Goal: Task Accomplishment & Management: Manage account settings

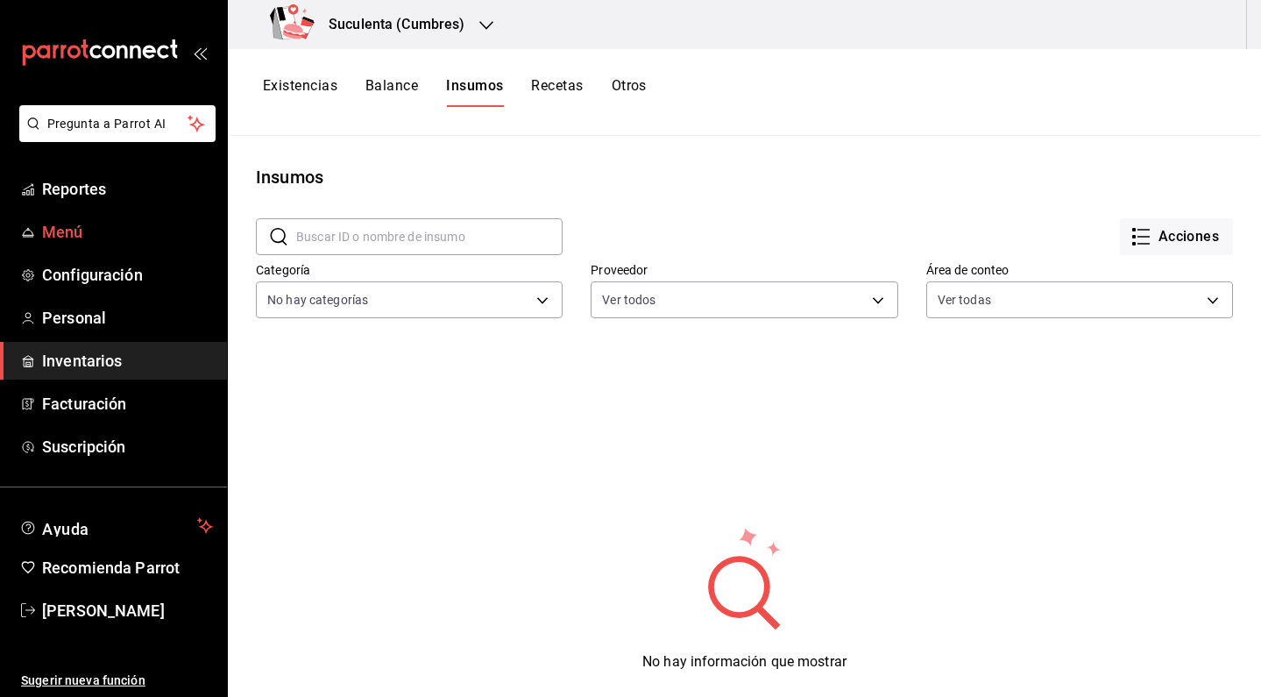
click at [75, 231] on span "Menú" at bounding box center [127, 232] width 171 height 24
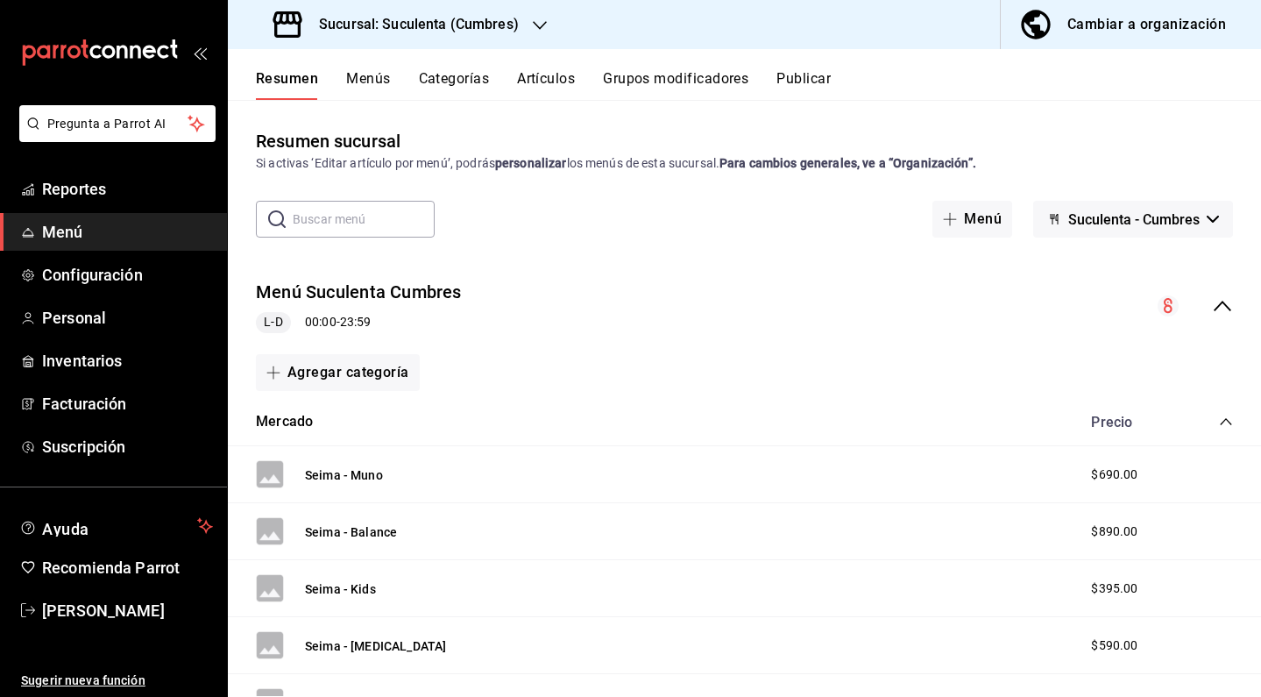
click at [552, 76] on button "Artículos" at bounding box center [546, 85] width 58 height 30
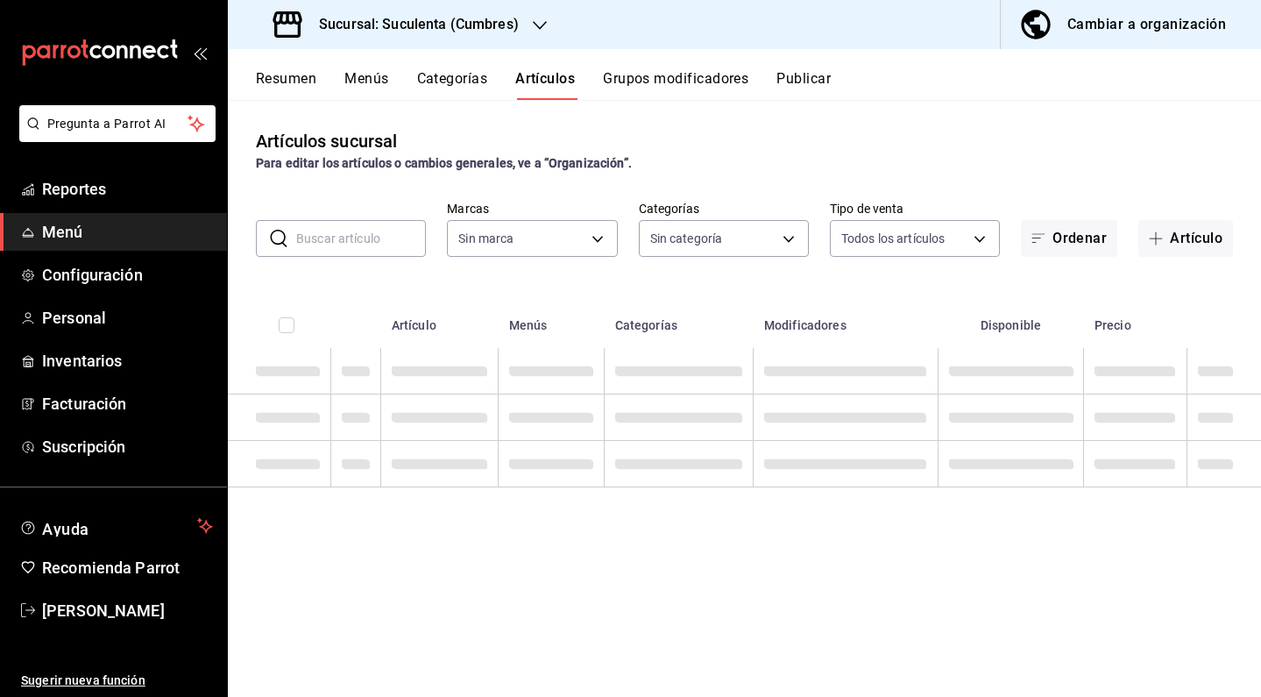
type input "4510f555-0ea6-44f3-b6dc-9ae792933627"
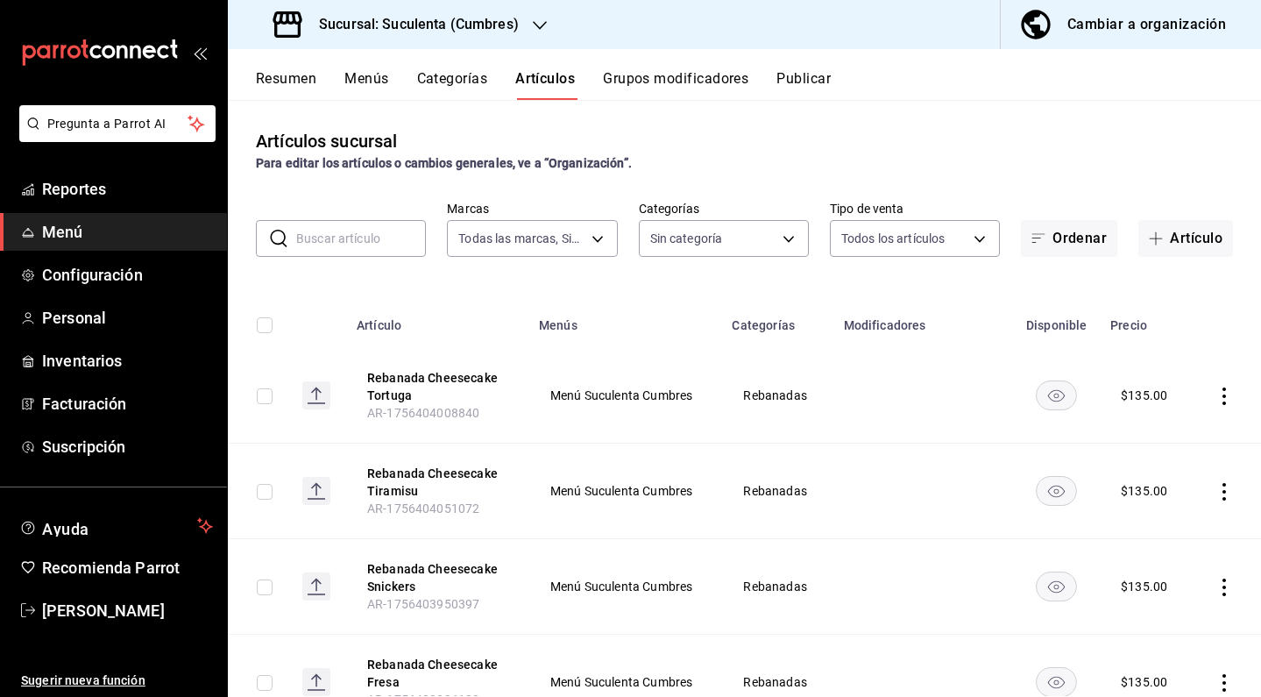
type input "f184ebb9-a69e-4b97-991f-0b77c4605255,133ea2c7-711a-4e42-93ec-3280b931862f,12c35…"
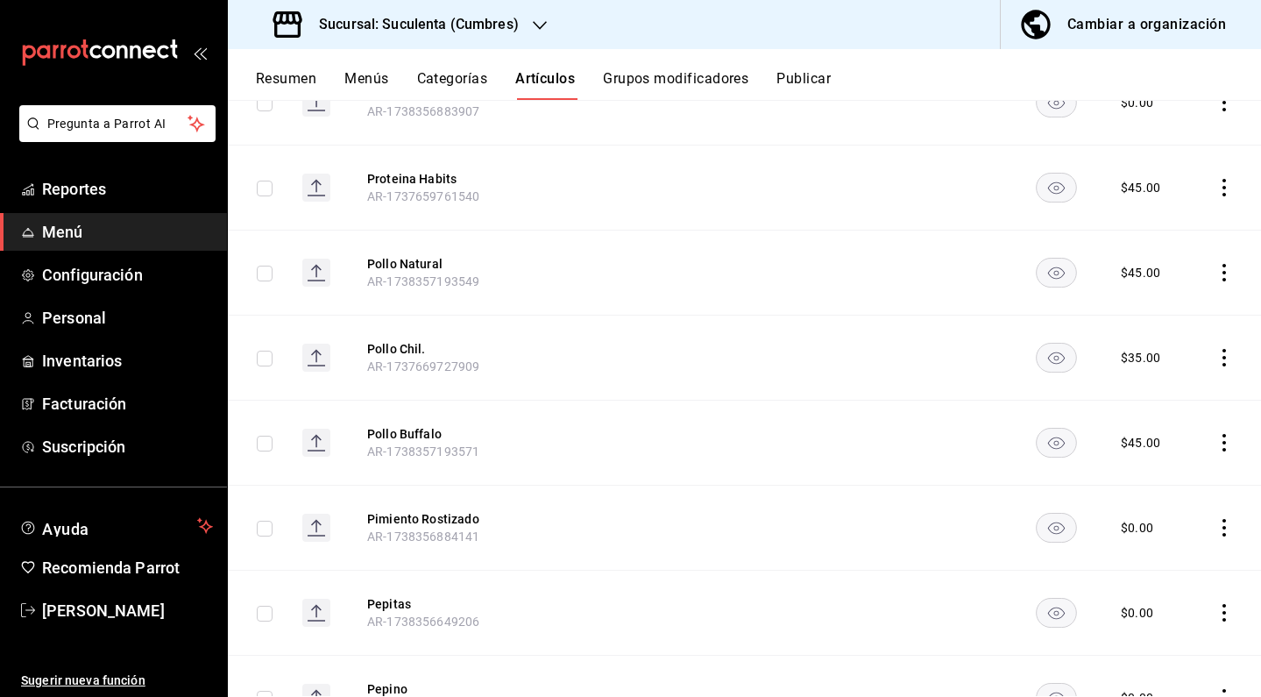
scroll to position [3954, 0]
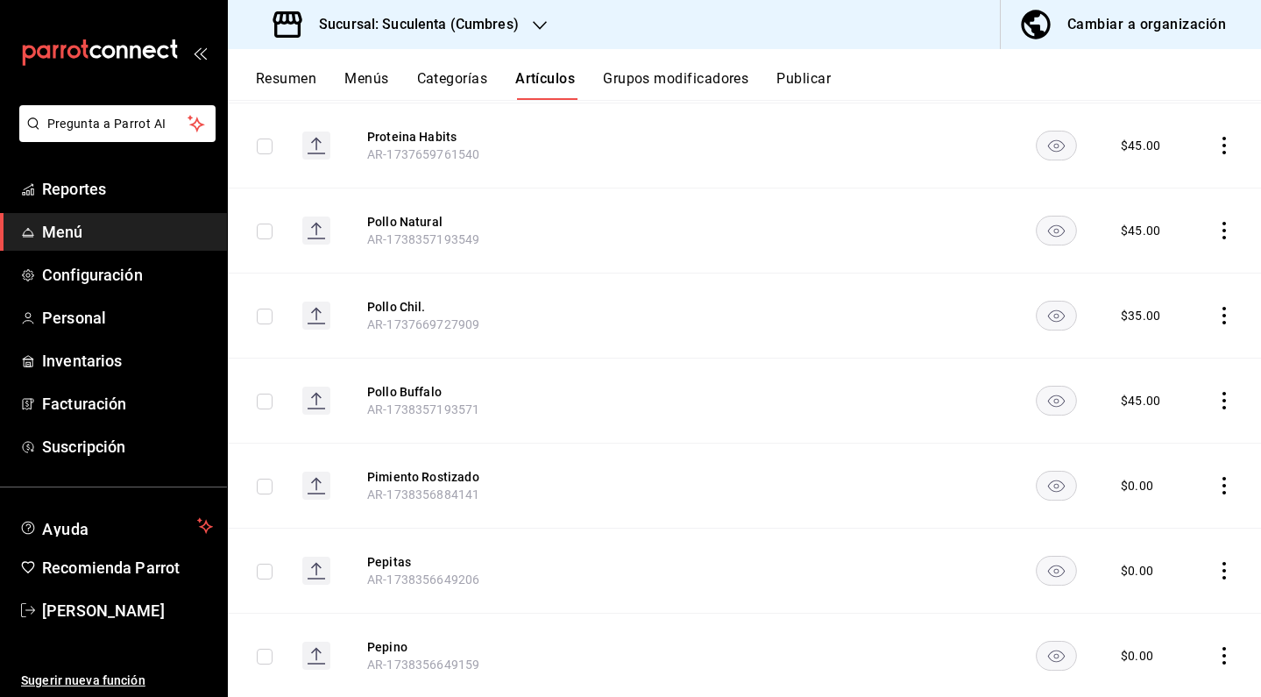
click at [272, 283] on td at bounding box center [258, 315] width 60 height 85
click at [266, 309] on input "checkbox" at bounding box center [265, 317] width 16 height 16
checkbox input "true"
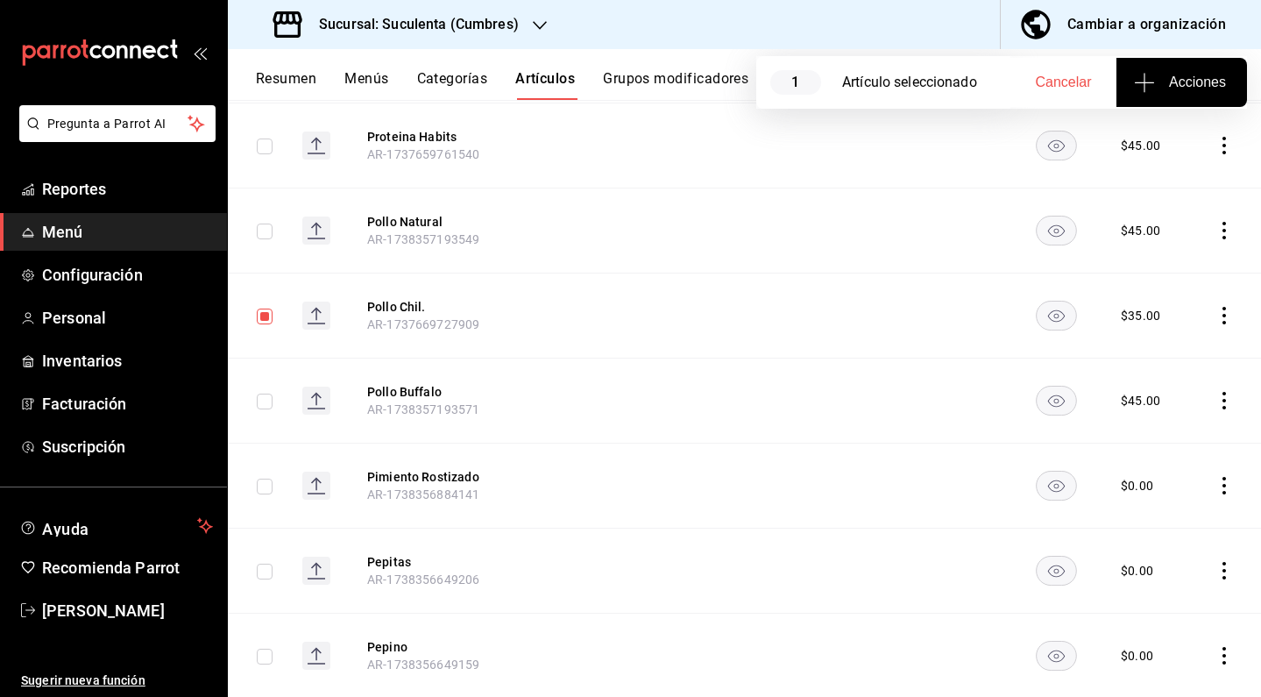
click at [267, 394] on input "checkbox" at bounding box center [265, 402] width 16 height 16
checkbox input "true"
click at [1152, 82] on icon "button" at bounding box center [1144, 82] width 19 height 1
click at [1158, 146] on li "Agregar tipo" at bounding box center [1180, 137] width 131 height 46
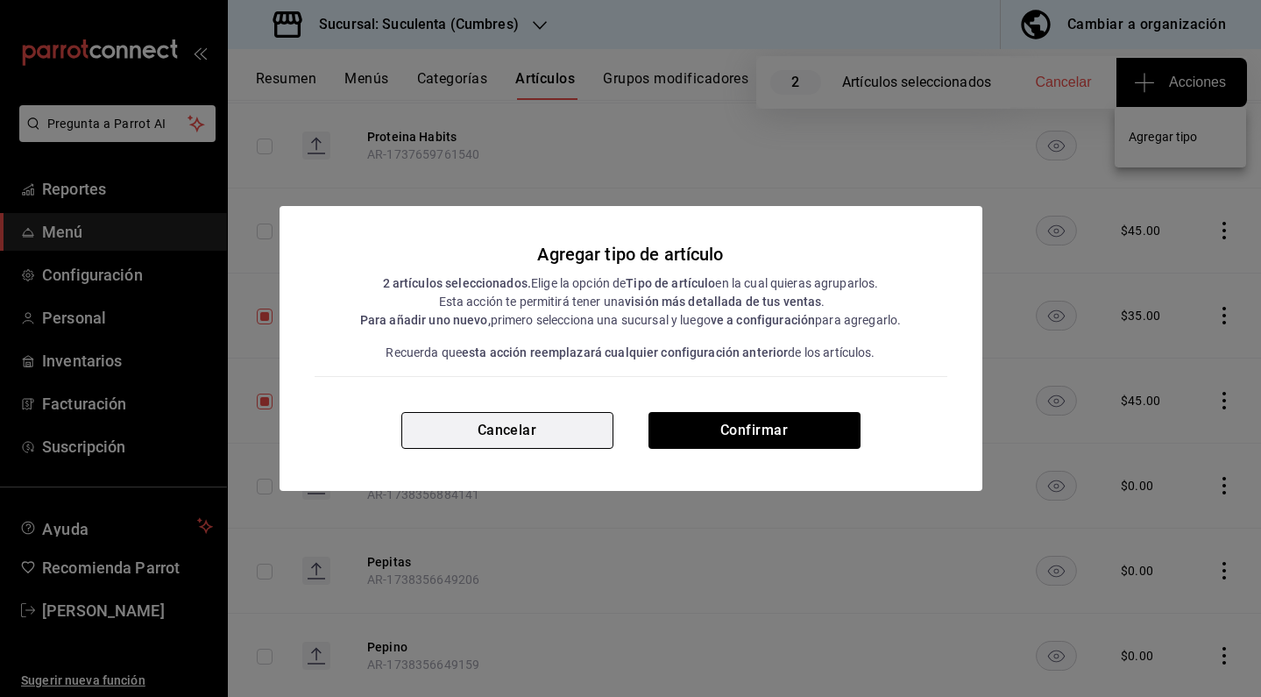
click at [558, 444] on button "Cancelar" at bounding box center [507, 430] width 212 height 37
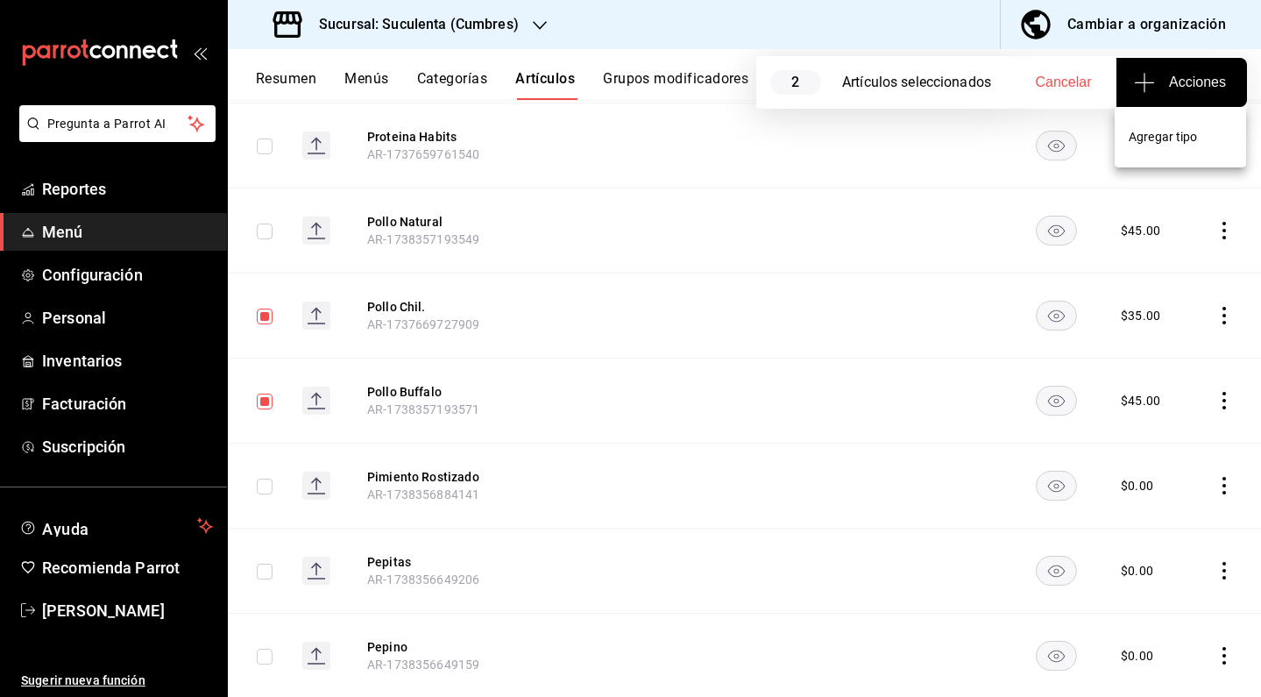
click at [1207, 353] on div at bounding box center [630, 348] width 1261 height 697
click at [1216, 392] on icon "actions" at bounding box center [1225, 401] width 18 height 18
click at [1138, 480] on li "Eliminar" at bounding box center [1143, 470] width 105 height 36
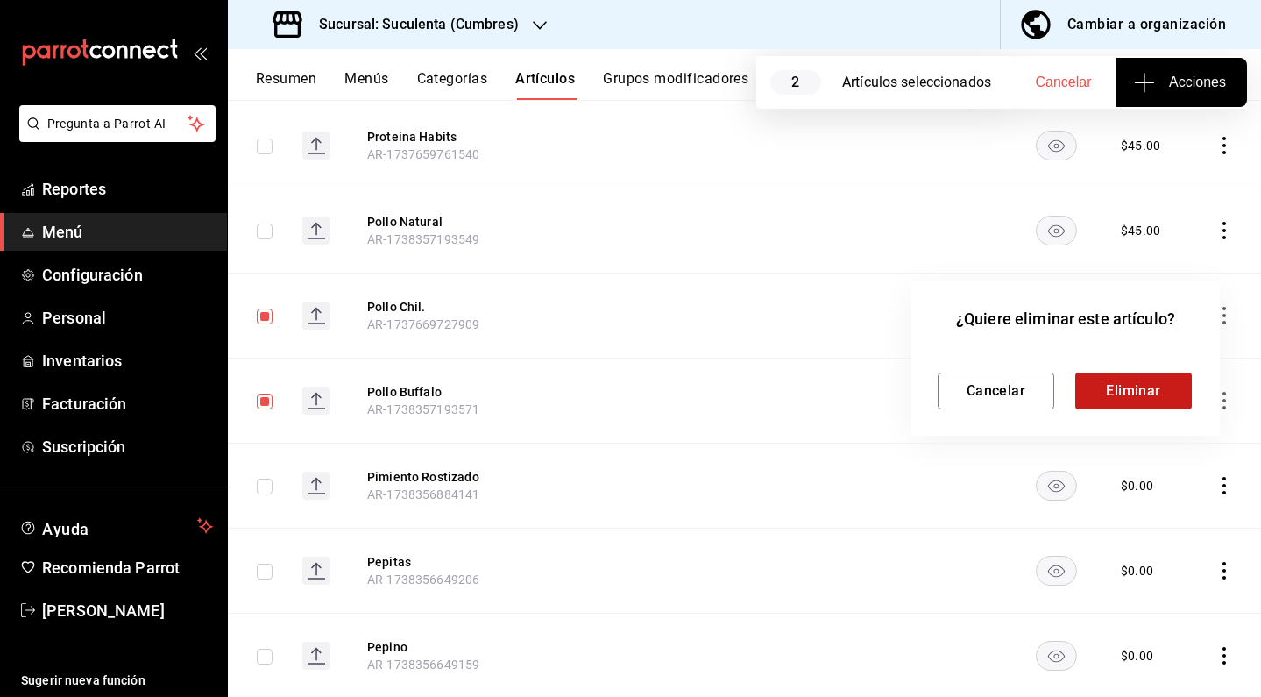
click at [1122, 385] on button "Eliminar" at bounding box center [1134, 391] width 117 height 37
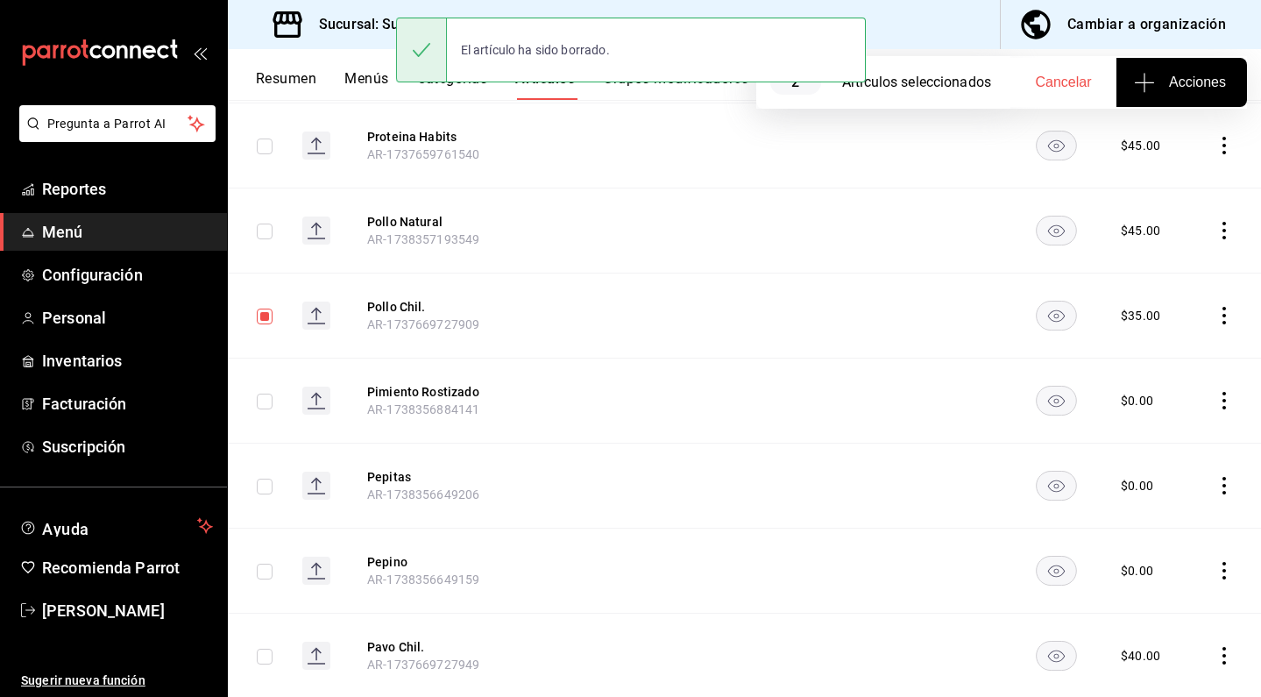
click at [1216, 307] on icon "actions" at bounding box center [1225, 316] width 18 height 18
click at [1142, 375] on li "Eliminar" at bounding box center [1143, 385] width 105 height 36
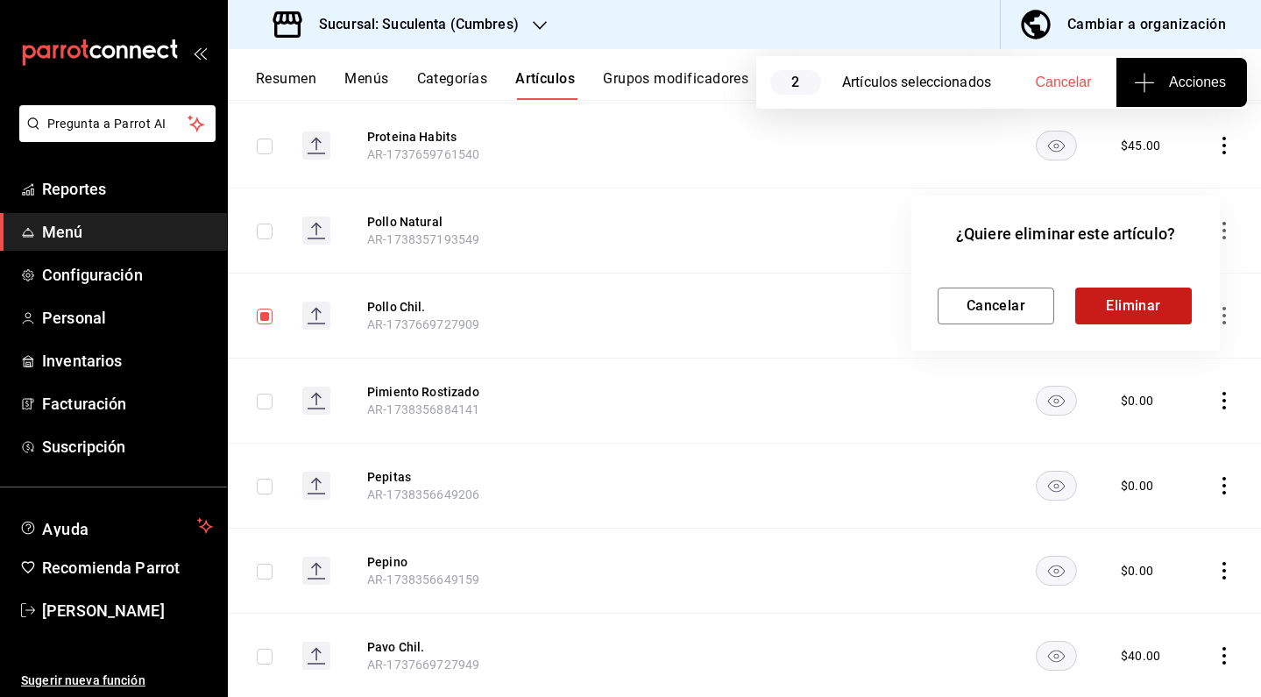
click at [1116, 323] on button "Eliminar" at bounding box center [1134, 306] width 117 height 37
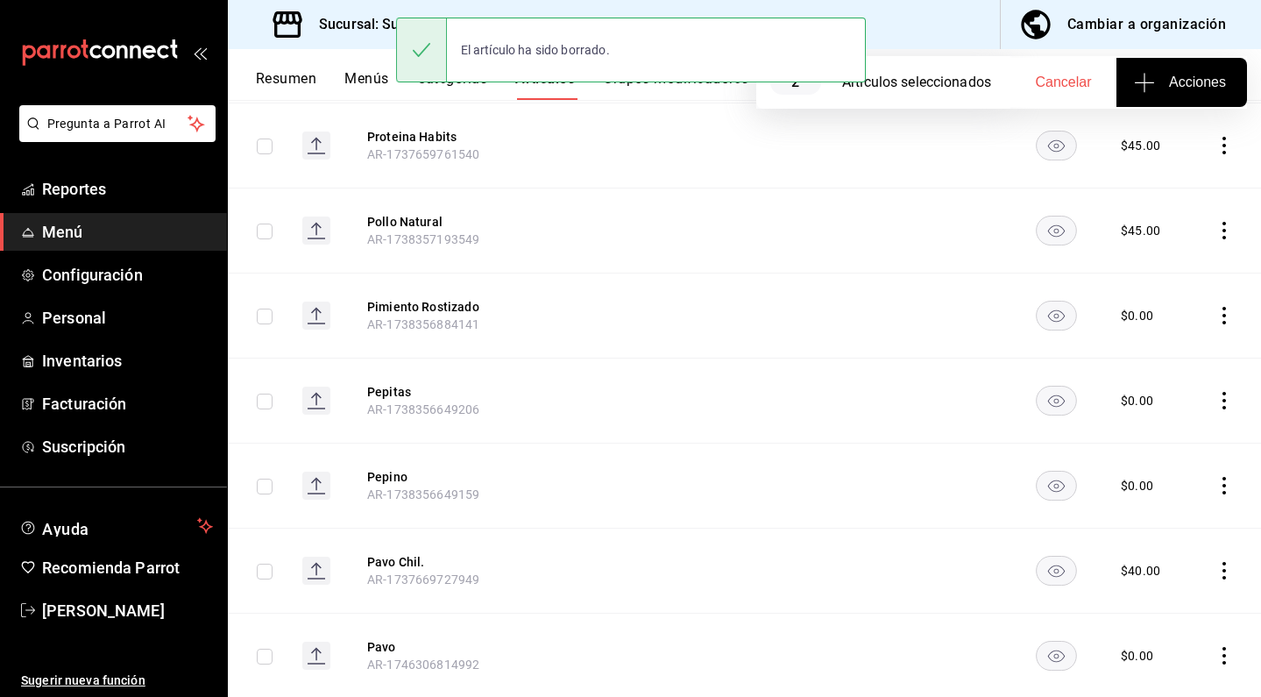
click at [1216, 307] on icon "actions" at bounding box center [1225, 316] width 18 height 18
click at [1168, 376] on li "Eliminar" at bounding box center [1143, 385] width 105 height 36
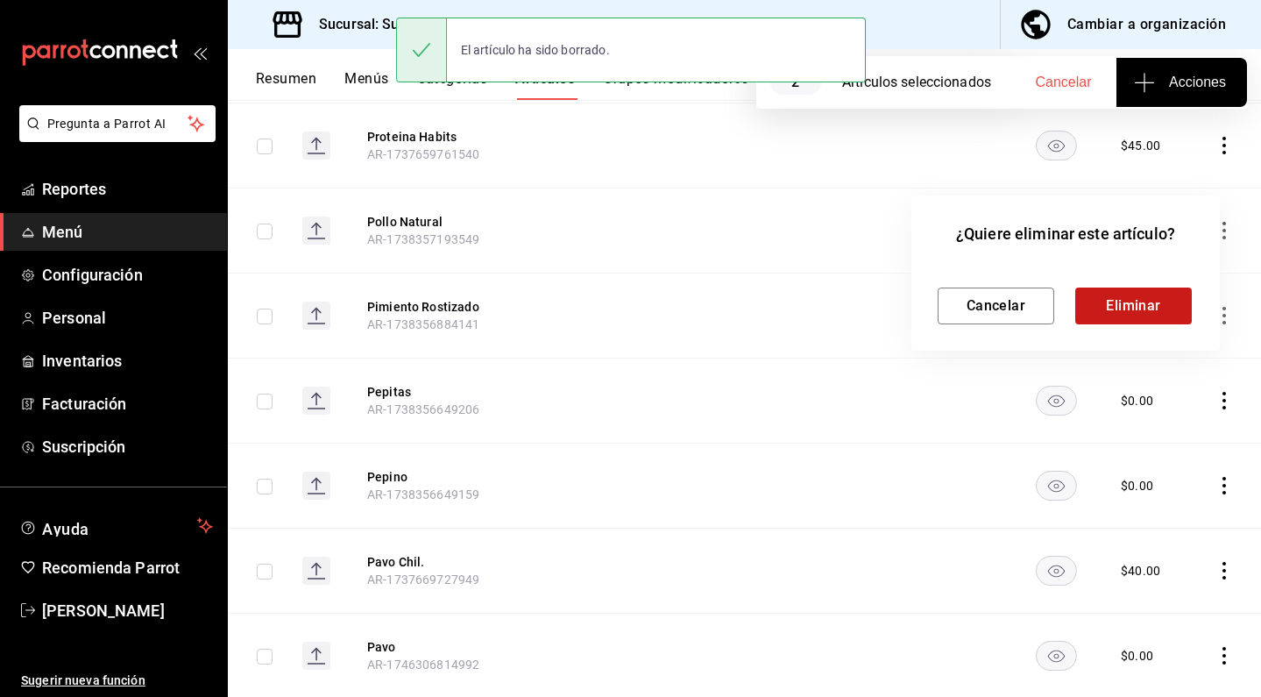
click at [1101, 306] on button "Eliminar" at bounding box center [1134, 306] width 117 height 37
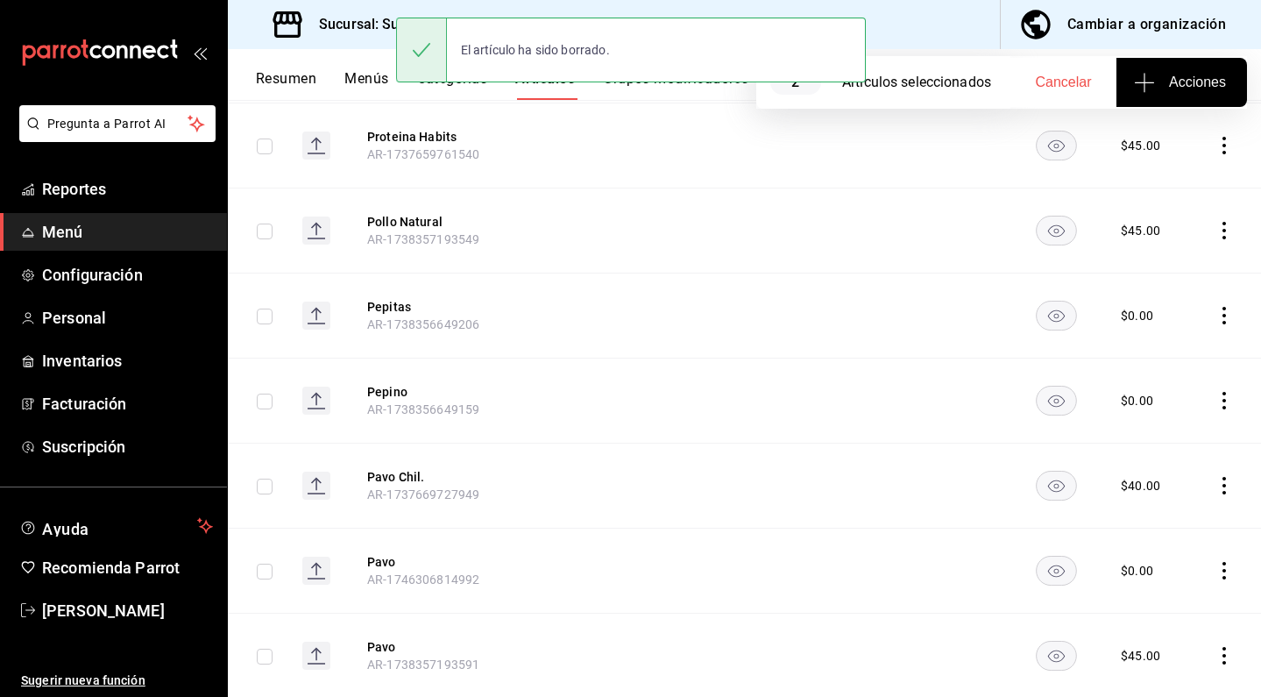
click at [1216, 307] on icon "actions" at bounding box center [1225, 316] width 18 height 18
click at [1160, 384] on span "Eliminar" at bounding box center [1158, 385] width 45 height 14
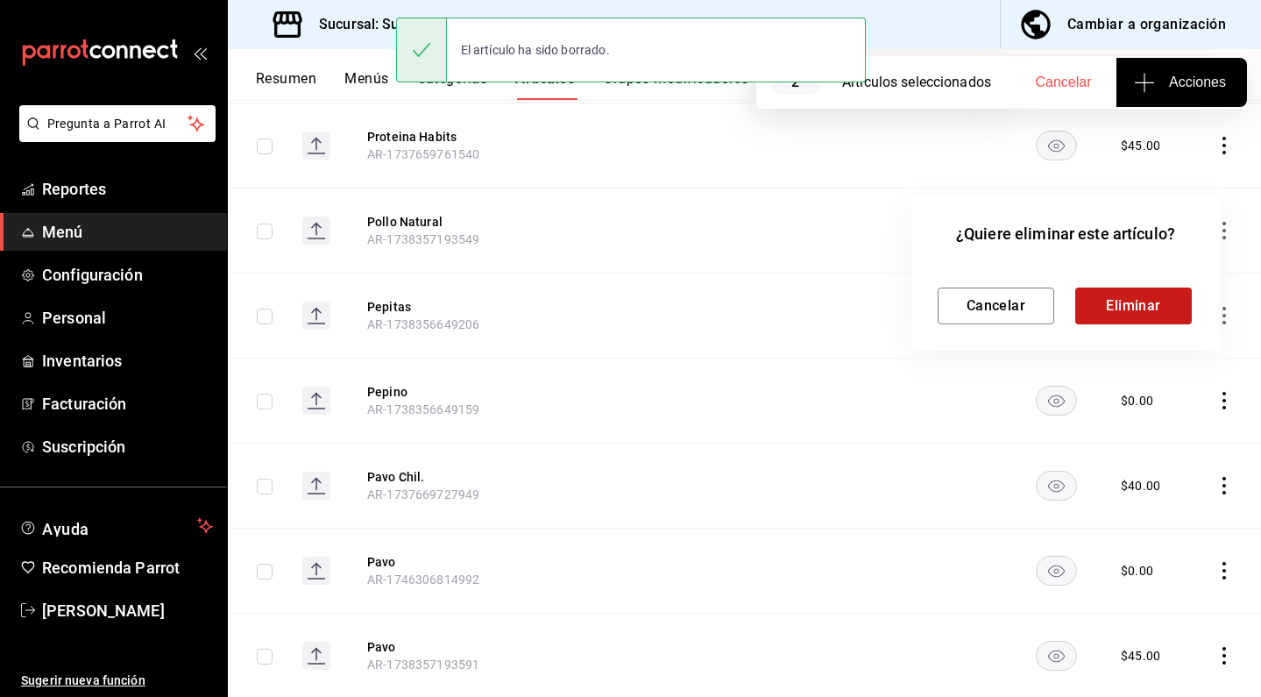
click at [1109, 323] on button "Eliminar" at bounding box center [1134, 306] width 117 height 37
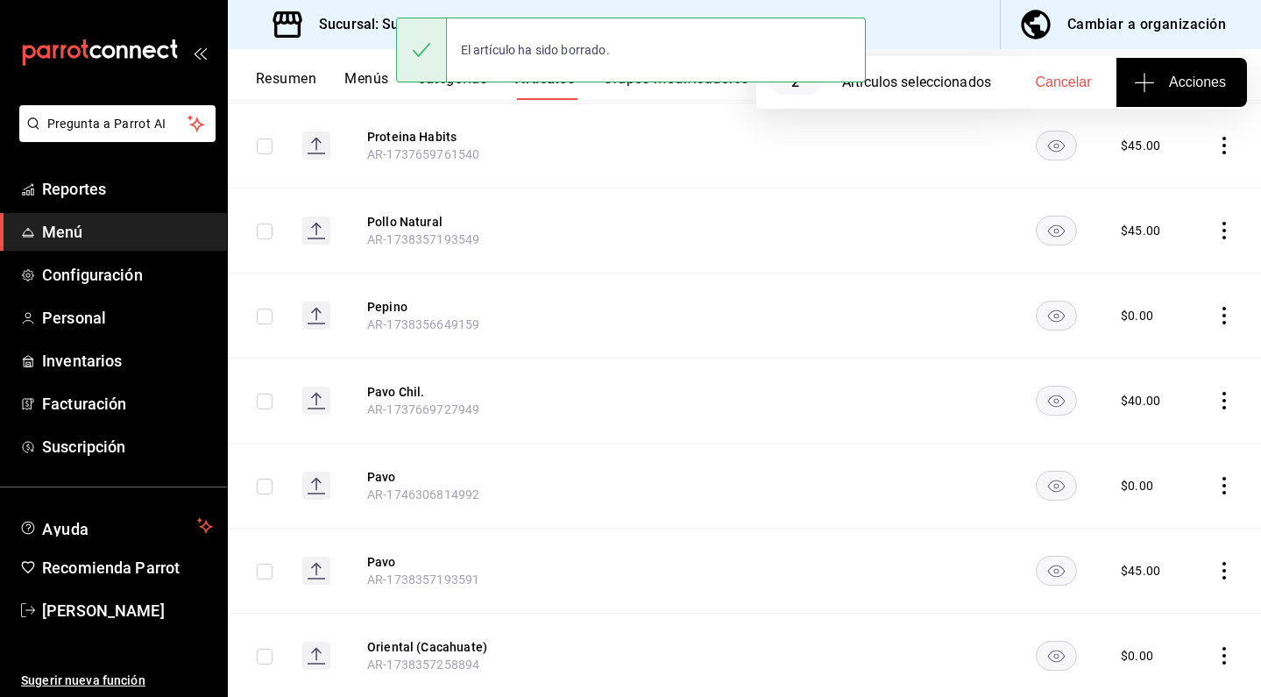
click at [1216, 307] on icon "actions" at bounding box center [1225, 316] width 18 height 18
click at [1144, 392] on span "Eliminar" at bounding box center [1159, 385] width 46 height 18
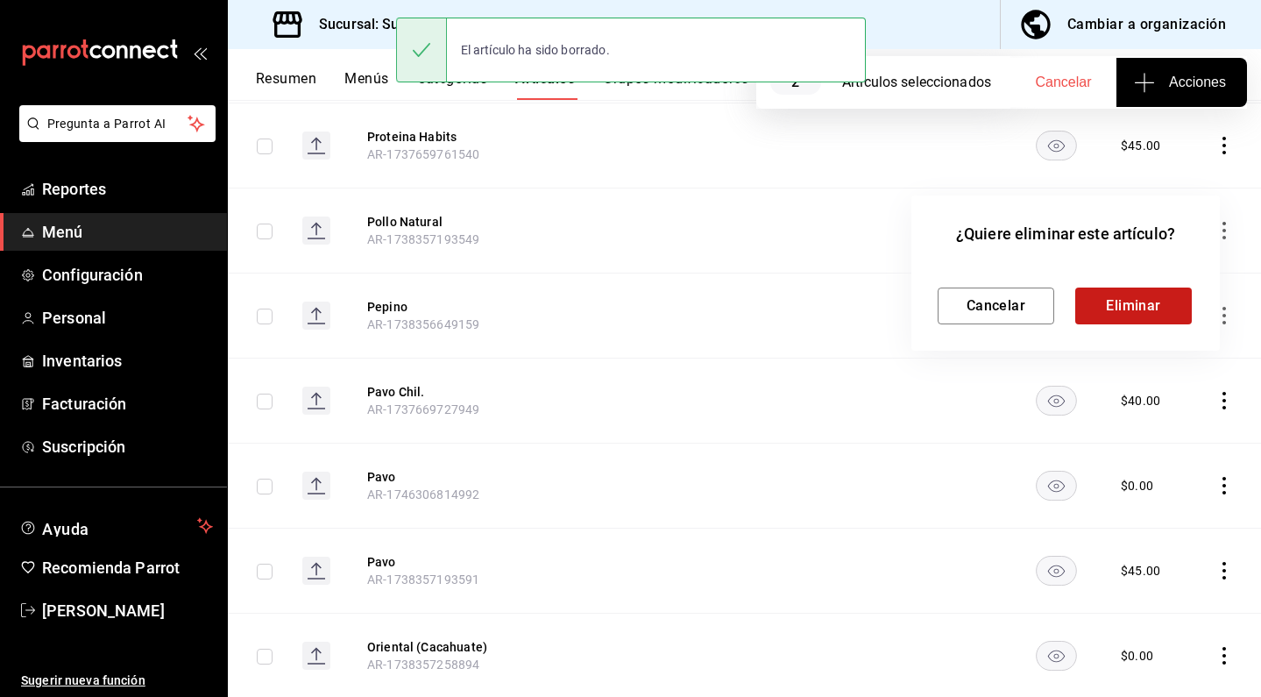
click at [1078, 315] on button "Eliminar" at bounding box center [1134, 306] width 117 height 37
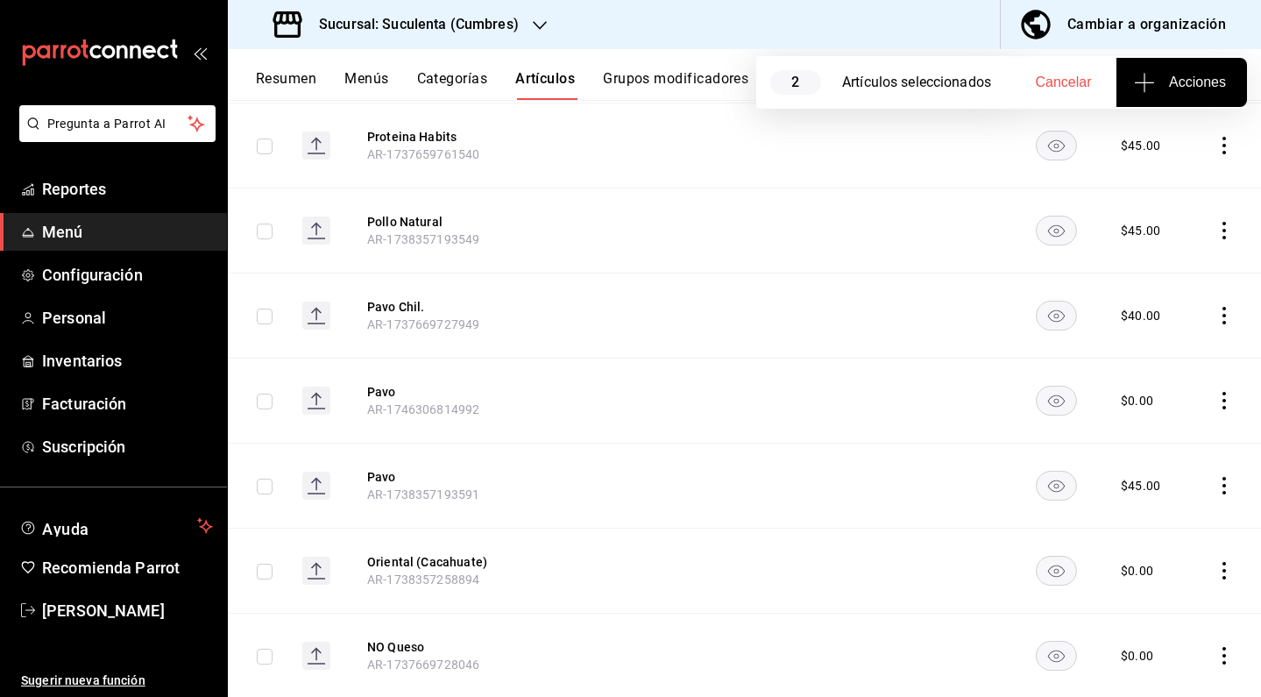
click at [1216, 307] on icon "actions" at bounding box center [1225, 316] width 18 height 18
click at [1167, 375] on li "Eliminar" at bounding box center [1143, 385] width 105 height 36
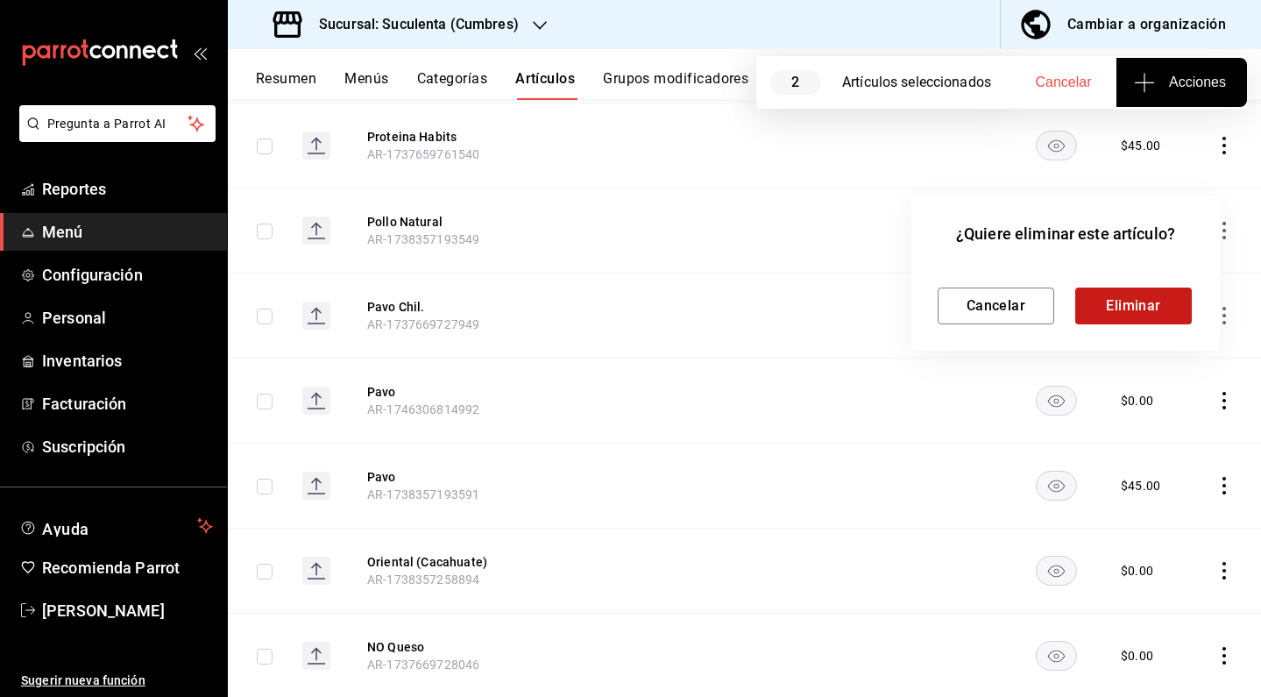
click at [1105, 313] on button "Eliminar" at bounding box center [1134, 306] width 117 height 37
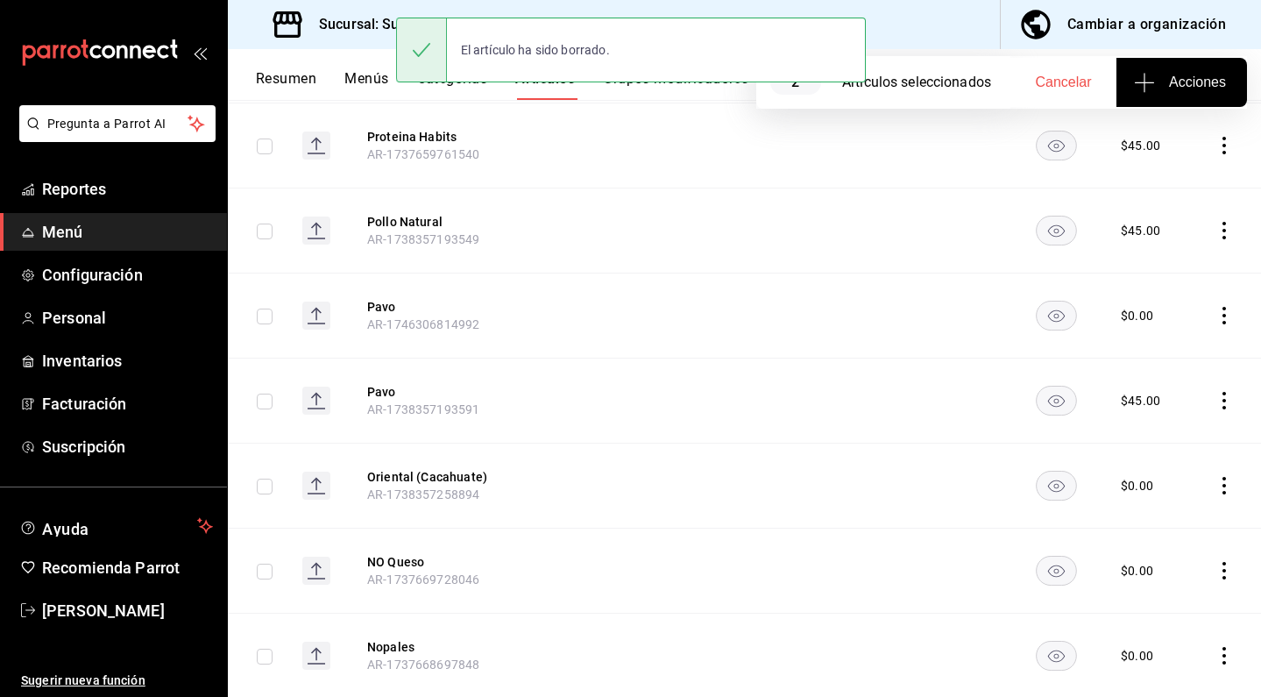
click at [1216, 222] on icon "actions" at bounding box center [1225, 231] width 18 height 18
click at [1169, 309] on li "Eliminar" at bounding box center [1143, 300] width 105 height 36
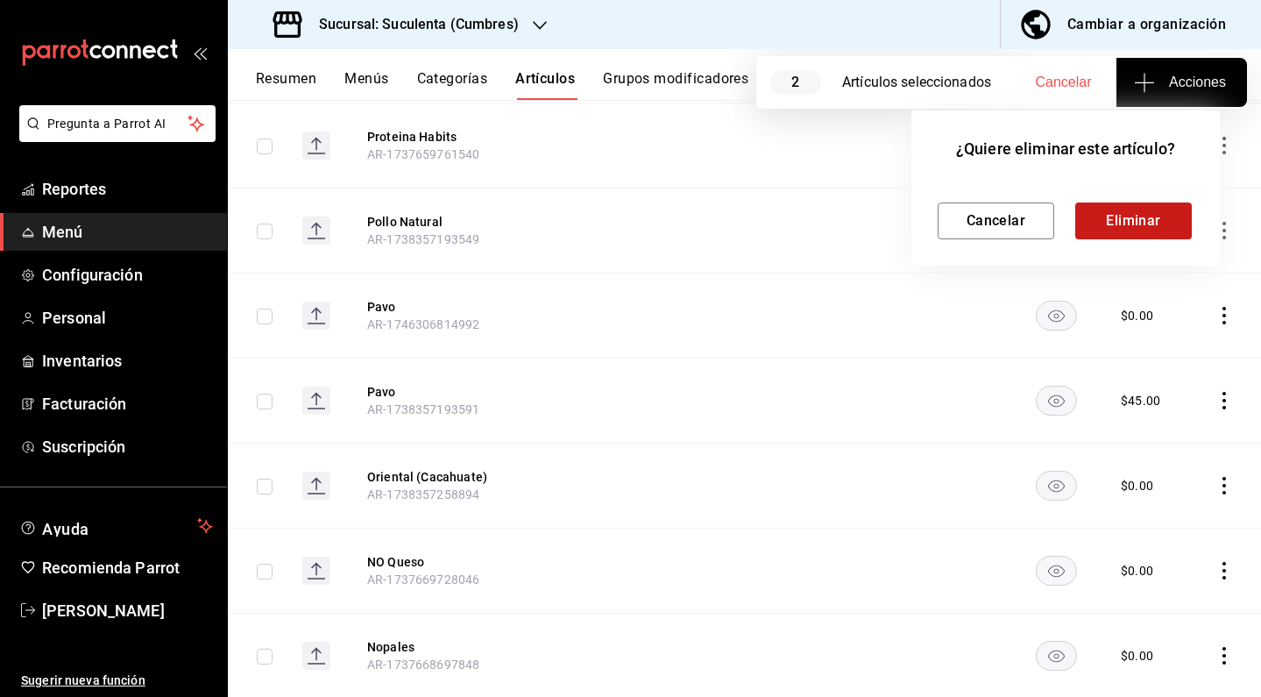
click at [1118, 235] on button "Eliminar" at bounding box center [1134, 220] width 117 height 37
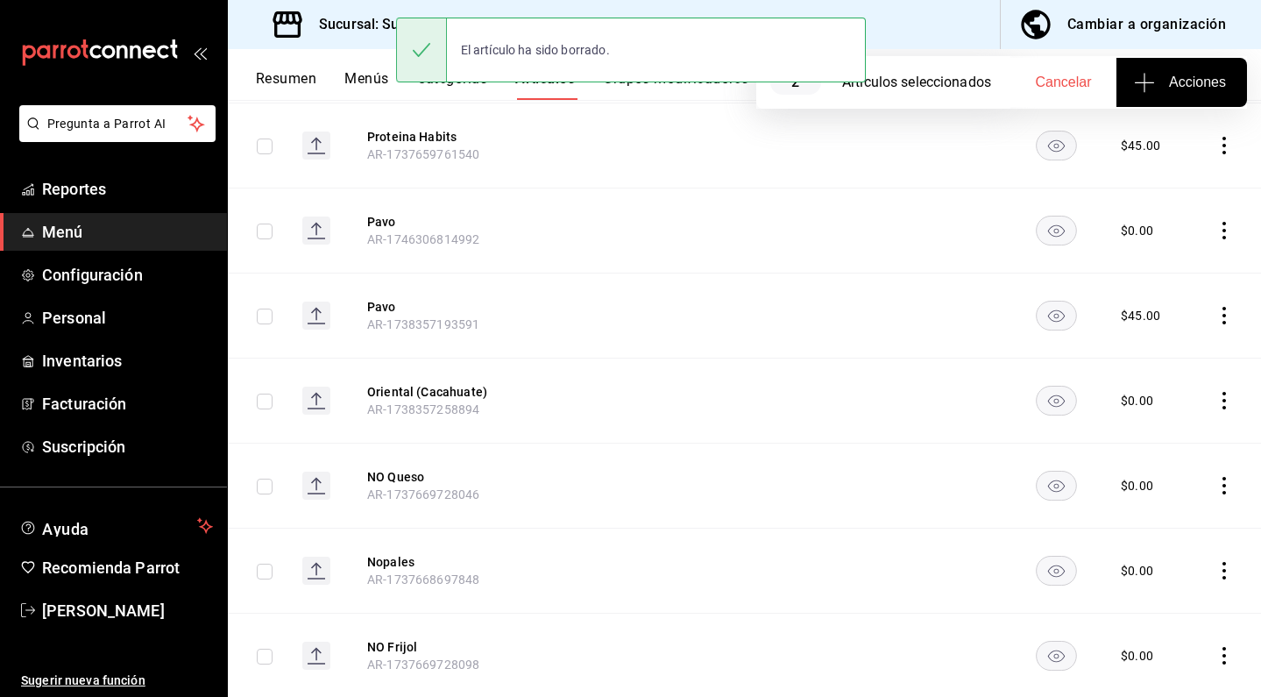
click at [1216, 222] on icon "actions" at bounding box center [1225, 231] width 18 height 18
click at [1139, 302] on span "Eliminar" at bounding box center [1158, 300] width 45 height 14
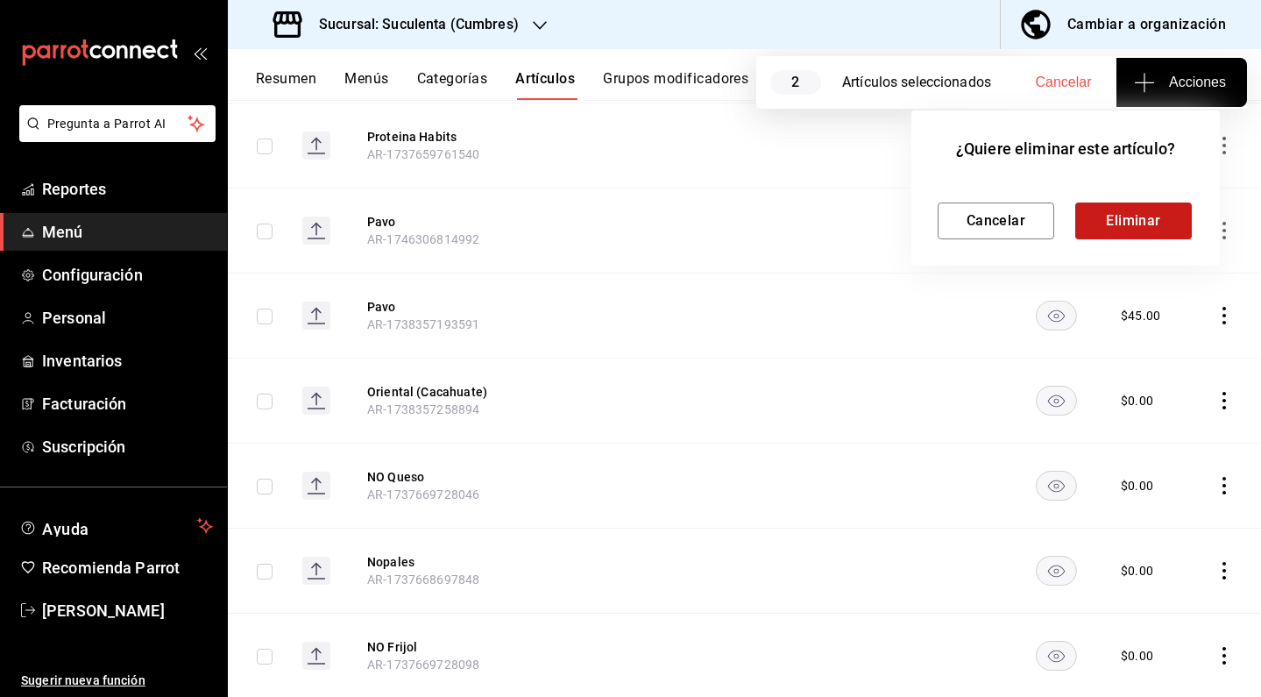
click at [1111, 224] on button "Eliminar" at bounding box center [1134, 220] width 117 height 37
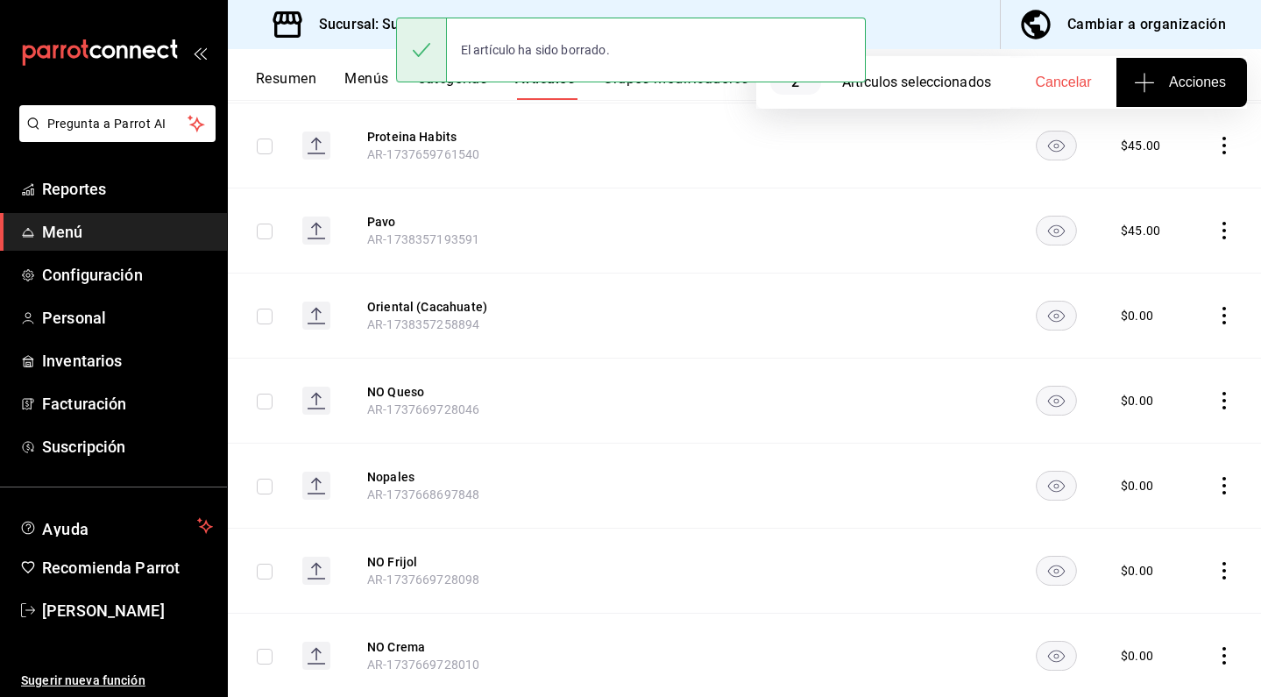
click at [1223, 222] on icon "actions" at bounding box center [1225, 231] width 4 height 18
click at [1159, 288] on li "Eliminar" at bounding box center [1143, 300] width 105 height 36
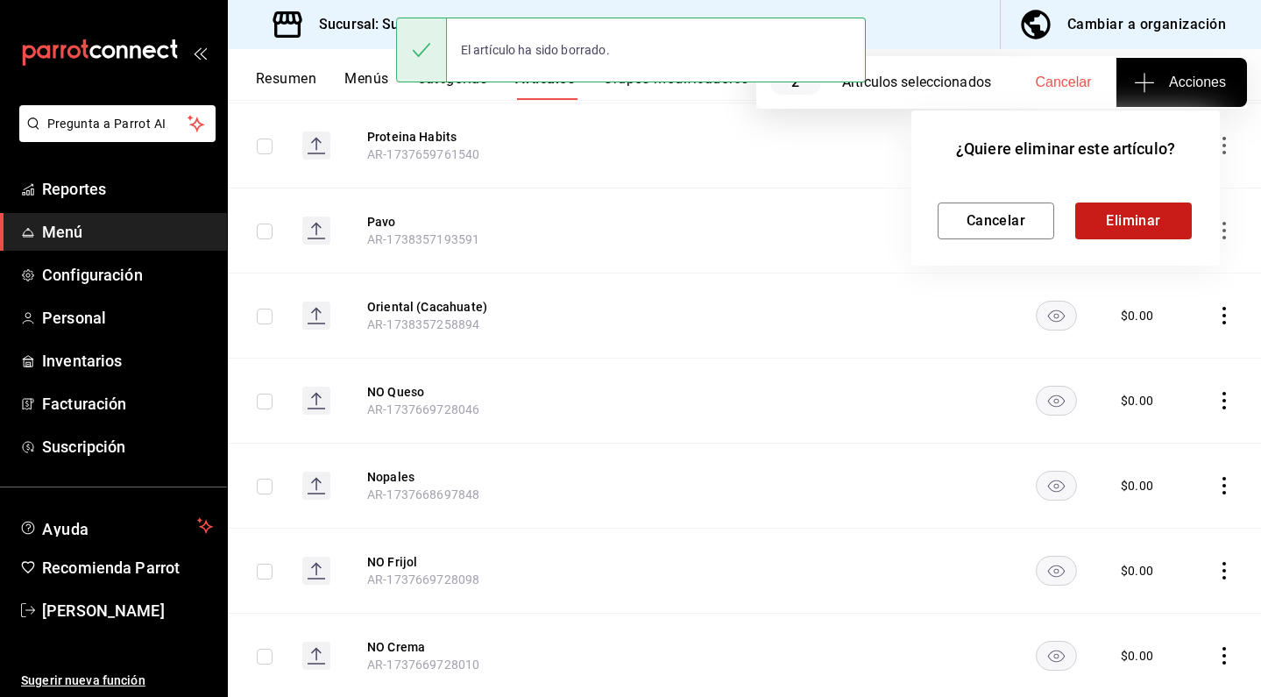
click at [1130, 230] on button "Eliminar" at bounding box center [1134, 220] width 117 height 37
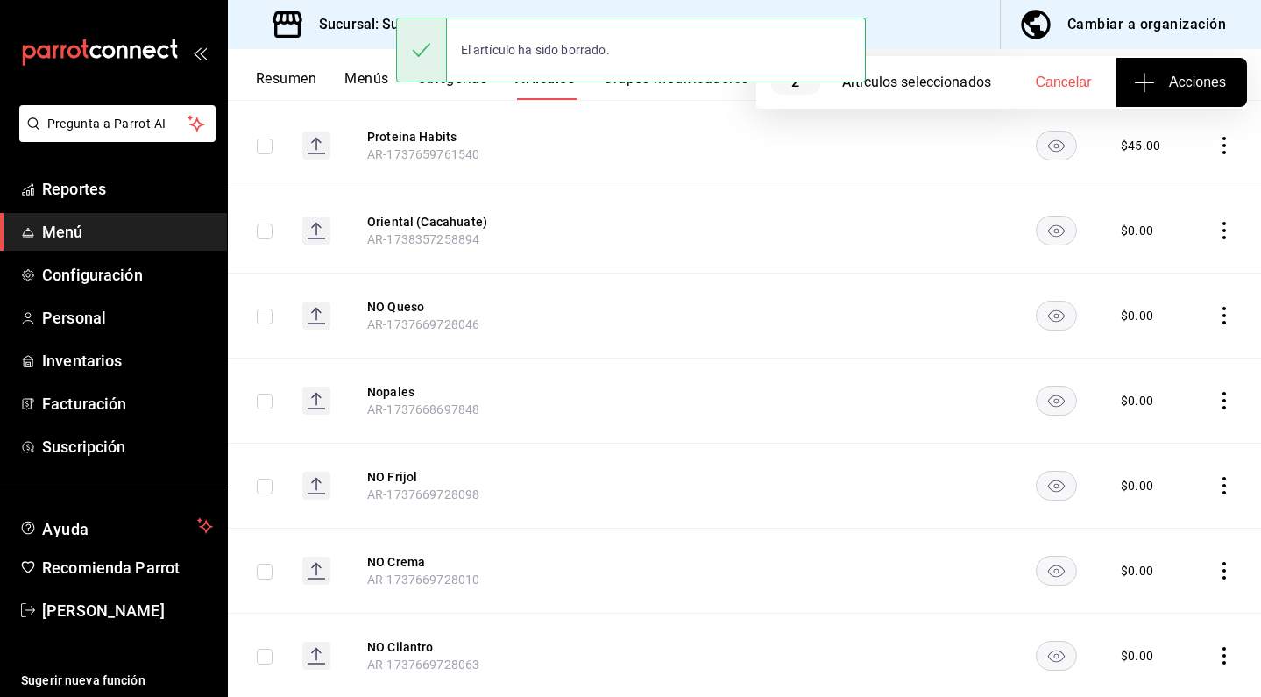
click at [1216, 222] on icon "actions" at bounding box center [1225, 231] width 18 height 18
click at [1165, 295] on span "Eliminar" at bounding box center [1158, 300] width 45 height 14
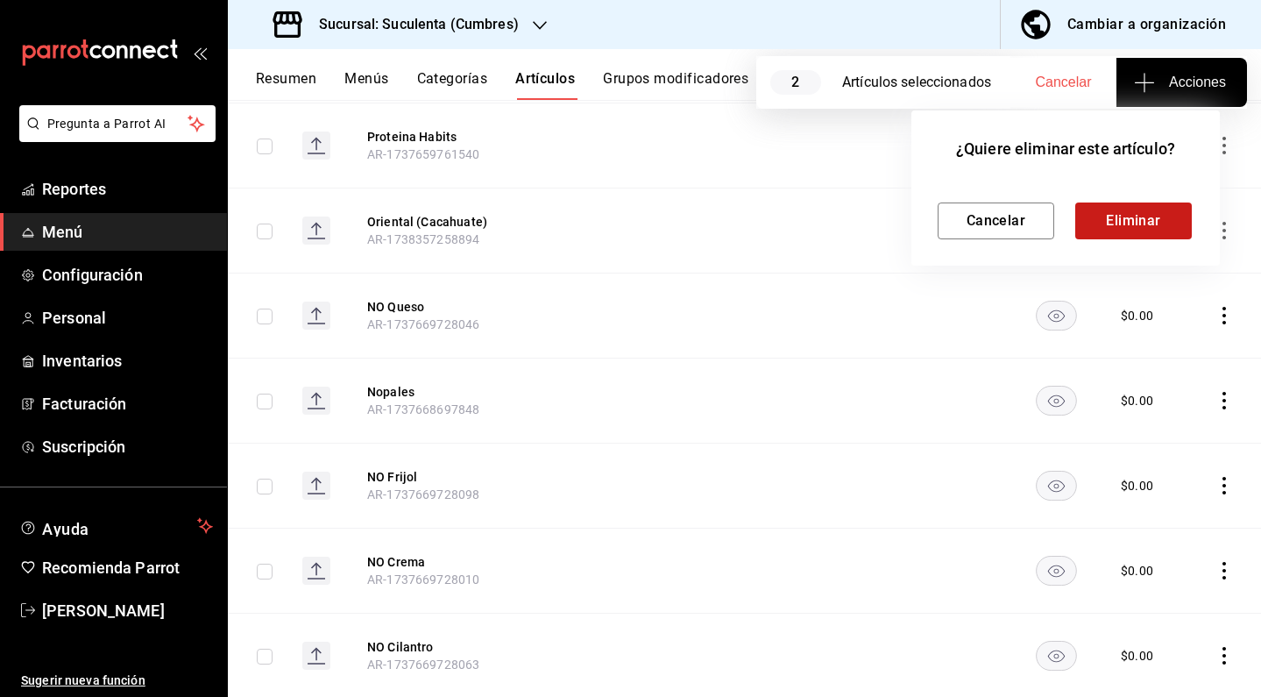
click at [1136, 232] on button "Eliminar" at bounding box center [1134, 220] width 117 height 37
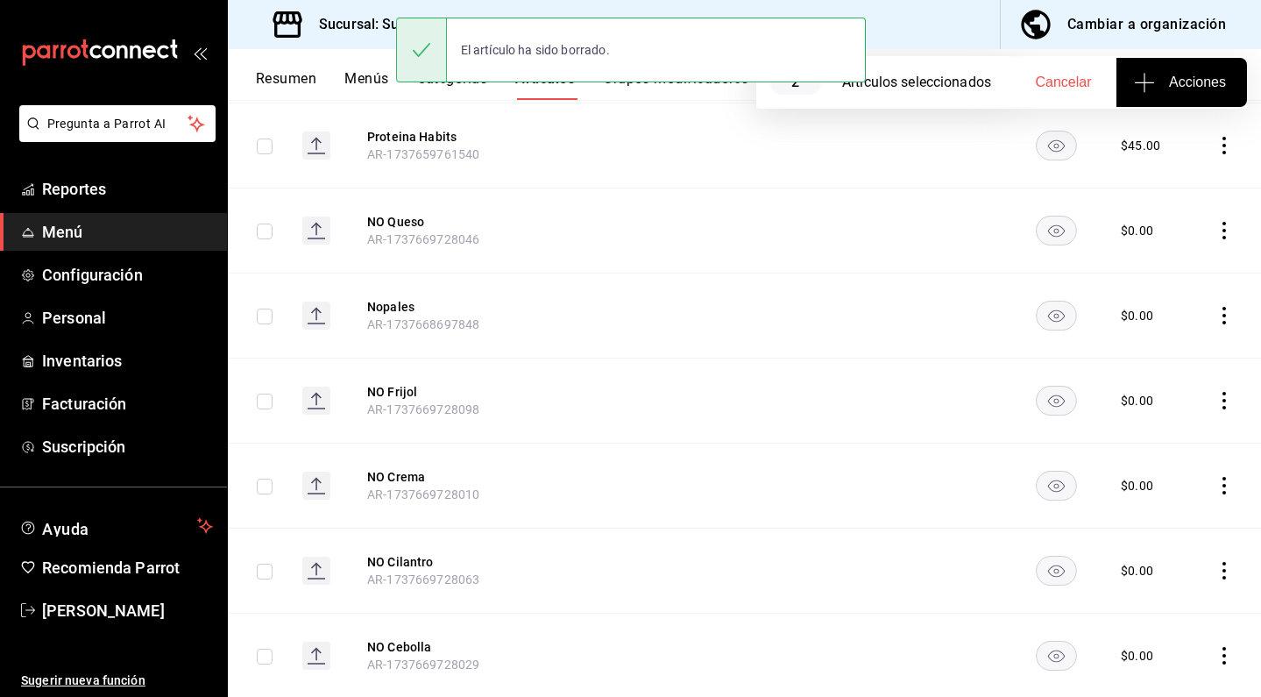
click at [1223, 222] on icon "actions" at bounding box center [1225, 231] width 4 height 18
click at [1156, 303] on span "Eliminar" at bounding box center [1158, 300] width 45 height 14
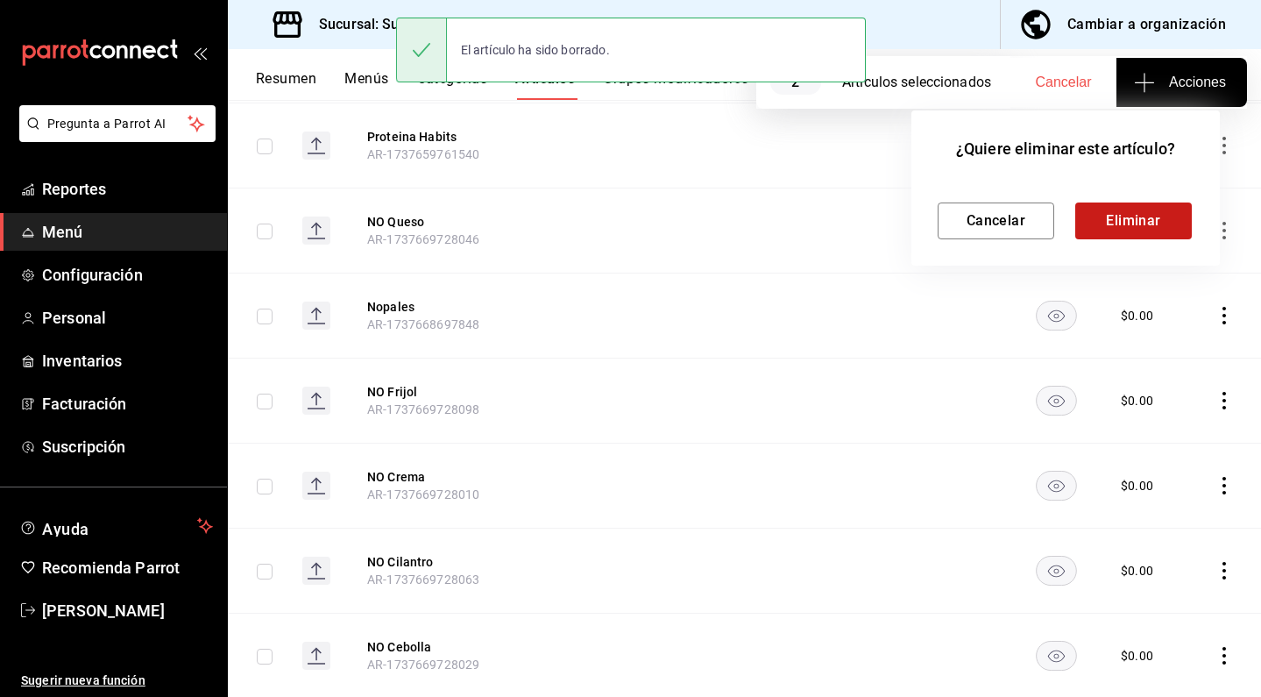
click at [1107, 226] on button "Eliminar" at bounding box center [1134, 220] width 117 height 37
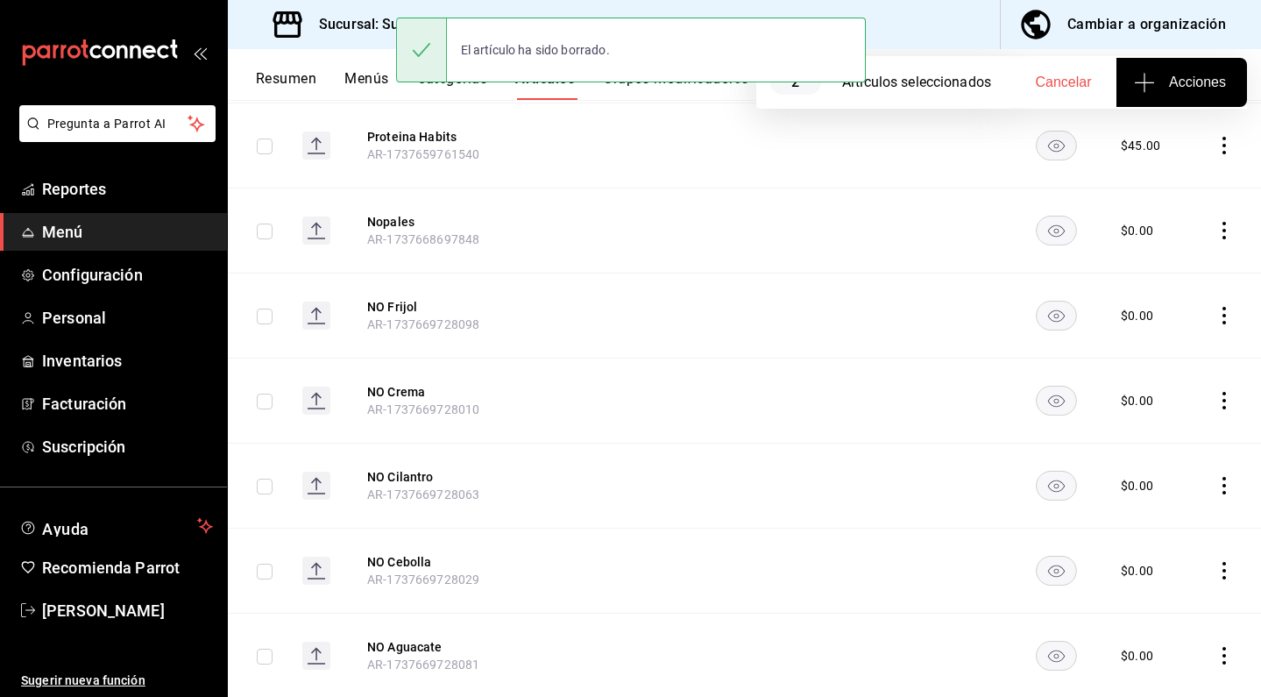
click at [1216, 222] on icon "actions" at bounding box center [1225, 231] width 18 height 18
click at [1160, 296] on span "Eliminar" at bounding box center [1158, 300] width 45 height 14
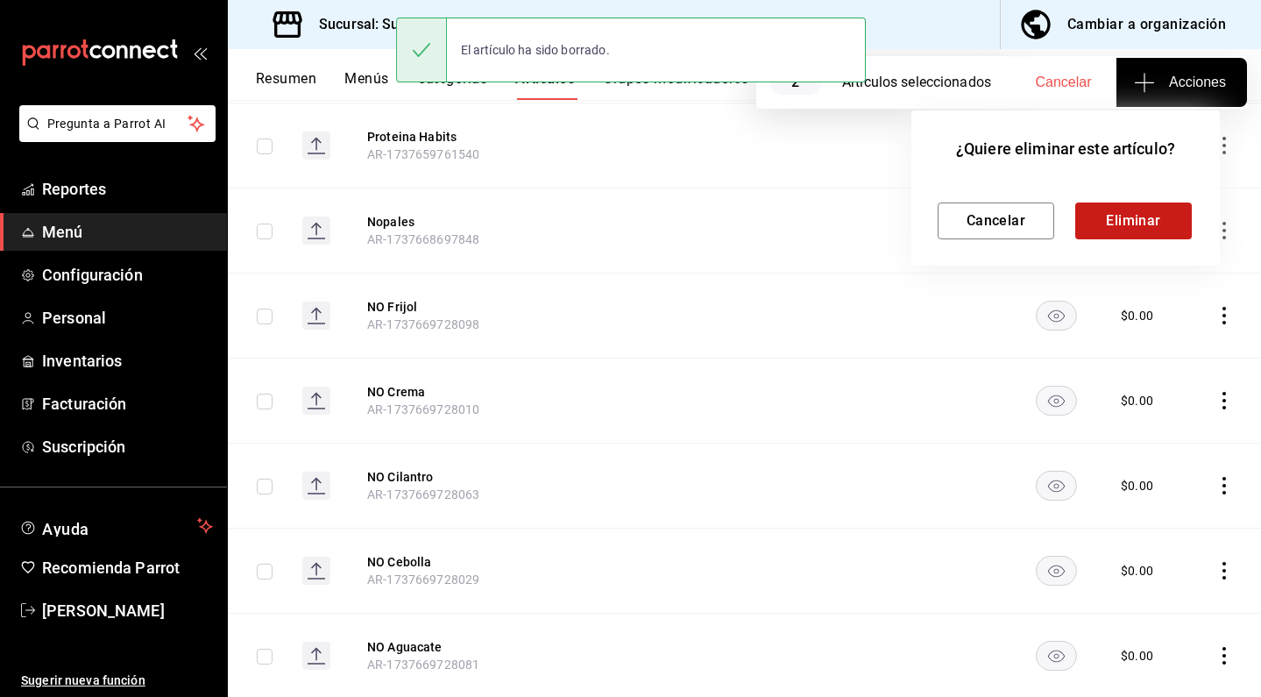
click at [1102, 233] on button "Eliminar" at bounding box center [1134, 220] width 117 height 37
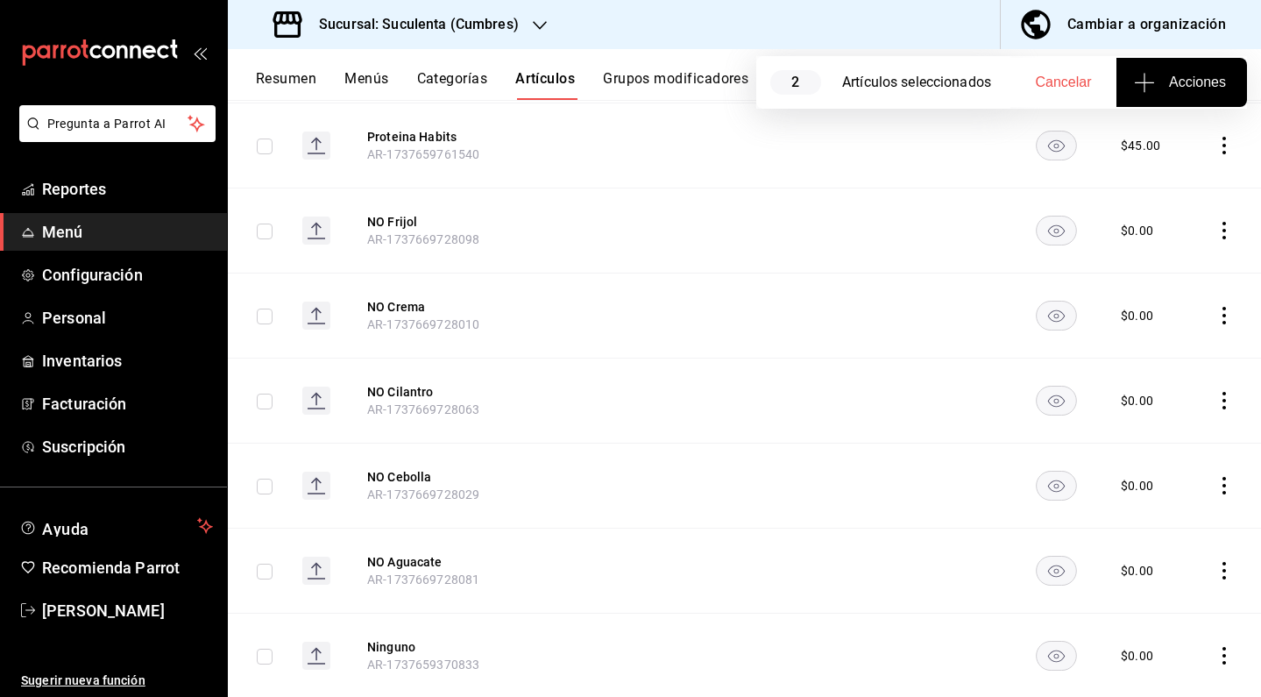
click at [1216, 222] on icon "actions" at bounding box center [1225, 231] width 18 height 18
click at [1167, 306] on span "Eliminar" at bounding box center [1158, 300] width 45 height 14
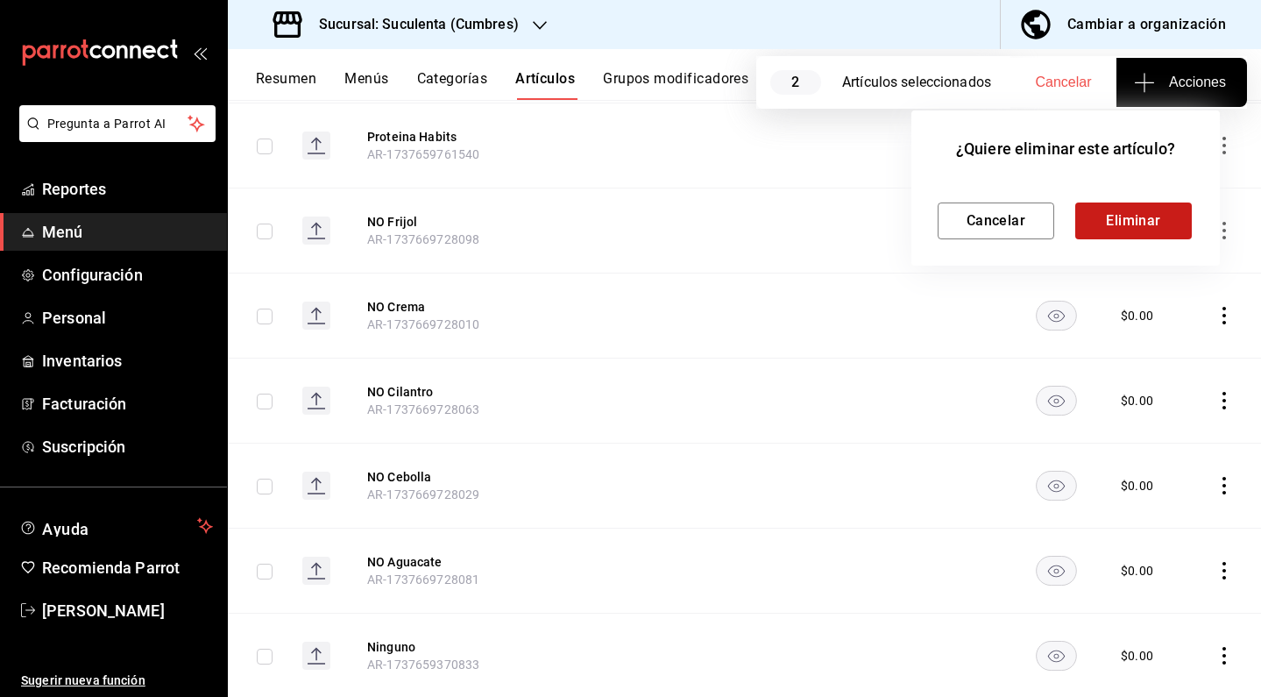
click at [1101, 231] on button "Eliminar" at bounding box center [1134, 220] width 117 height 37
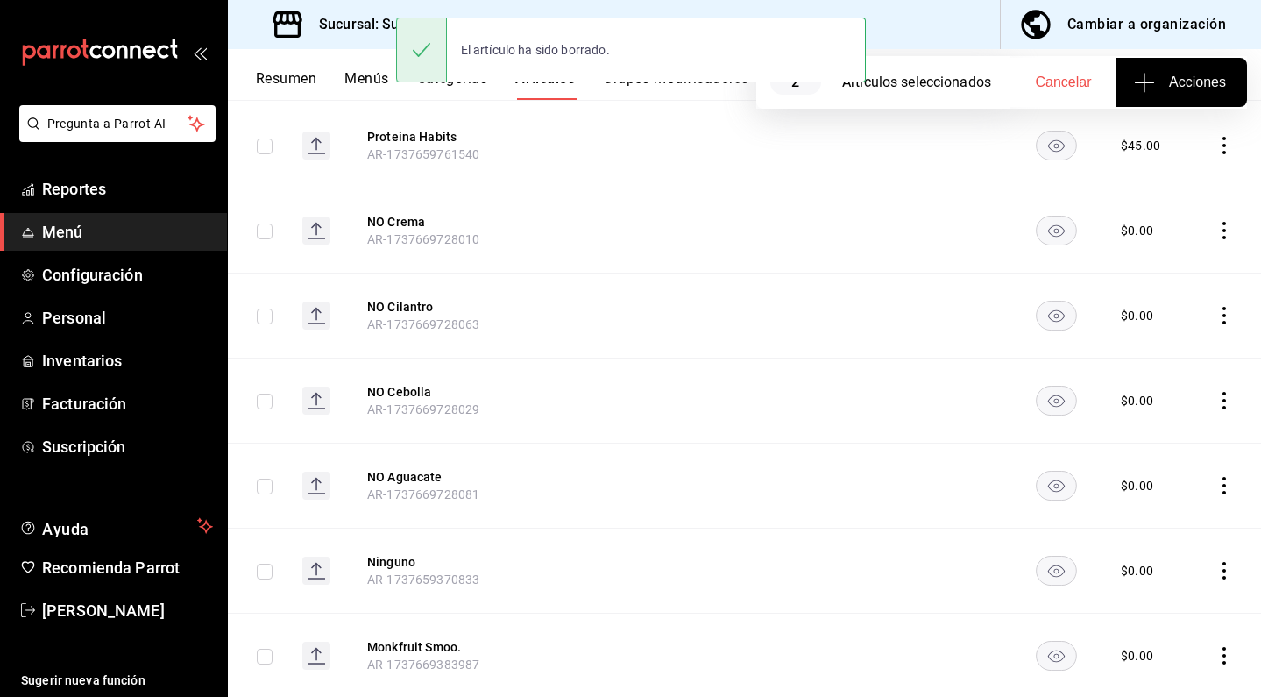
click at [1216, 222] on icon "actions" at bounding box center [1225, 231] width 18 height 18
click at [1166, 304] on span "Eliminar" at bounding box center [1158, 300] width 45 height 14
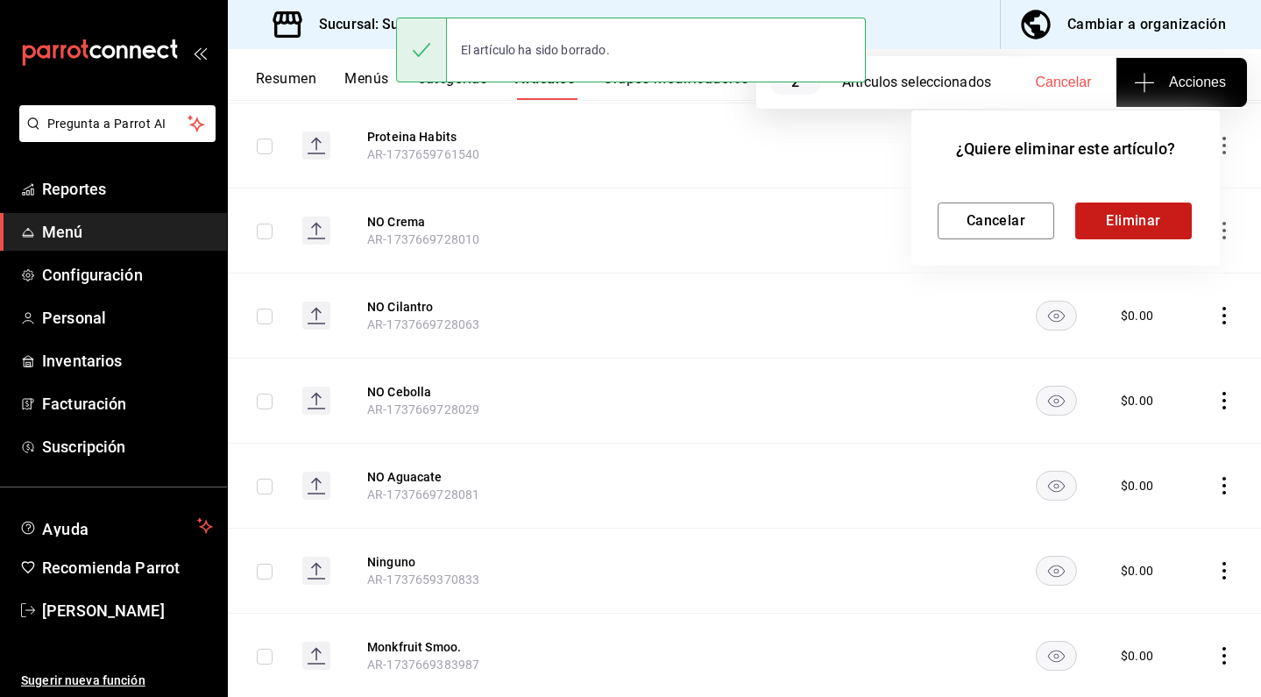
click at [1114, 238] on button "Eliminar" at bounding box center [1134, 220] width 117 height 37
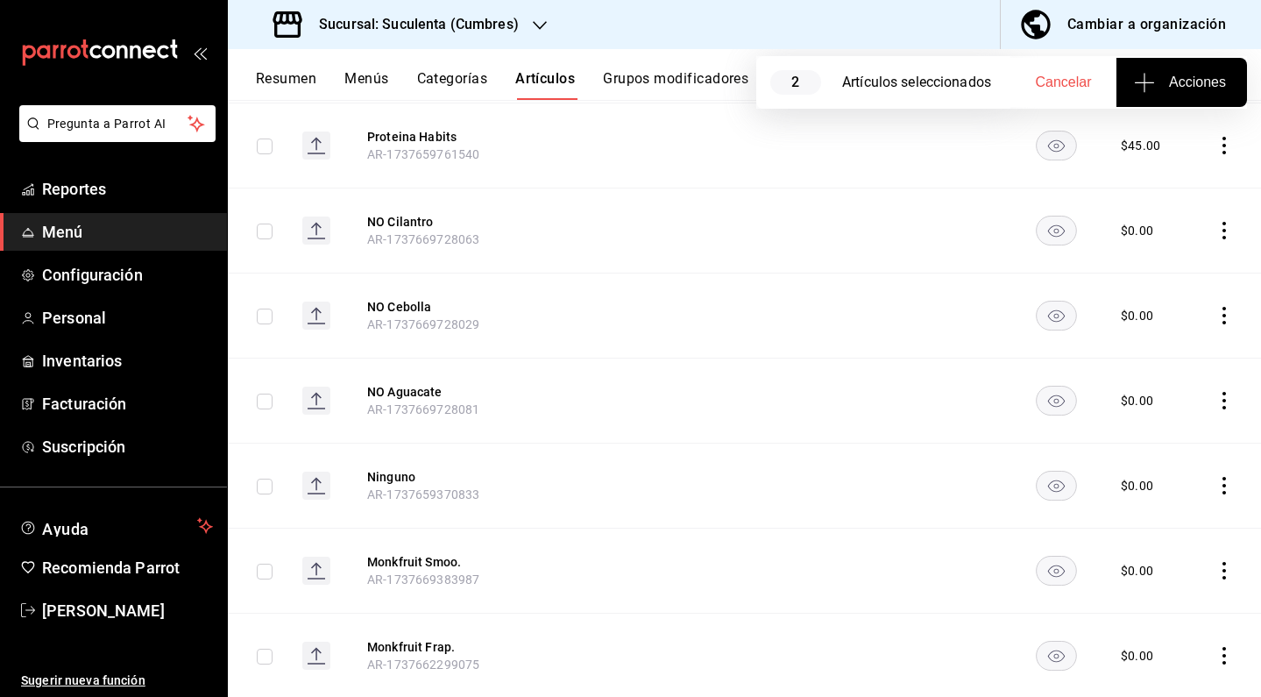
click at [1216, 222] on icon "actions" at bounding box center [1225, 231] width 18 height 18
click at [1152, 305] on span "Eliminar" at bounding box center [1158, 300] width 45 height 14
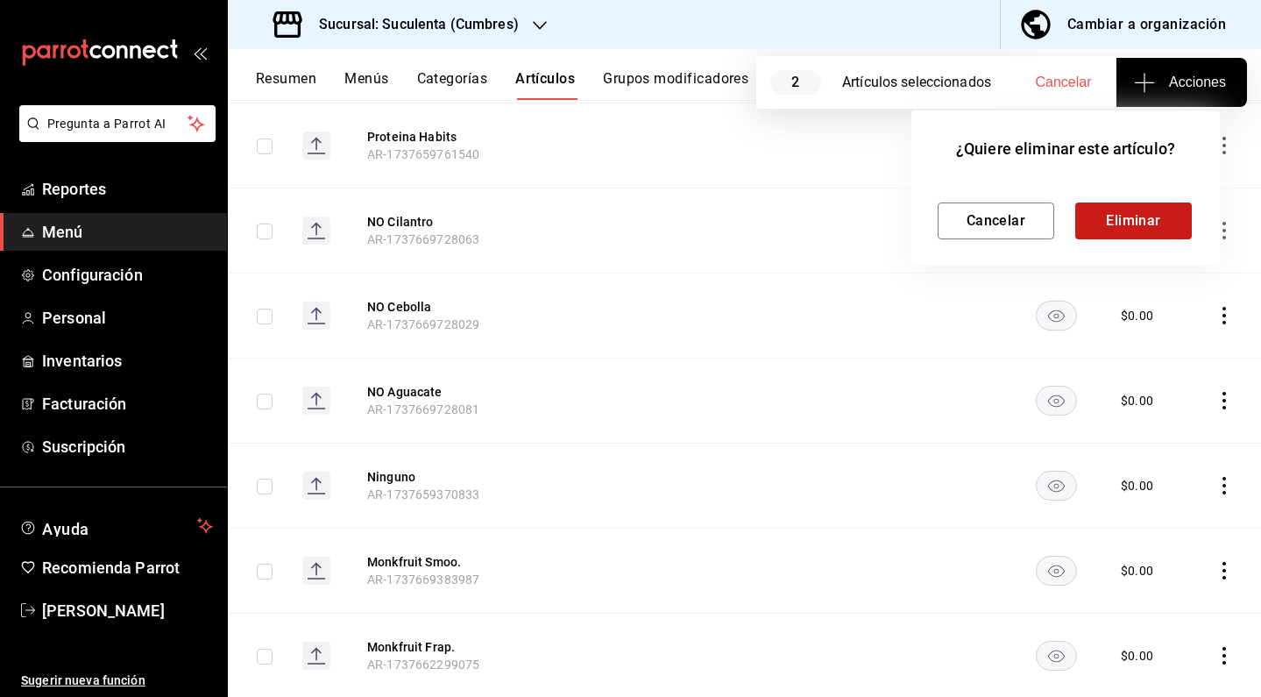
click at [1098, 227] on button "Eliminar" at bounding box center [1134, 220] width 117 height 37
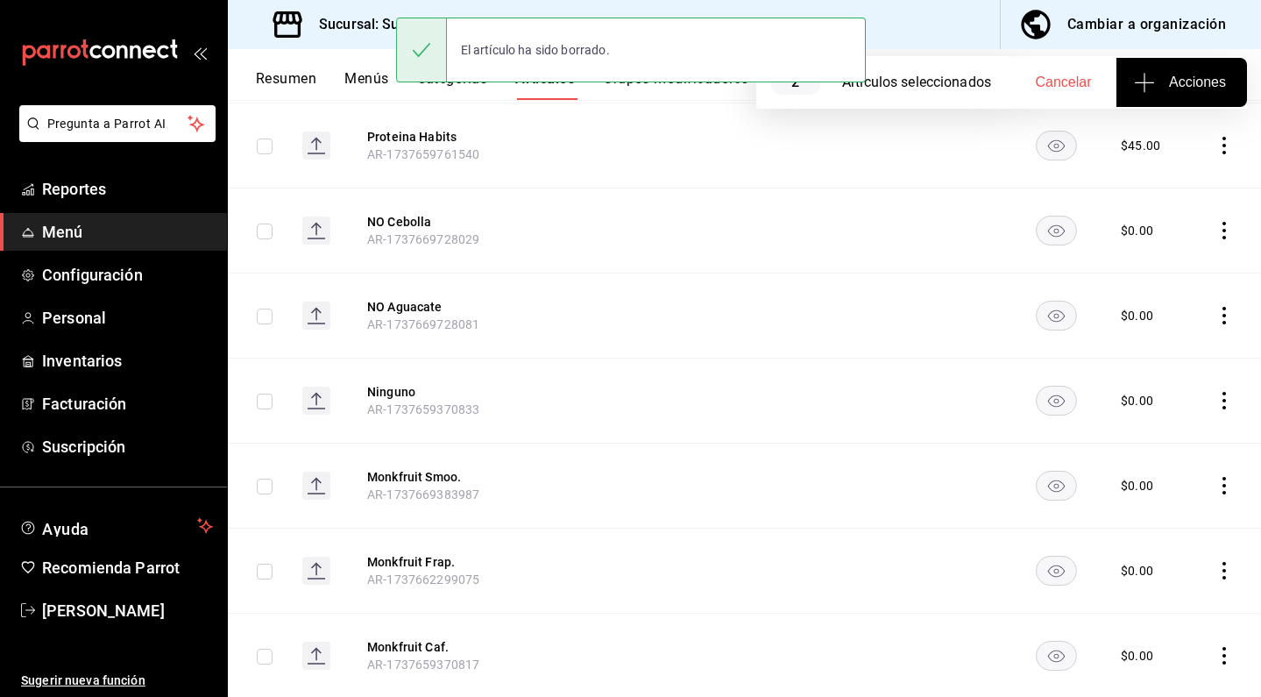
click at [1216, 222] on icon "actions" at bounding box center [1225, 231] width 18 height 18
click at [1150, 288] on li "Eliminar" at bounding box center [1143, 300] width 105 height 36
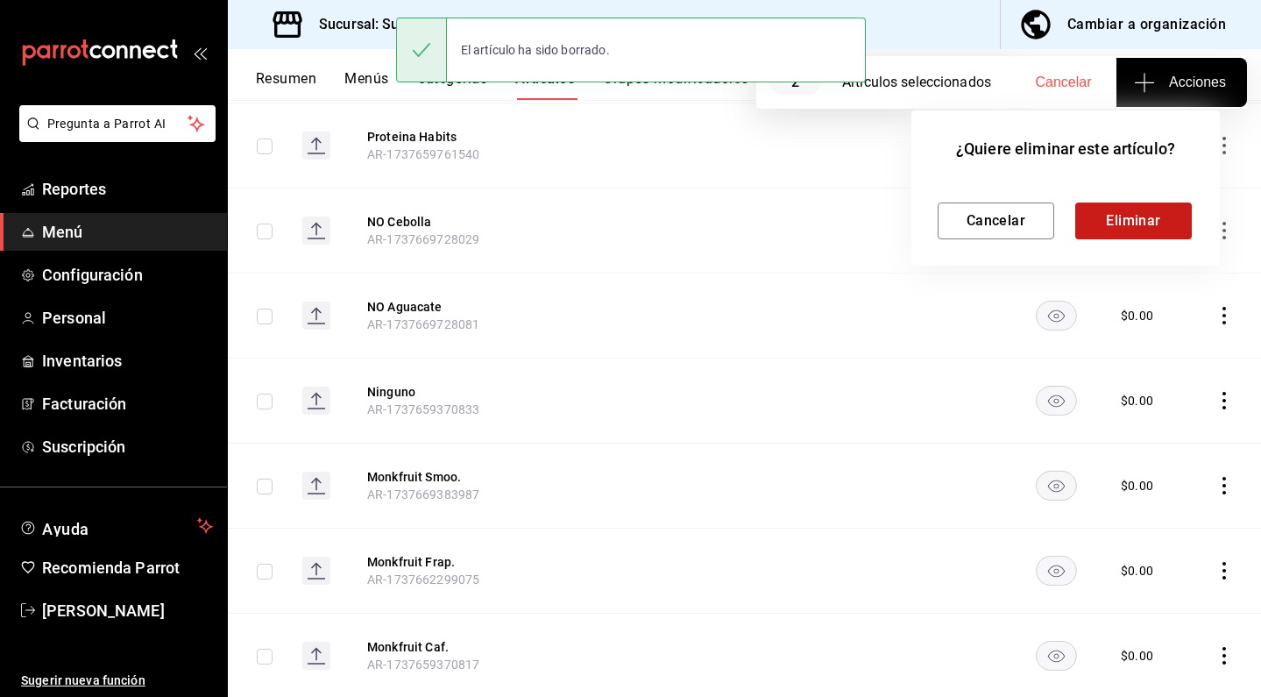
click at [1102, 217] on button "Eliminar" at bounding box center [1134, 220] width 117 height 37
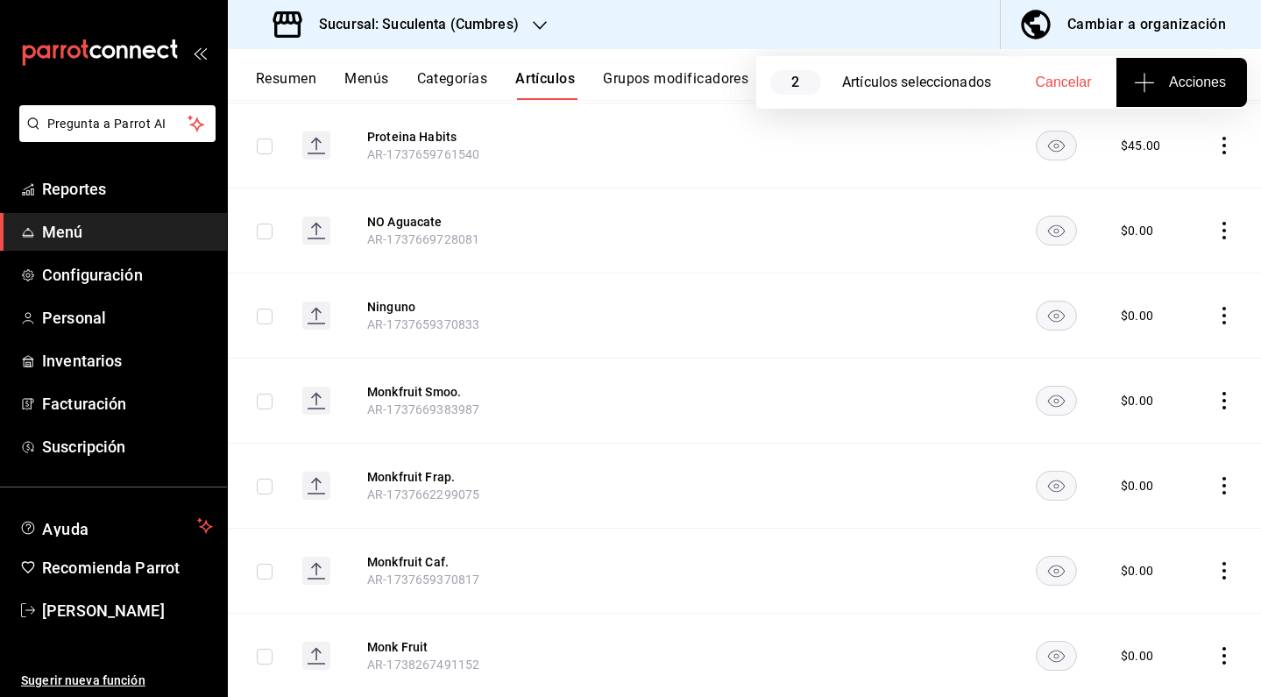
click at [1211, 196] on td at bounding box center [1226, 230] width 69 height 85
click at [1223, 222] on icon "actions" at bounding box center [1225, 231] width 4 height 18
click at [1152, 295] on span "Eliminar" at bounding box center [1158, 300] width 45 height 14
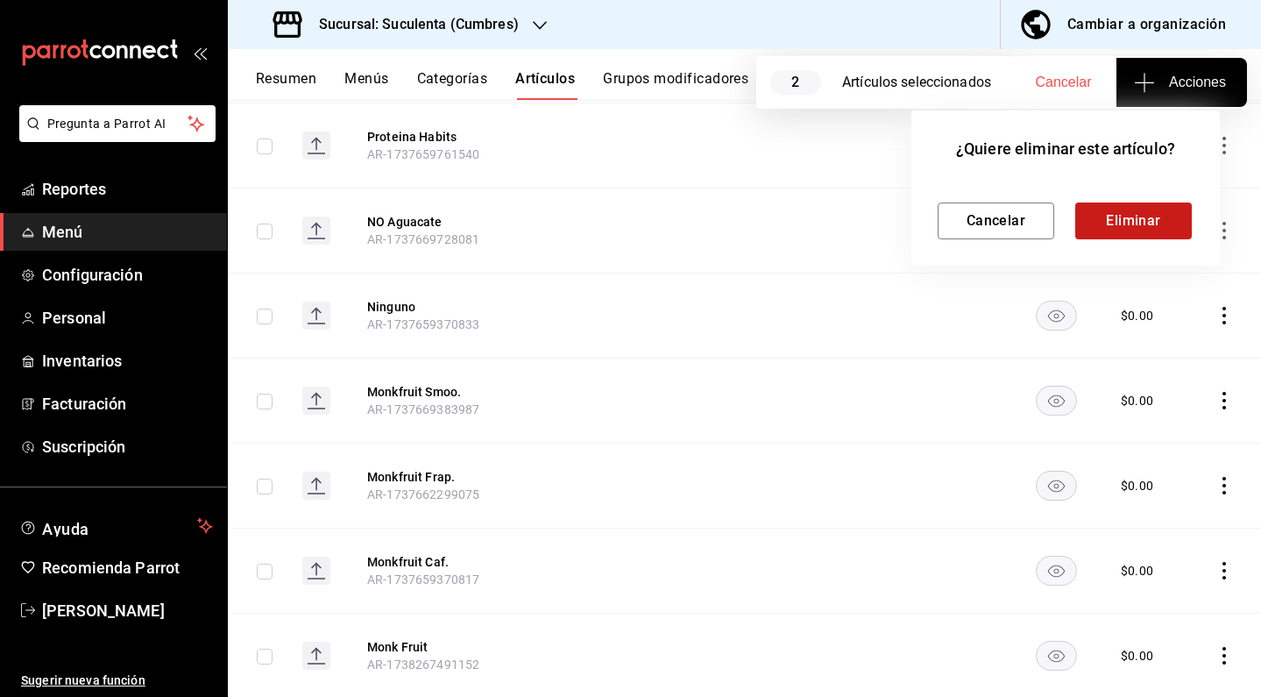
click at [1126, 235] on button "Eliminar" at bounding box center [1134, 220] width 117 height 37
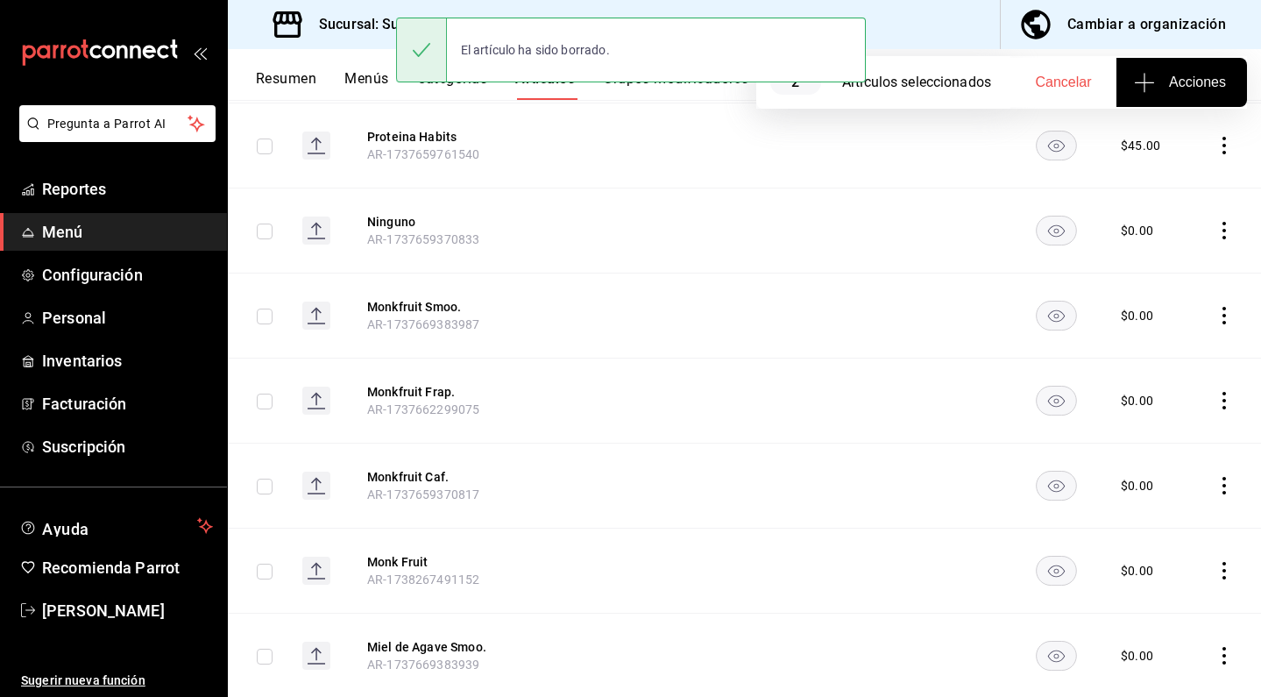
click at [1216, 222] on icon "actions" at bounding box center [1225, 231] width 18 height 18
click at [1157, 295] on span "Eliminar" at bounding box center [1158, 300] width 45 height 14
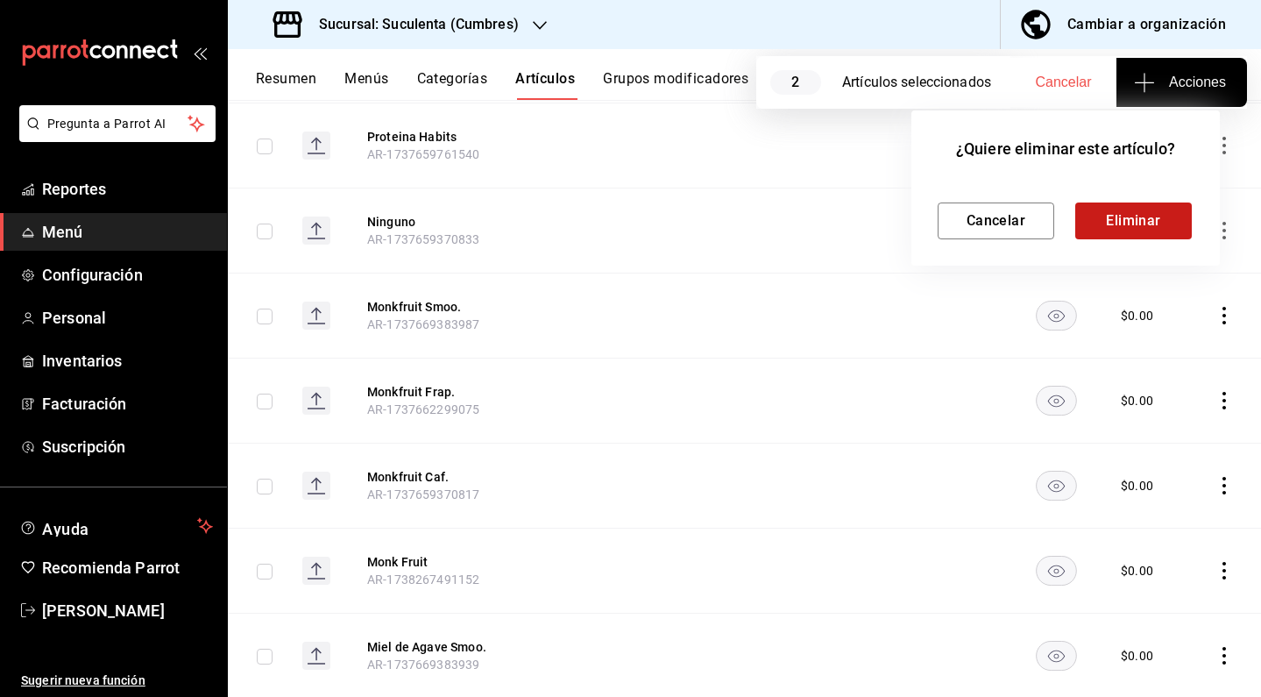
click at [1101, 213] on button "Eliminar" at bounding box center [1134, 220] width 117 height 37
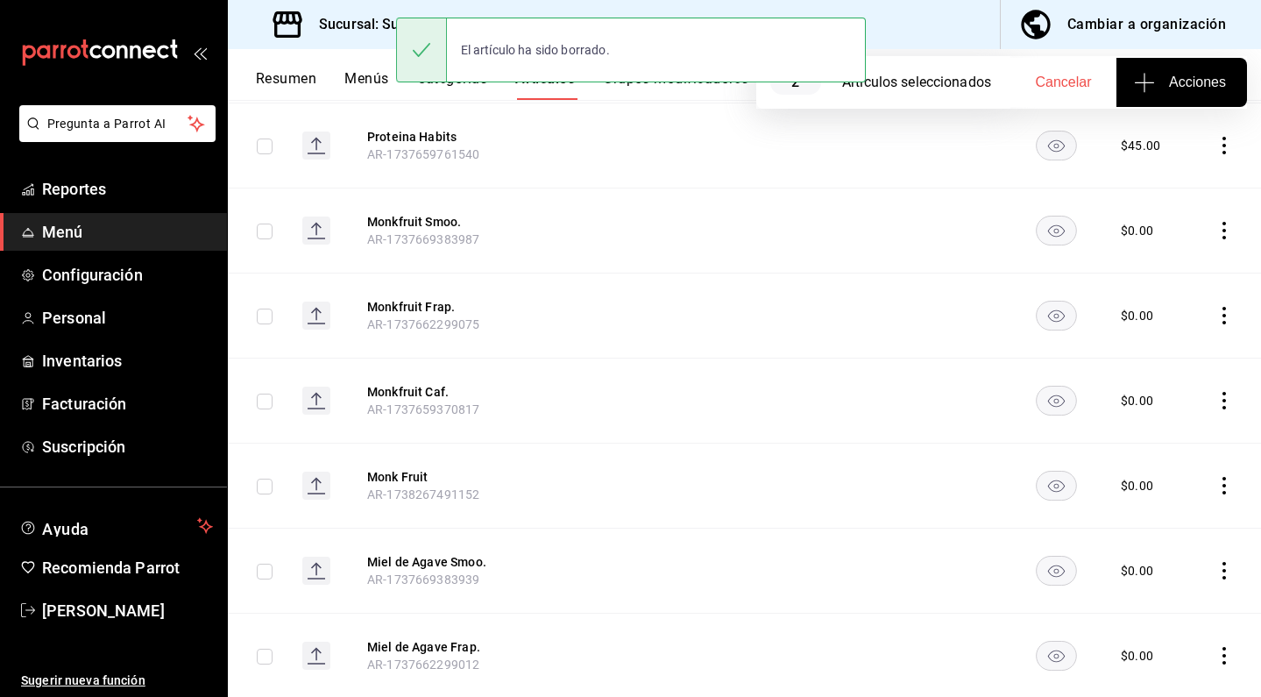
click at [1216, 222] on icon "actions" at bounding box center [1225, 231] width 18 height 18
click at [950, 345] on div at bounding box center [630, 348] width 1261 height 697
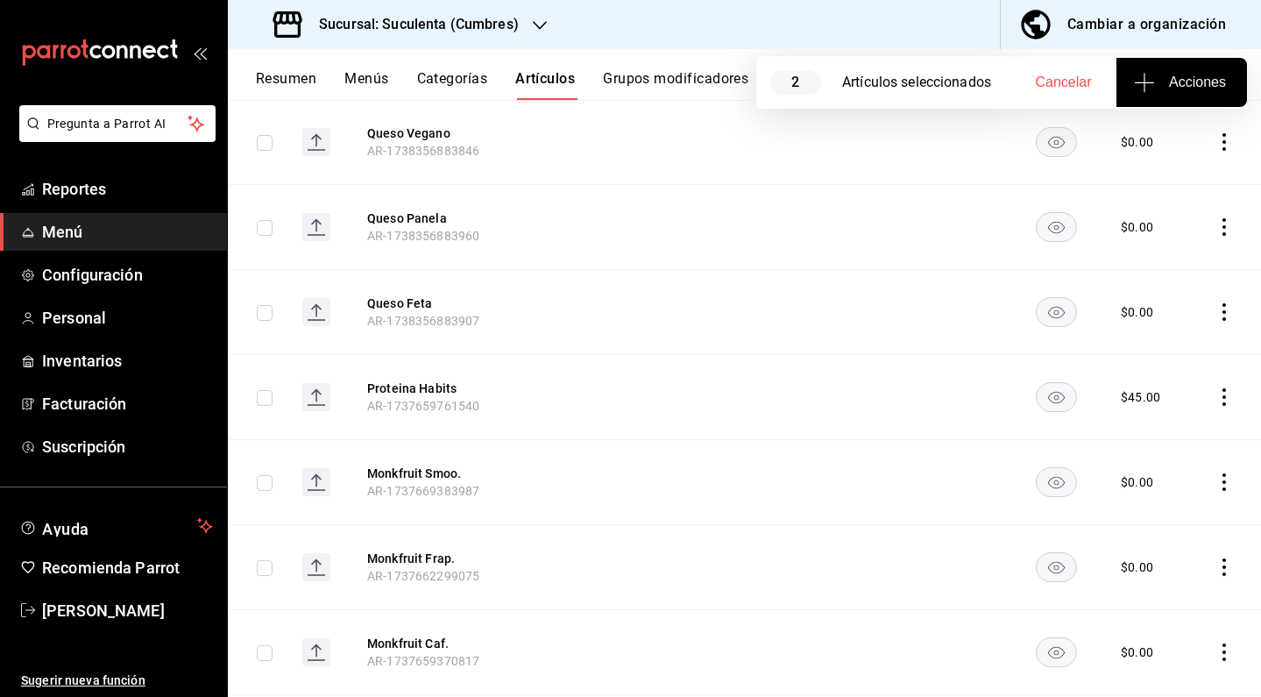
scroll to position [3641, 0]
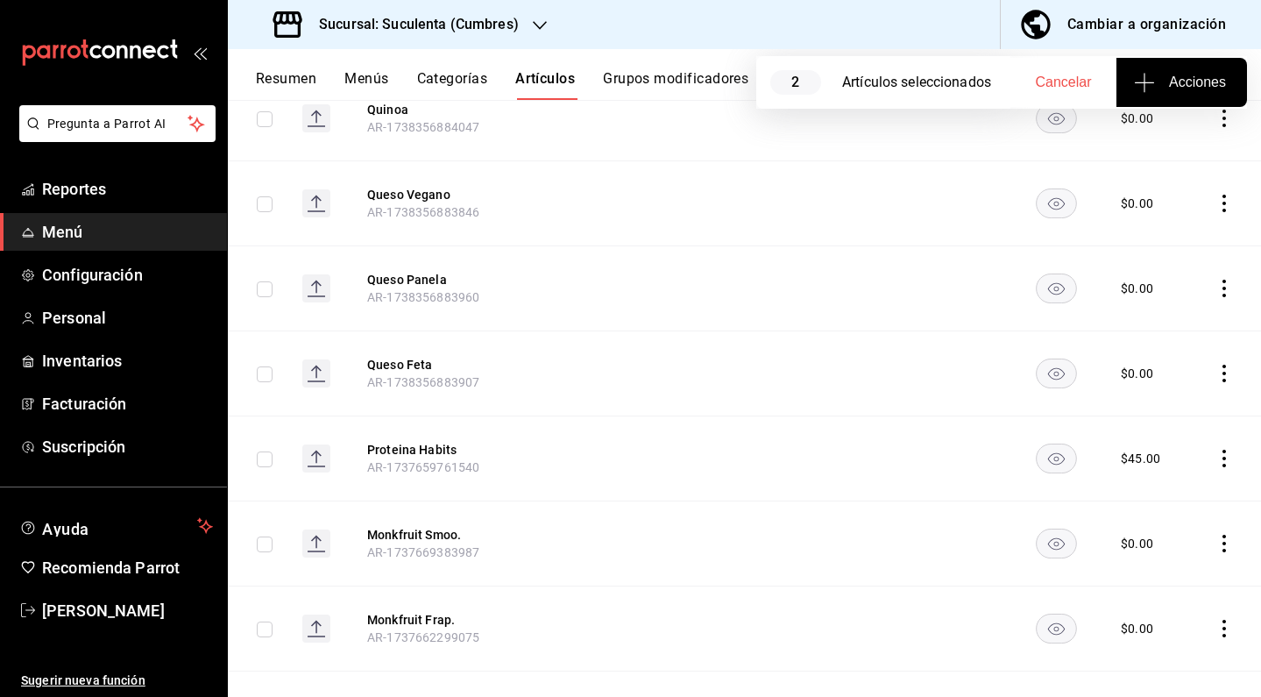
click at [1216, 365] on icon "actions" at bounding box center [1225, 374] width 18 height 18
click at [1156, 437] on span "Eliminar" at bounding box center [1158, 443] width 45 height 14
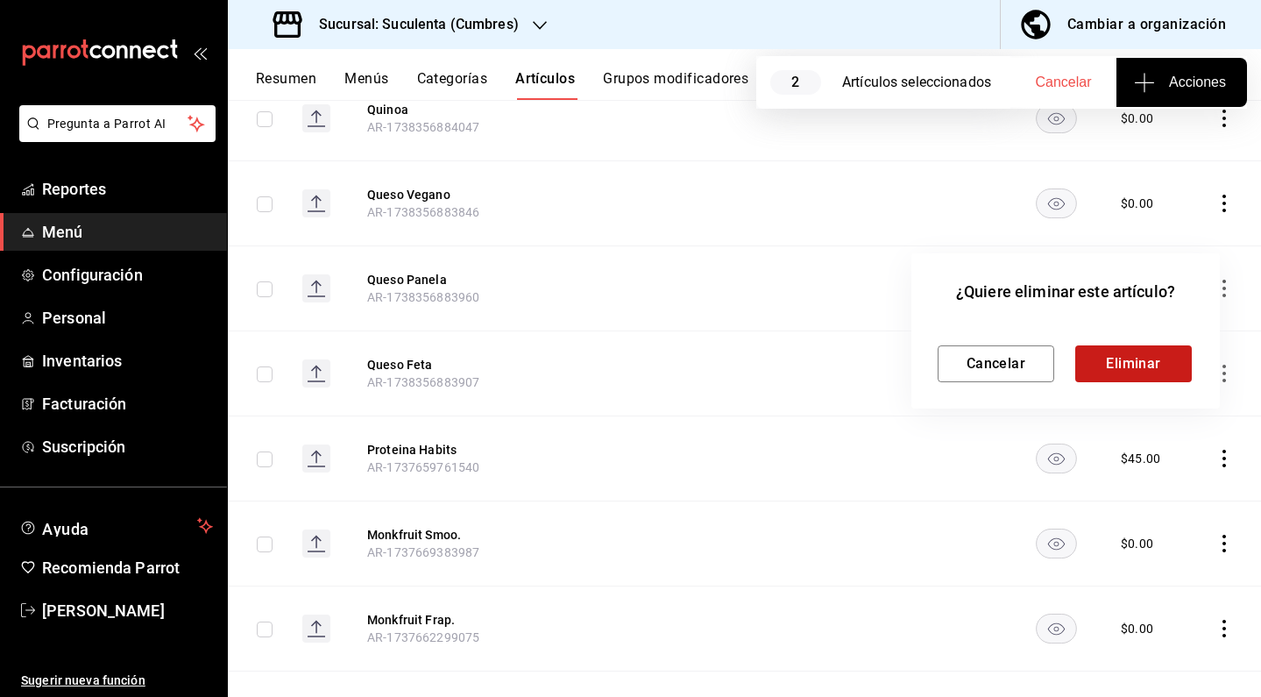
click at [1126, 369] on button "Eliminar" at bounding box center [1134, 363] width 117 height 37
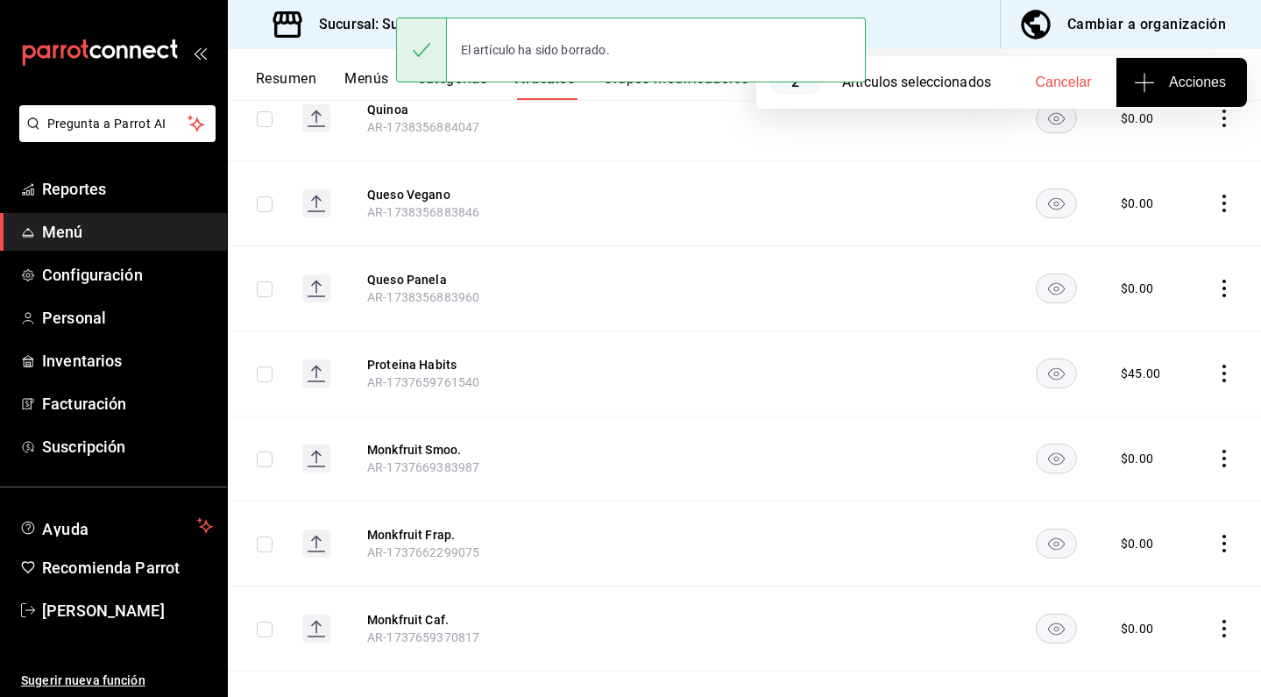
click at [1223, 280] on icon "actions" at bounding box center [1225, 289] width 4 height 18
click at [1169, 356] on span "Eliminar" at bounding box center [1158, 358] width 45 height 14
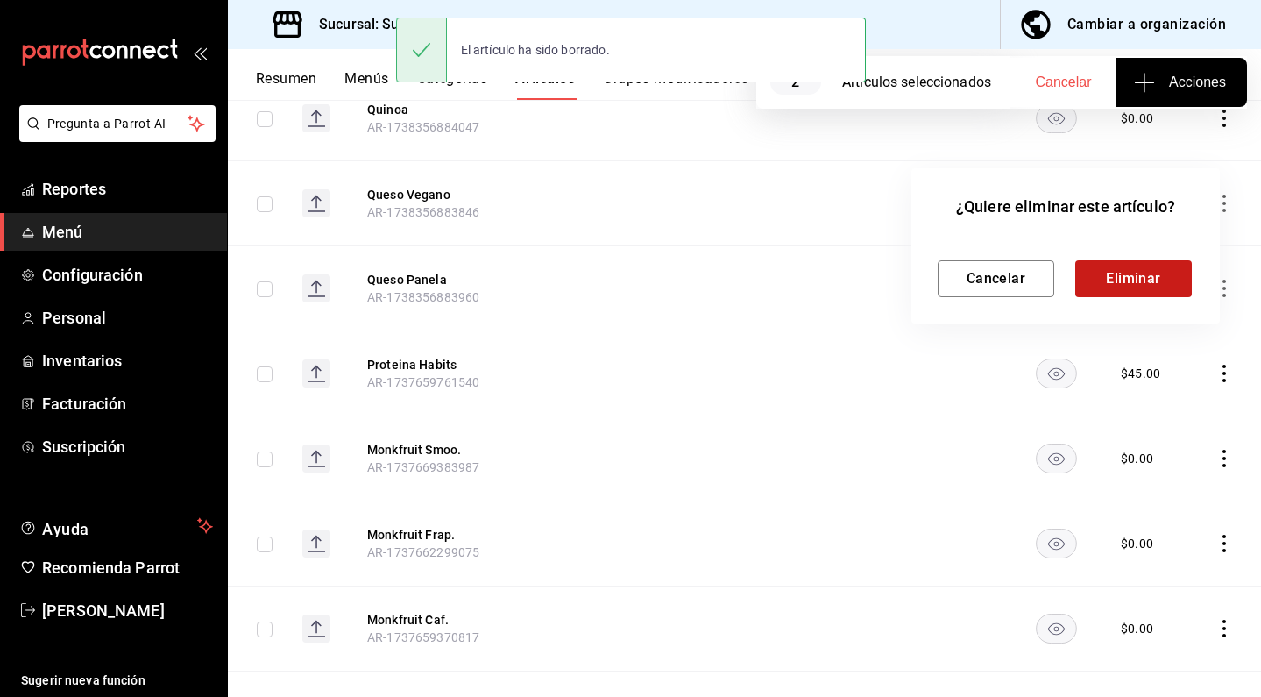
click at [1121, 283] on button "Eliminar" at bounding box center [1134, 278] width 117 height 37
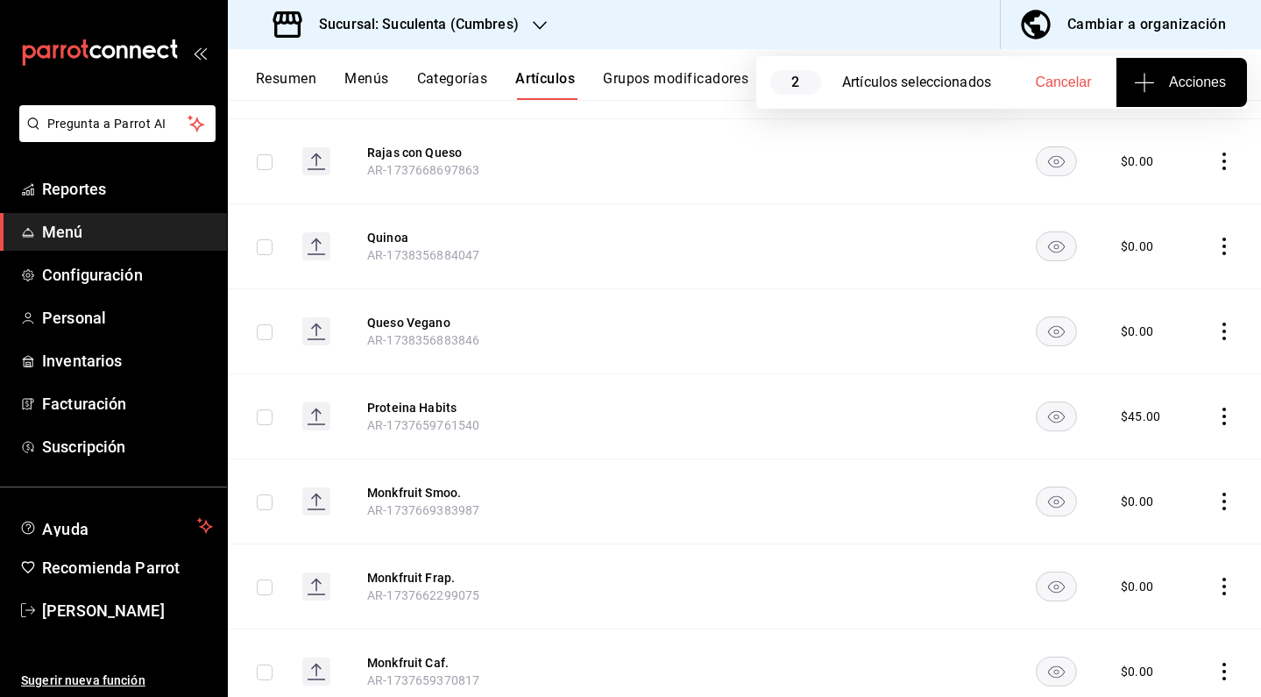
scroll to position [3462, 0]
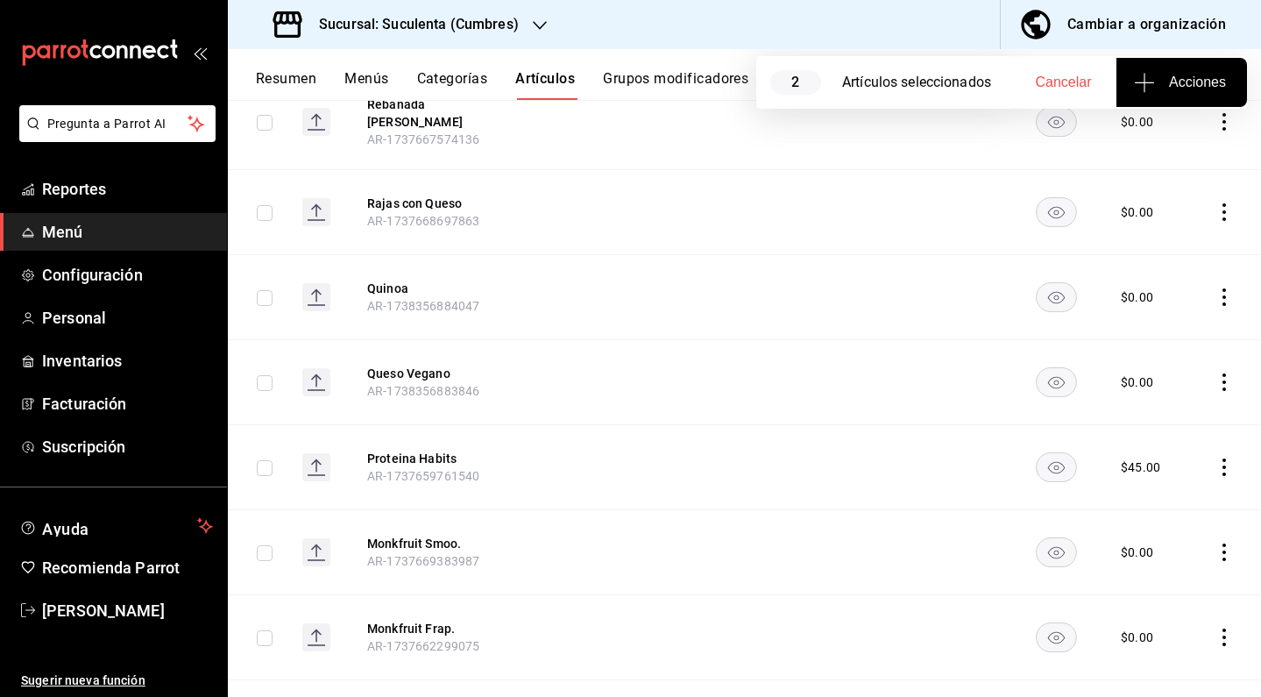
click at [1216, 373] on icon "actions" at bounding box center [1225, 382] width 18 height 18
click at [1149, 459] on span "Eliminar" at bounding box center [1159, 452] width 46 height 18
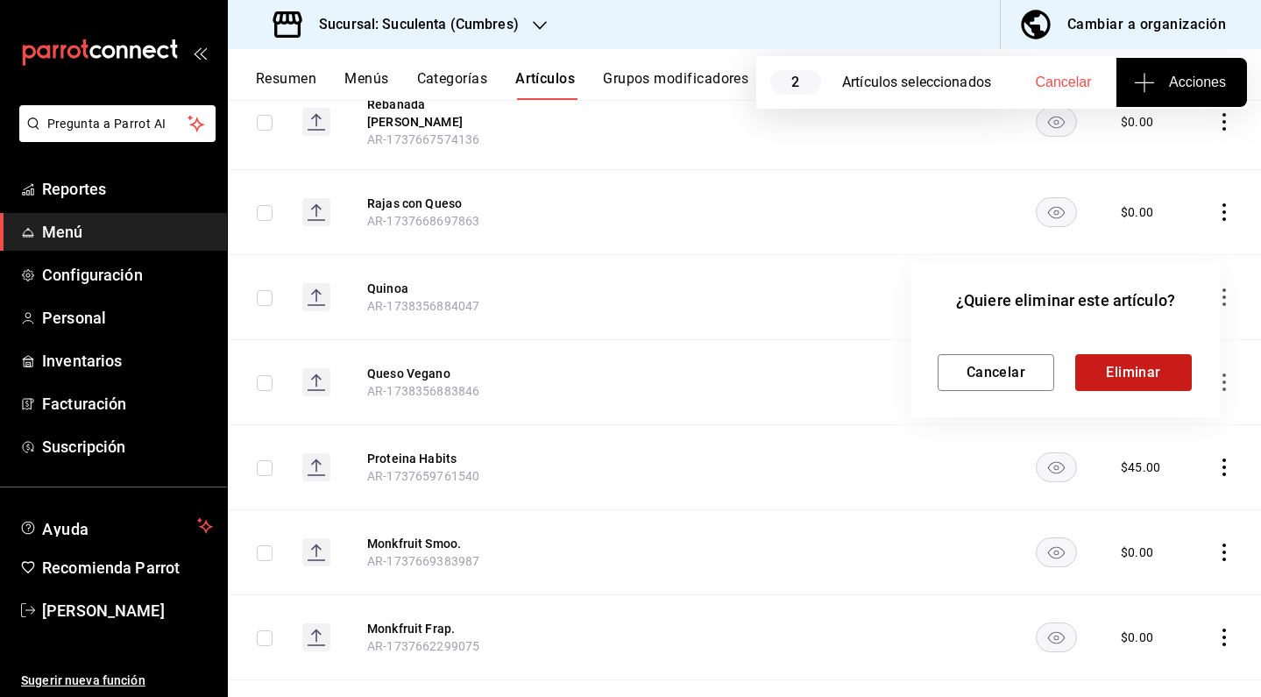
click at [1133, 383] on button "Eliminar" at bounding box center [1134, 372] width 117 height 37
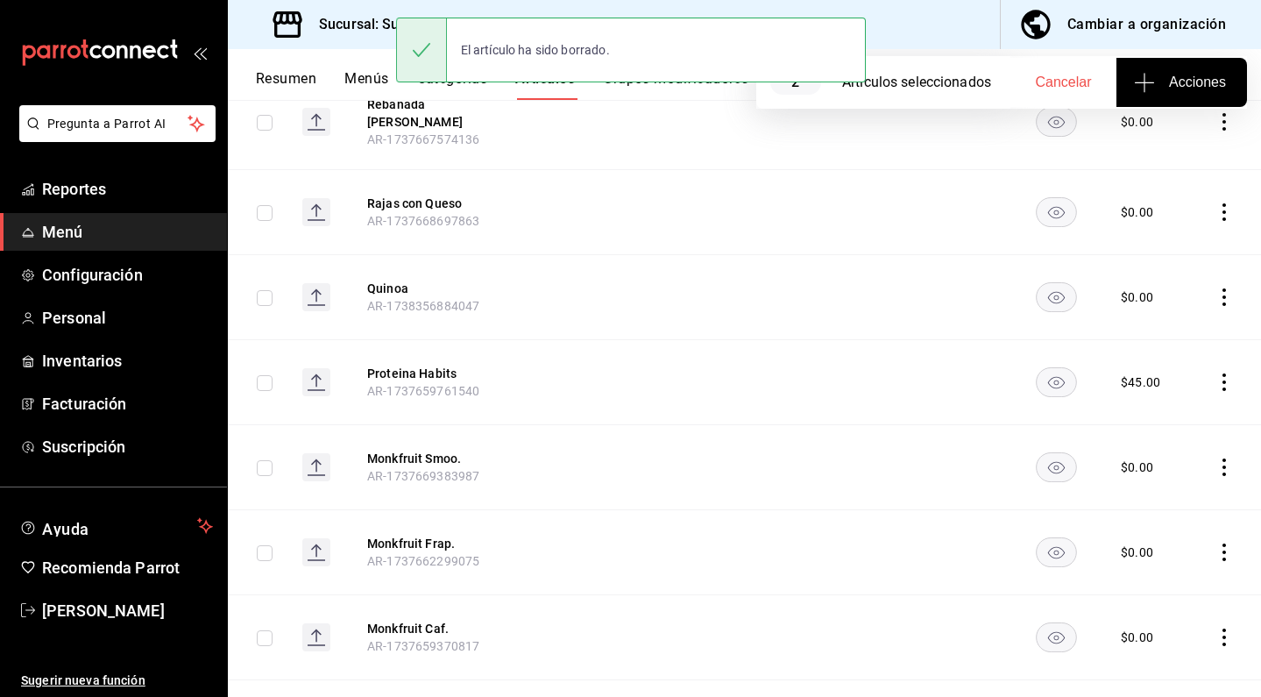
click at [1216, 288] on icon "actions" at bounding box center [1225, 297] width 18 height 18
click at [1155, 368] on span "Eliminar" at bounding box center [1158, 366] width 45 height 14
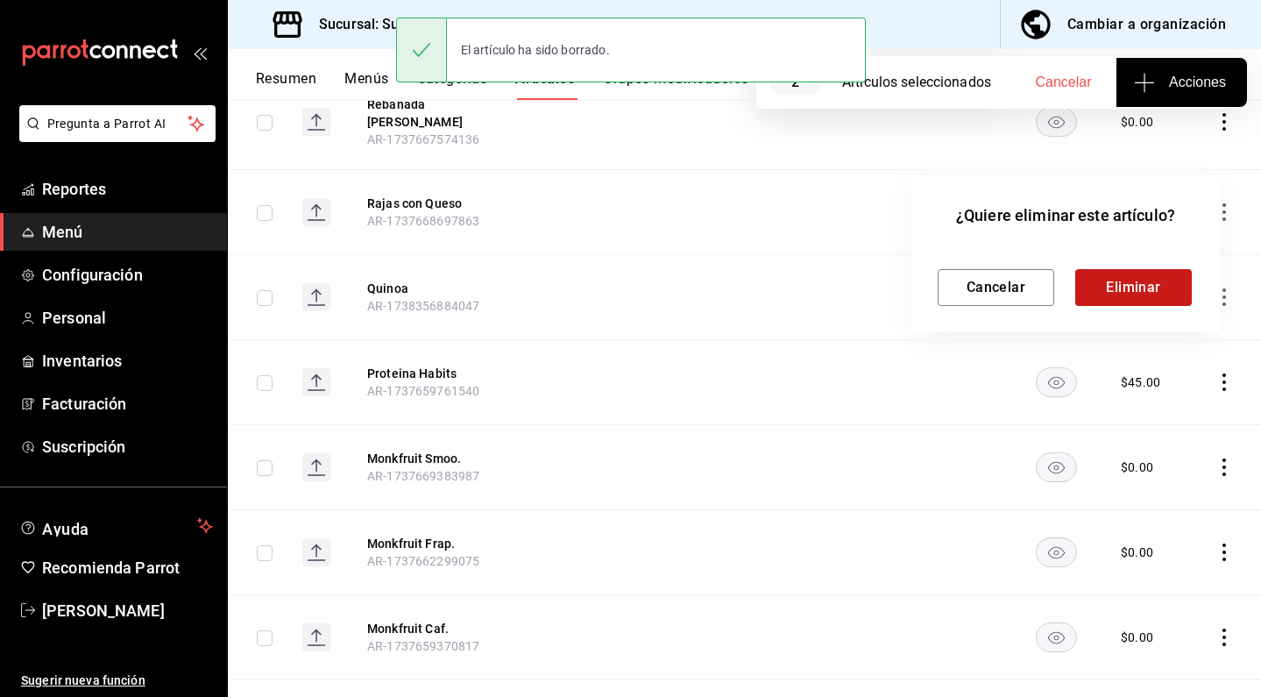
click at [1119, 288] on button "Eliminar" at bounding box center [1134, 287] width 117 height 37
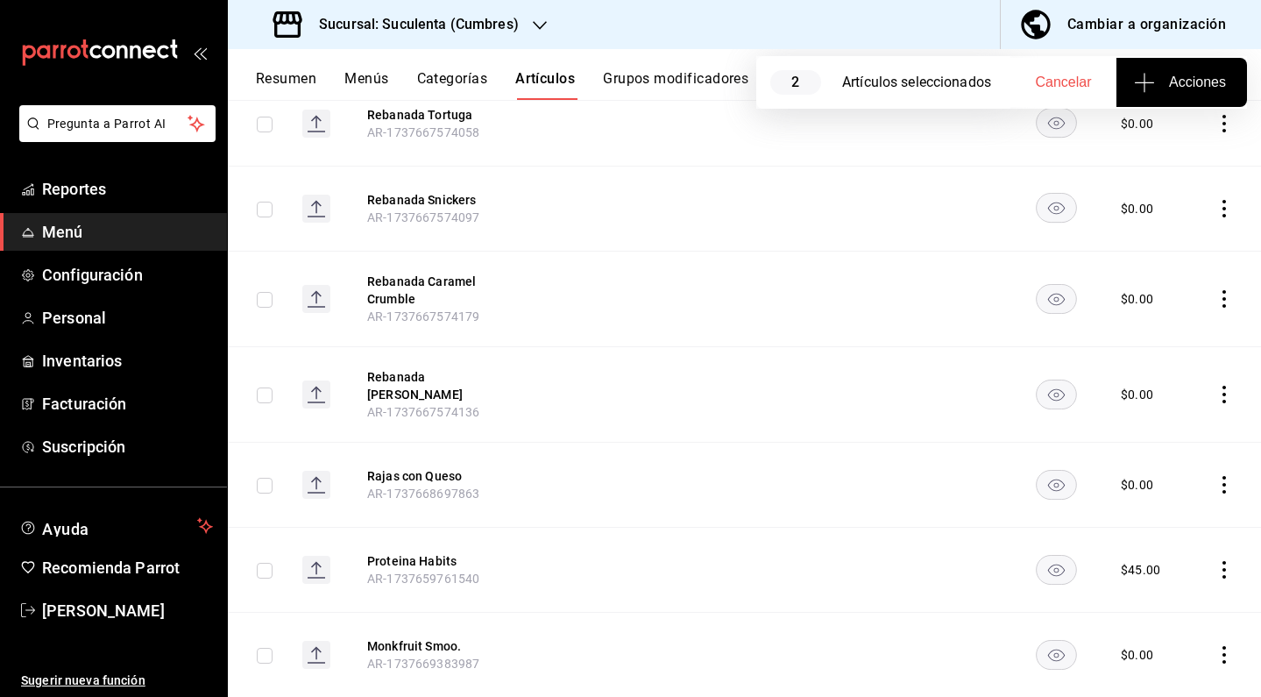
scroll to position [3188, 0]
click at [1216, 477] on icon "actions" at bounding box center [1225, 486] width 18 height 18
click at [1151, 554] on span "Eliminar" at bounding box center [1158, 555] width 45 height 14
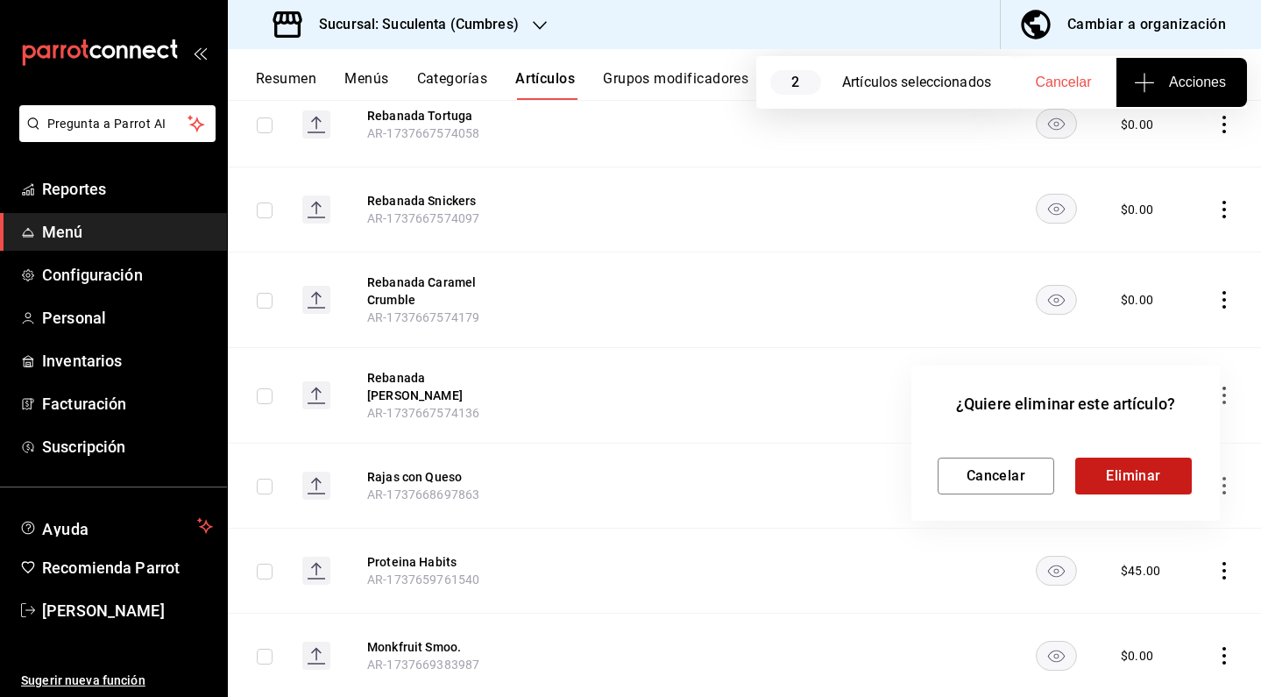
click at [1108, 473] on button "Eliminar" at bounding box center [1134, 476] width 117 height 37
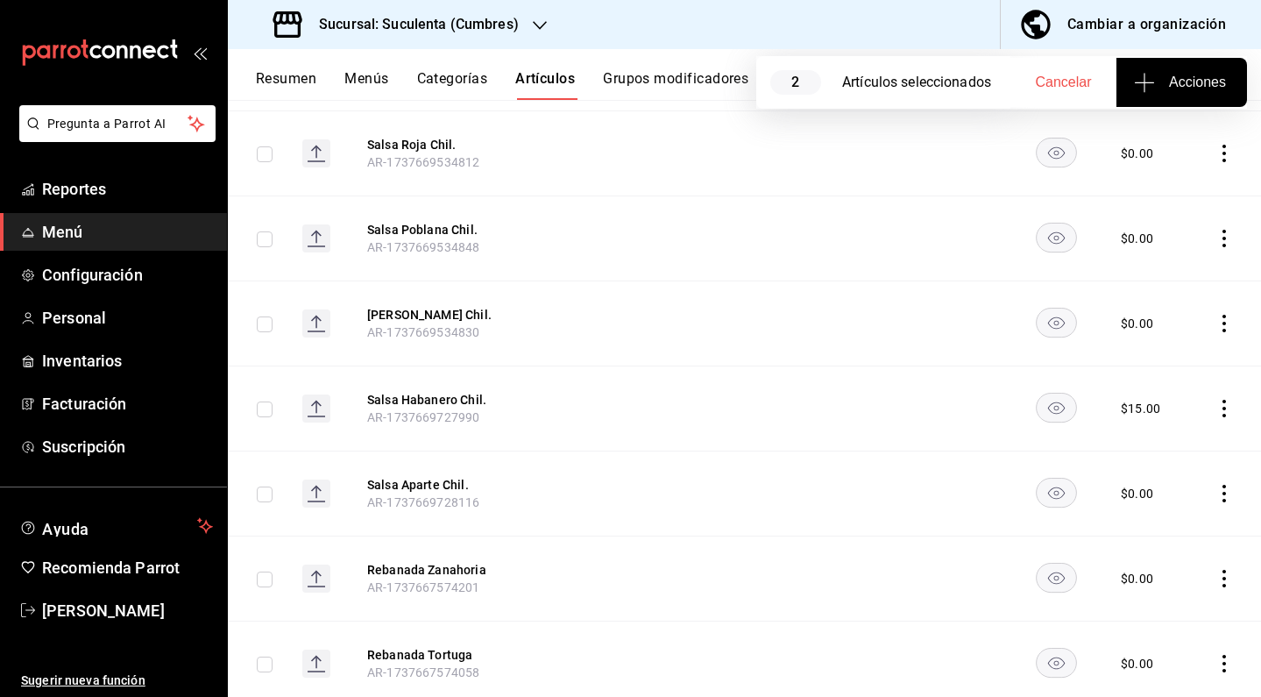
scroll to position [2627, 0]
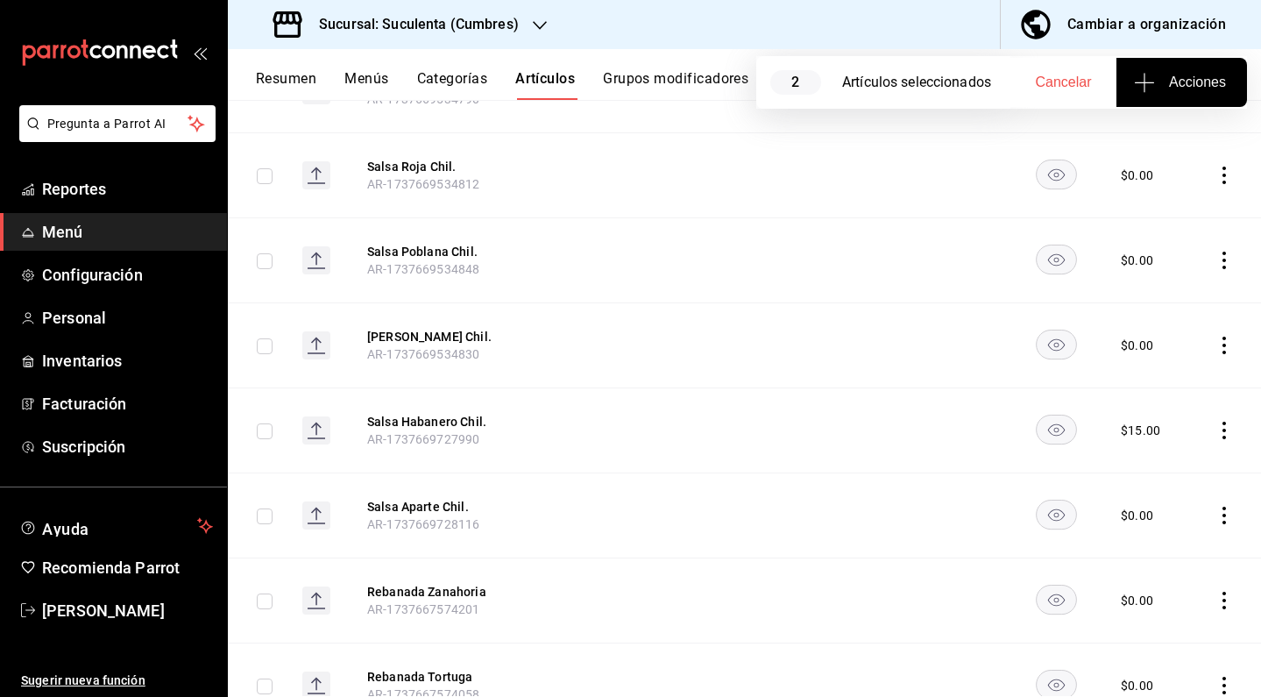
click at [1216, 252] on icon "actions" at bounding box center [1225, 261] width 18 height 18
click at [1153, 329] on li "Eliminar" at bounding box center [1143, 341] width 105 height 36
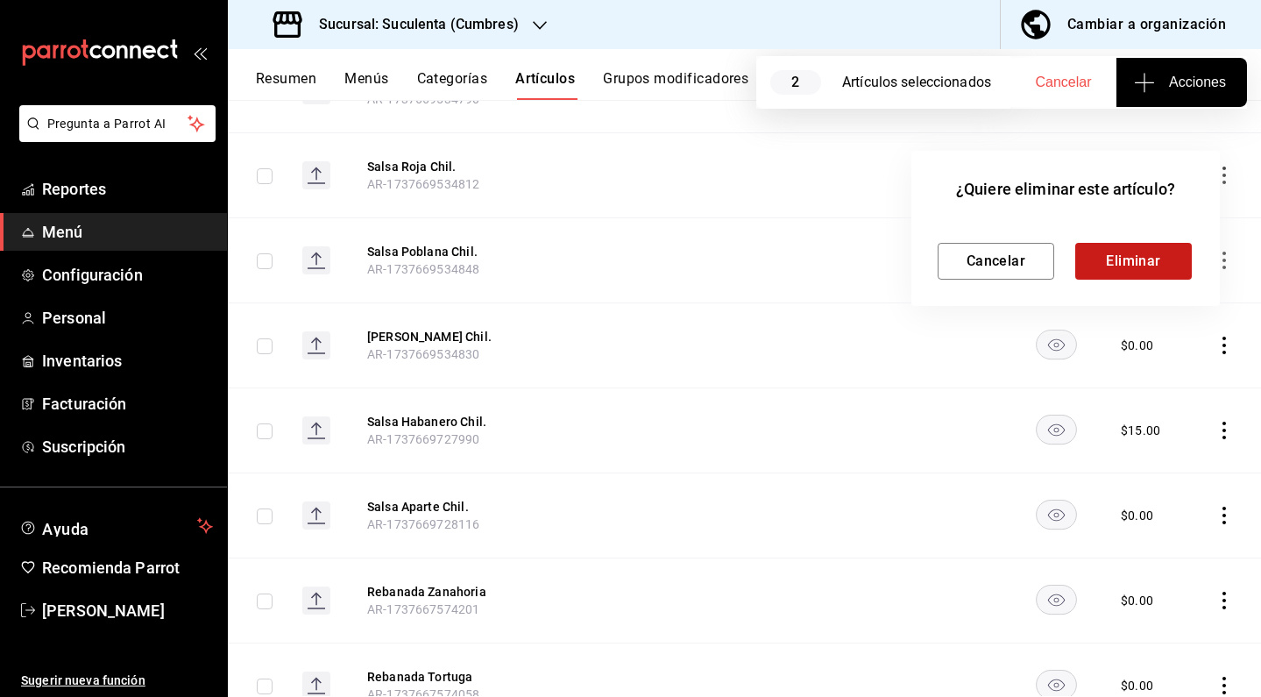
click at [1135, 263] on button "Eliminar" at bounding box center [1134, 261] width 117 height 37
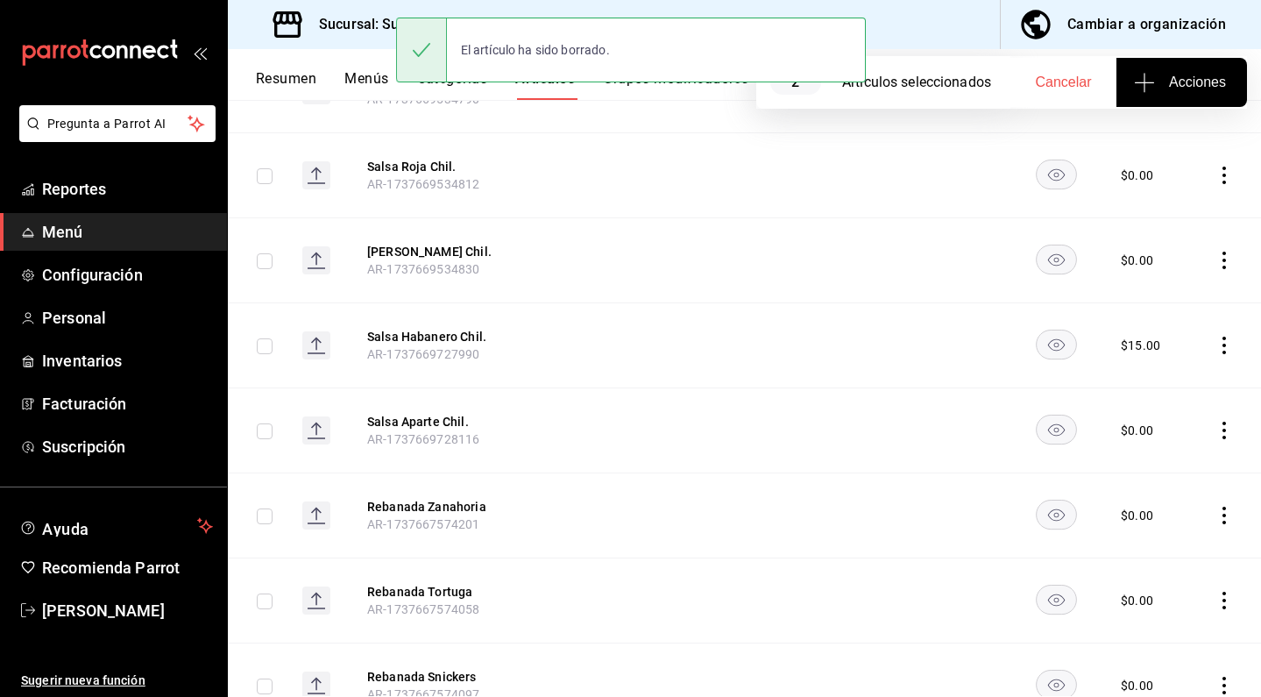
click at [1216, 252] on icon "actions" at bounding box center [1225, 261] width 18 height 18
click at [1140, 335] on span "Eliminar" at bounding box center [1158, 340] width 45 height 14
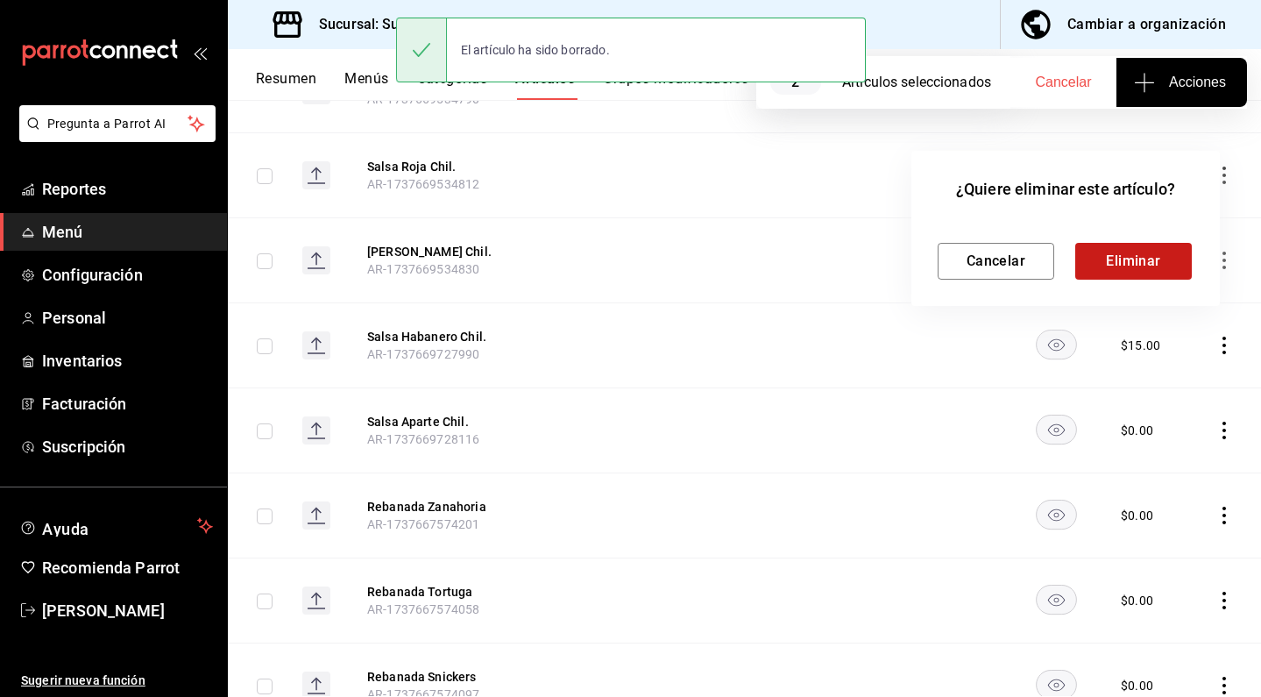
click at [1155, 259] on button "Eliminar" at bounding box center [1134, 261] width 117 height 37
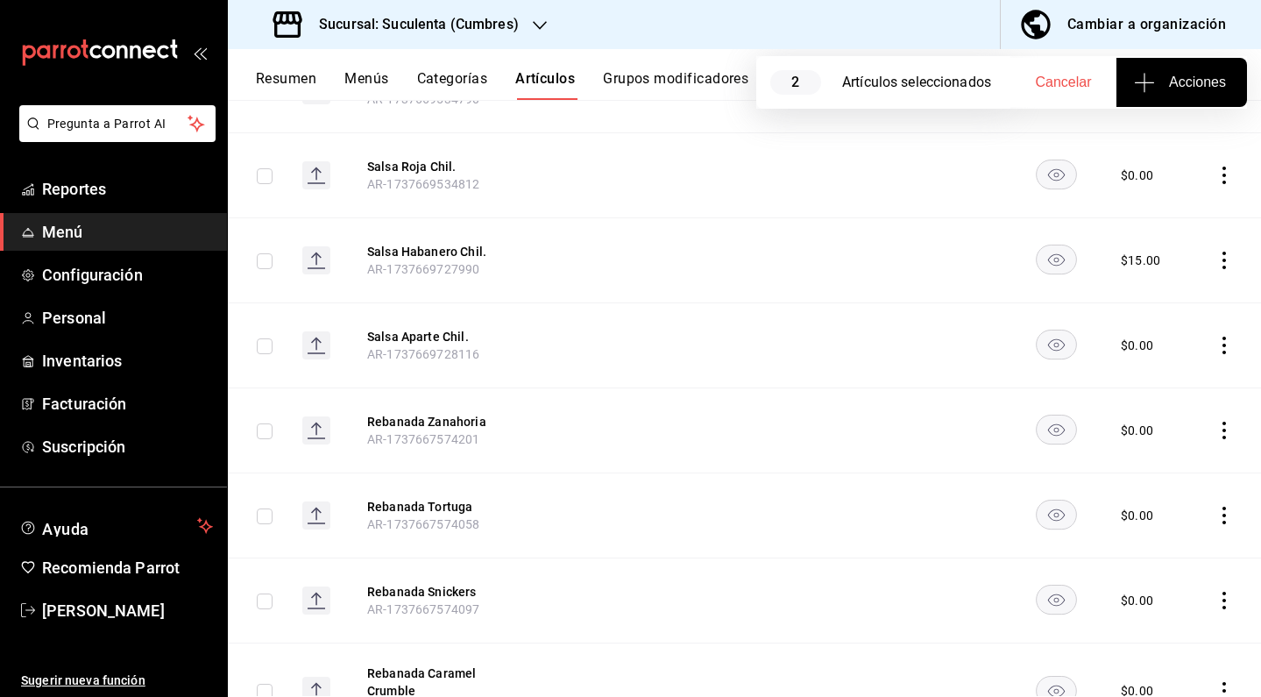
click at [1216, 252] on icon "actions" at bounding box center [1225, 261] width 18 height 18
click at [1160, 328] on li "Eliminar" at bounding box center [1143, 341] width 105 height 36
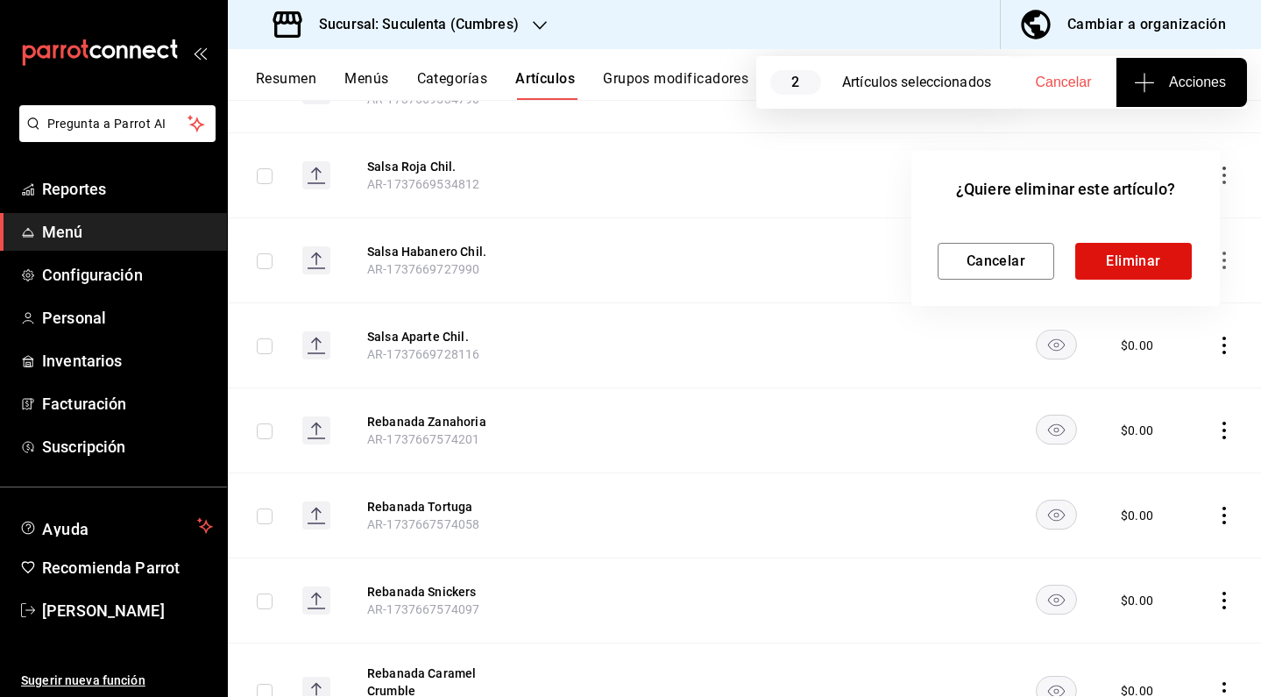
click at [1155, 334] on div at bounding box center [630, 348] width 1261 height 697
click at [1147, 266] on button "Eliminar" at bounding box center [1134, 261] width 117 height 37
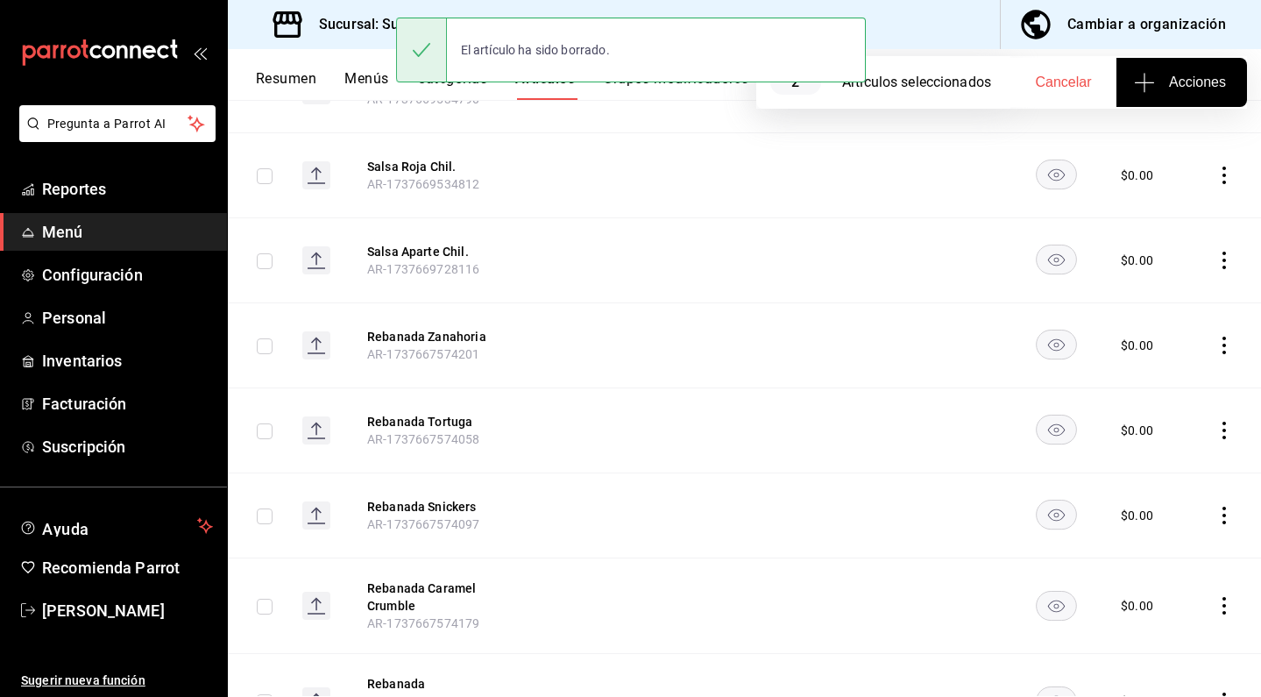
click at [1209, 219] on td at bounding box center [1226, 259] width 69 height 85
click at [1216, 252] on icon "actions" at bounding box center [1225, 261] width 18 height 18
click at [1138, 344] on span "Eliminar" at bounding box center [1158, 340] width 45 height 14
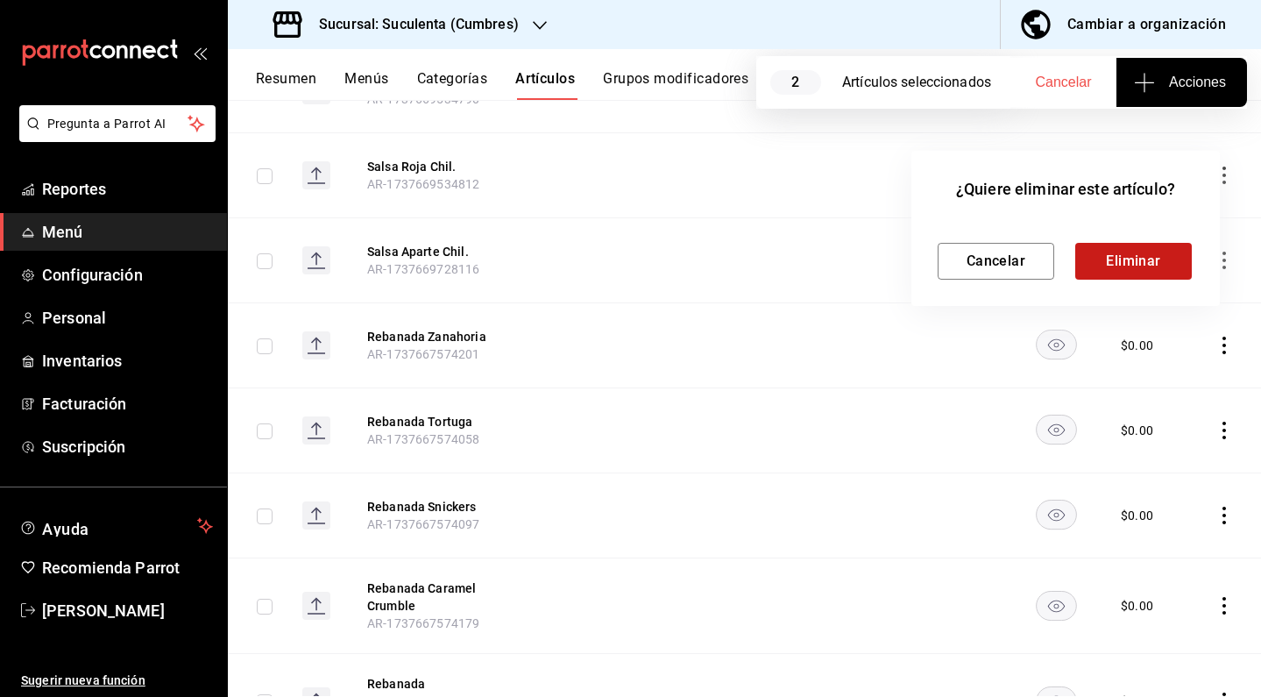
click at [1132, 266] on button "Eliminar" at bounding box center [1134, 261] width 117 height 37
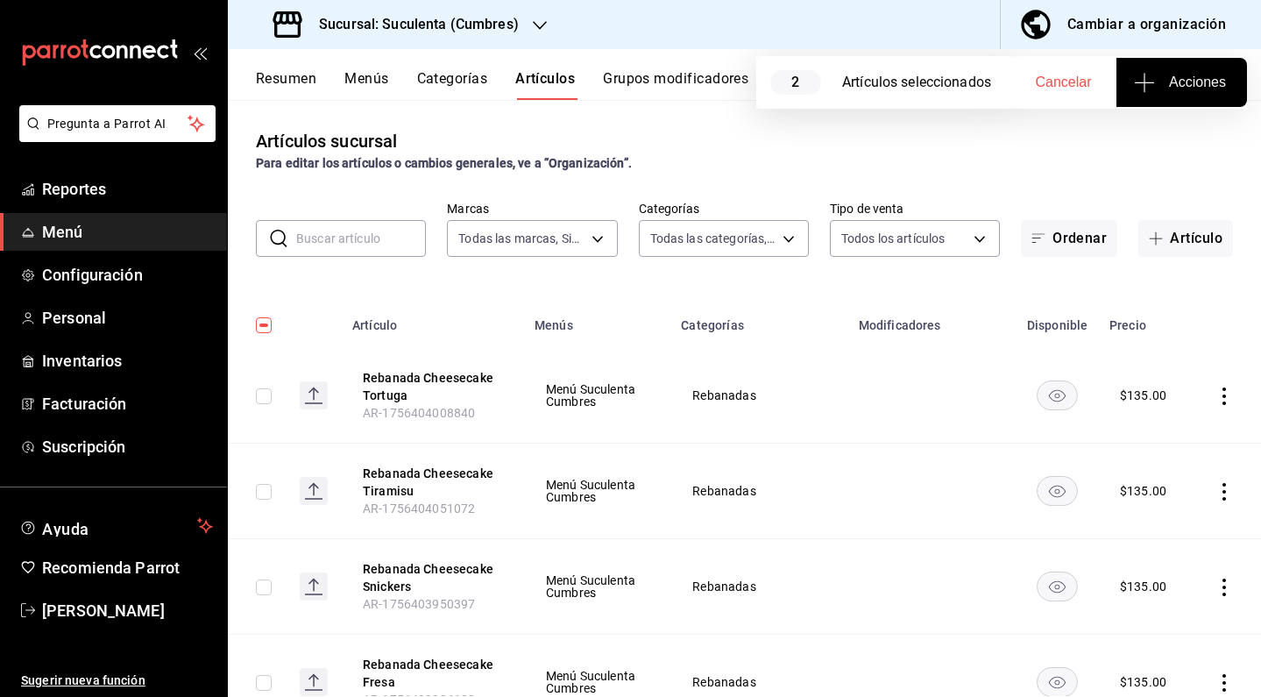
scroll to position [0, 0]
click at [369, 90] on button "Menús" at bounding box center [367, 85] width 44 height 30
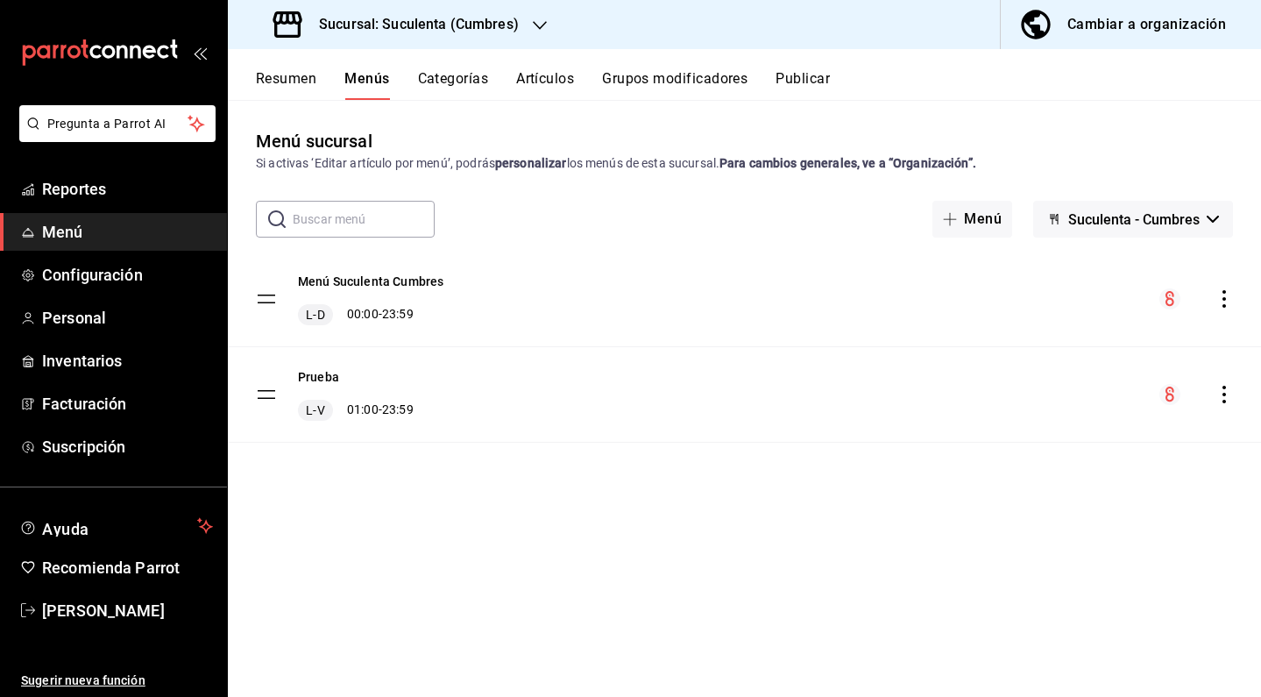
click at [1214, 299] on div "menu-maker-table" at bounding box center [1197, 298] width 74 height 21
click at [1223, 302] on icon "actions" at bounding box center [1225, 299] width 18 height 18
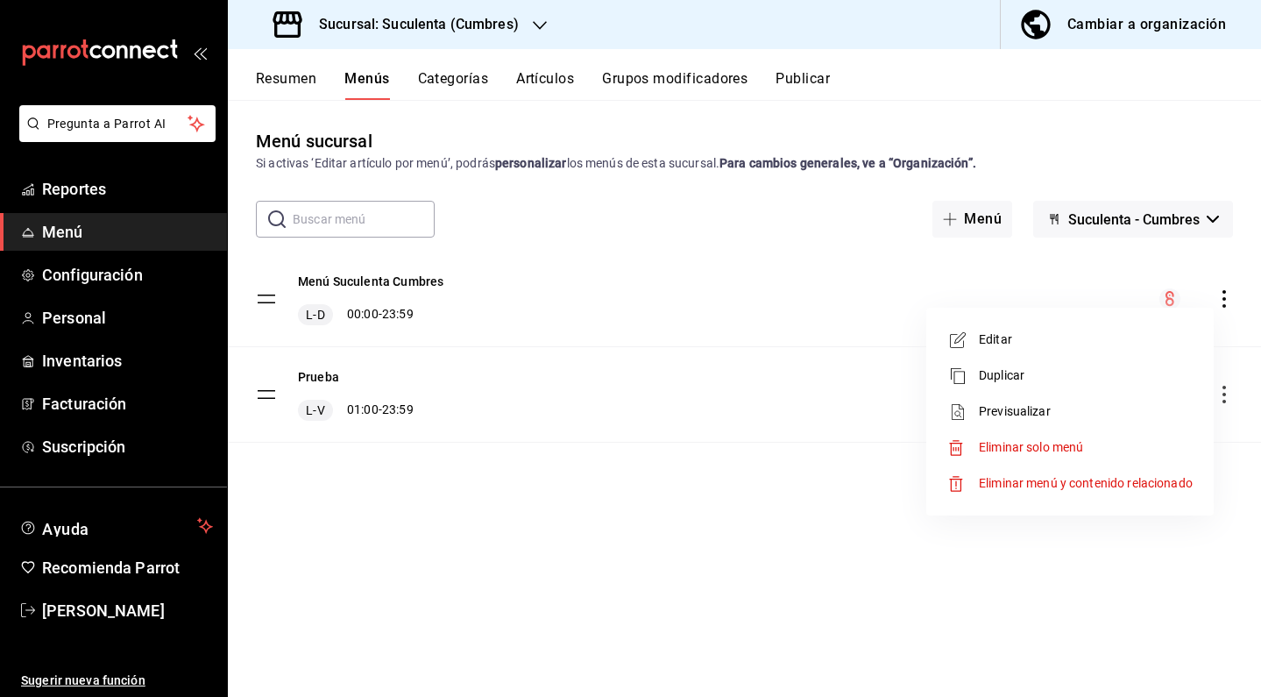
click at [1099, 480] on span "Eliminar menú y contenido relacionado" at bounding box center [1086, 483] width 214 height 14
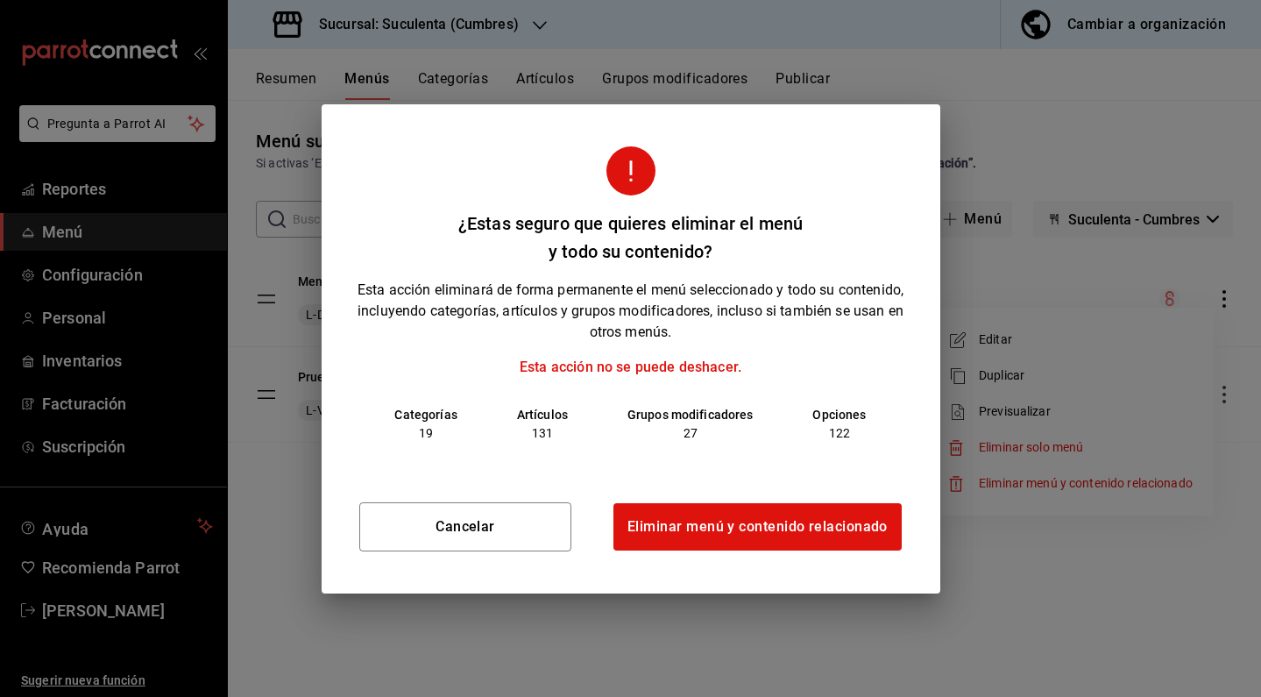
click at [835, 526] on button "Eliminar menú y contenido relacionado" at bounding box center [758, 526] width 288 height 47
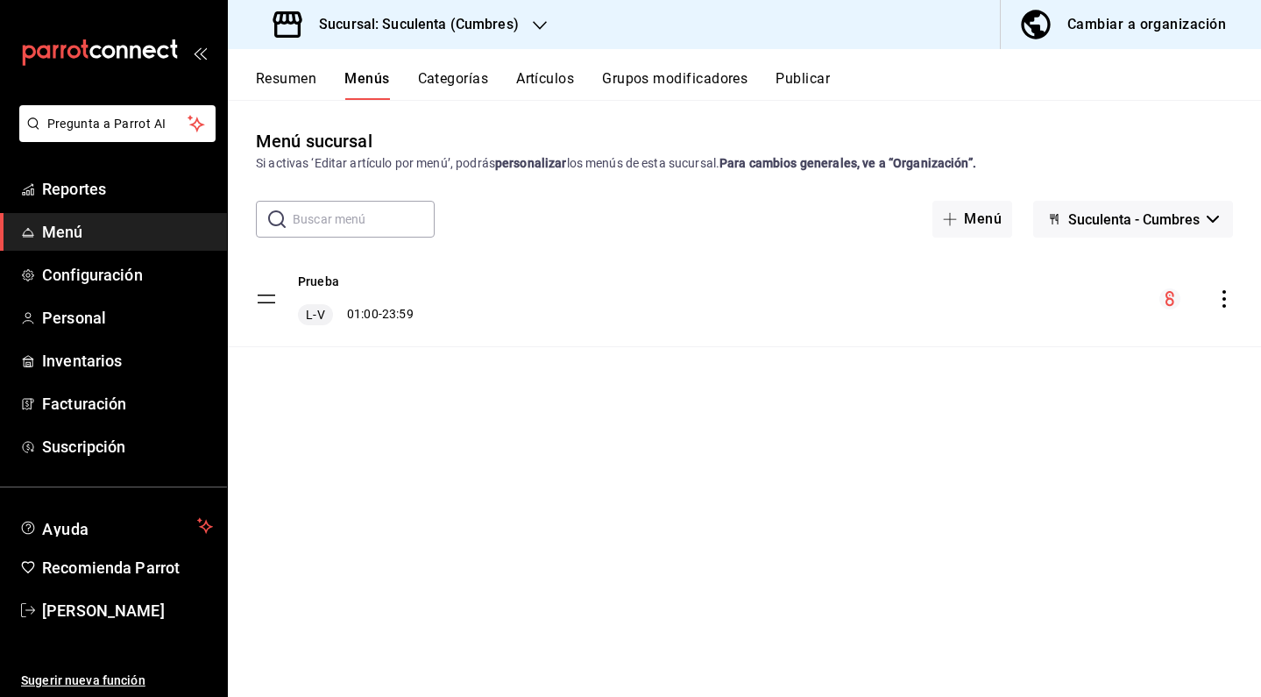
click at [1112, 38] on button "Cambiar a organización" at bounding box center [1124, 24] width 246 height 49
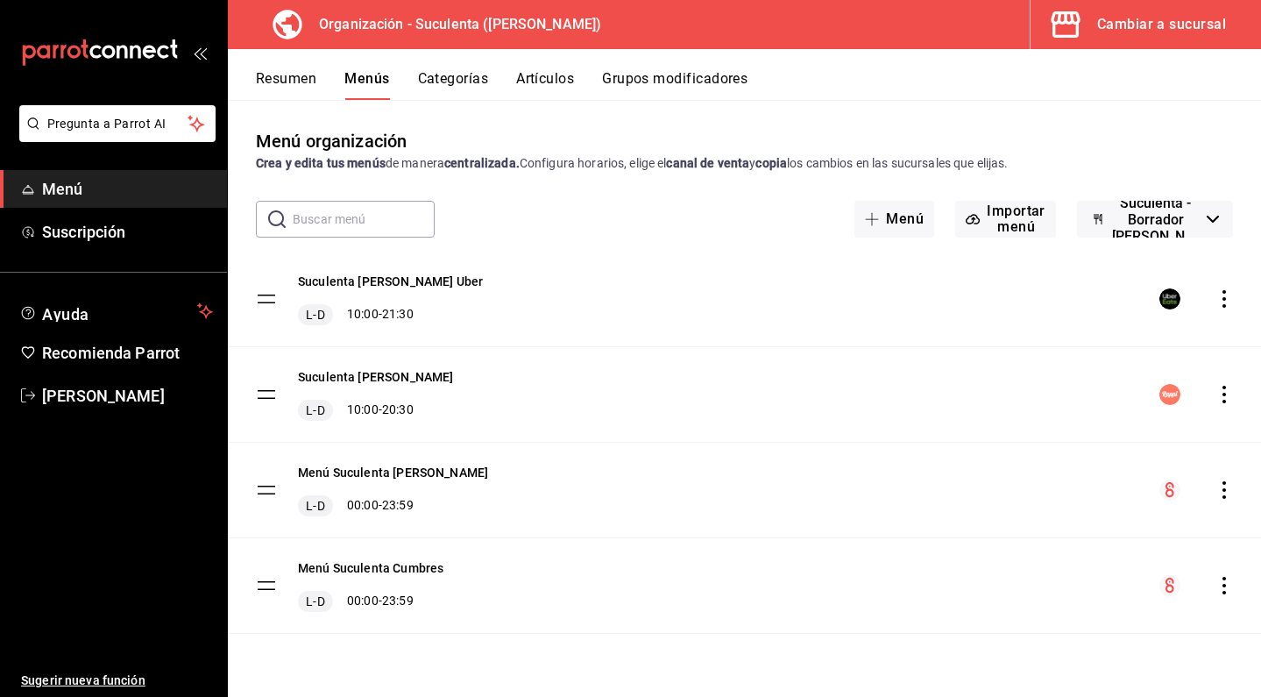
click at [1226, 583] on icon "actions" at bounding box center [1225, 586] width 18 height 18
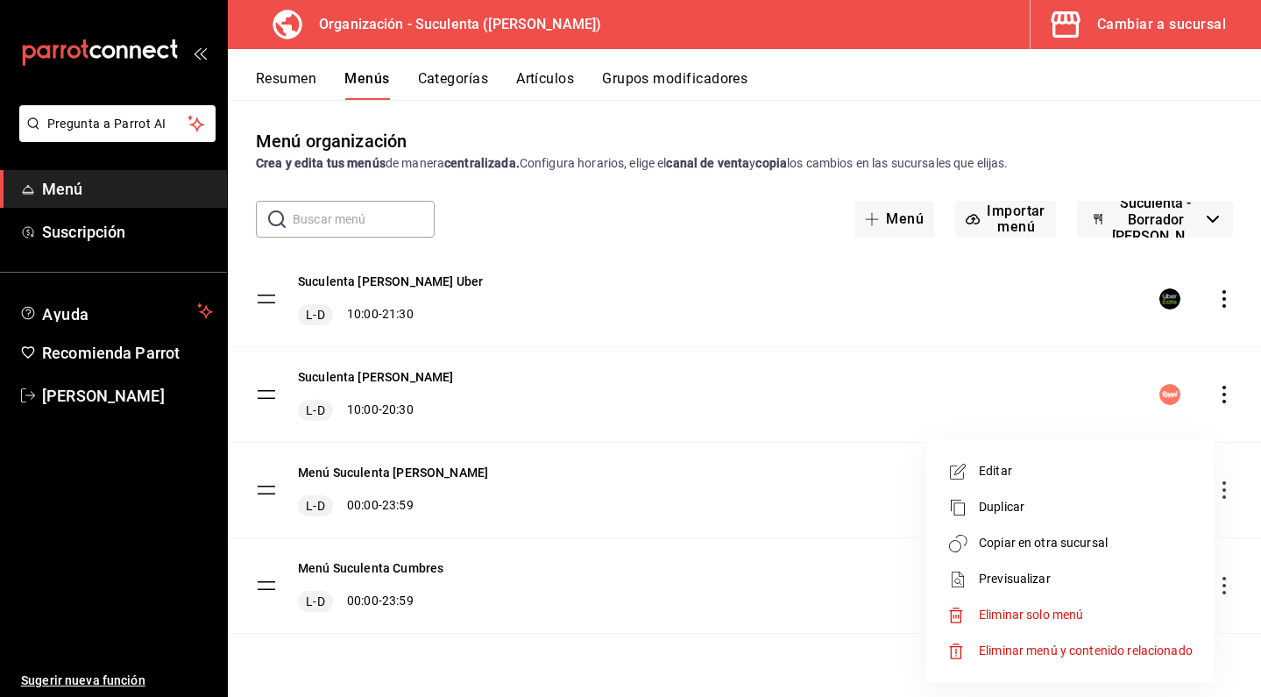
click at [1141, 627] on li "Eliminar solo menú" at bounding box center [1071, 615] width 274 height 36
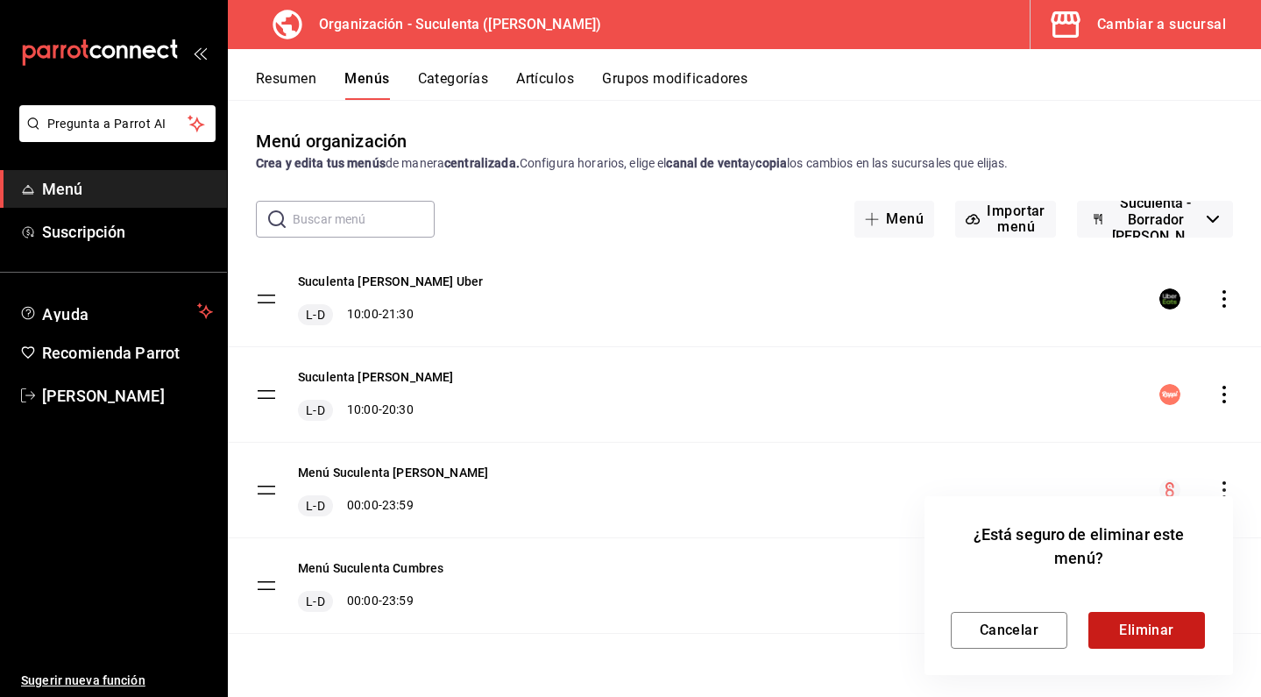
click at [1140, 617] on button "Eliminar" at bounding box center [1147, 630] width 117 height 37
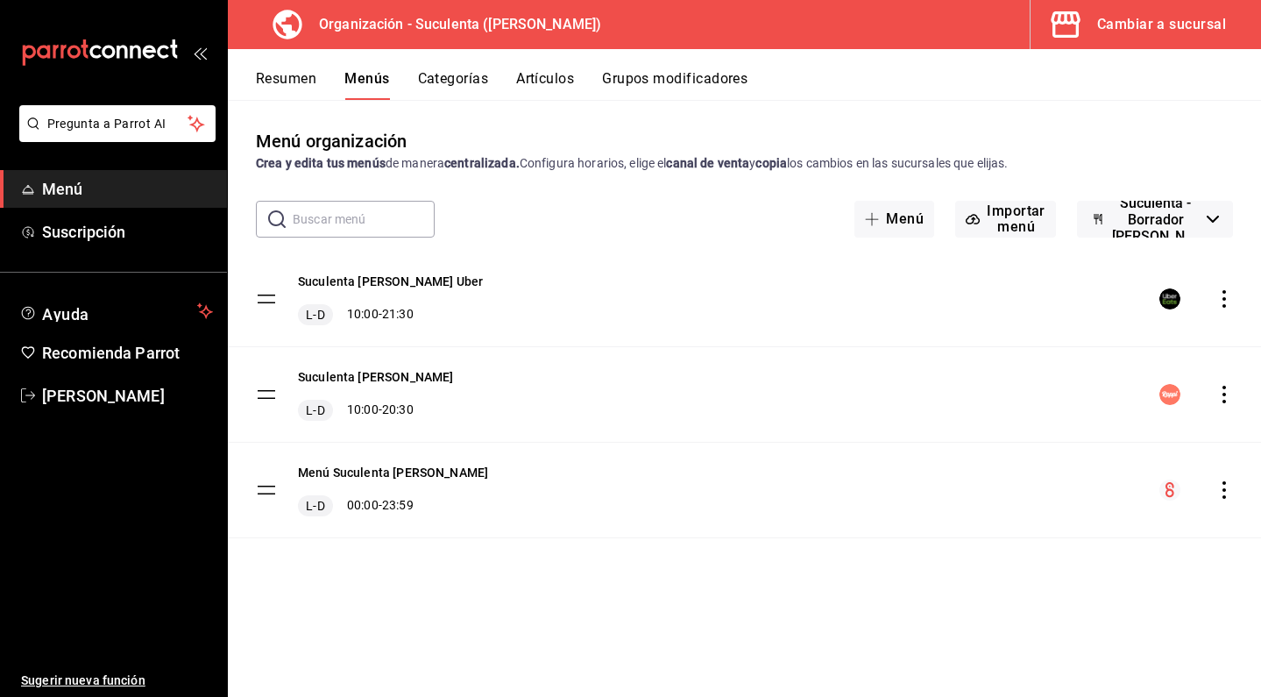
click at [469, 80] on button "Categorías" at bounding box center [453, 85] width 71 height 30
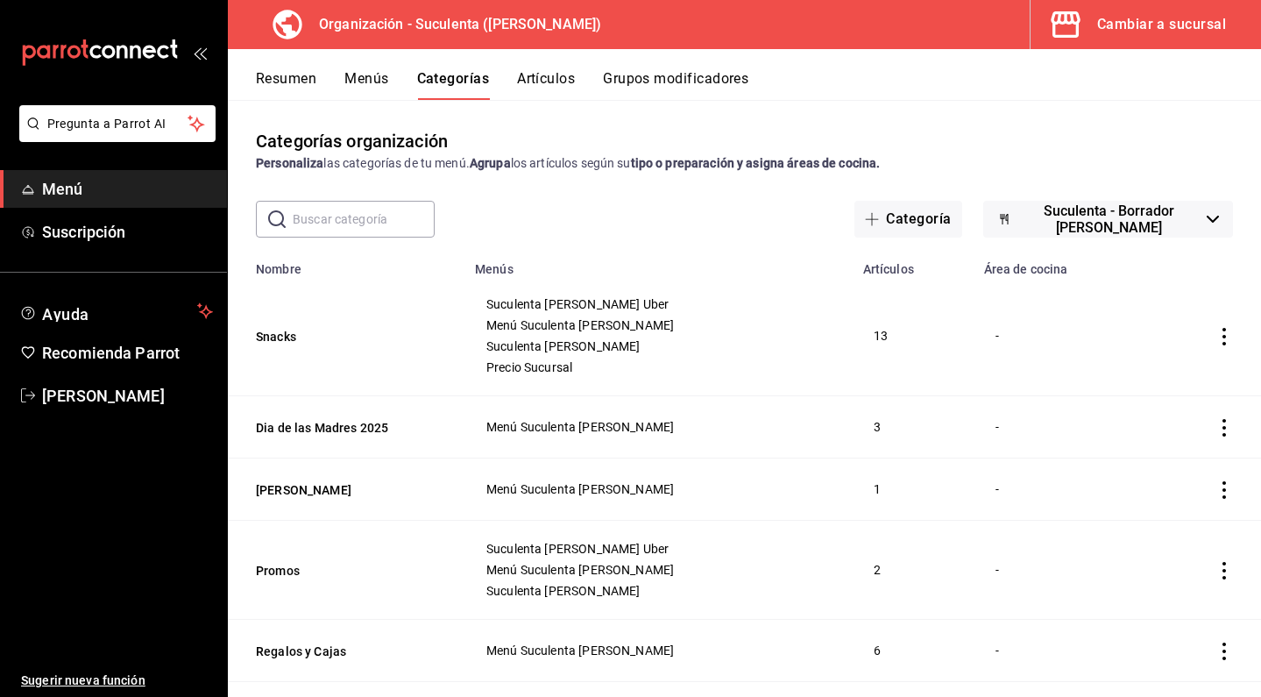
click at [369, 90] on button "Menús" at bounding box center [367, 85] width 44 height 30
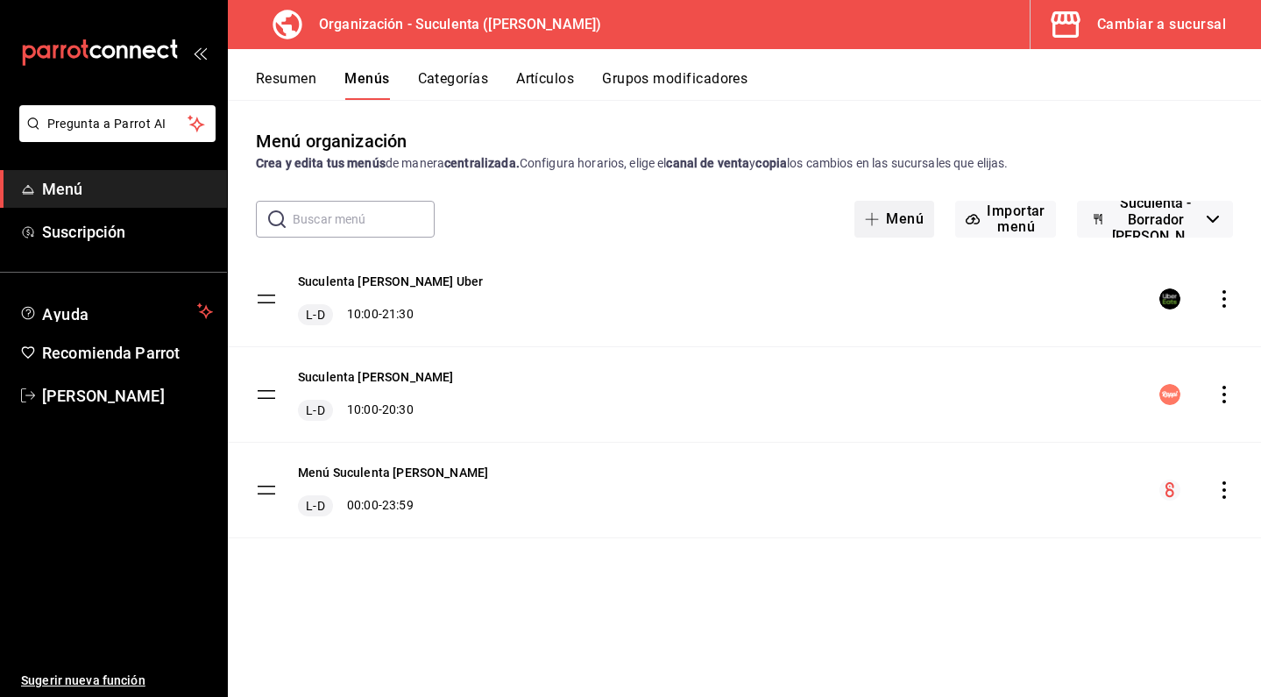
click at [891, 209] on button "Menú" at bounding box center [895, 219] width 80 height 37
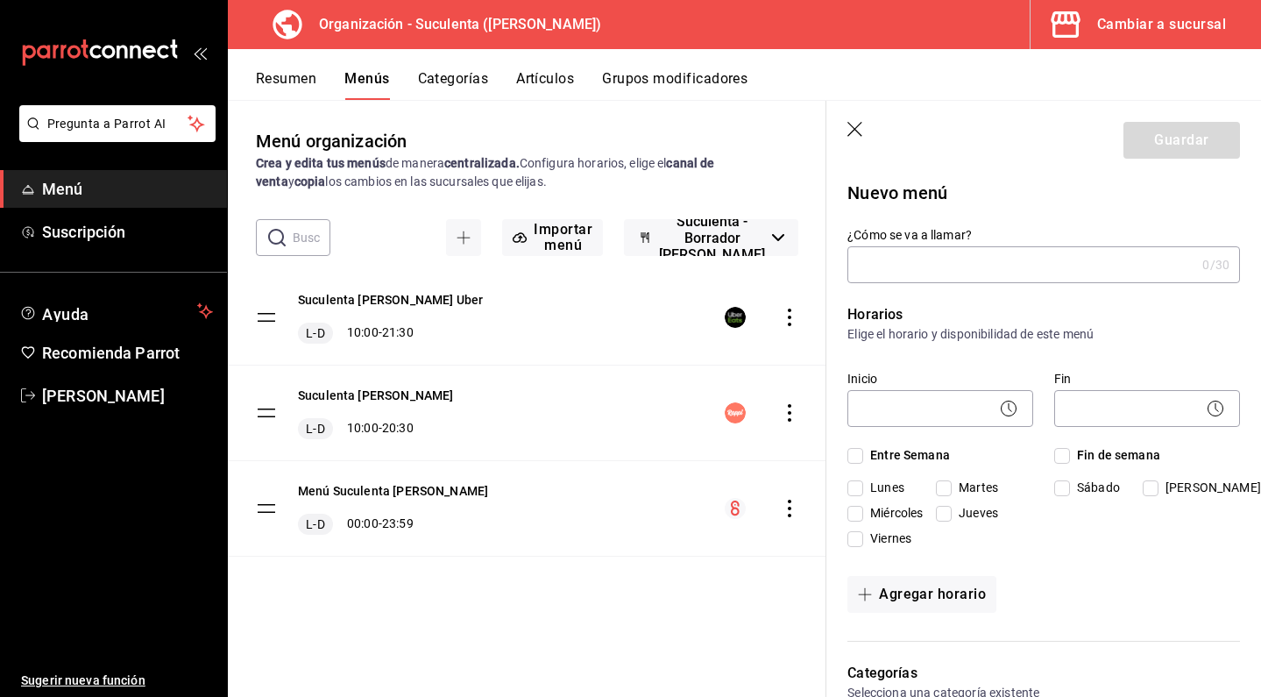
click at [891, 282] on input "¿Cómo se va a llamar?" at bounding box center [1022, 264] width 348 height 35
click at [892, 272] on input "¿Cómo se va a llamar?" at bounding box center [1022, 264] width 348 height 35
type input "Suculenta Cumbres"
click at [1190, 359] on div "Fin ​" at bounding box center [1137, 391] width 207 height 82
click at [1112, 329] on p "Elige el horario y disponibilidad de este menú" at bounding box center [1044, 334] width 393 height 18
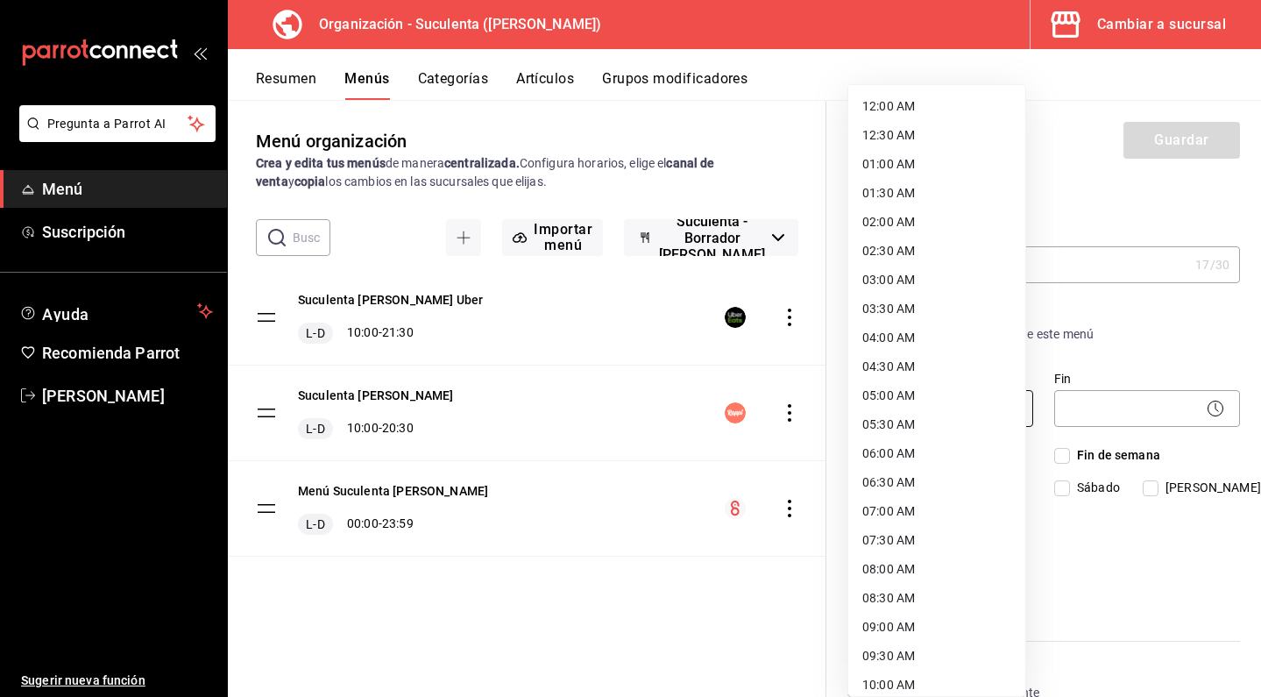
click at [940, 413] on body "Pregunta a Parrot AI Menú Suscripción Ayuda Recomienda Parrot [PERSON_NAME] Sug…" at bounding box center [630, 348] width 1261 height 697
click at [1106, 319] on div at bounding box center [630, 348] width 1261 height 697
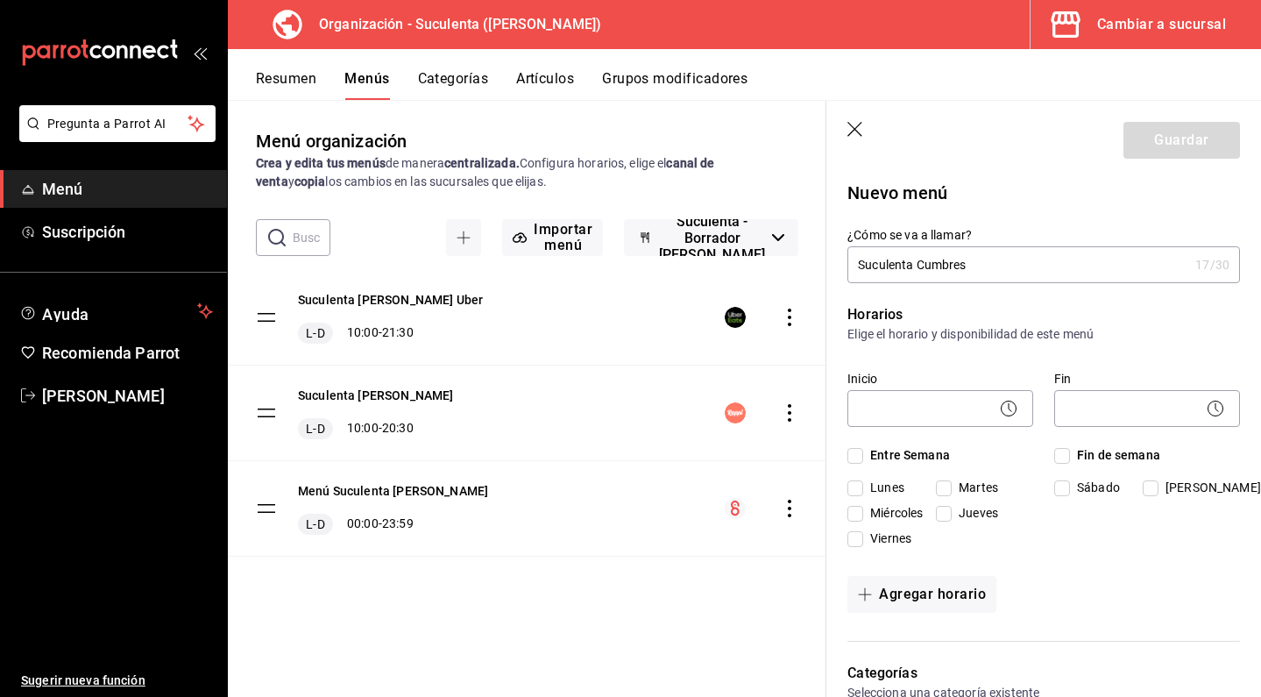
click at [857, 461] on input "Entre Semana" at bounding box center [856, 456] width 16 height 16
checkbox input "true"
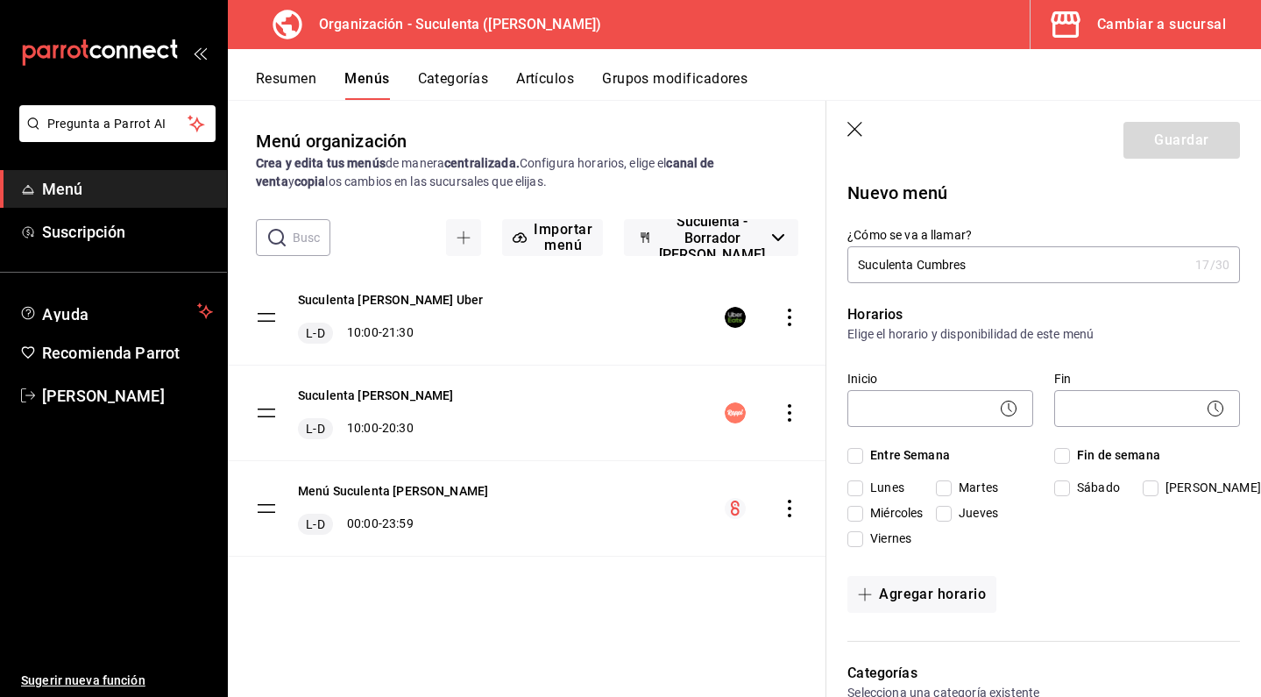
checkbox input "true"
click at [1058, 456] on input "Fin de semana" at bounding box center [1063, 456] width 16 height 16
checkbox input "true"
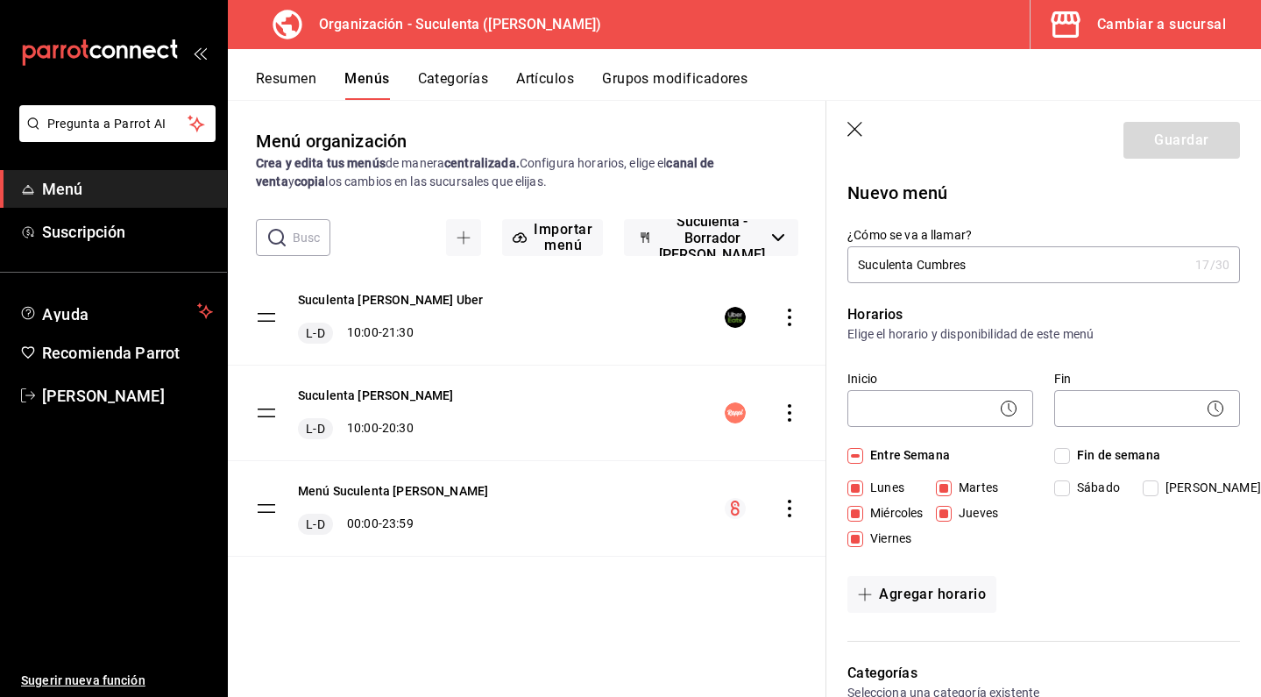
checkbox input "true"
click at [955, 423] on body "Pregunta a Parrot AI Menú Suscripción Ayuda Recomienda Parrot [PERSON_NAME] Sug…" at bounding box center [630, 348] width 1261 height 697
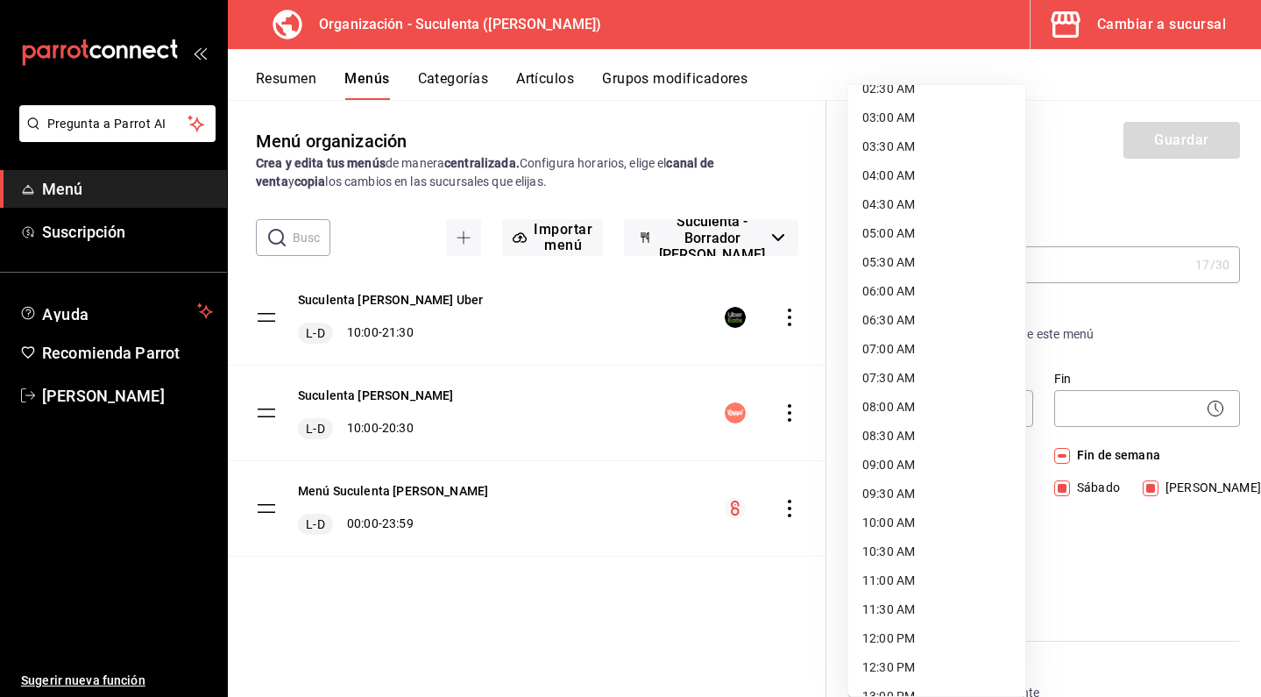
scroll to position [163, 0]
click at [899, 532] on li "10:00 AM" at bounding box center [937, 522] width 177 height 29
type input "10:00"
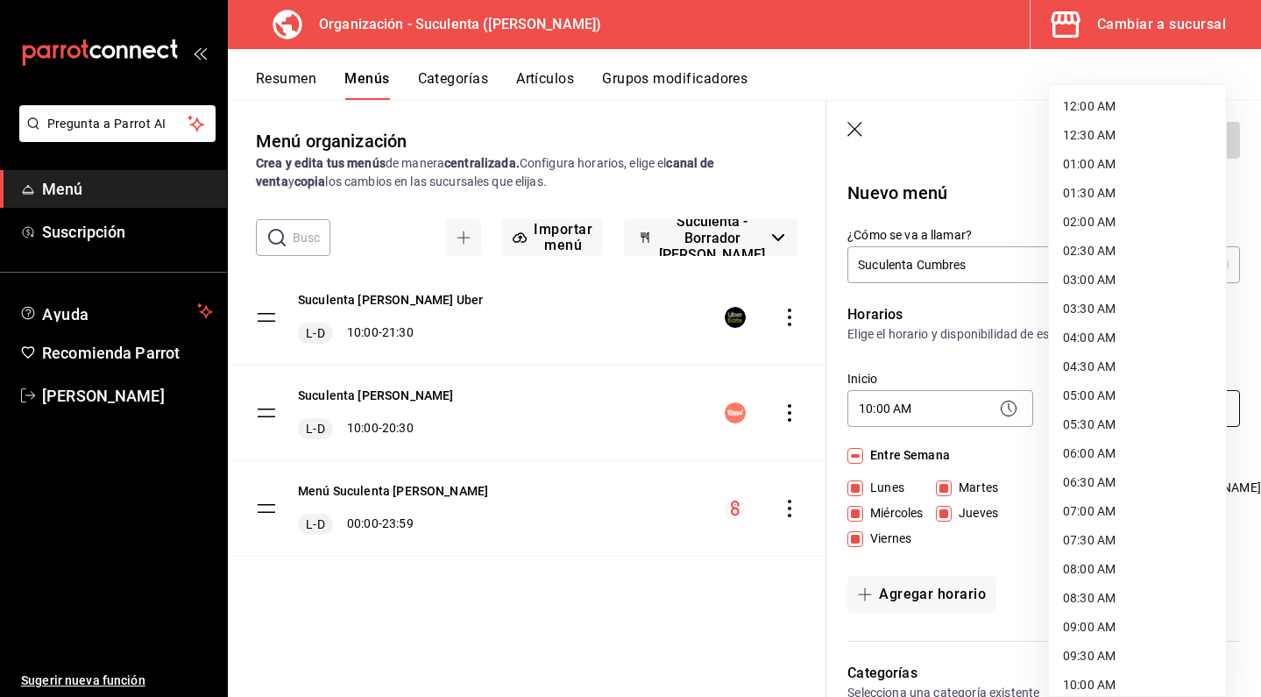
click at [1128, 407] on body "Pregunta a Parrot AI Menú Suscripción Ayuda Recomienda Parrot [PERSON_NAME] Sug…" at bounding box center [630, 348] width 1261 height 697
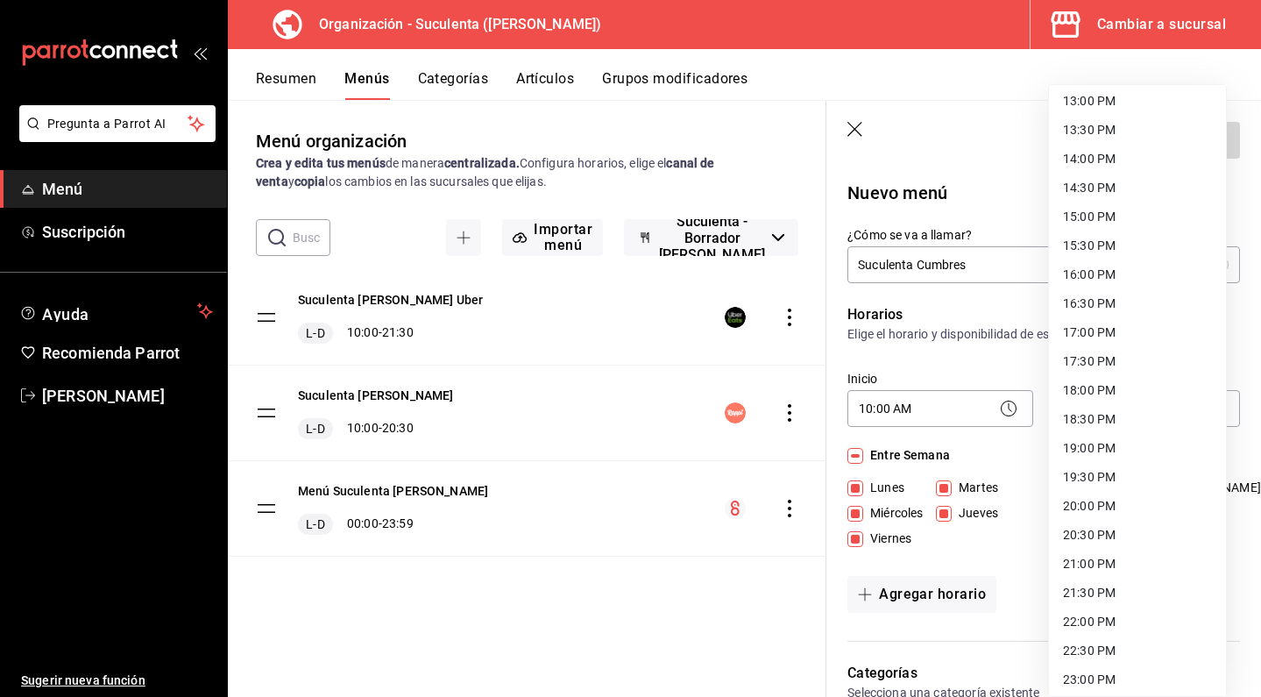
click at [1079, 561] on li "21:00 PM" at bounding box center [1137, 564] width 177 height 29
type input "21:00"
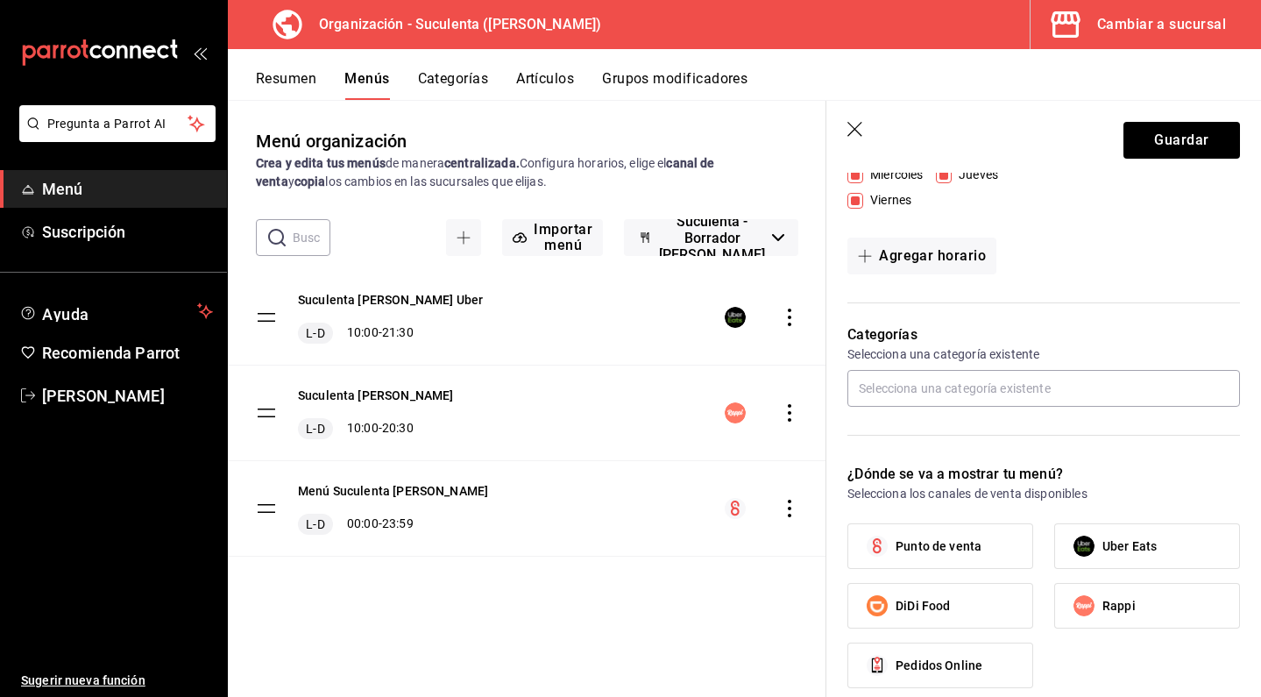
scroll to position [340, 0]
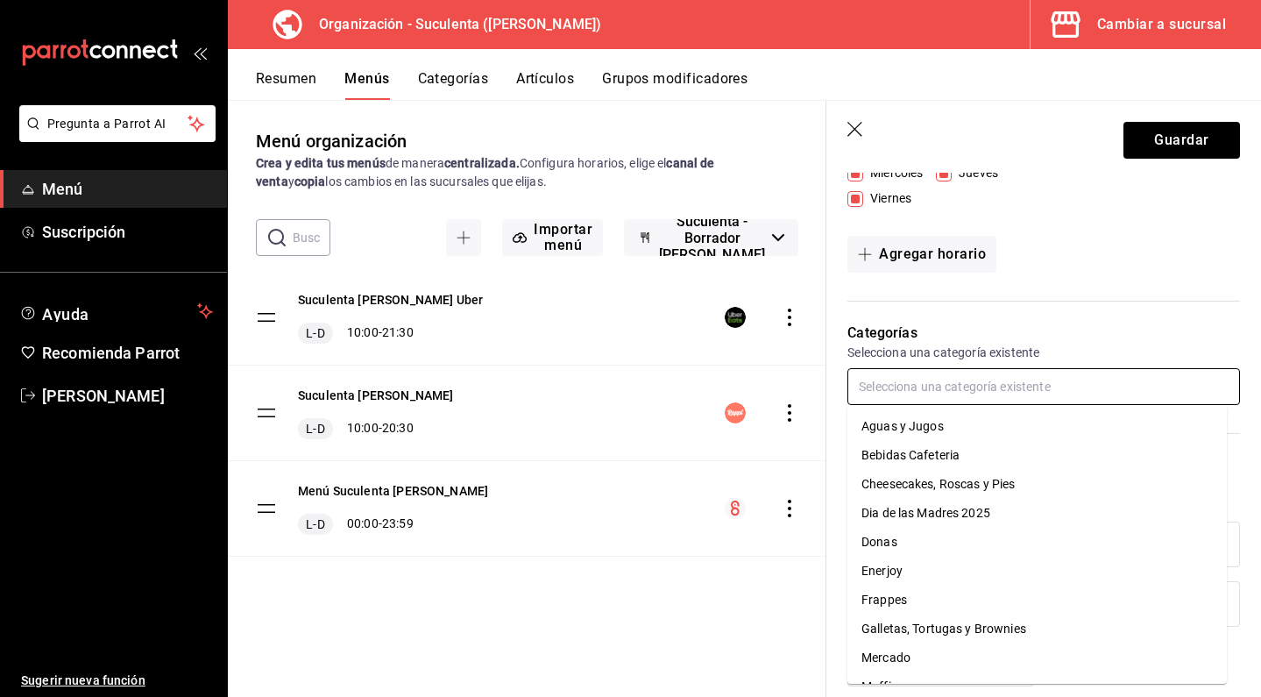
click at [965, 387] on input "text" at bounding box center [1044, 386] width 393 height 37
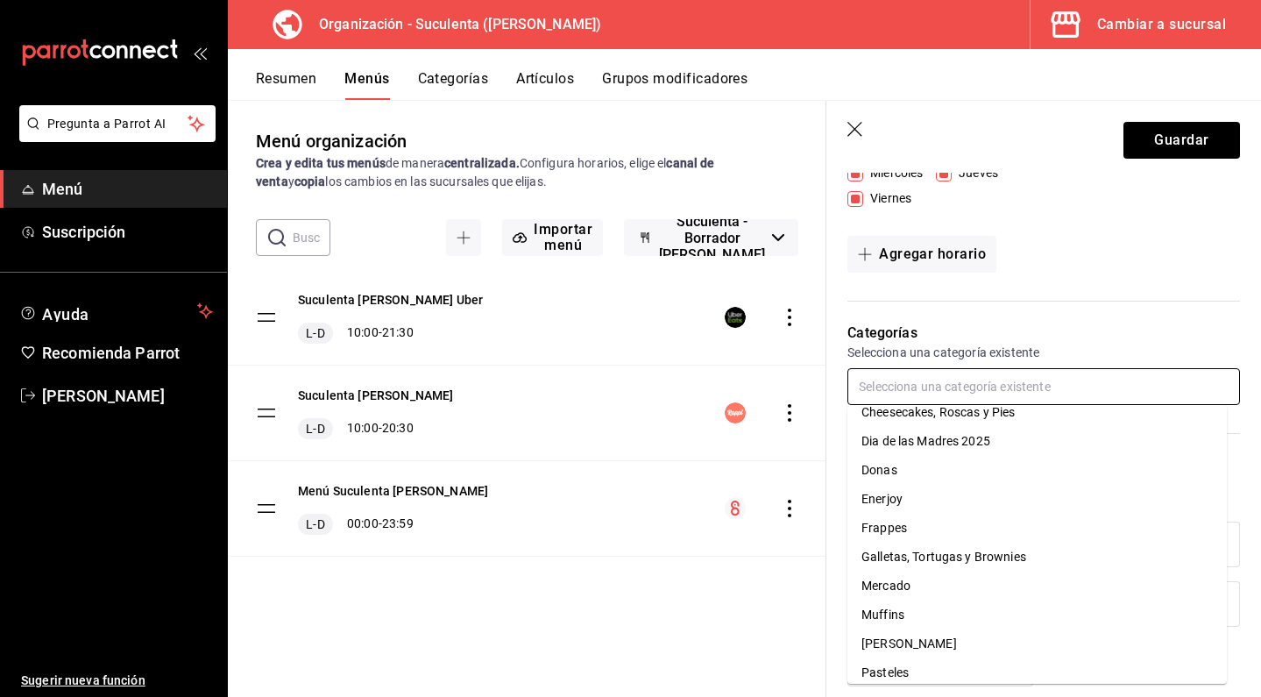
scroll to position [78, 0]
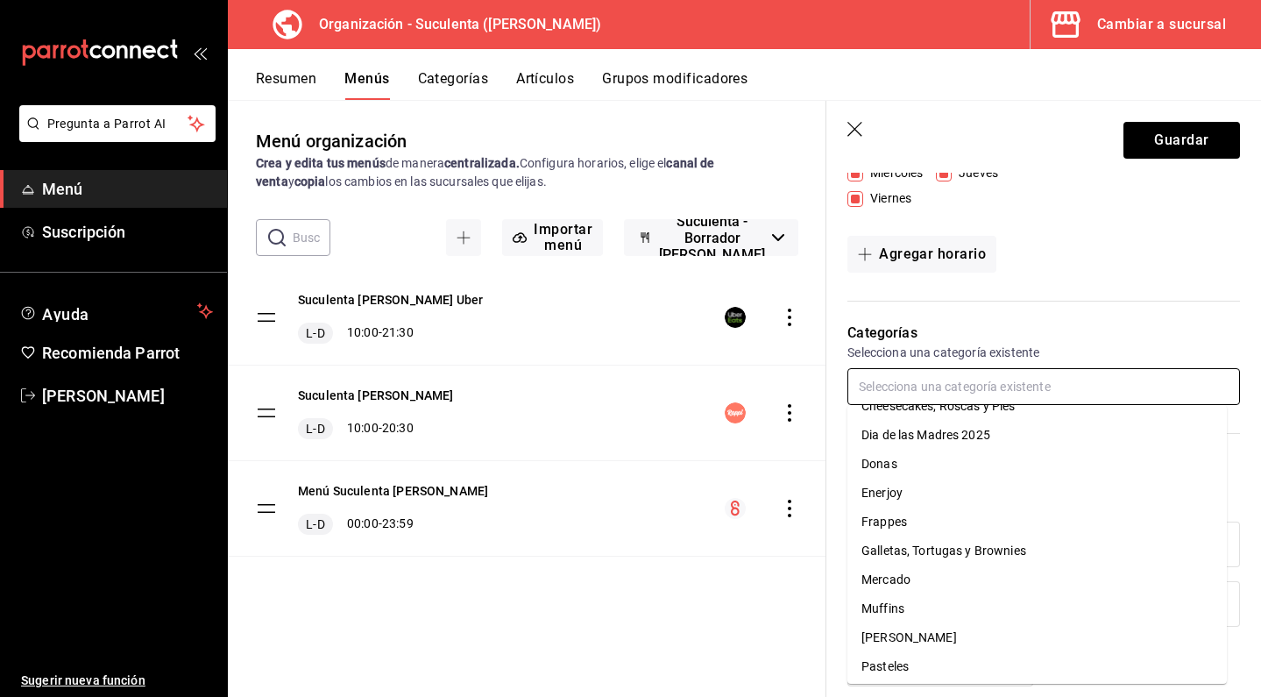
click at [927, 470] on li "Donas" at bounding box center [1038, 464] width 380 height 29
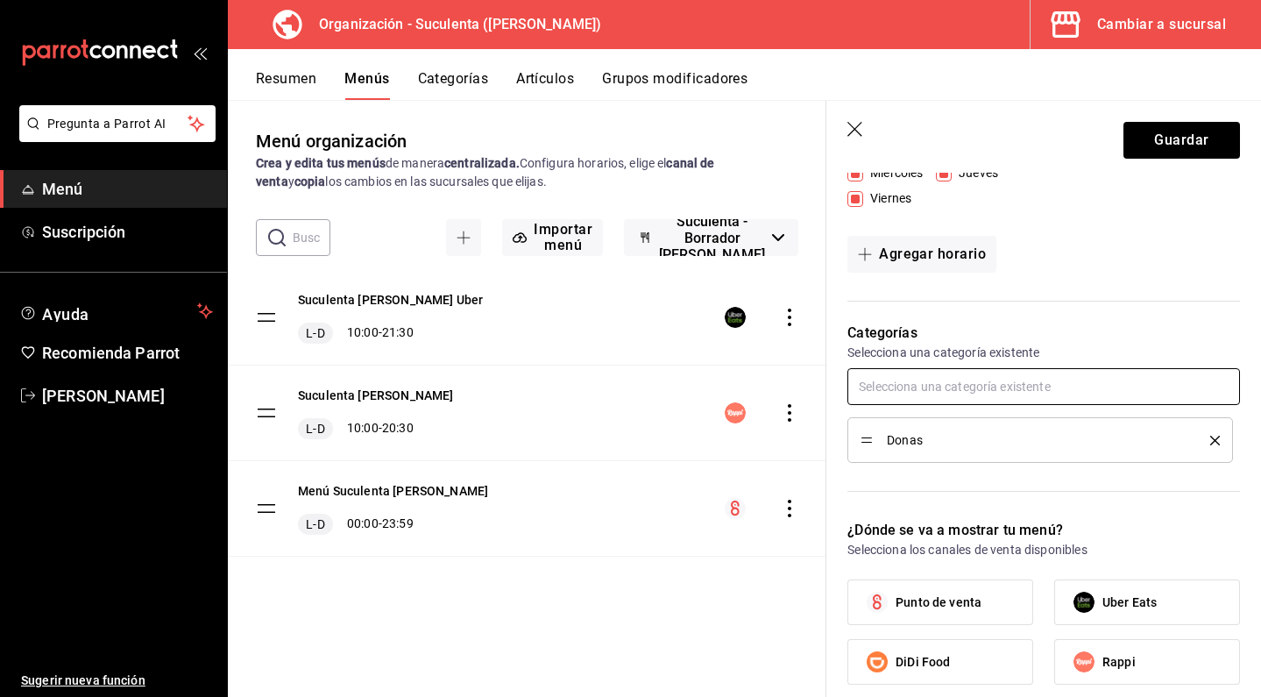
click at [1111, 392] on input "text" at bounding box center [1044, 386] width 393 height 37
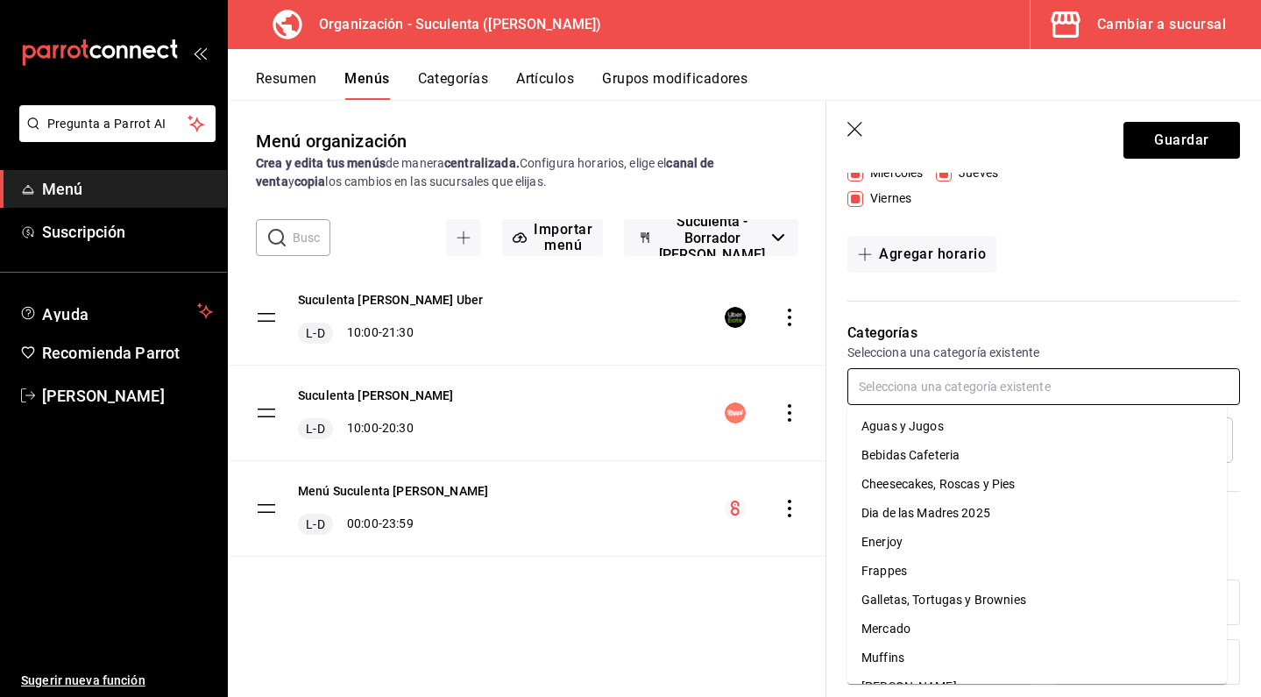
click at [943, 551] on li "Enerjoy" at bounding box center [1038, 542] width 380 height 29
click at [963, 389] on input "text" at bounding box center [1044, 386] width 393 height 37
click at [908, 541] on li "Frappes" at bounding box center [1038, 542] width 380 height 29
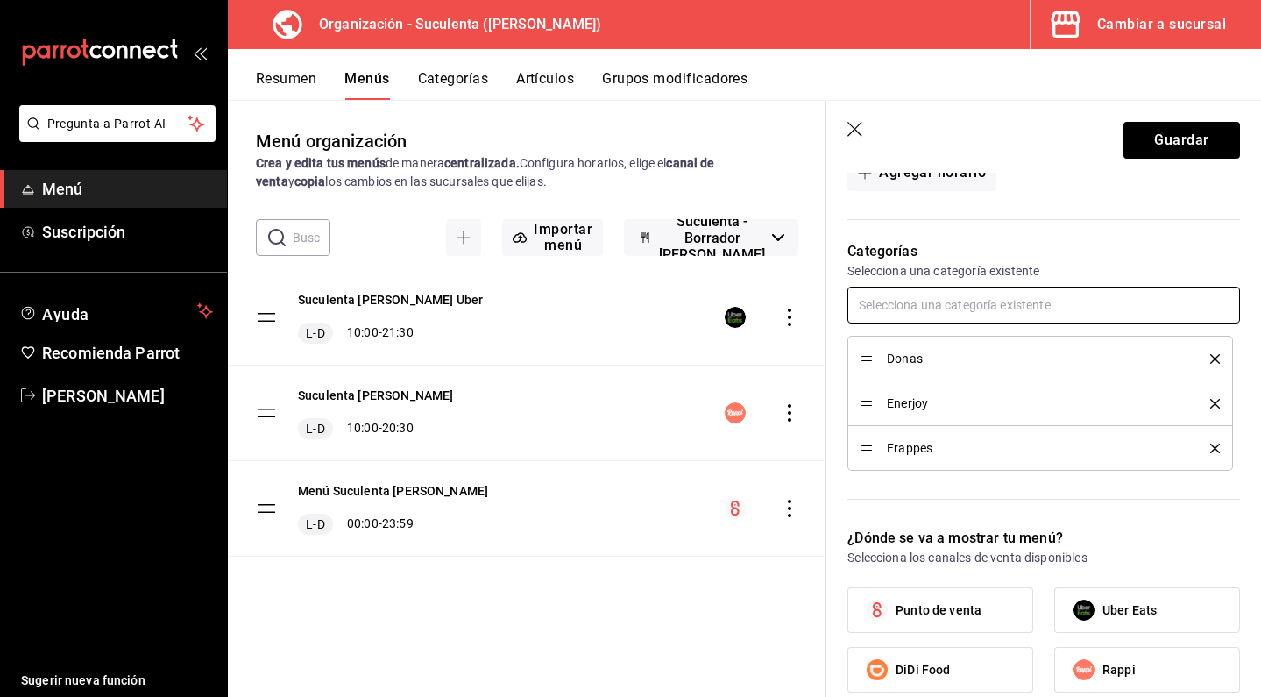
scroll to position [427, 0]
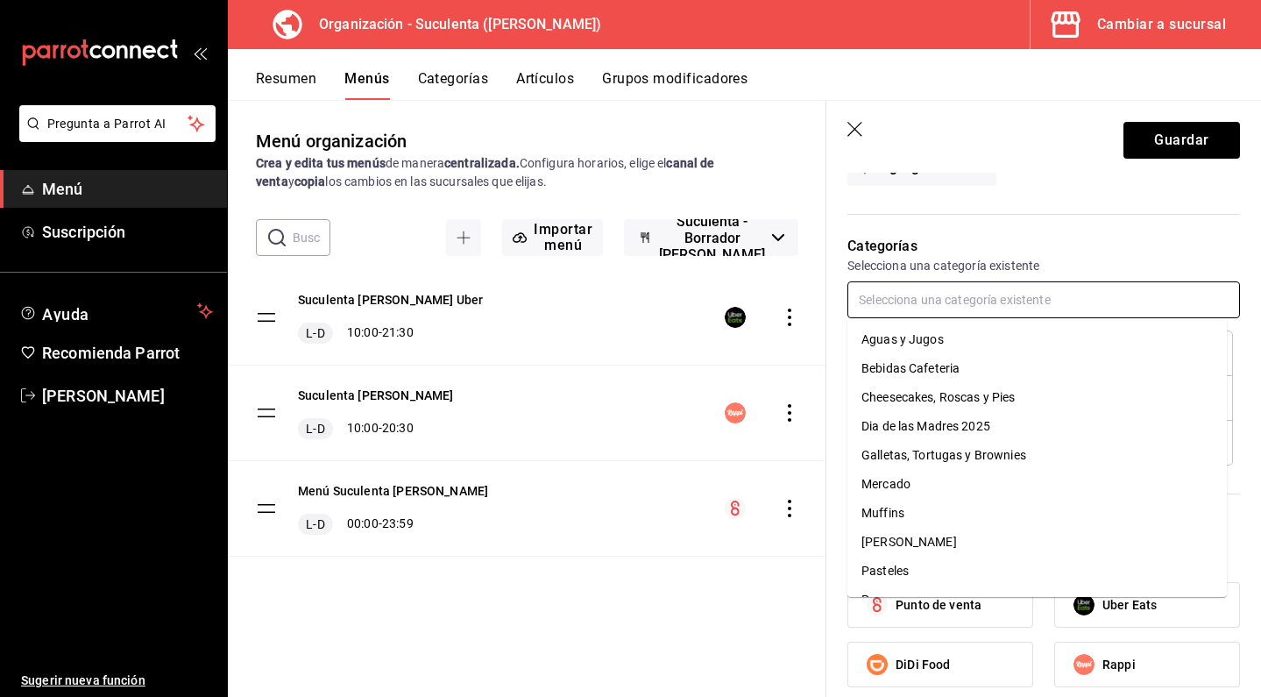
click at [952, 301] on input "text" at bounding box center [1044, 299] width 393 height 37
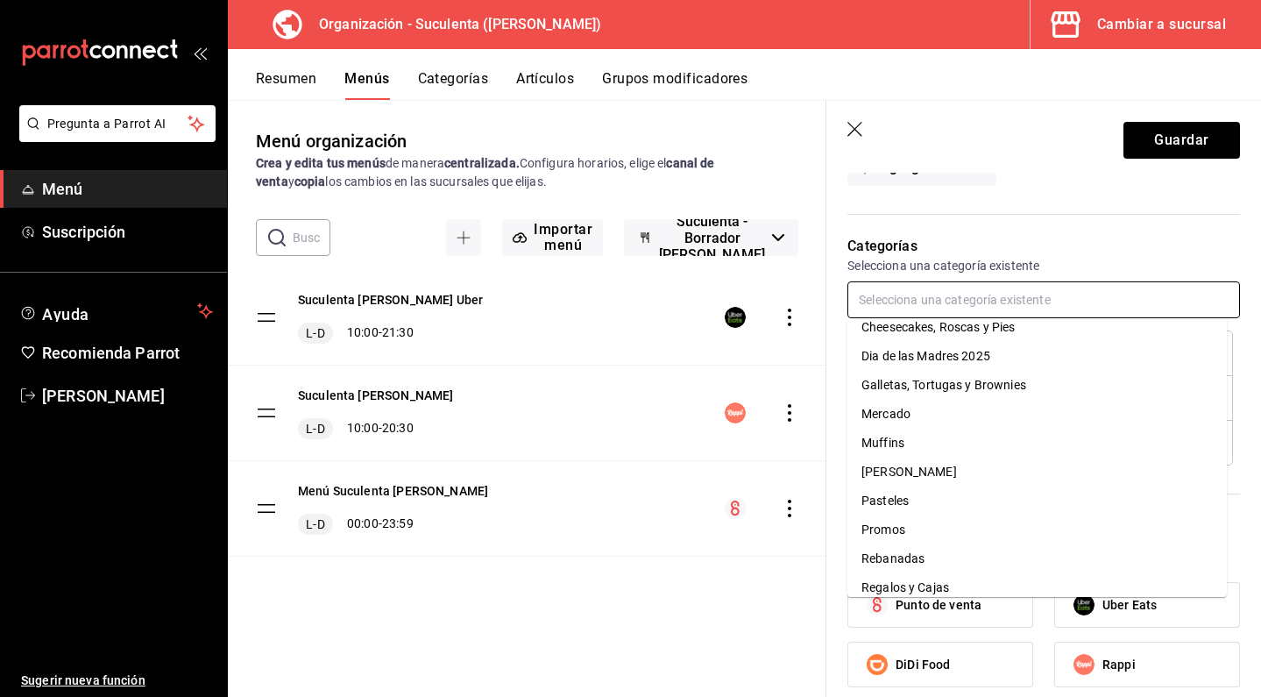
scroll to position [82, 0]
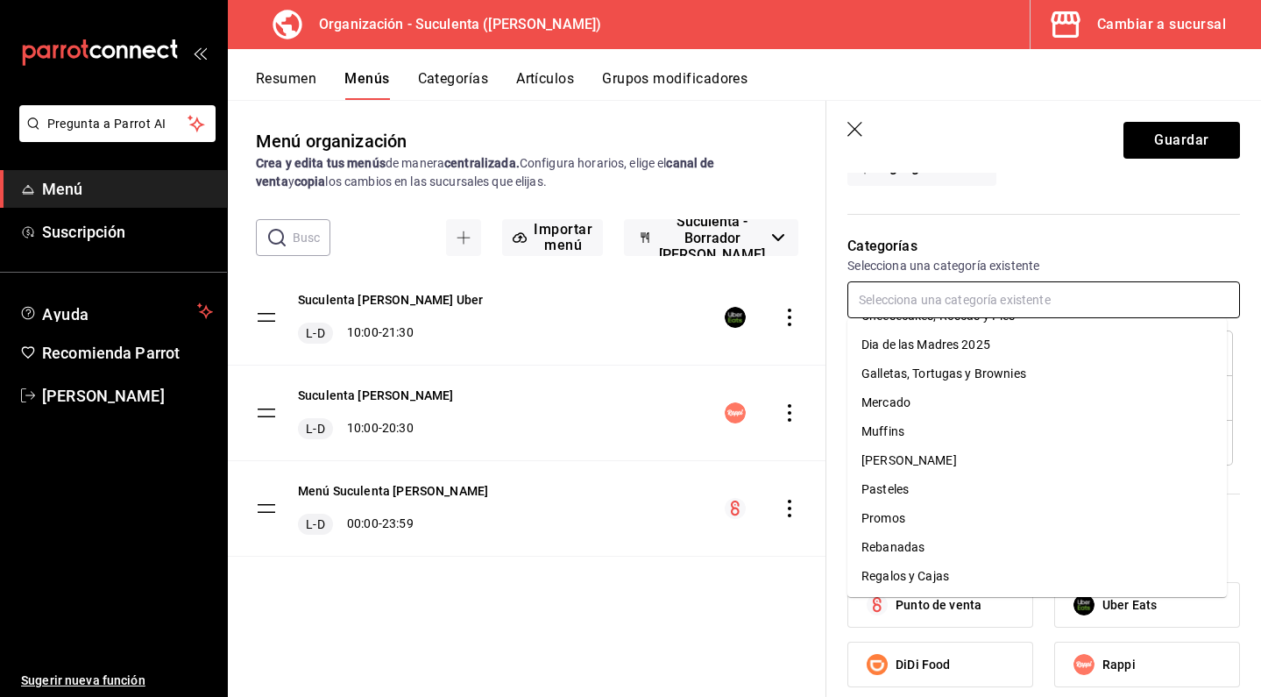
click at [913, 437] on li "Muffins" at bounding box center [1038, 431] width 380 height 29
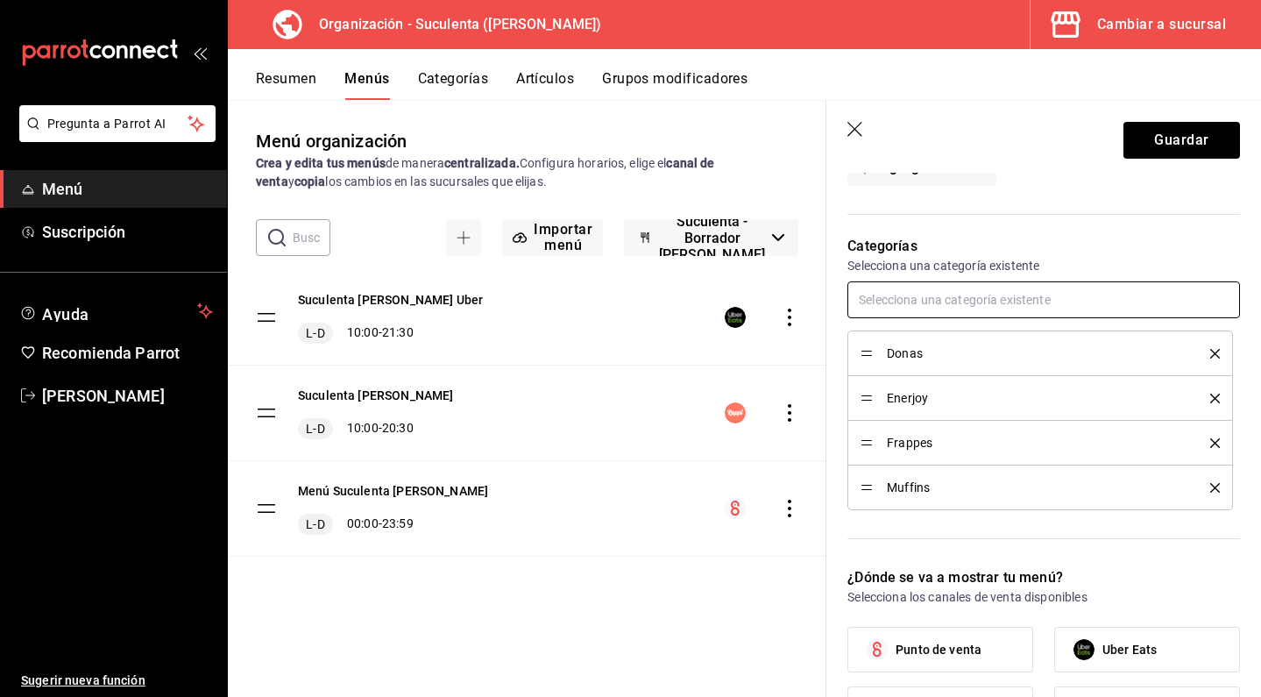
click at [932, 311] on input "text" at bounding box center [1044, 299] width 393 height 37
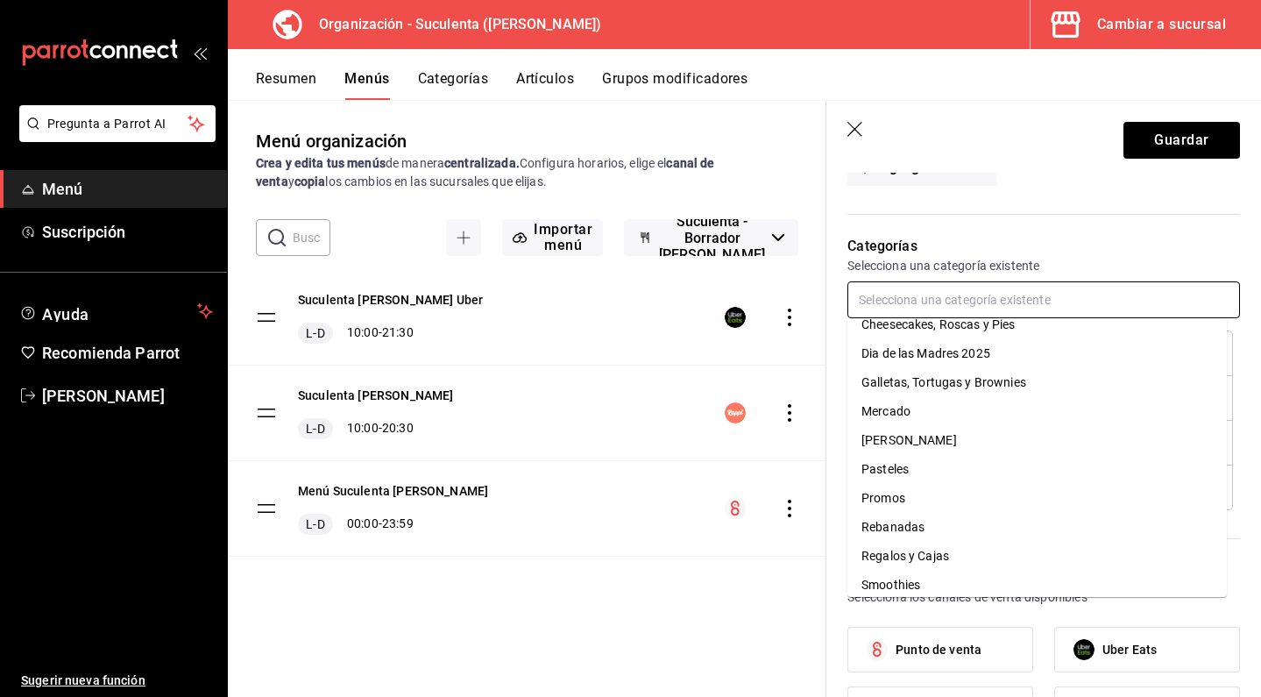
scroll to position [106, 0]
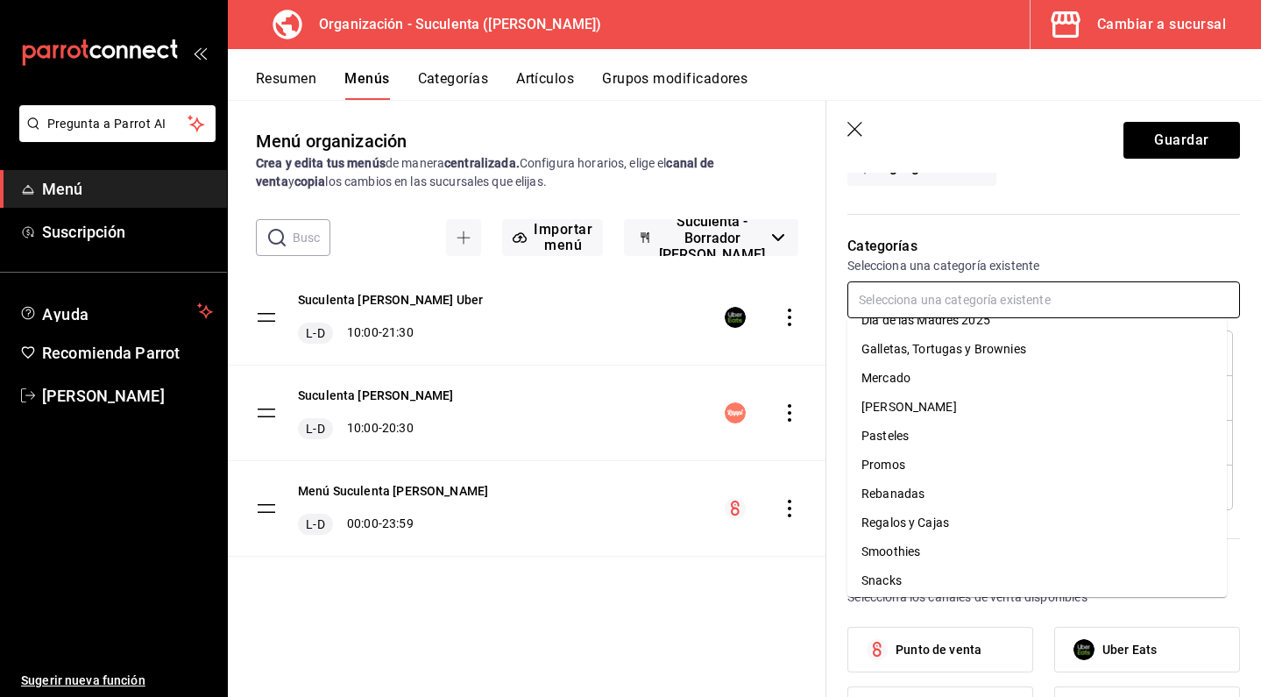
click at [914, 444] on li "Pasteles" at bounding box center [1038, 436] width 380 height 29
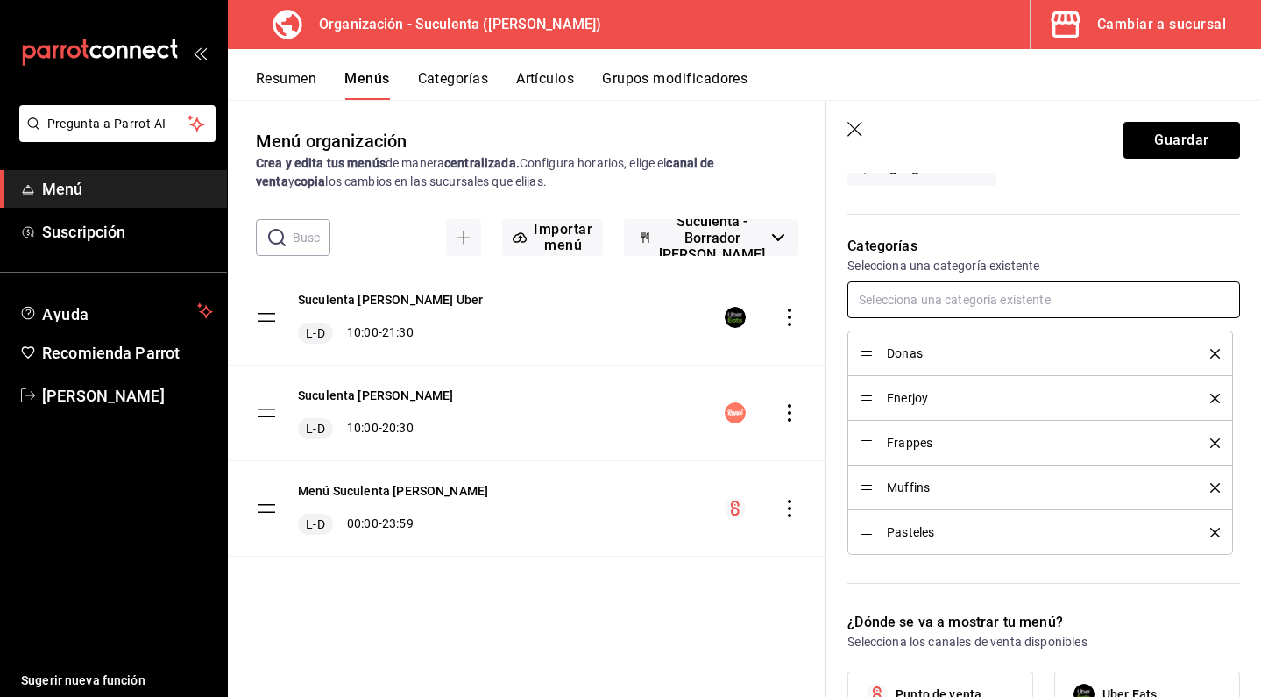
click at [930, 309] on input "text" at bounding box center [1044, 299] width 393 height 37
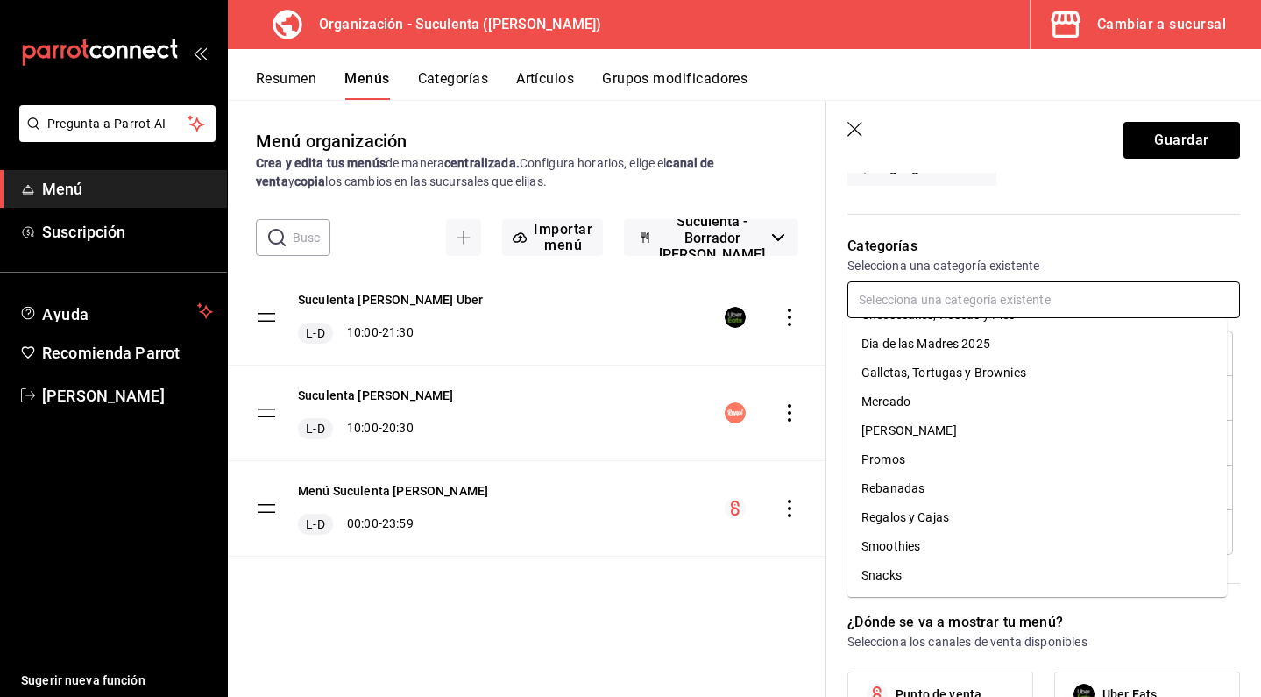
scroll to position [82, 0]
click at [914, 464] on li "Promos" at bounding box center [1038, 459] width 380 height 29
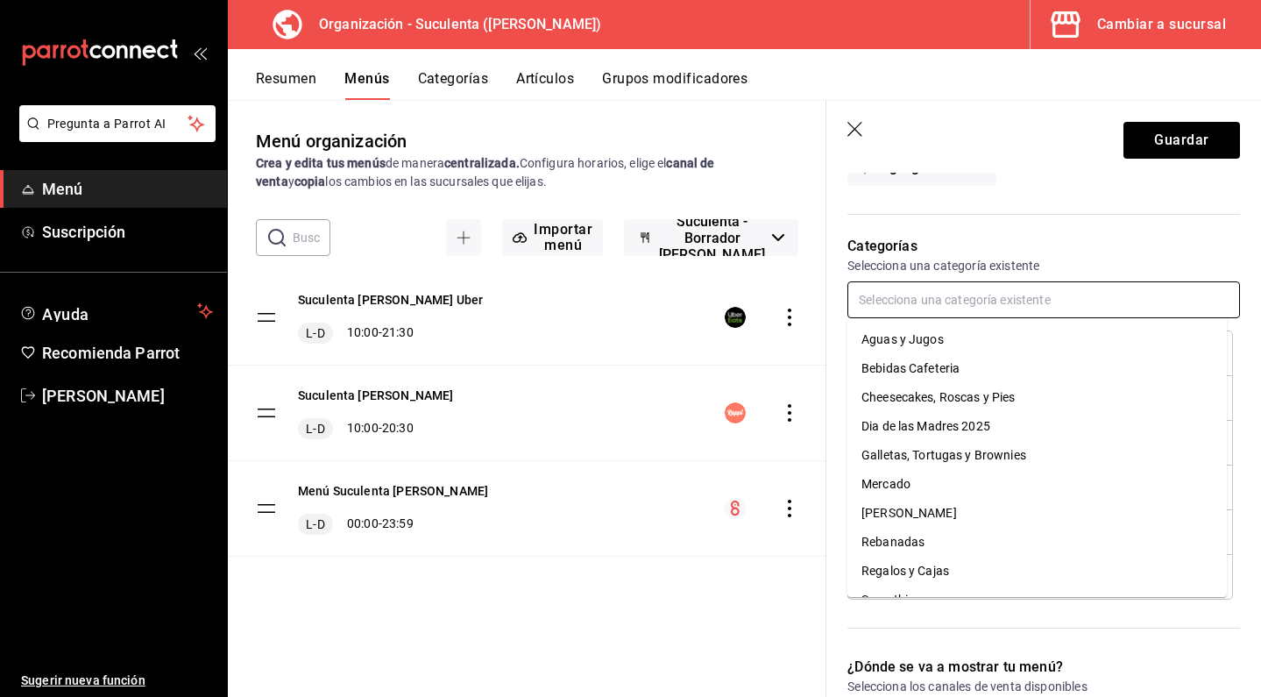
click at [928, 296] on input "text" at bounding box center [1044, 299] width 393 height 37
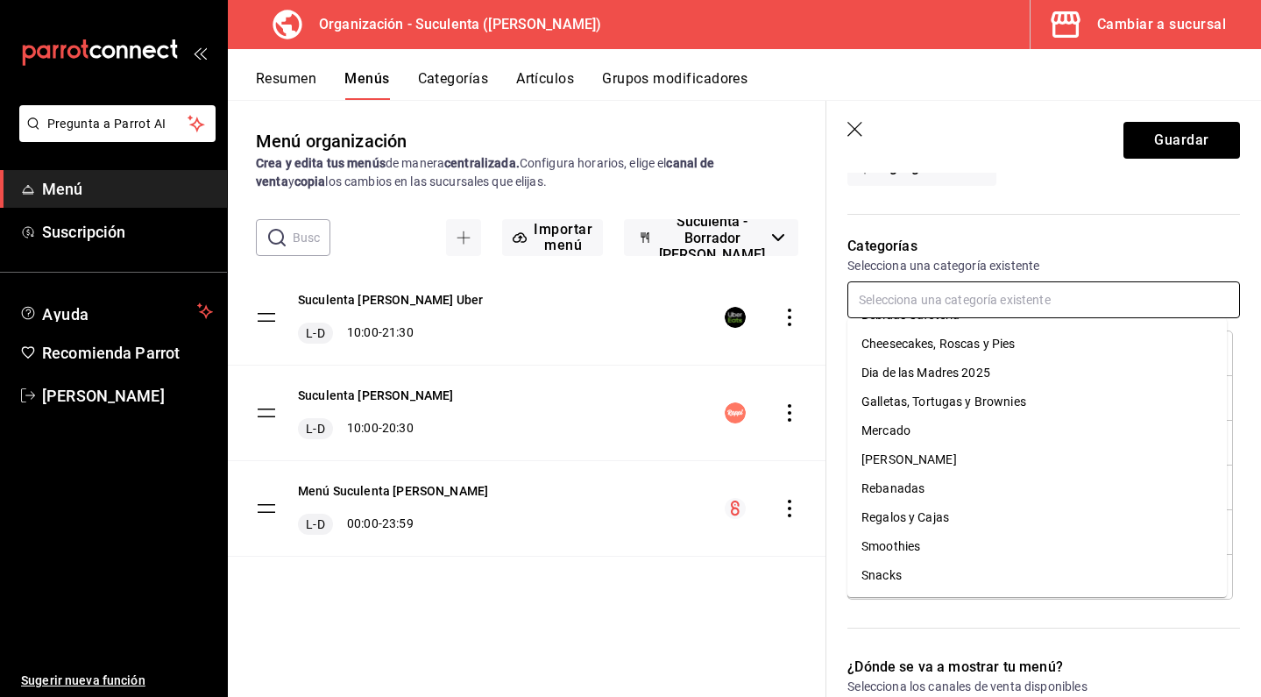
scroll to position [53, 0]
click at [931, 491] on li "Rebanadas" at bounding box center [1038, 488] width 380 height 29
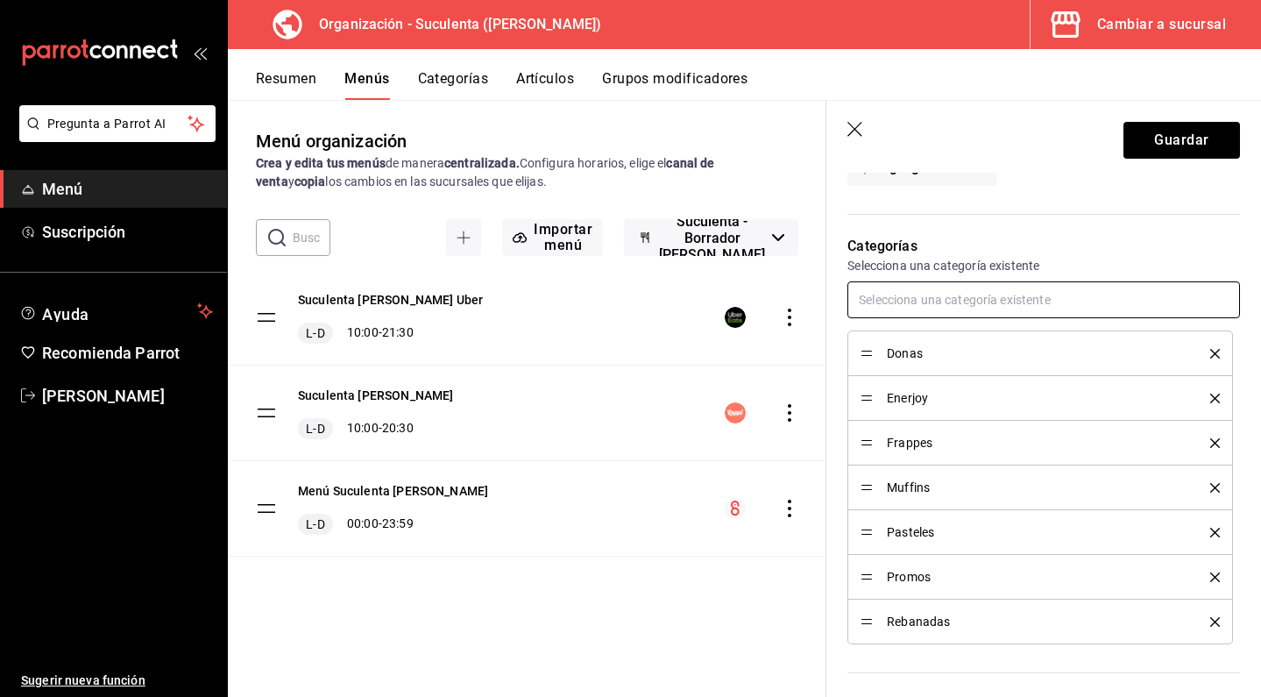
click at [926, 311] on input "text" at bounding box center [1044, 299] width 393 height 37
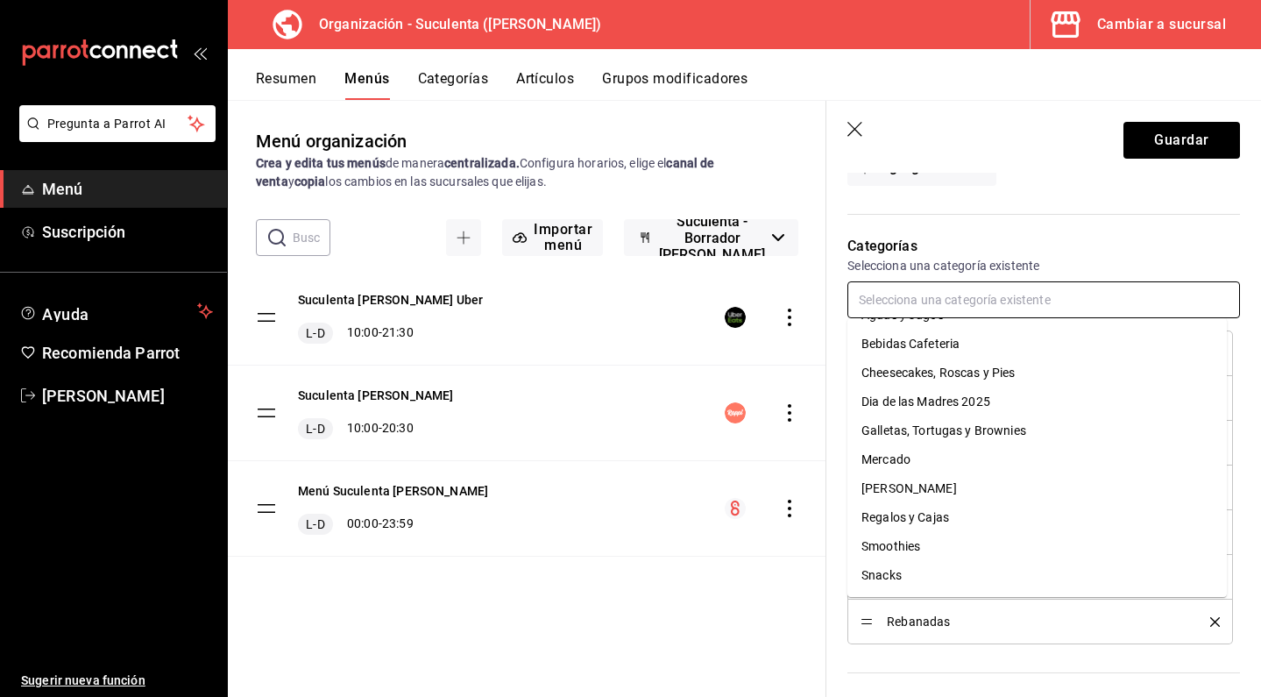
scroll to position [25, 0]
click at [905, 549] on li "Smoothies" at bounding box center [1038, 546] width 380 height 29
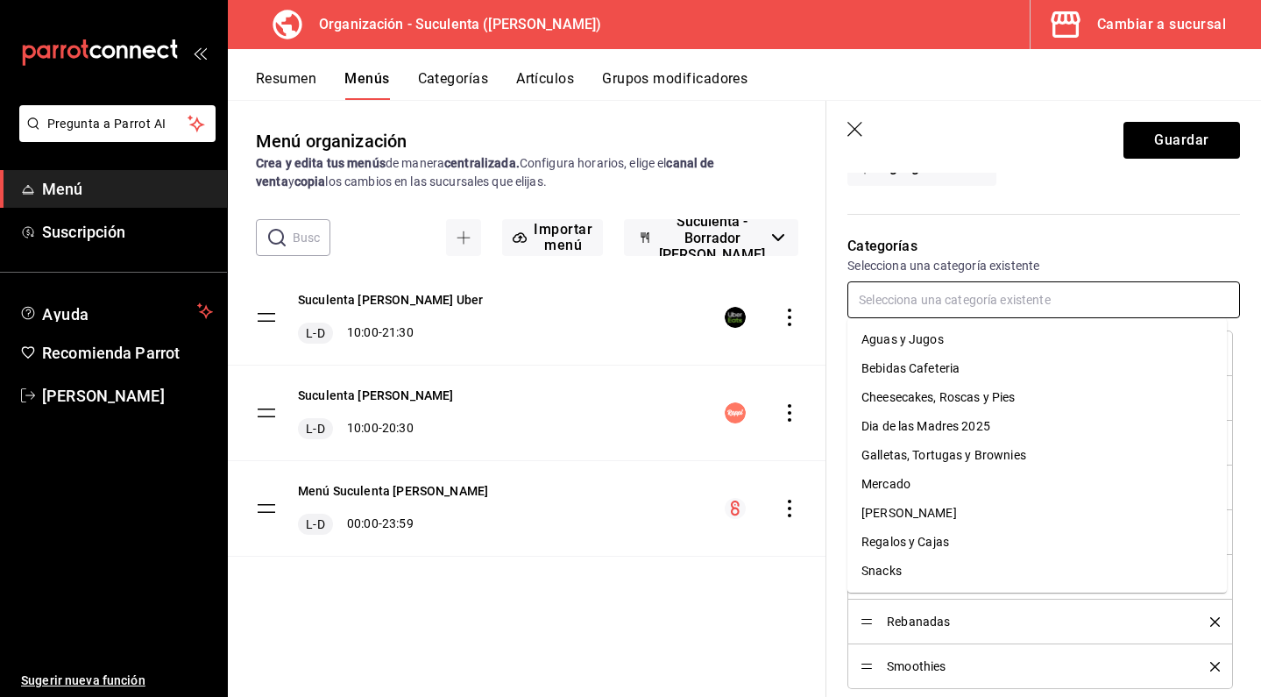
click at [918, 314] on input "text" at bounding box center [1044, 299] width 393 height 37
click at [936, 488] on li "Mercado" at bounding box center [1038, 484] width 380 height 29
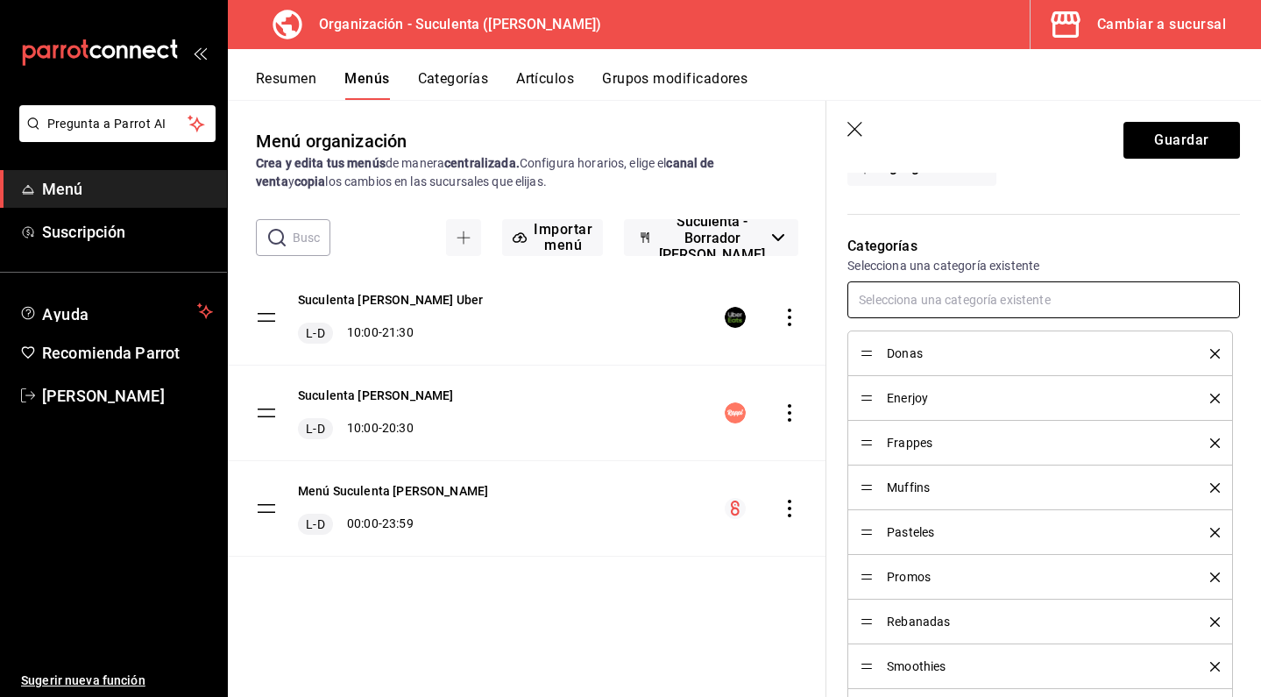
click at [935, 308] on input "text" at bounding box center [1044, 299] width 393 height 37
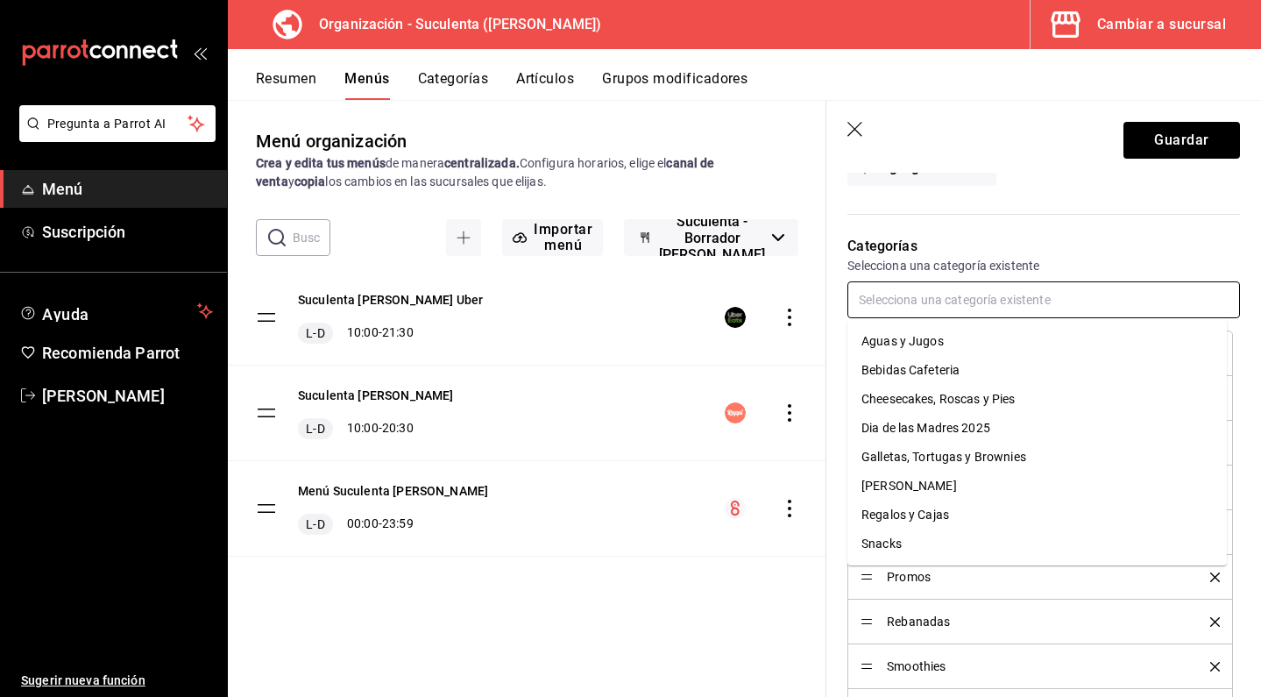
scroll to position [0, 0]
click at [928, 399] on li "Cheesecakes, Roscas y Pies" at bounding box center [1038, 397] width 380 height 29
click at [934, 291] on input "text" at bounding box center [1044, 299] width 393 height 37
click at [938, 355] on li "Bebidas Cafeteria" at bounding box center [1038, 368] width 380 height 29
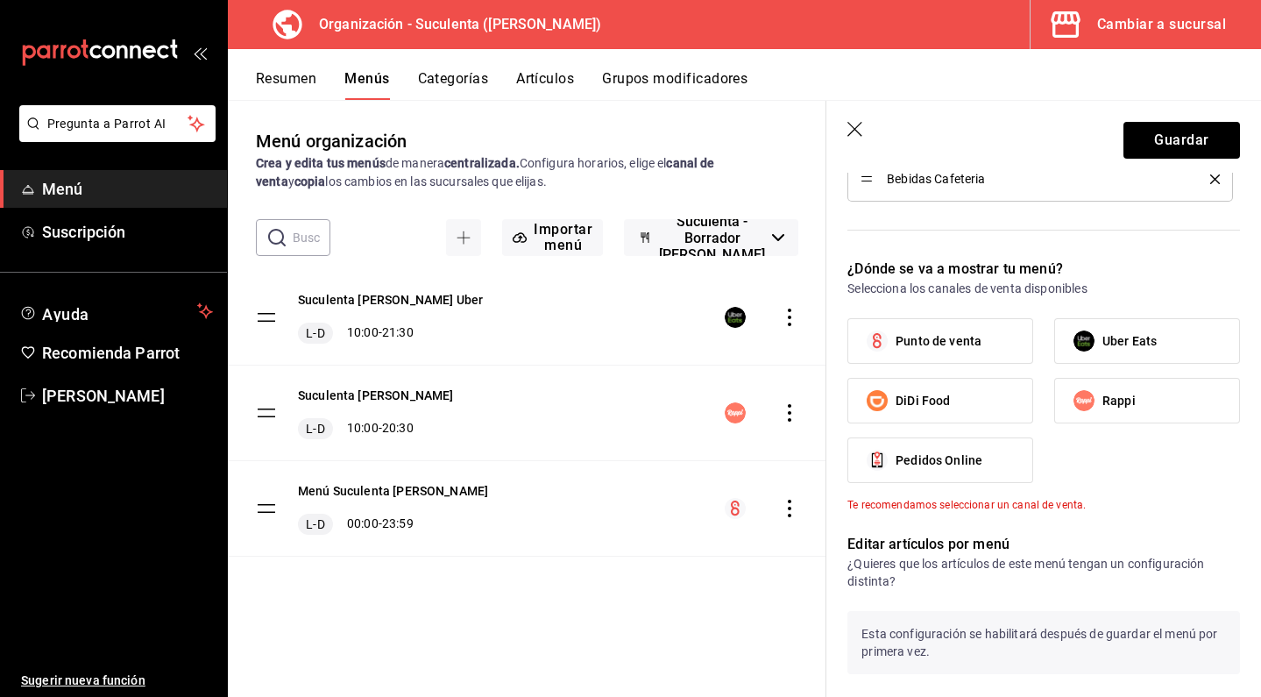
scroll to position [1053, 0]
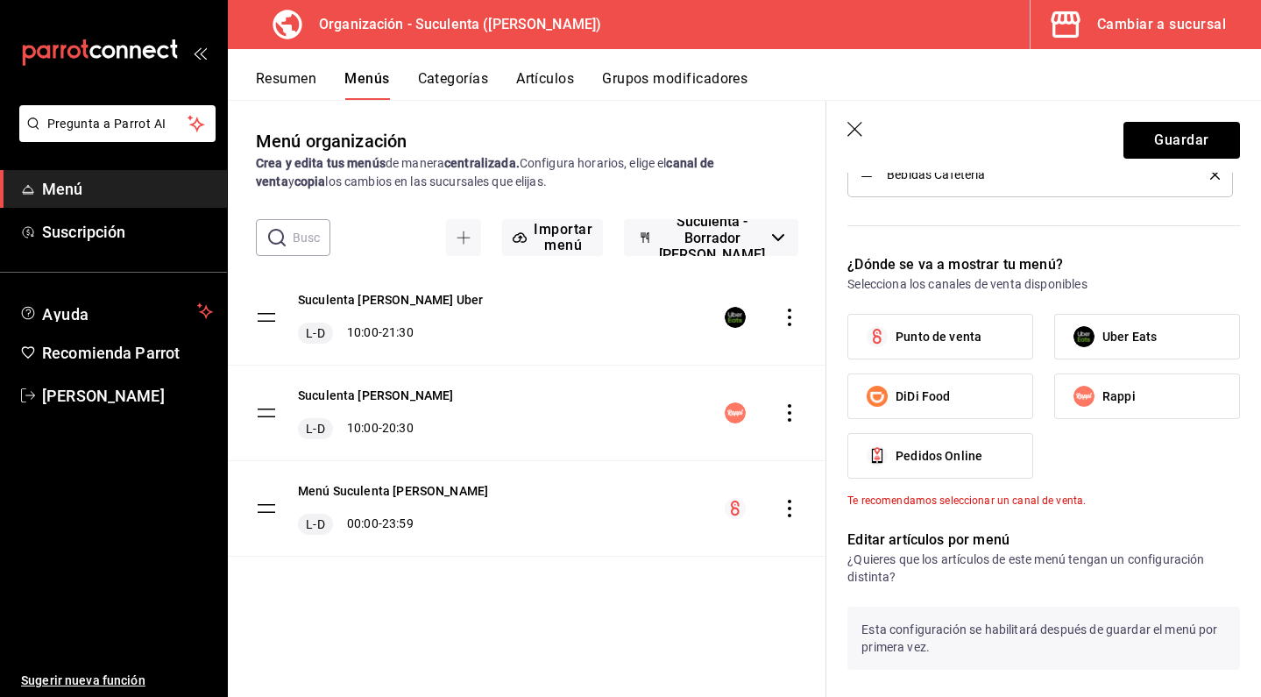
click at [970, 336] on span "Punto de venta" at bounding box center [939, 337] width 86 height 18
click at [896, 336] on input "Punto de venta" at bounding box center [877, 336] width 37 height 37
checkbox input "true"
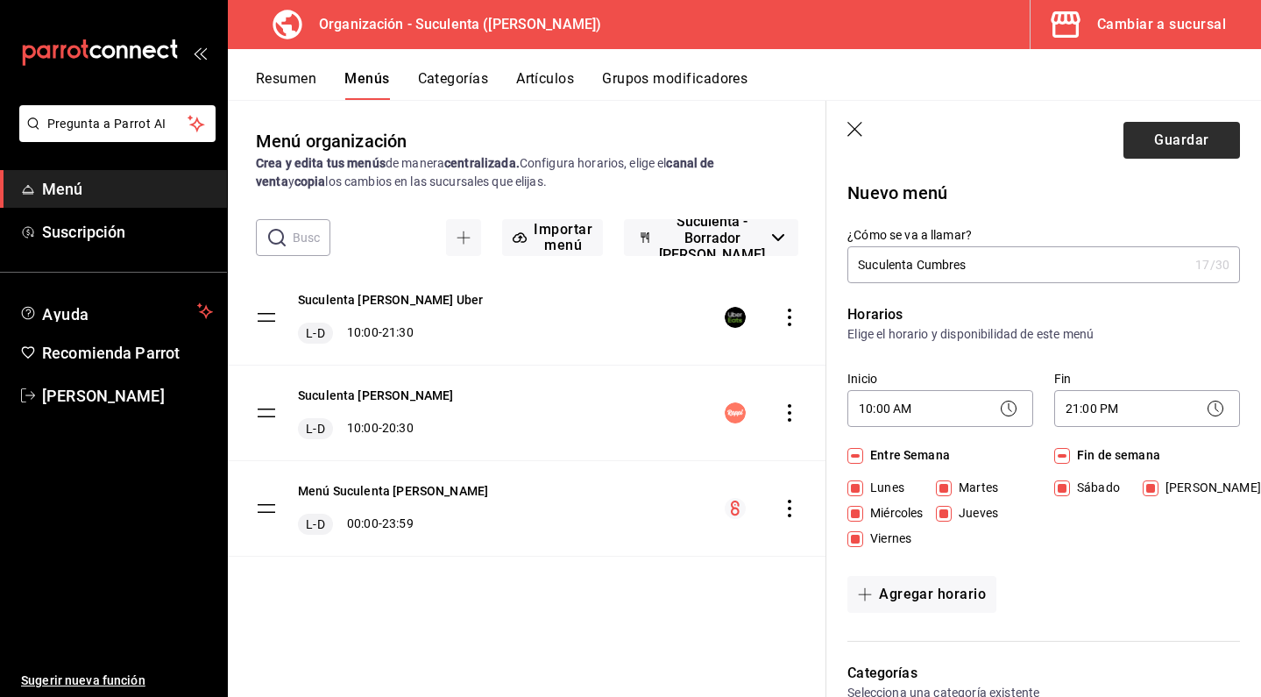
scroll to position [0, 0]
click at [1144, 130] on button "Guardar" at bounding box center [1182, 140] width 117 height 37
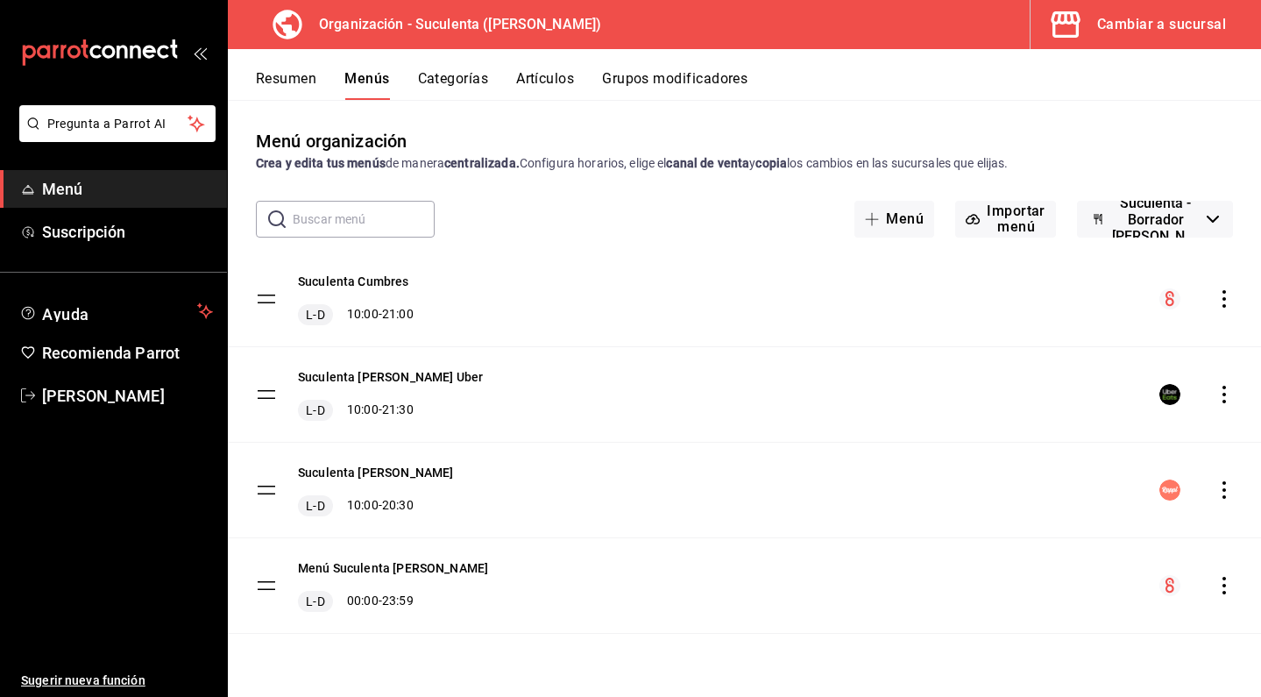
click at [551, 91] on button "Artículos" at bounding box center [545, 85] width 58 height 30
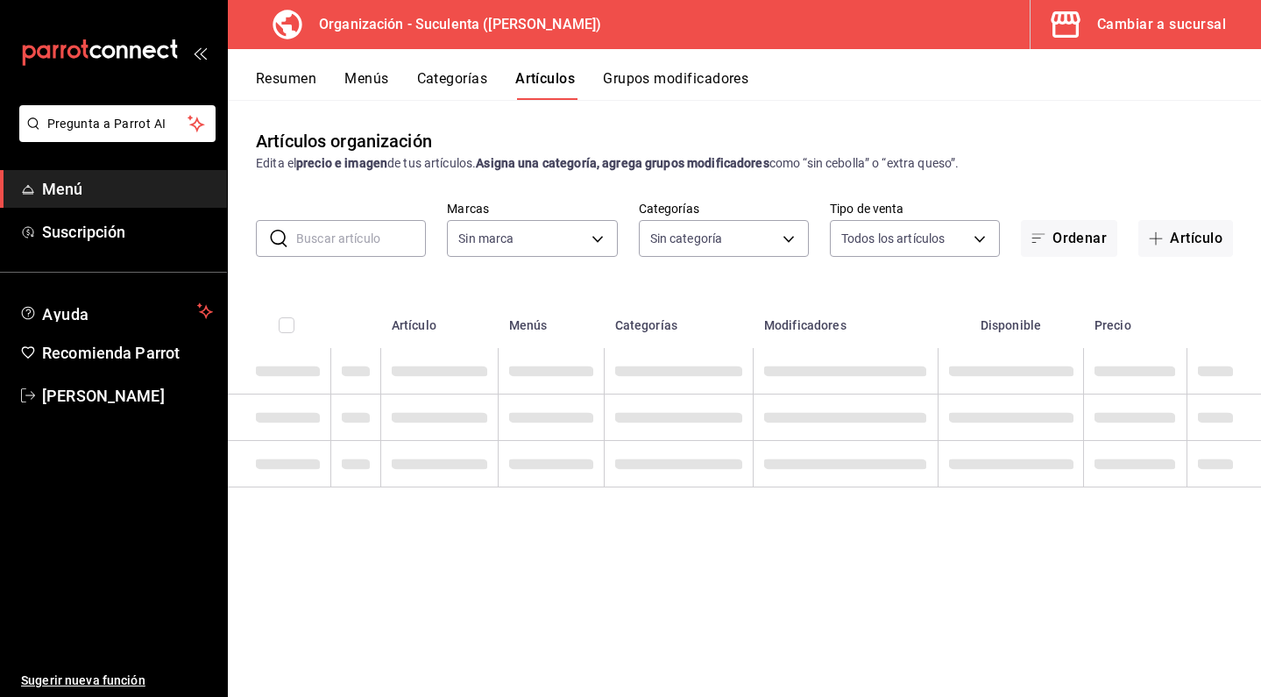
type input "99cc22aa-51d0-4332-b110-a0bdf5c77cea"
click at [465, 77] on button "Categorías" at bounding box center [452, 85] width 71 height 30
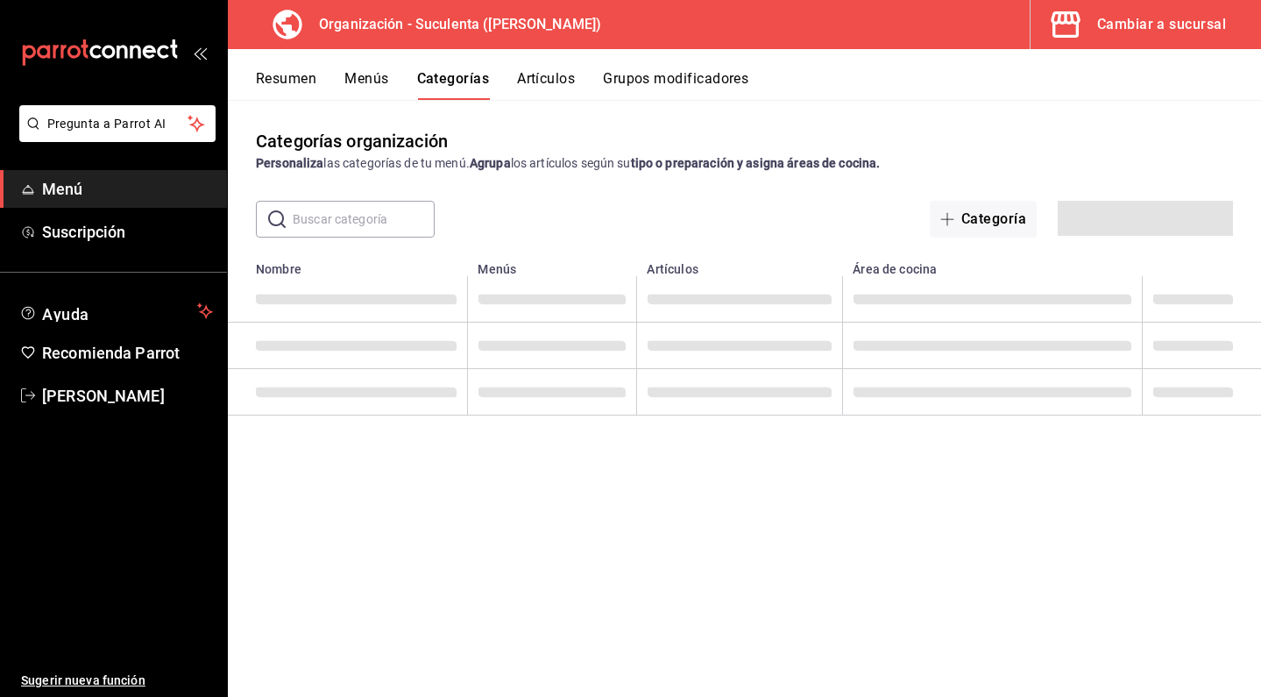
click at [372, 224] on input "text" at bounding box center [364, 219] width 142 height 35
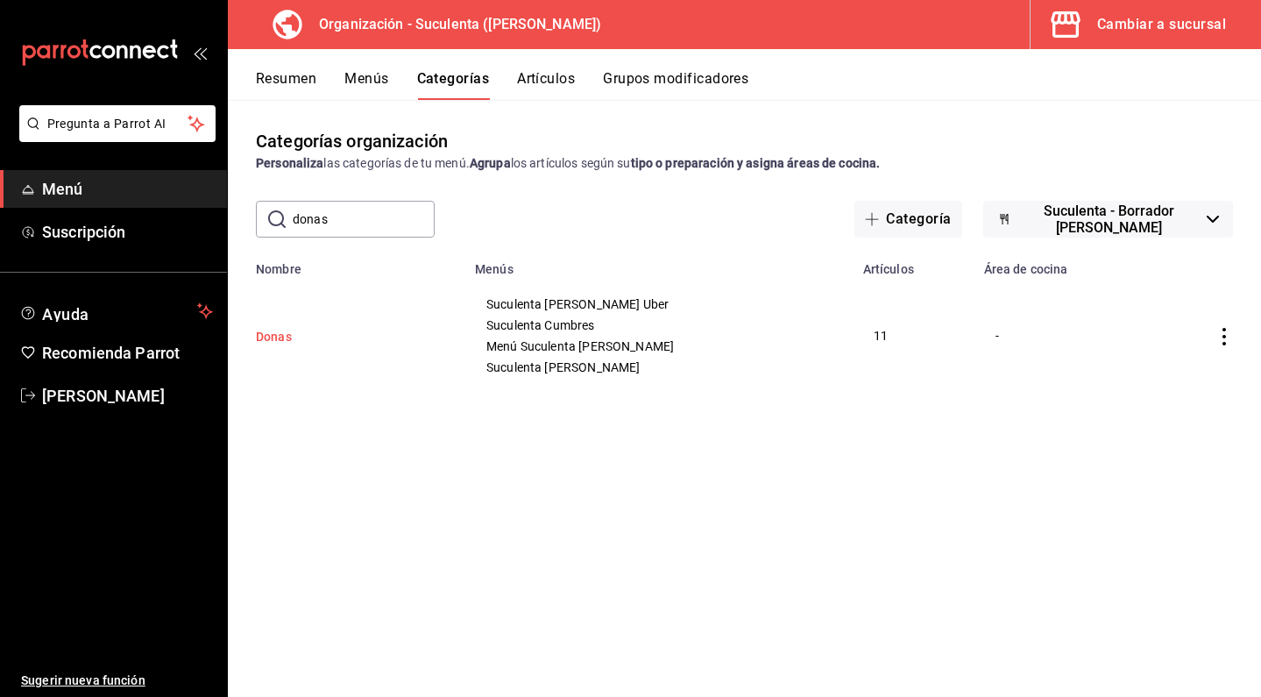
click at [284, 344] on button "Donas" at bounding box center [343, 337] width 175 height 18
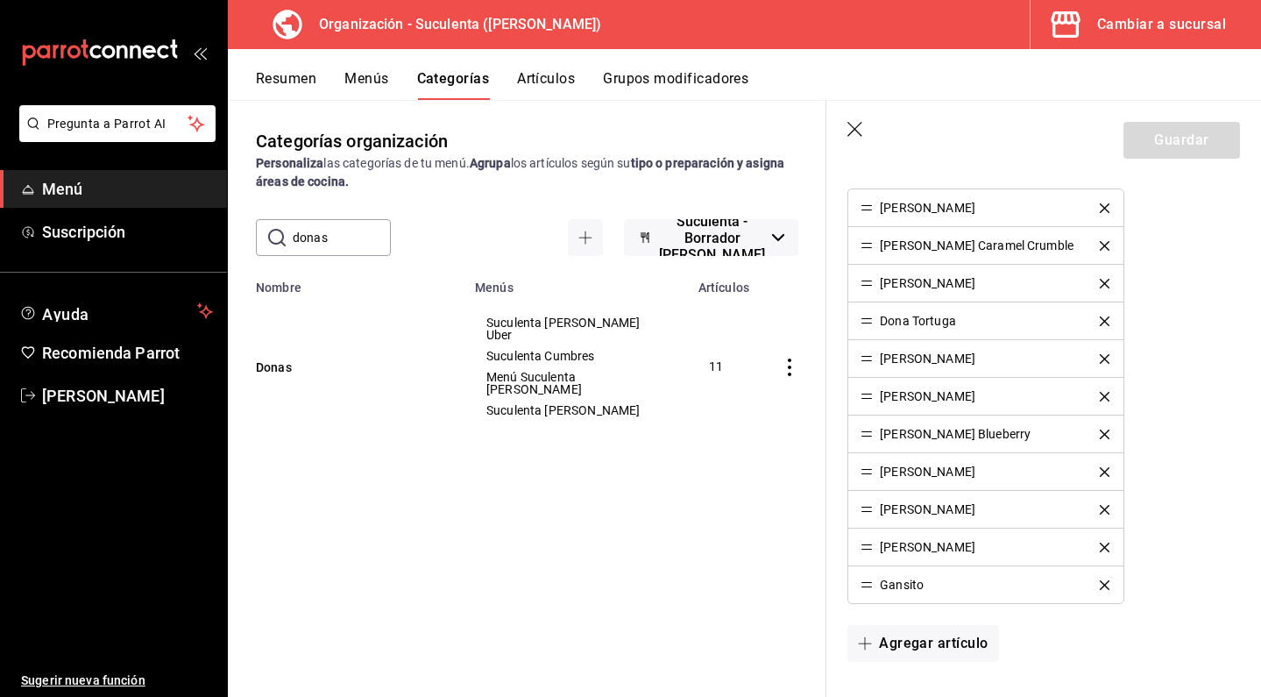
scroll to position [577, 0]
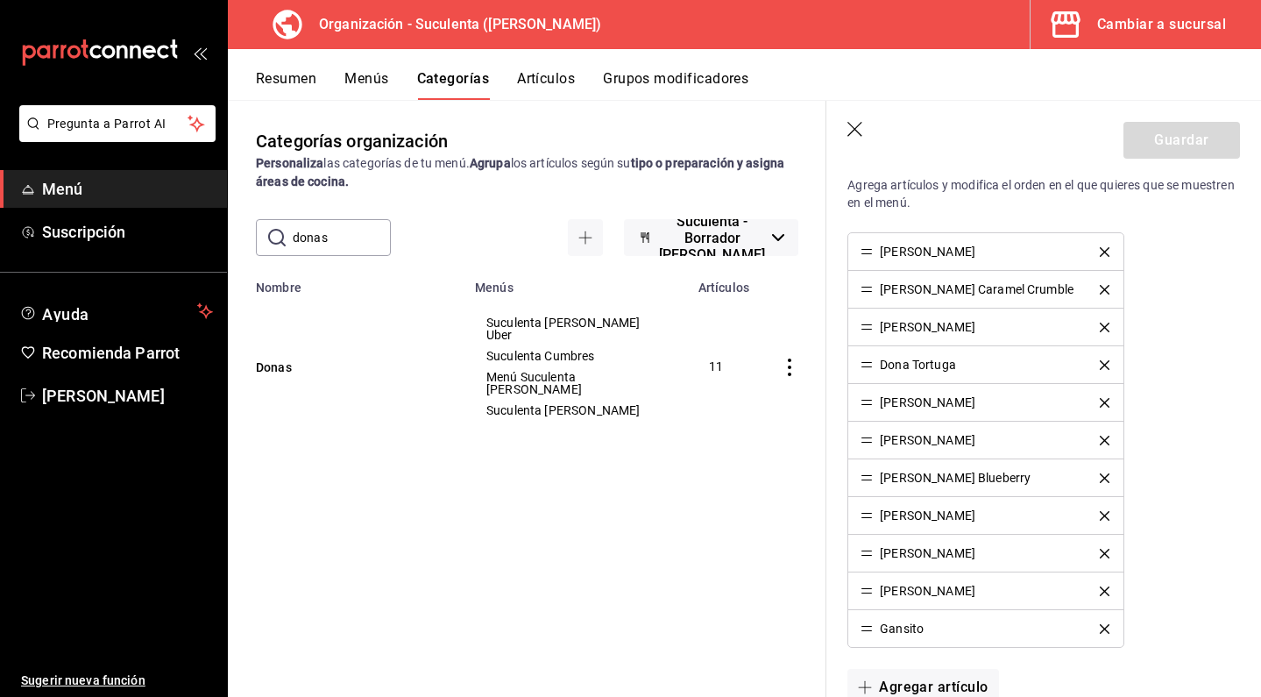
click at [1100, 629] on icon "delete" at bounding box center [1105, 629] width 10 height 10
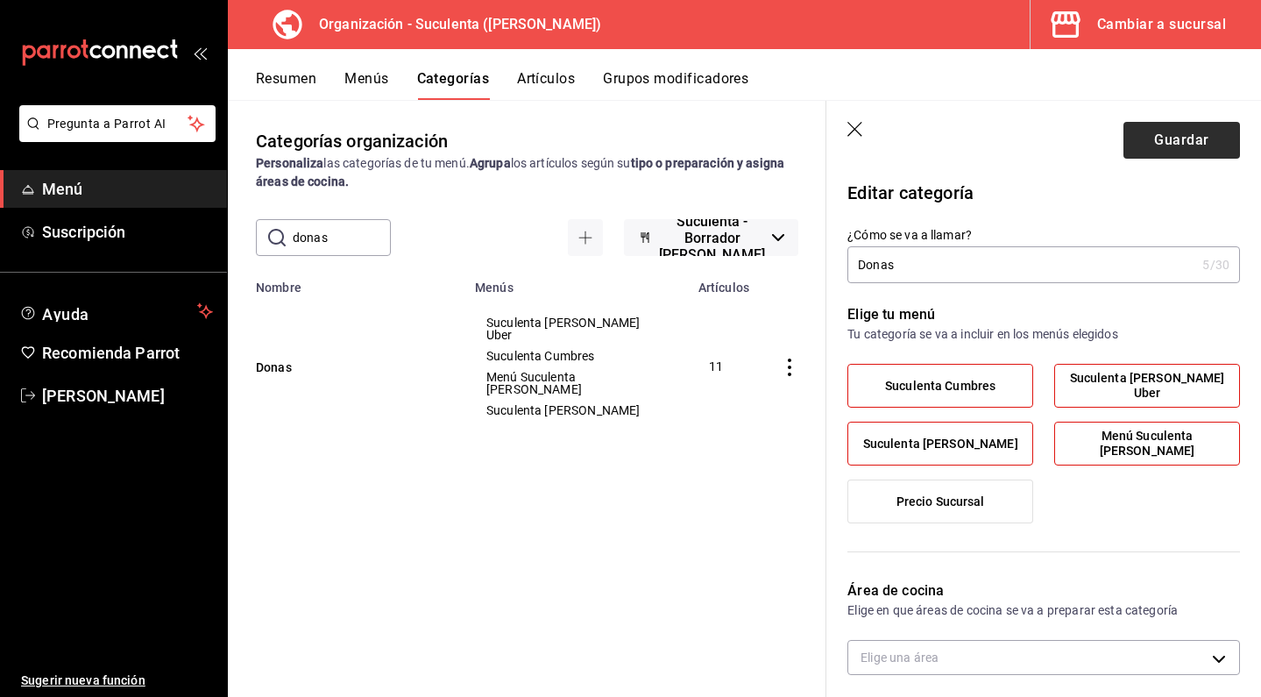
scroll to position [0, 0]
click at [1154, 148] on button "Guardar" at bounding box center [1182, 140] width 117 height 37
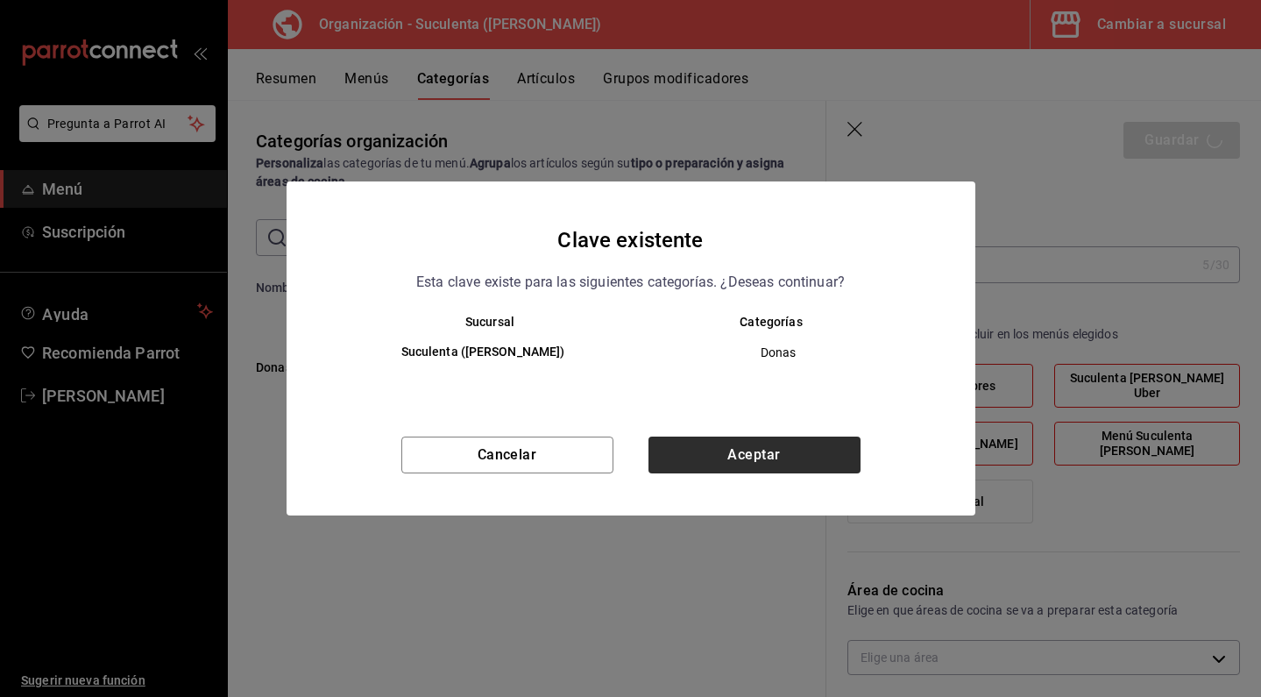
click at [751, 446] on button "Aceptar" at bounding box center [755, 455] width 212 height 37
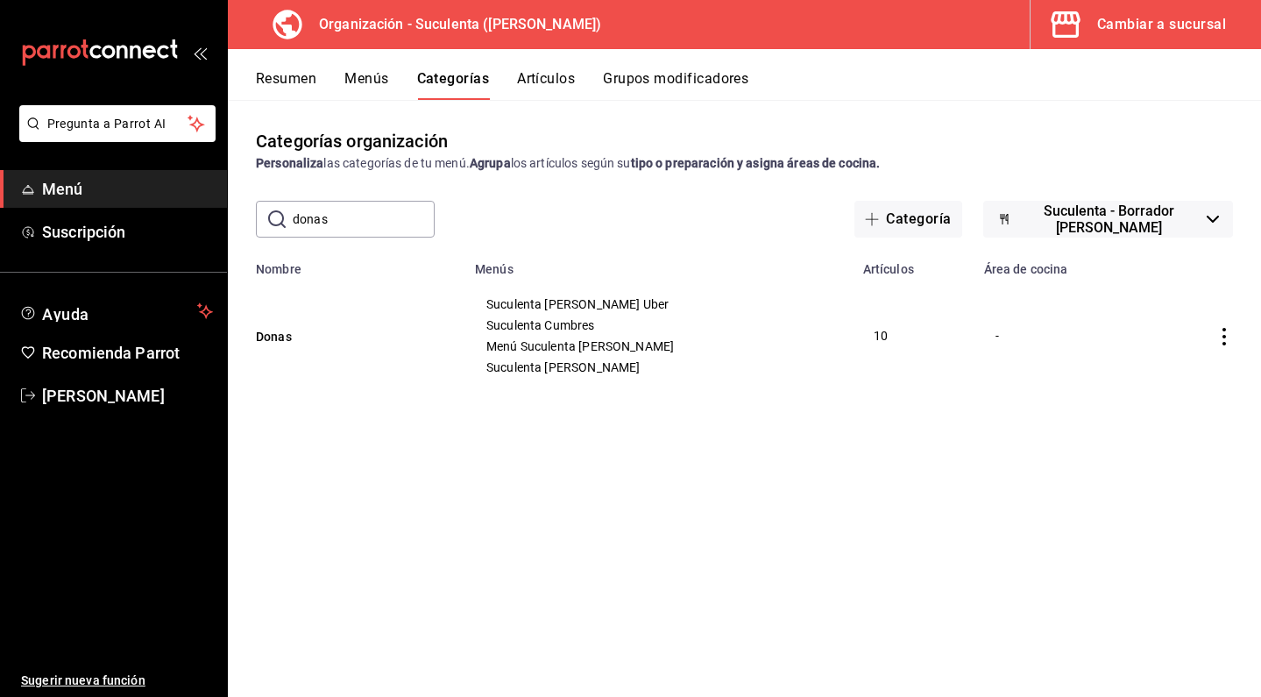
click at [401, 214] on input "donas" at bounding box center [364, 219] width 142 height 35
type input "reba"
click at [323, 334] on button "Rebanadas" at bounding box center [343, 337] width 175 height 18
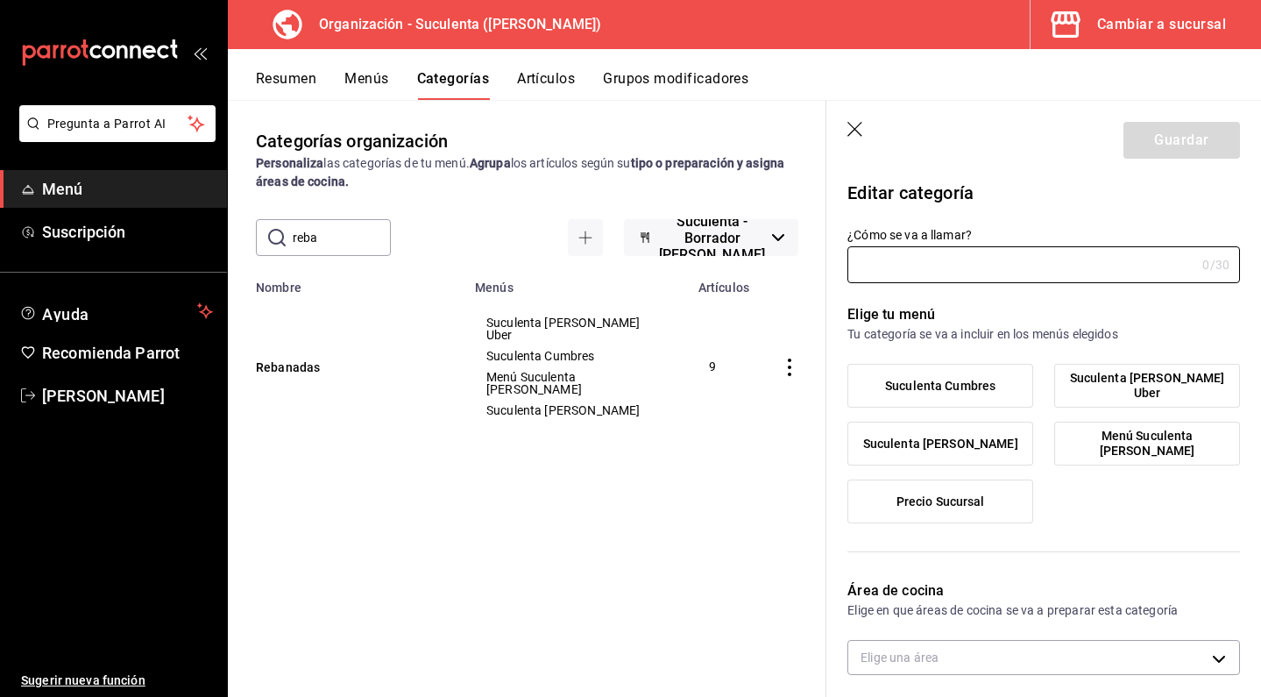
type input "Rebanadas"
type input "1737667292963"
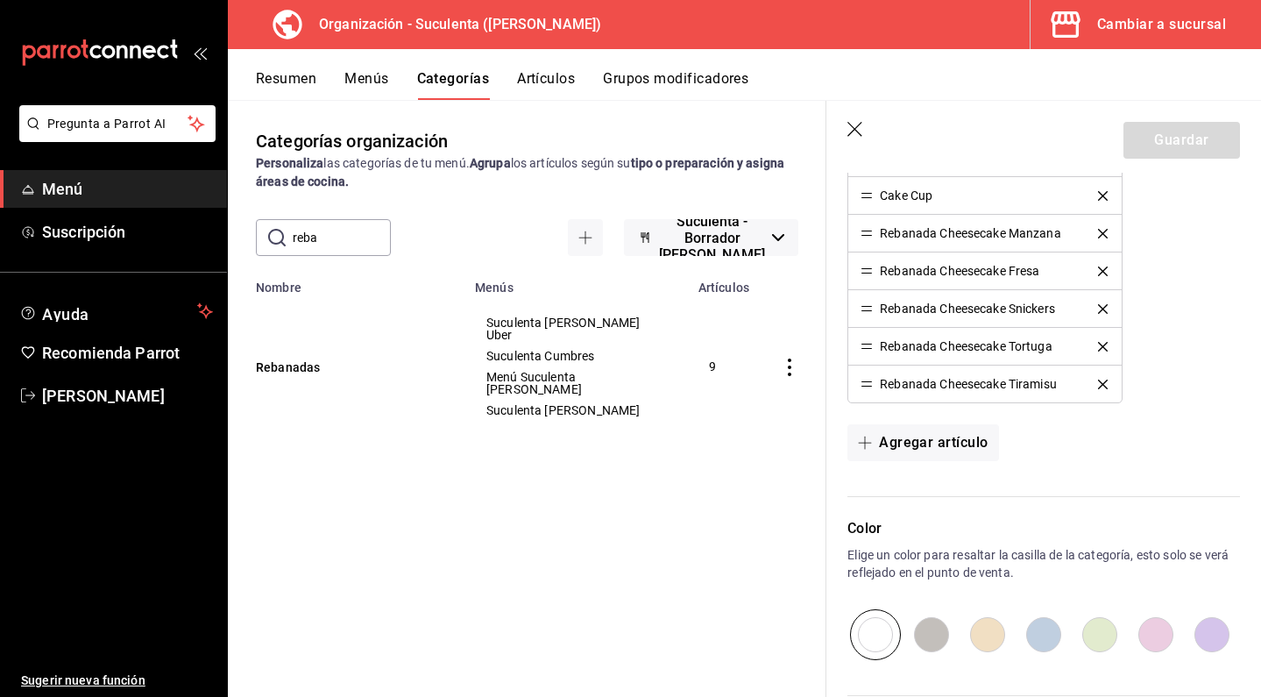
scroll to position [748, 0]
click at [970, 451] on button "Agregar artículo" at bounding box center [923, 441] width 151 height 37
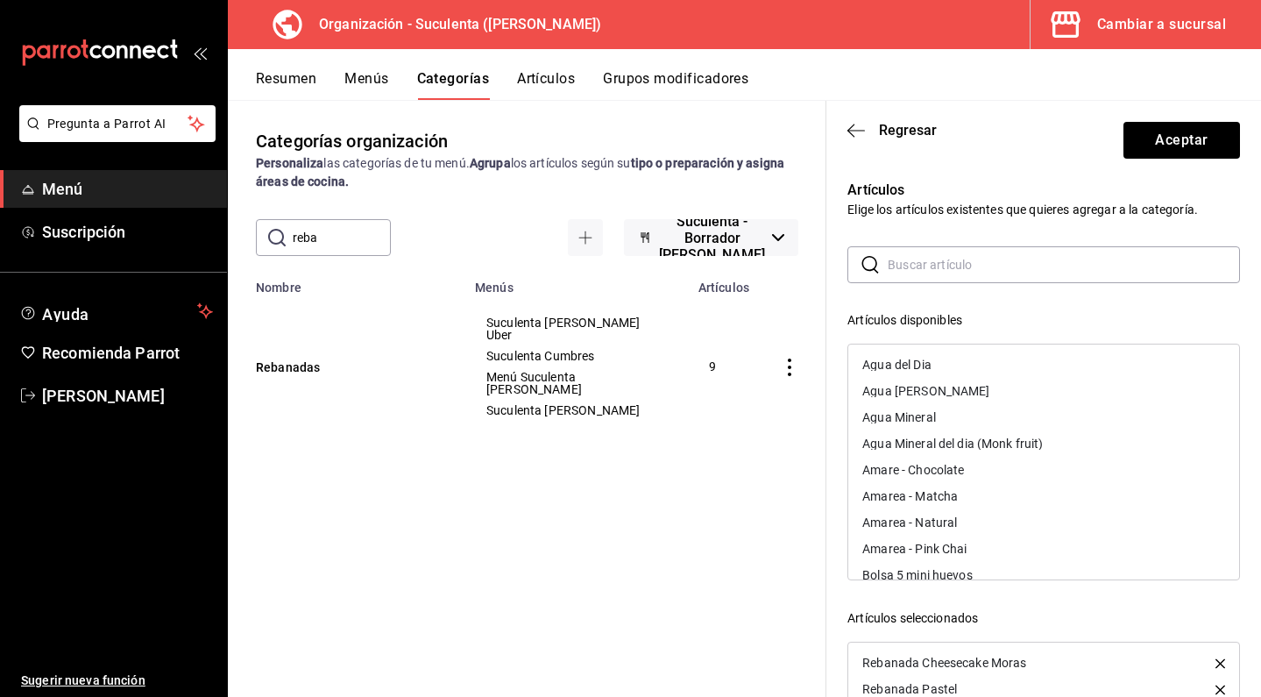
click at [932, 275] on input "text" at bounding box center [1064, 264] width 352 height 35
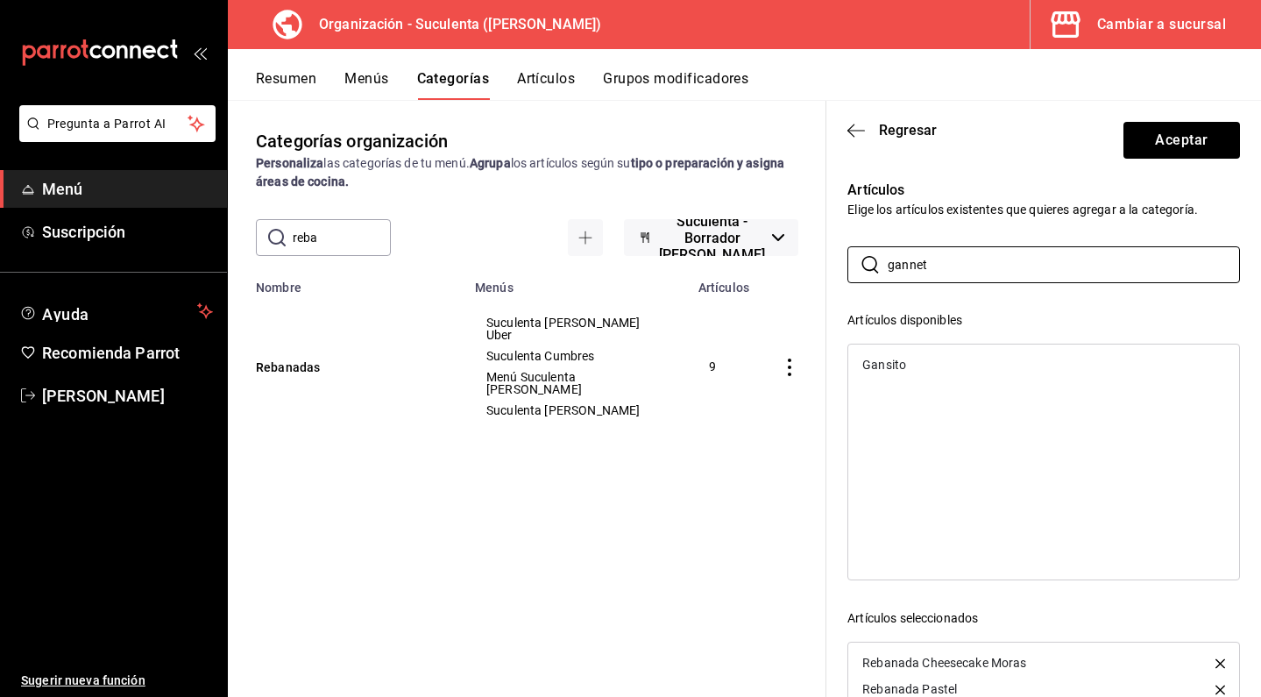
type input "gannet"
drag, startPoint x: 932, startPoint y: 295, endPoint x: 905, endPoint y: 366, distance: 76.0
click at [905, 366] on div "Gansito" at bounding box center [885, 365] width 44 height 12
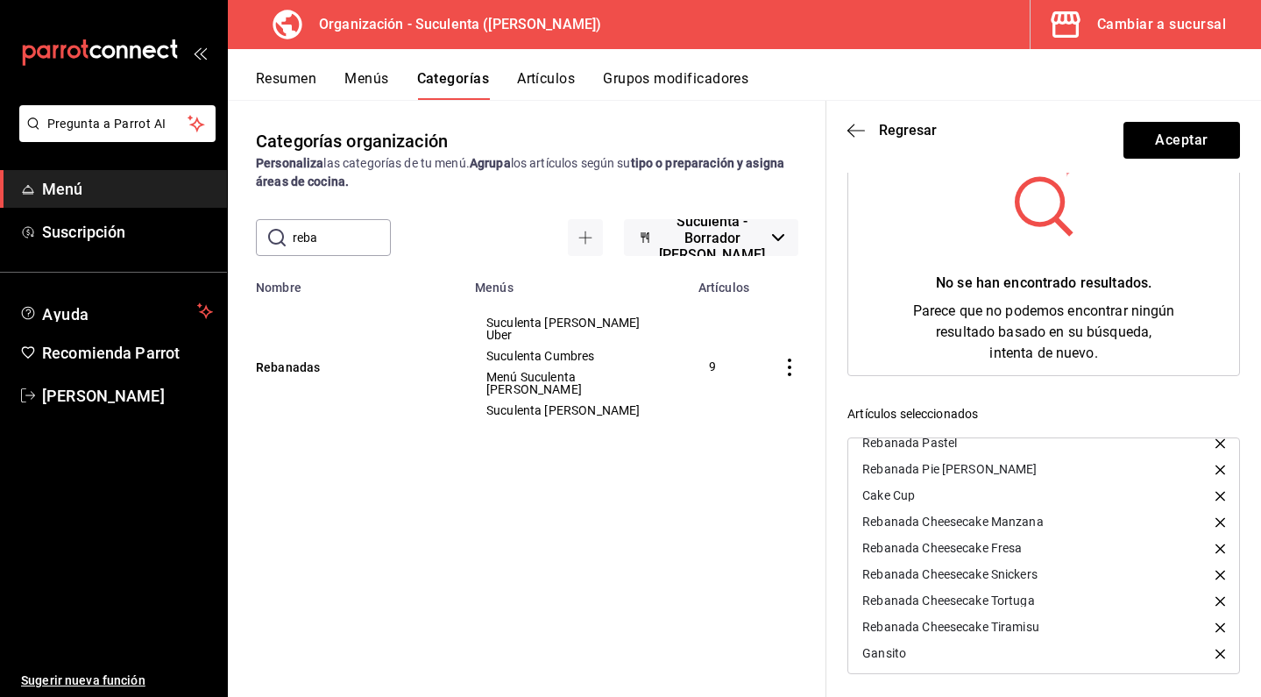
scroll to position [42, 0]
click at [1216, 494] on icon "button" at bounding box center [1221, 496] width 10 height 10
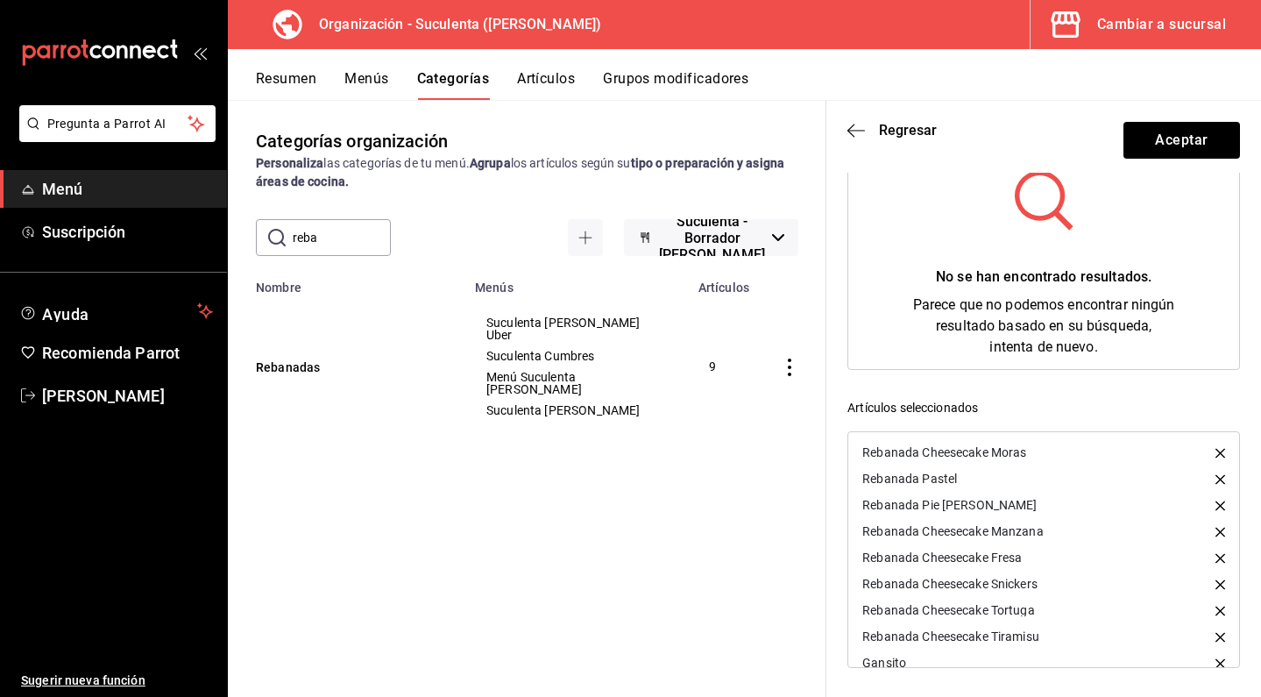
scroll to position [0, 0]
click at [1182, 129] on button "Aceptar" at bounding box center [1182, 140] width 117 height 37
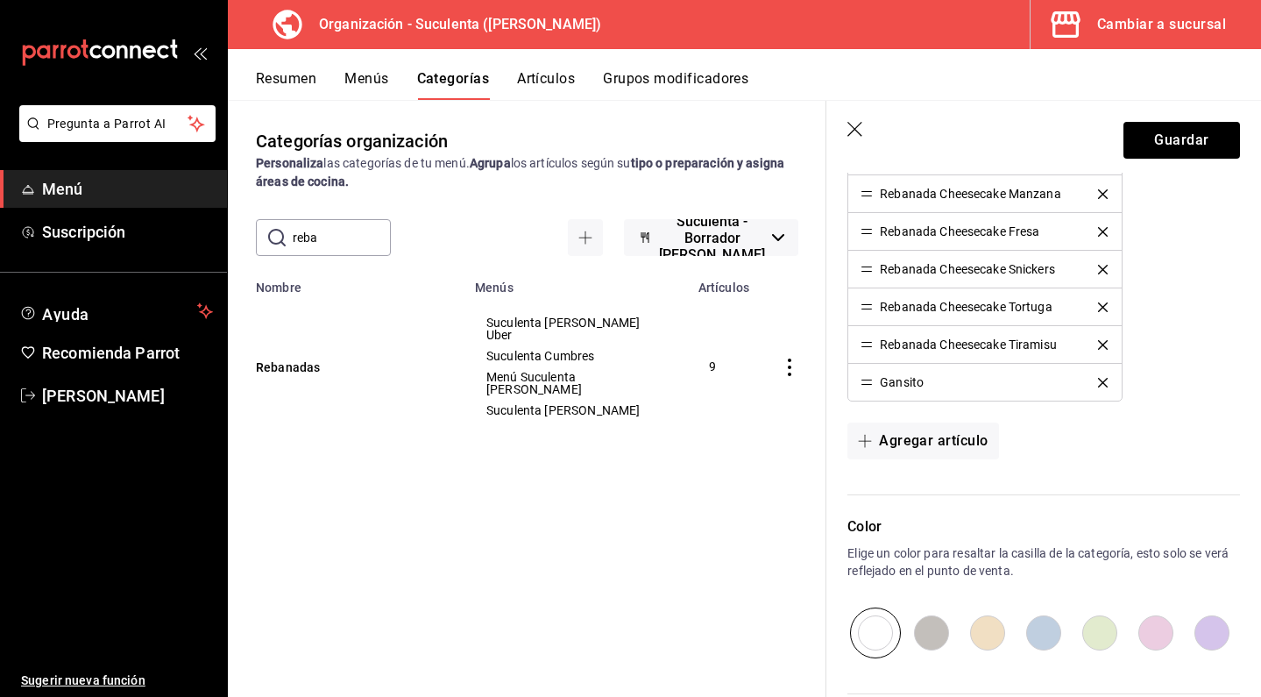
click at [1182, 129] on button "Guardar" at bounding box center [1182, 140] width 117 height 37
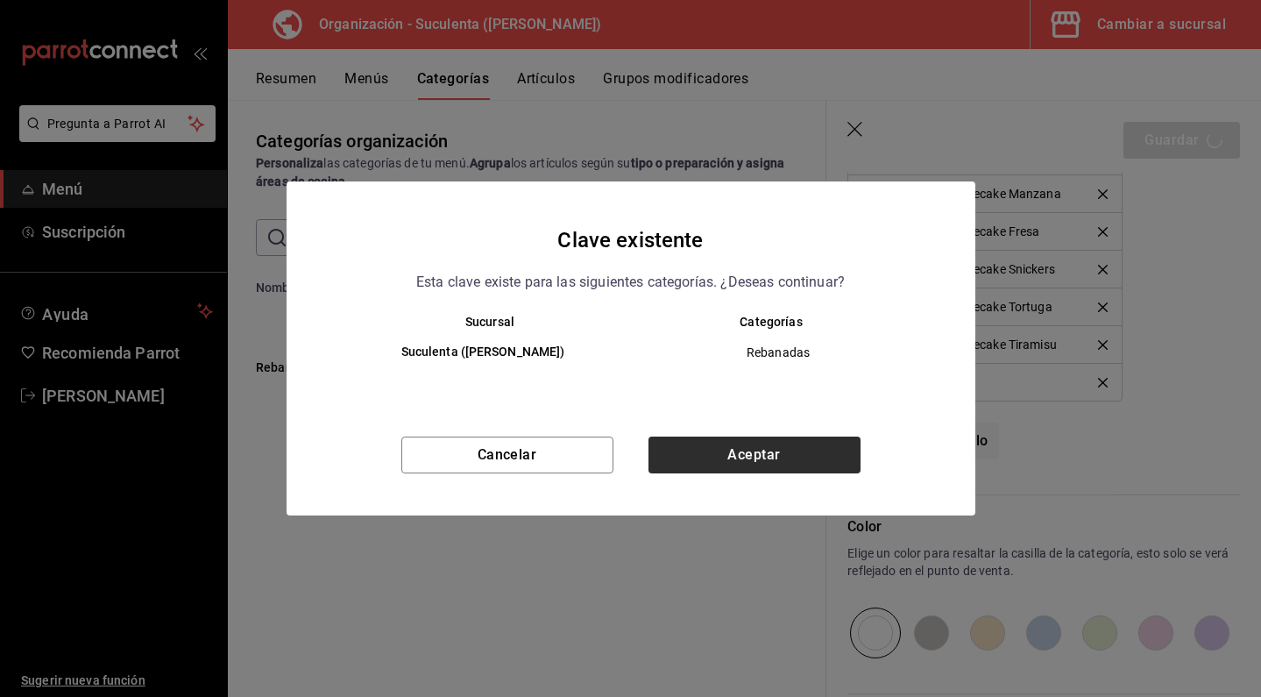
click at [741, 462] on button "Aceptar" at bounding box center [755, 455] width 212 height 37
type input "1756407317694"
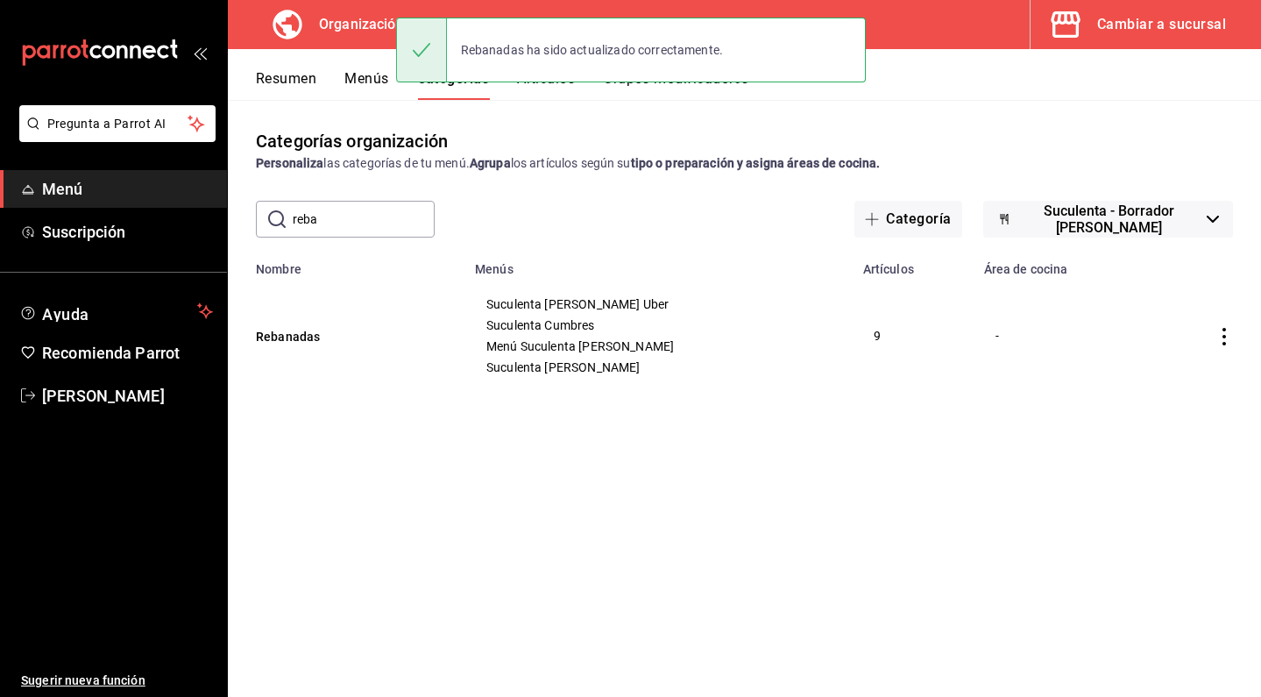
click at [390, 92] on div "Resumen Menús Categorías Artículos Grupos modificadores" at bounding box center [758, 85] width 1005 height 30
click at [374, 85] on button "Menús" at bounding box center [367, 85] width 44 height 30
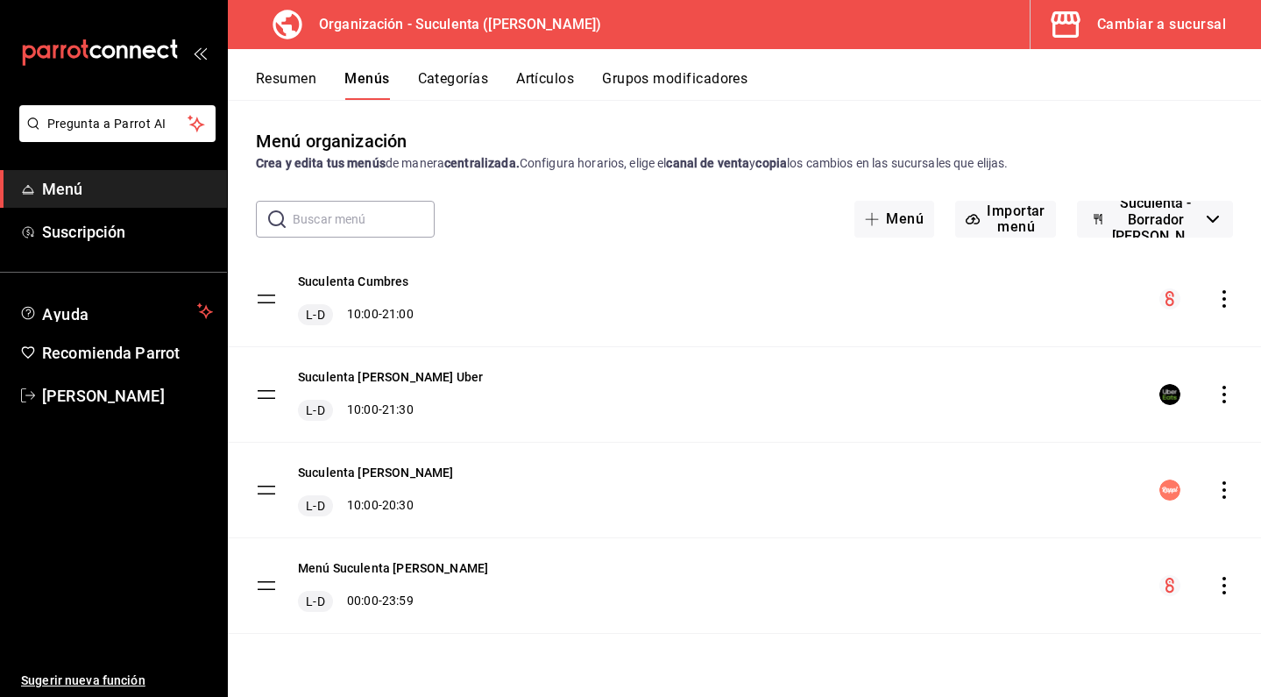
click at [1224, 301] on icon "actions" at bounding box center [1225, 299] width 18 height 18
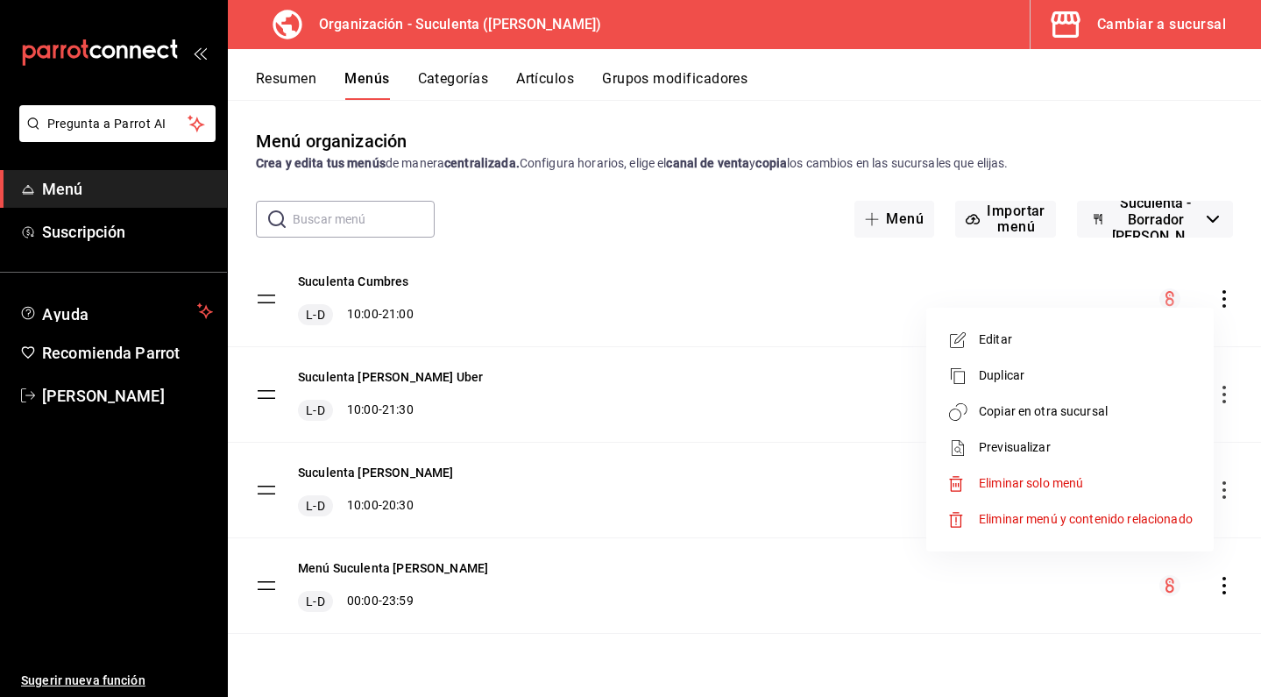
click at [1109, 418] on span "Copiar en otra sucursal" at bounding box center [1086, 411] width 214 height 18
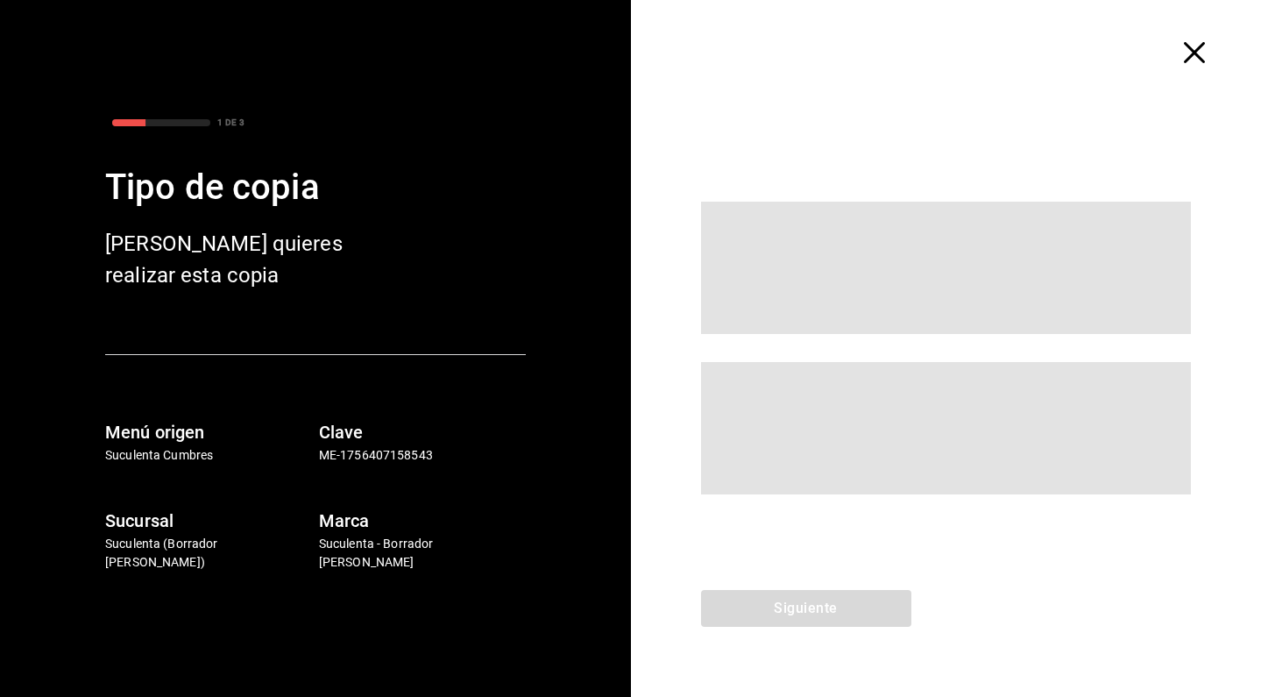
click at [877, 421] on div at bounding box center [946, 347] width 631 height 485
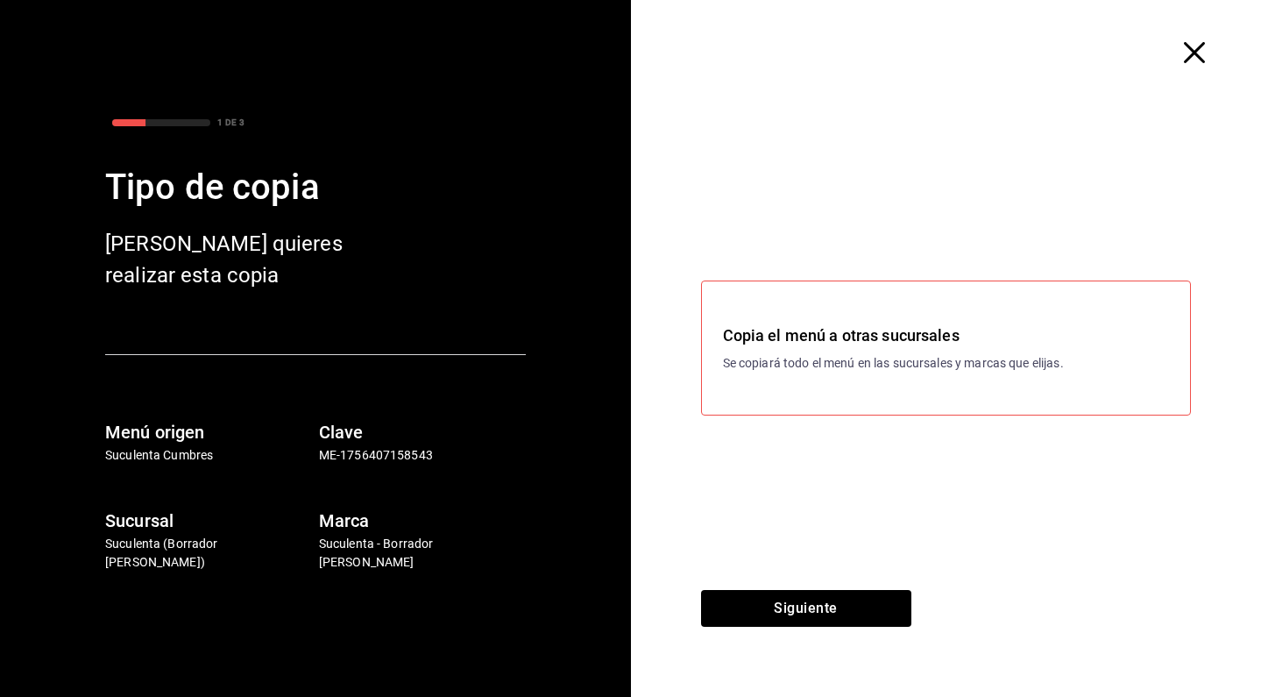
click at [880, 365] on p "Se copiará todo el menú en las sucursales y marcas que elijas." at bounding box center [946, 363] width 447 height 18
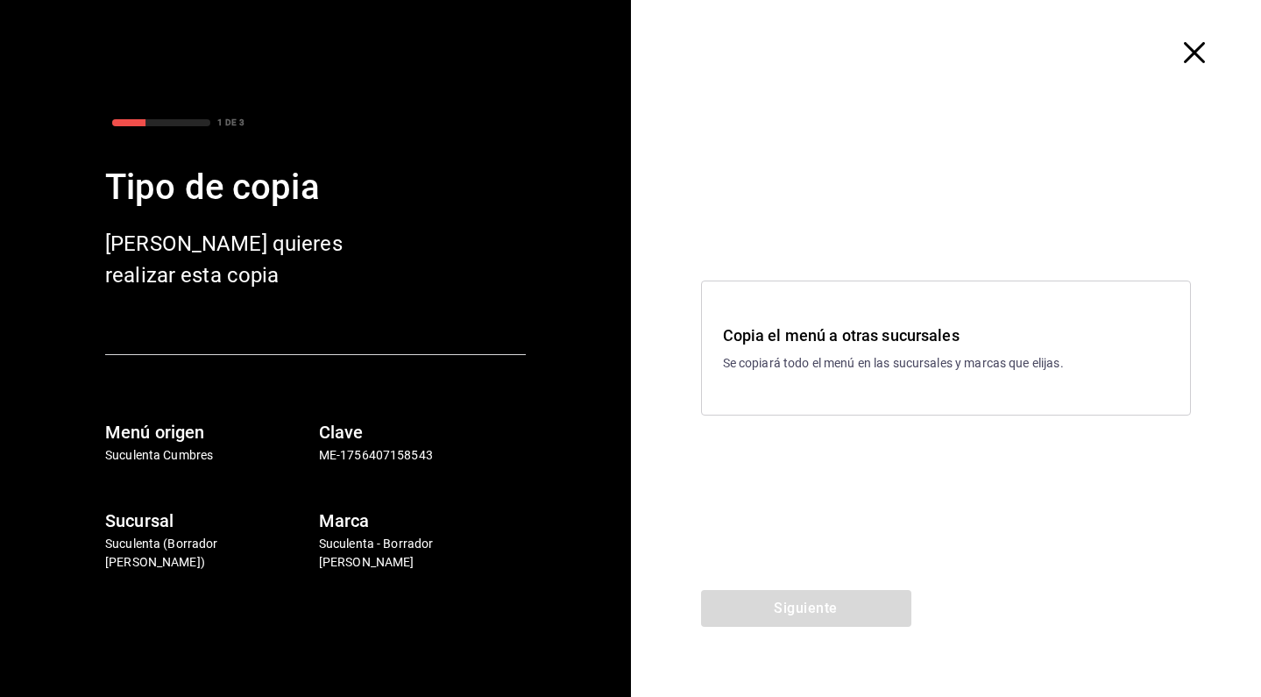
click at [801, 357] on p "Se copiará todo el menú en las sucursales y marcas que elijas." at bounding box center [946, 363] width 447 height 18
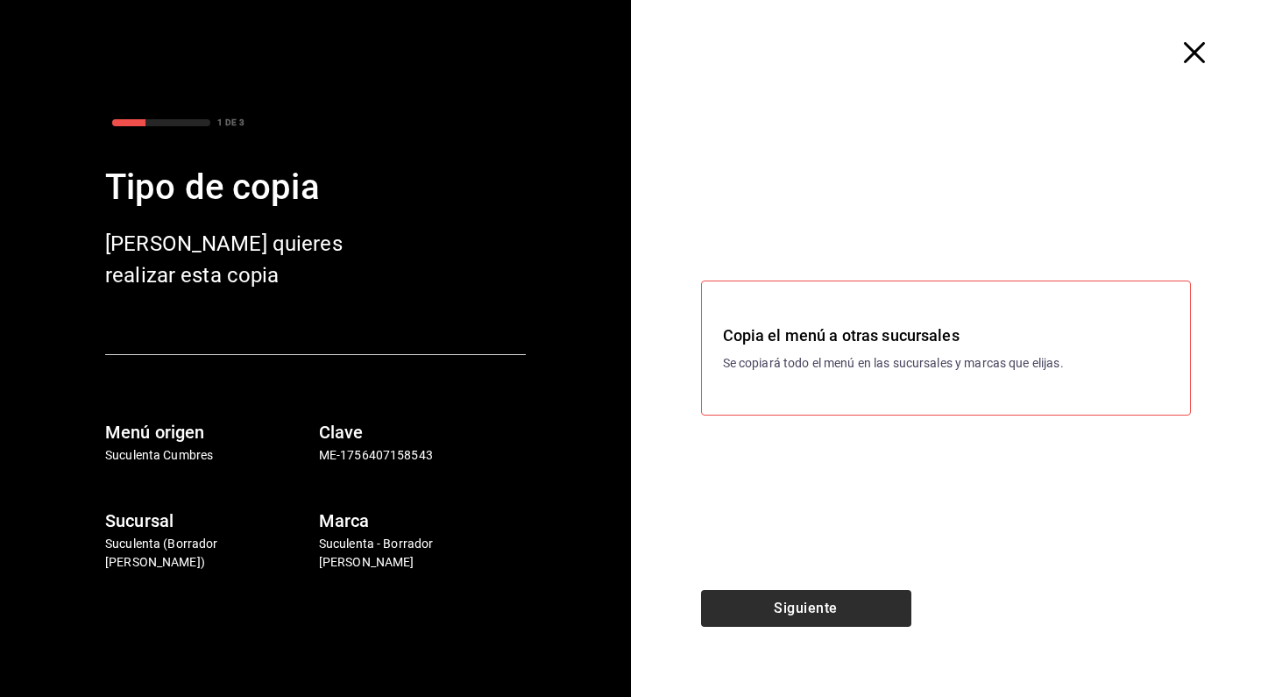
click at [797, 597] on button "Siguiente" at bounding box center [806, 608] width 210 height 37
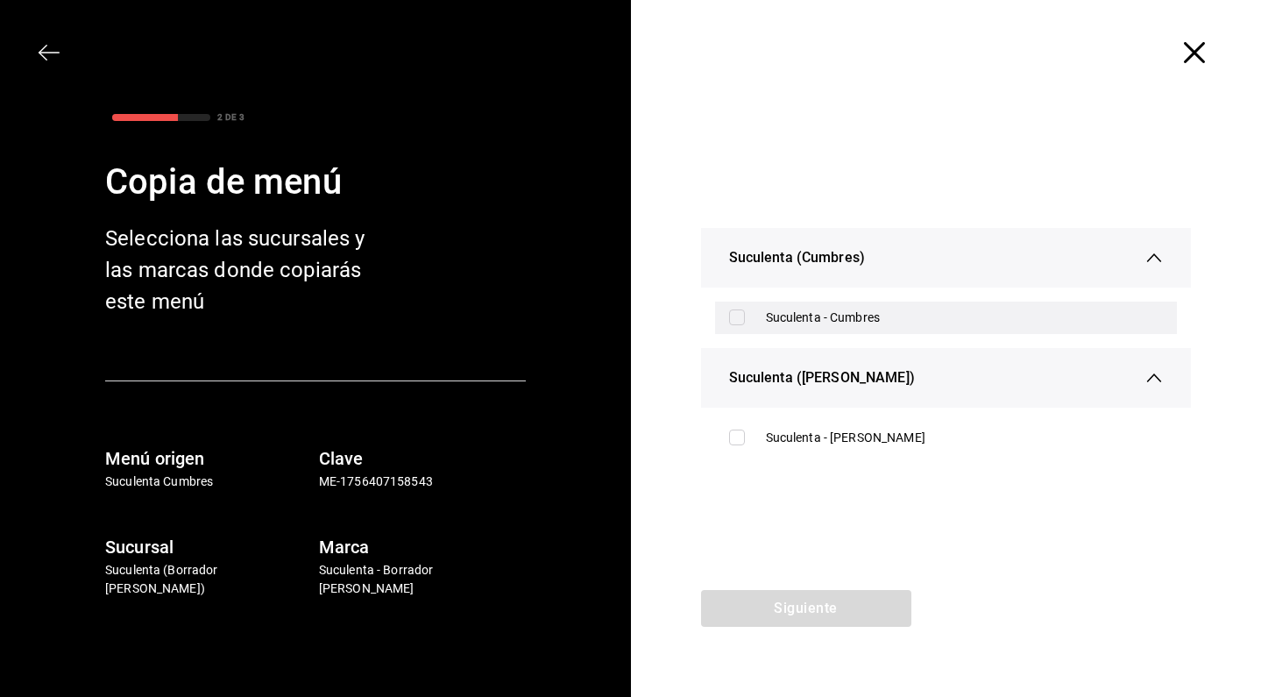
click at [747, 327] on div "Suculenta - Cumbres" at bounding box center [946, 318] width 463 height 32
checkbox input "true"
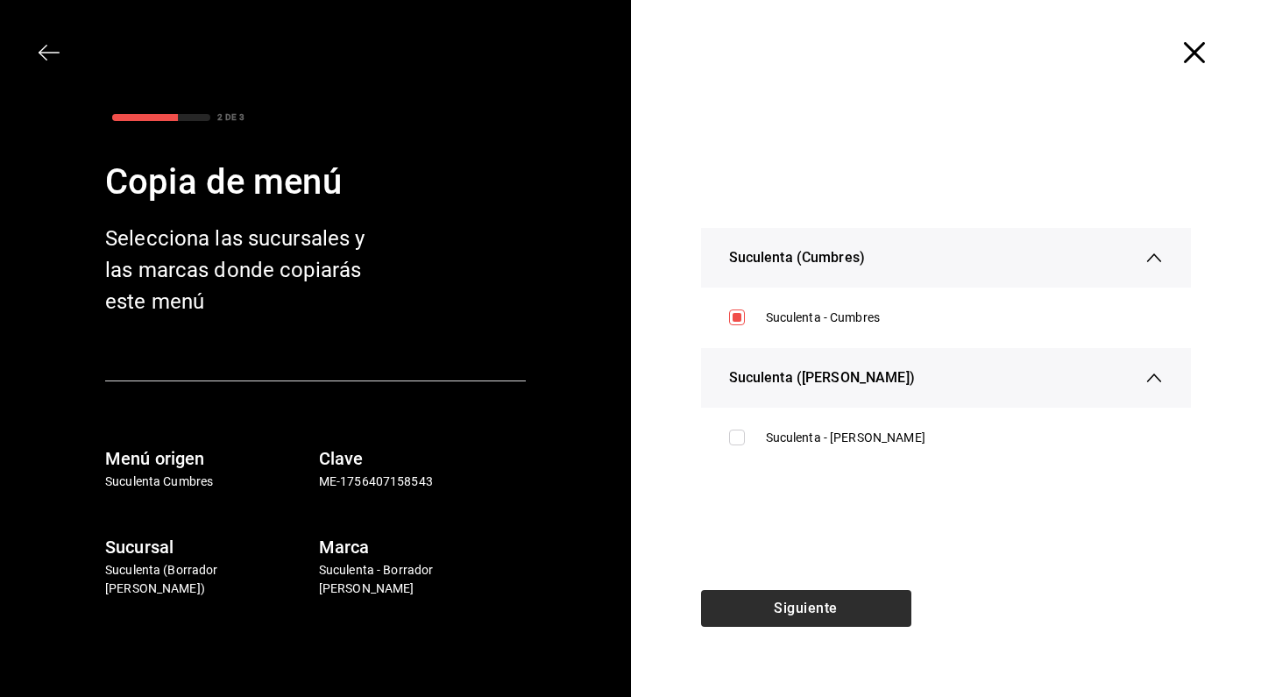
click at [800, 606] on button "Siguiente" at bounding box center [806, 608] width 210 height 37
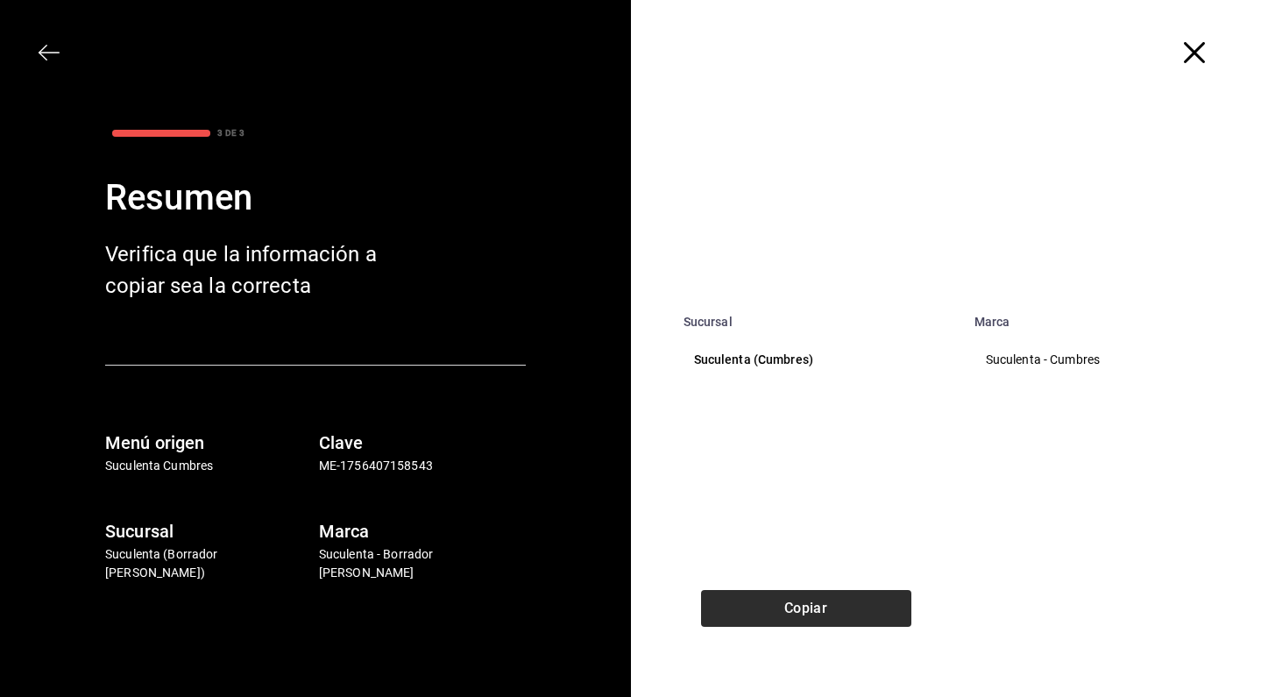
click at [800, 606] on button "Copiar" at bounding box center [806, 608] width 210 height 37
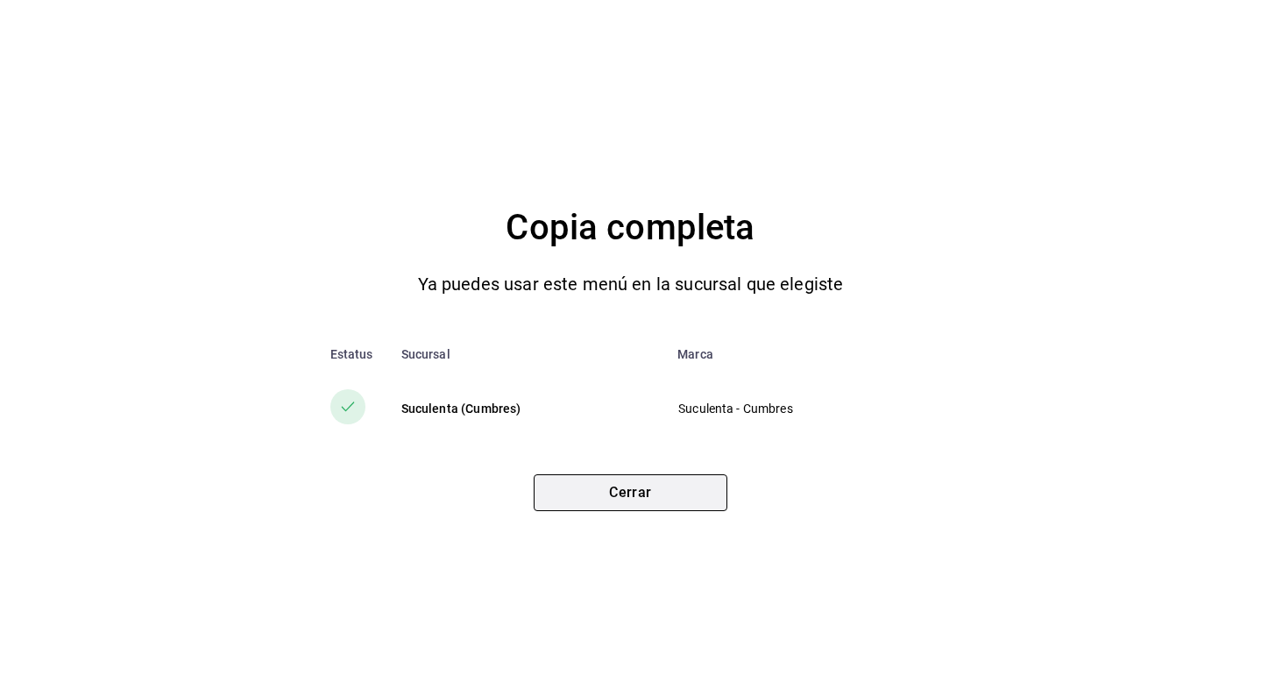
click at [645, 505] on button "Cerrar" at bounding box center [631, 492] width 194 height 37
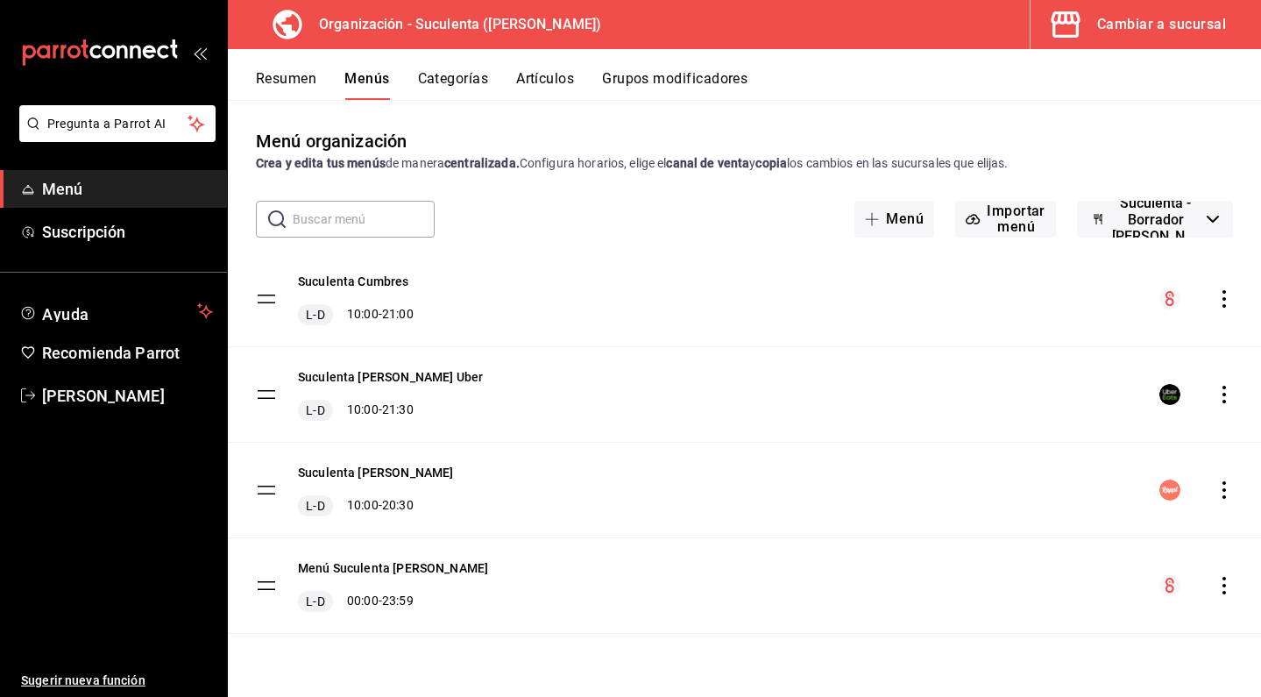
click at [1225, 583] on icon "actions" at bounding box center [1225, 586] width 18 height 18
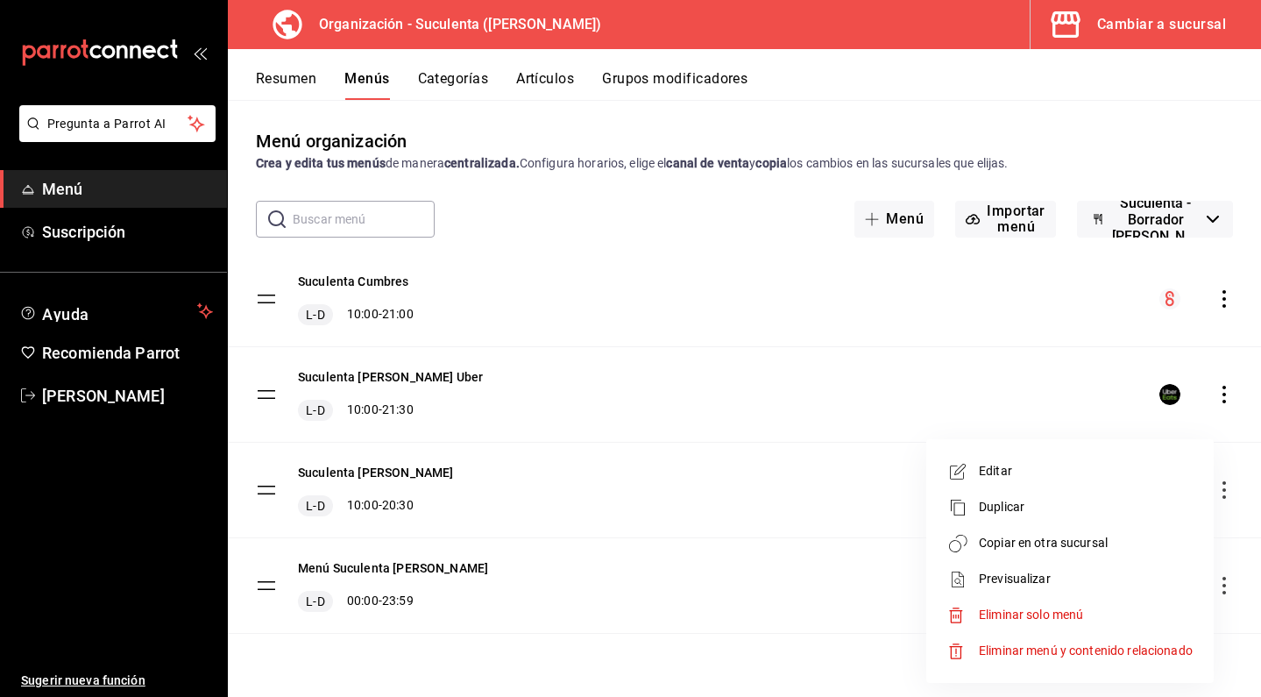
click at [1091, 536] on span "Copiar en otra sucursal" at bounding box center [1086, 543] width 214 height 18
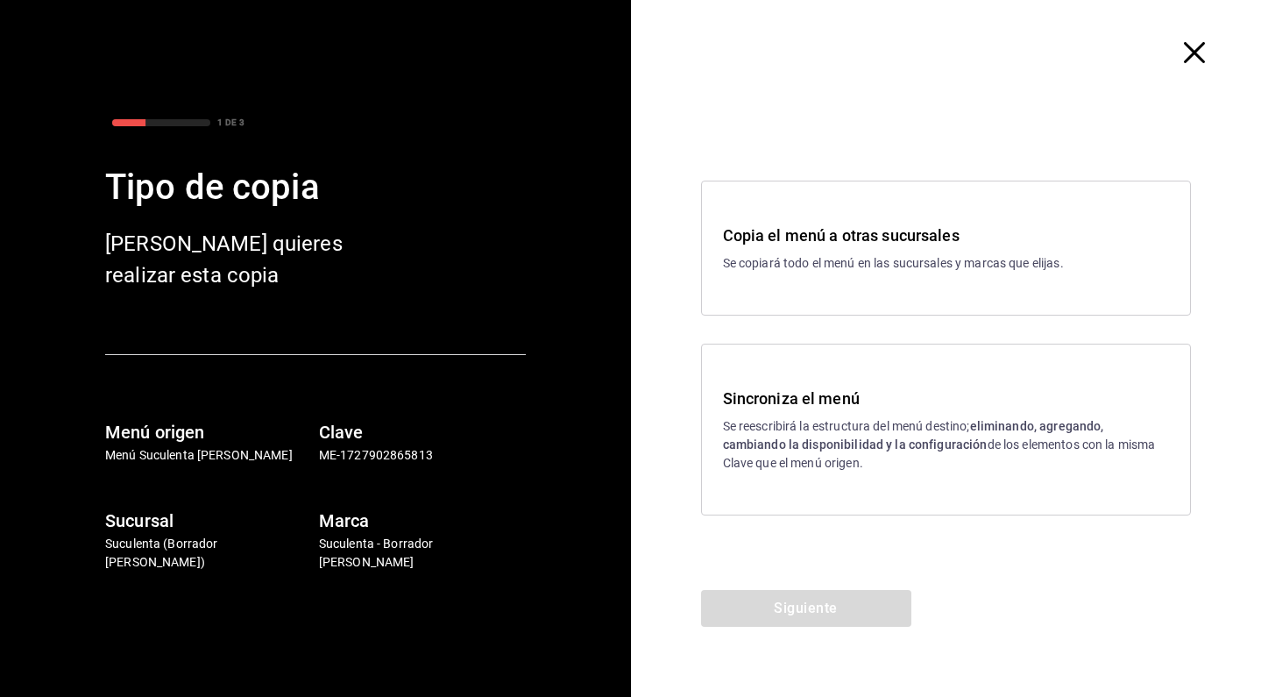
click at [781, 423] on p "Se reescribirá la estructura del menú destino; eliminando, agregando, cambiando…" at bounding box center [946, 444] width 447 height 55
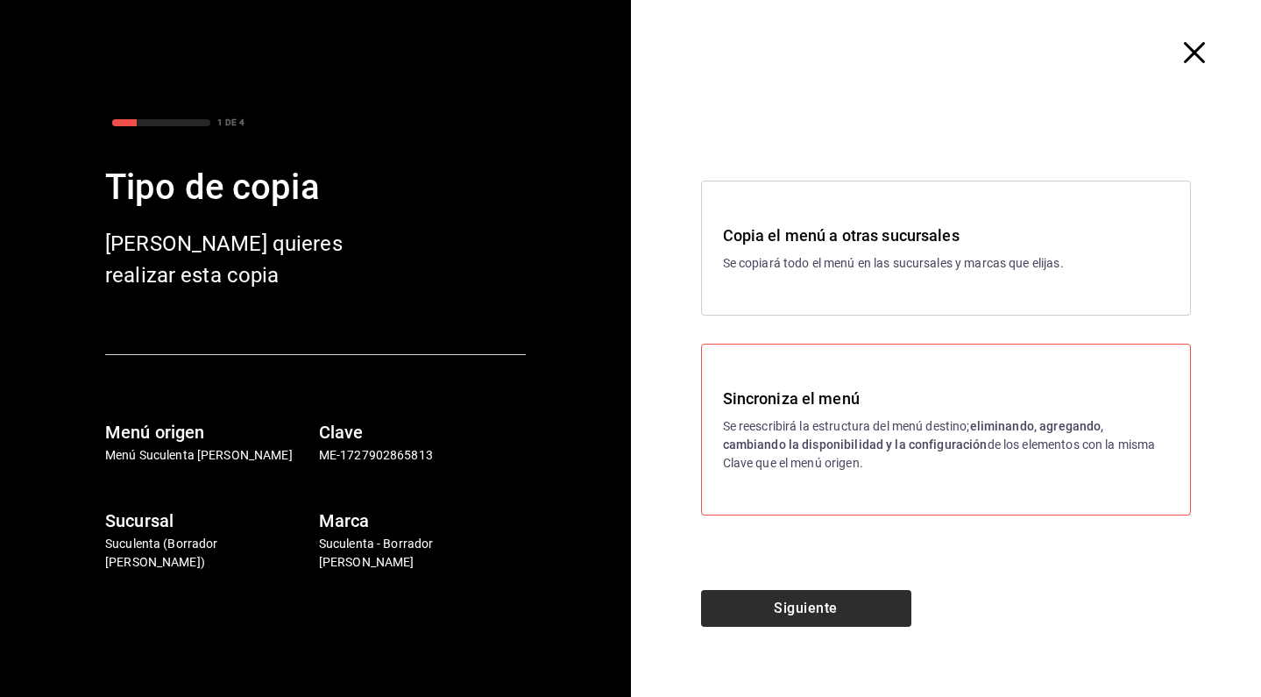
click at [781, 600] on button "Siguiente" at bounding box center [806, 608] width 210 height 37
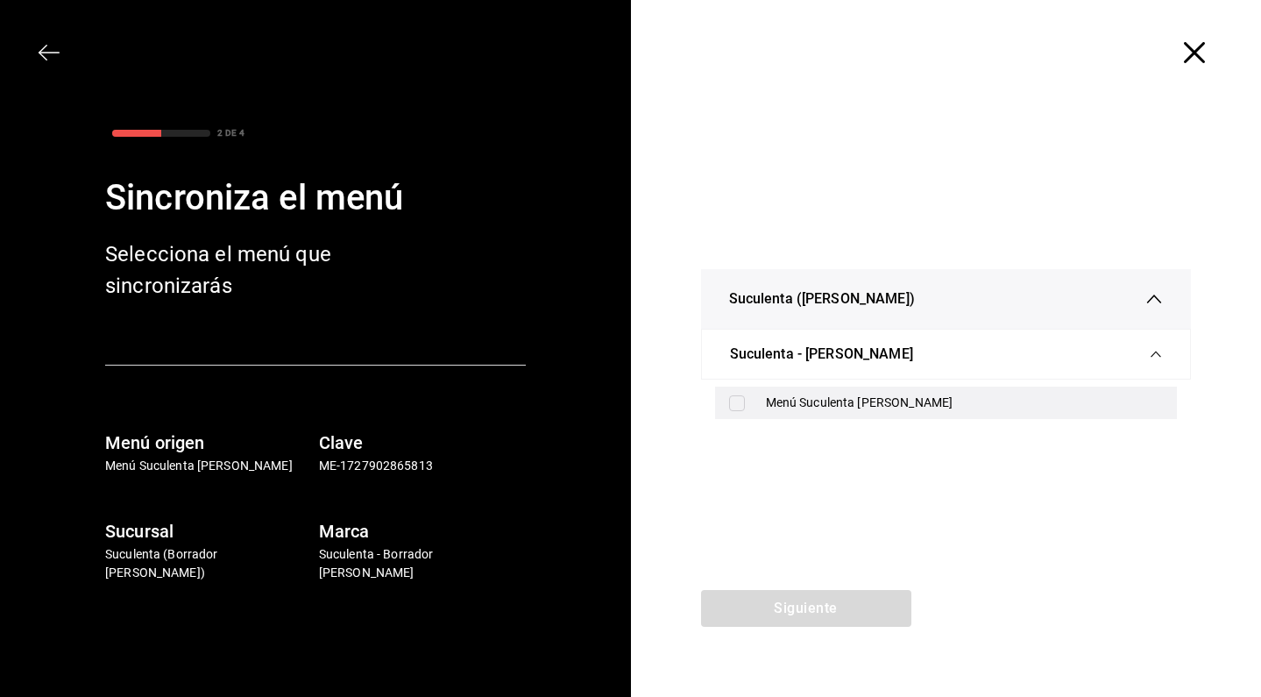
click at [797, 396] on div "Menú Suculenta [PERSON_NAME]" at bounding box center [965, 403] width 398 height 18
checkbox input "true"
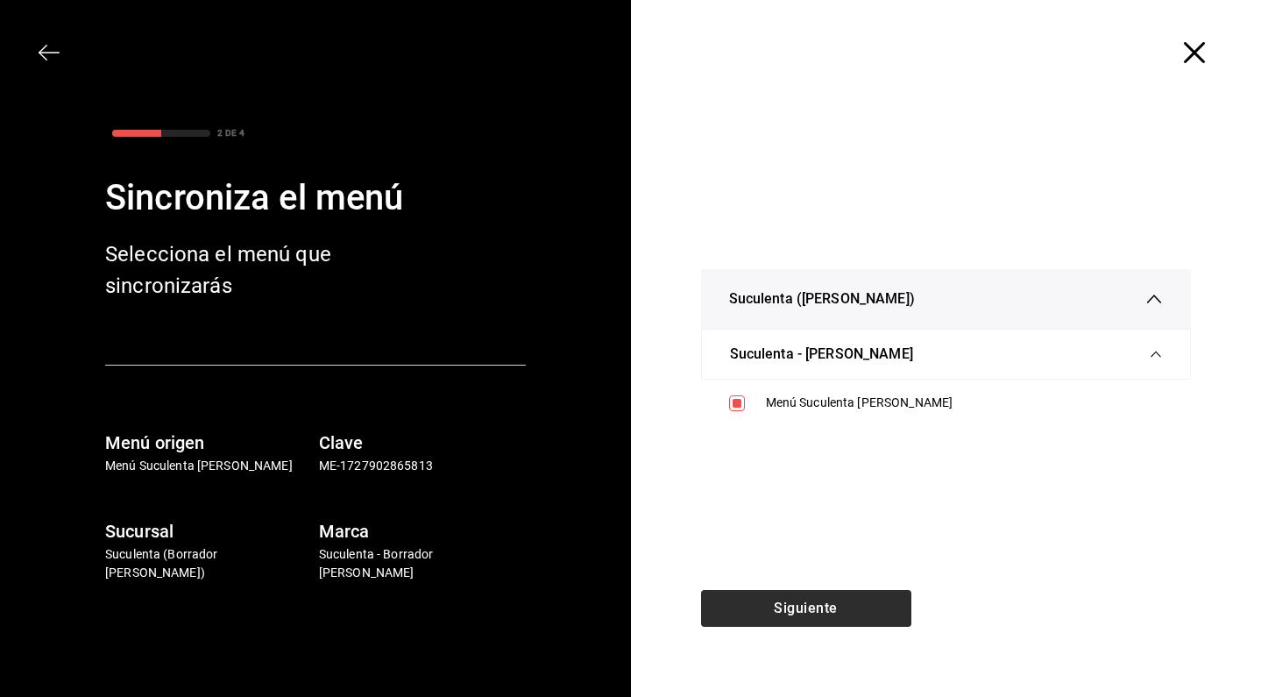
click at [786, 622] on button "Siguiente" at bounding box center [806, 608] width 210 height 37
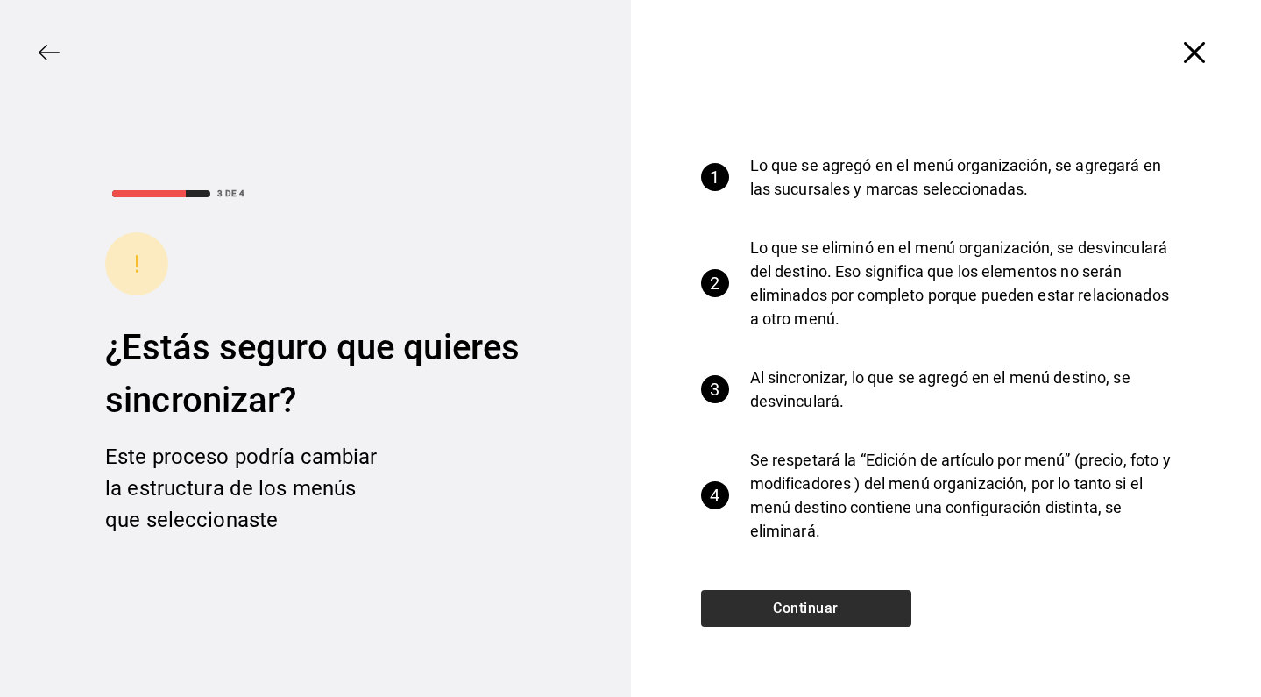
click at [804, 596] on button "Continuar" at bounding box center [806, 608] width 210 height 37
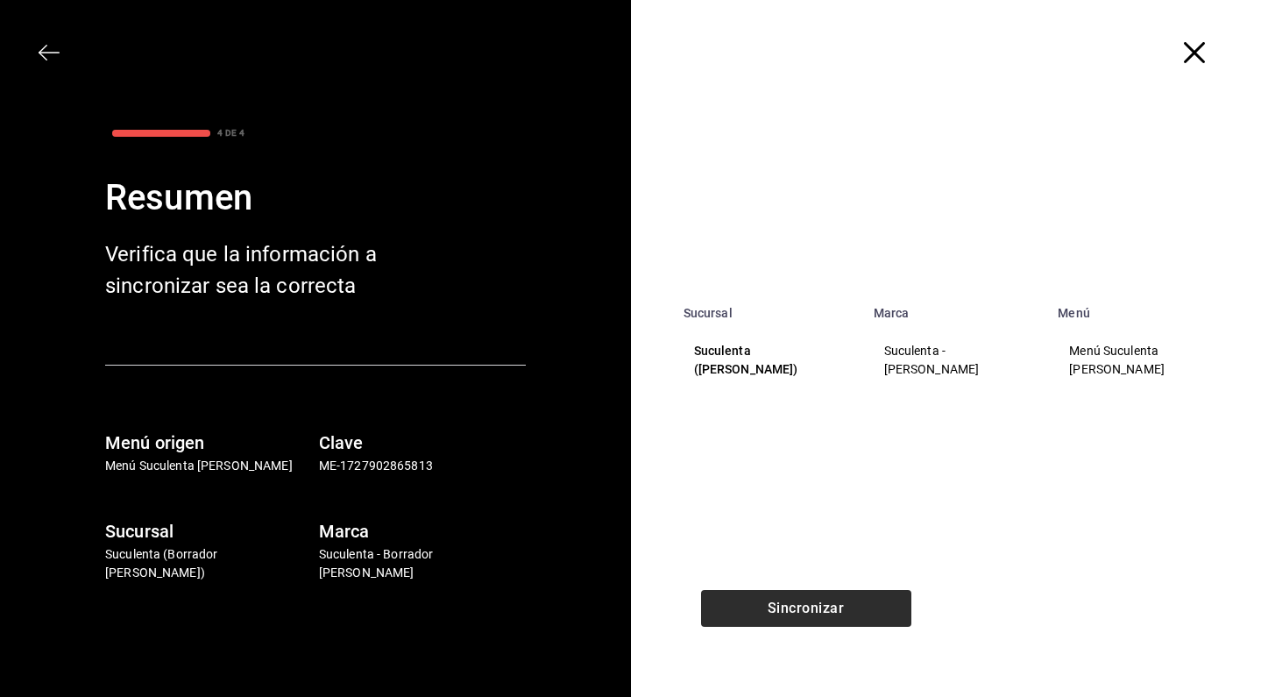
click at [804, 596] on button "Sincronizar" at bounding box center [806, 608] width 210 height 37
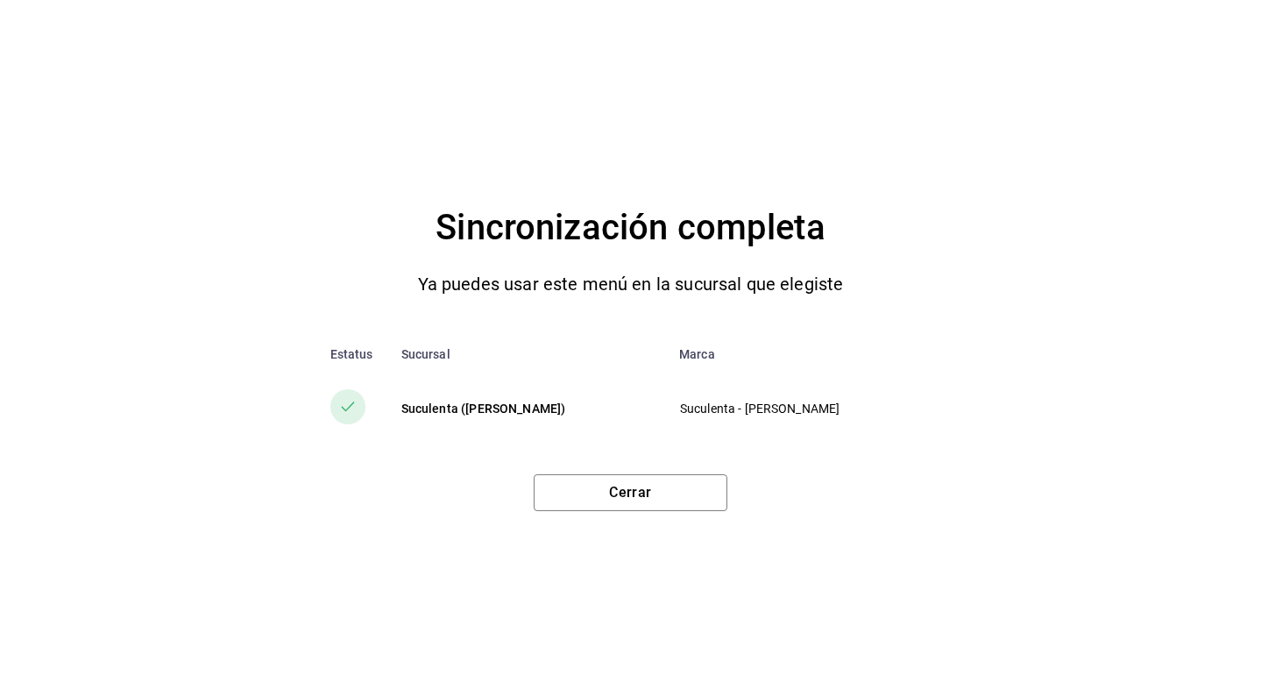
click at [671, 515] on div "Sincronización completa Ya puedes usar este menú en la sucursal que elegiste Es…" at bounding box center [630, 348] width 1261 height 697
click at [671, 492] on button "Cerrar" at bounding box center [631, 492] width 194 height 37
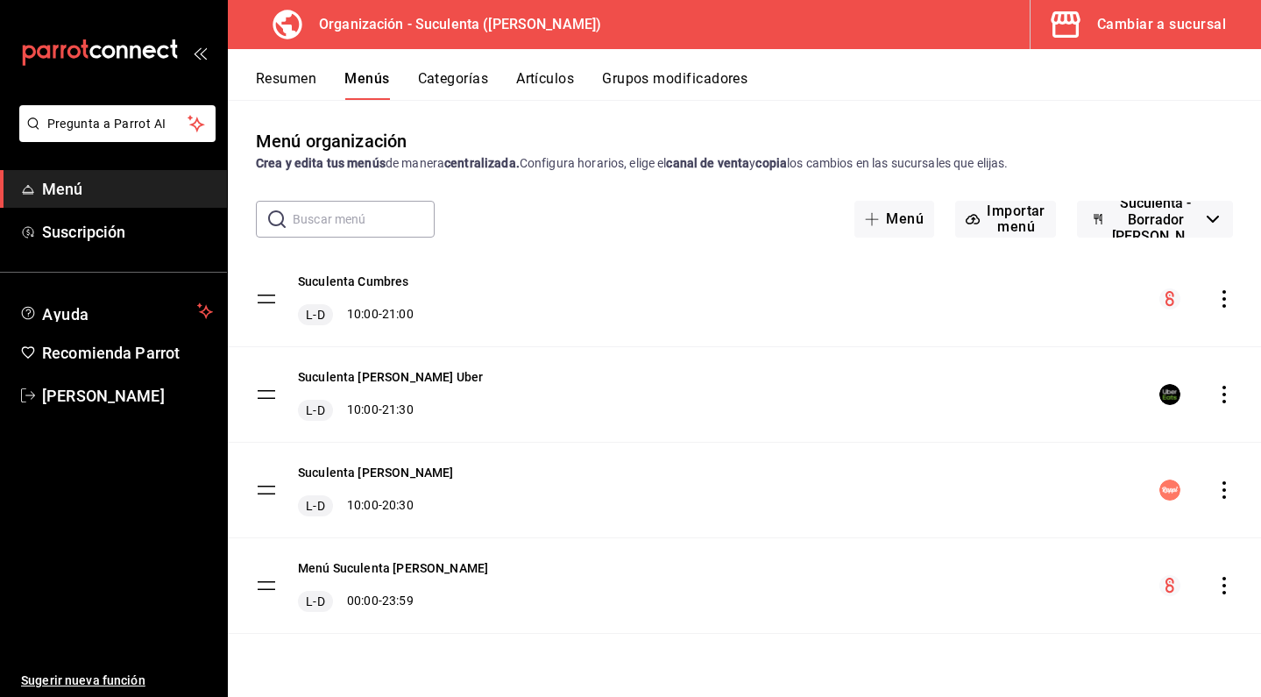
click at [471, 86] on button "Categorías" at bounding box center [453, 85] width 71 height 30
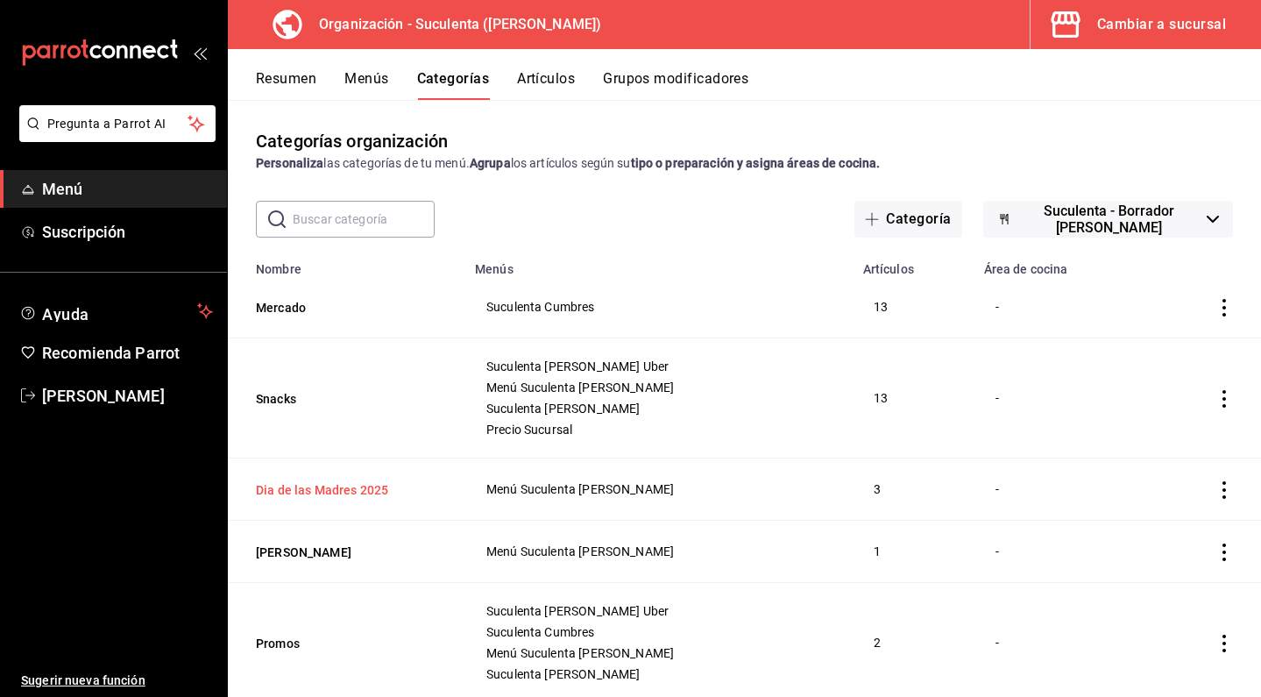
click at [357, 489] on button "Dia de las Madres 2025" at bounding box center [343, 490] width 175 height 18
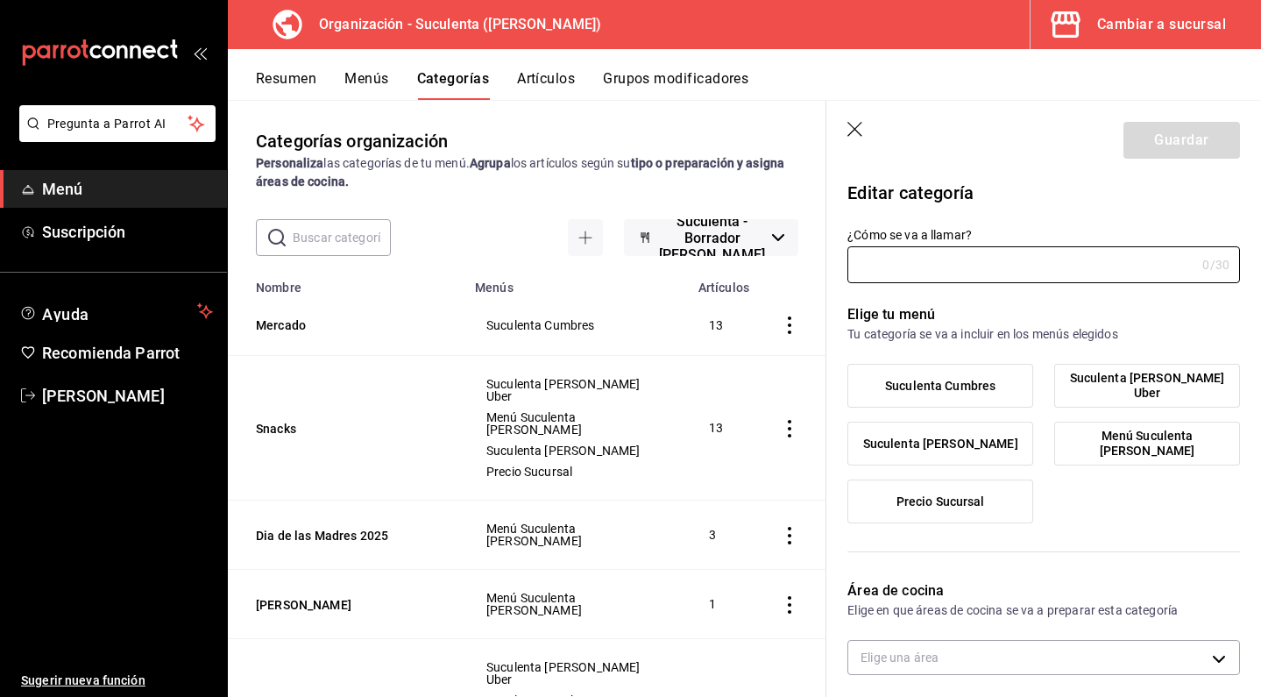
type input "Dia de las Madres 2025"
type input "17465909505741"
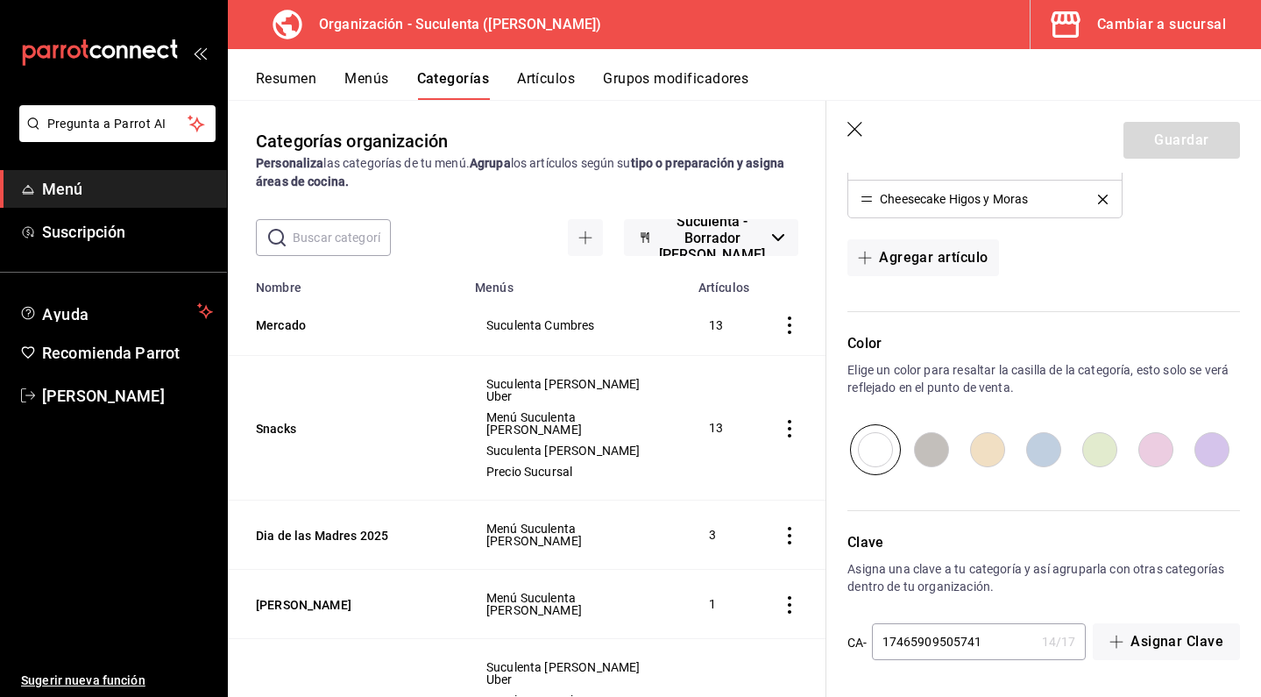
click at [840, 131] on header "Guardar" at bounding box center [1044, 137] width 435 height 72
click at [845, 130] on header "Guardar" at bounding box center [1044, 137] width 435 height 72
click at [847, 130] on header "Guardar" at bounding box center [1044, 137] width 435 height 72
click at [850, 130] on icon "button" at bounding box center [857, 131] width 18 height 18
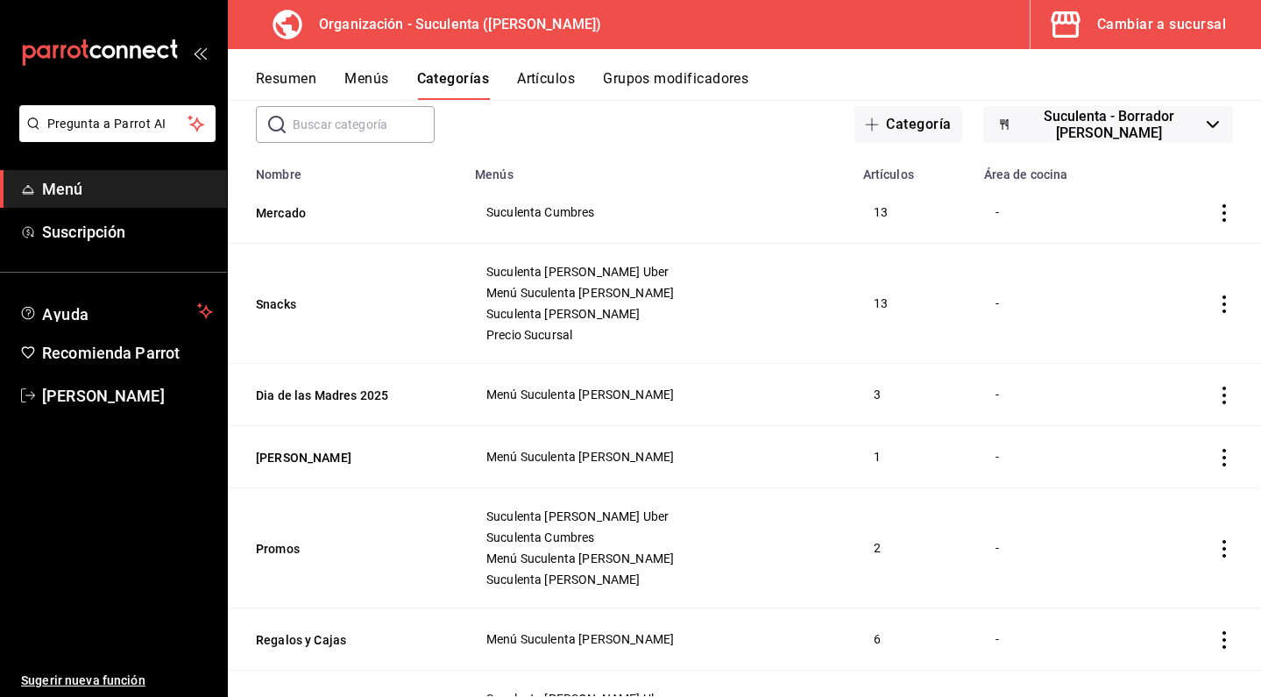
scroll to position [96, 0]
click at [358, 402] on th "Dia de las Madres 2025" at bounding box center [346, 393] width 237 height 62
click at [364, 388] on button "Dia de las Madres 2025" at bounding box center [343, 394] width 175 height 18
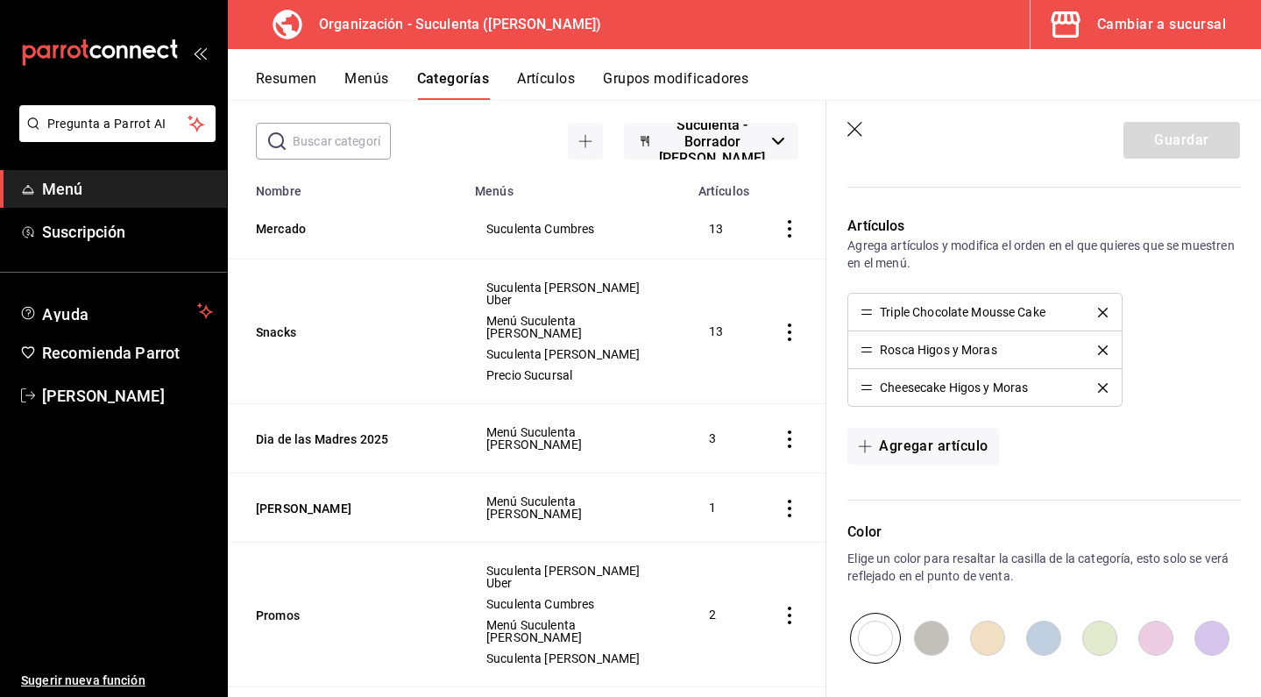
scroll to position [570, 0]
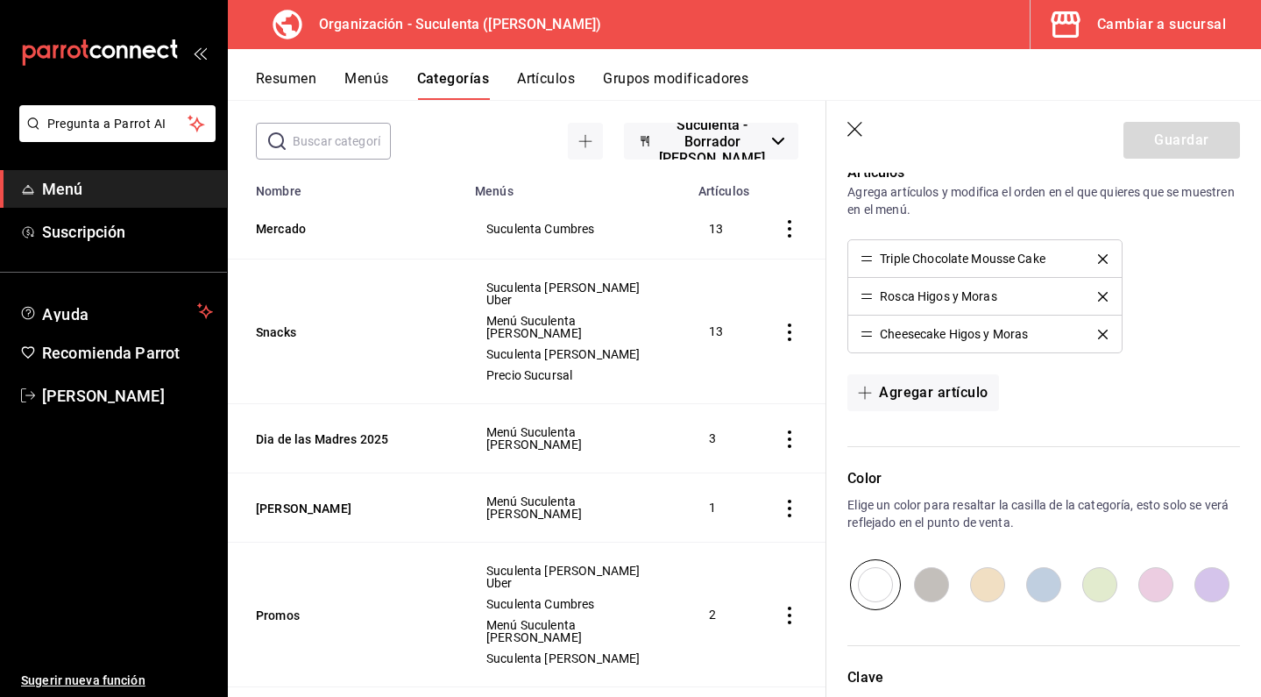
click at [1098, 257] on icon "delete" at bounding box center [1103, 259] width 10 height 10
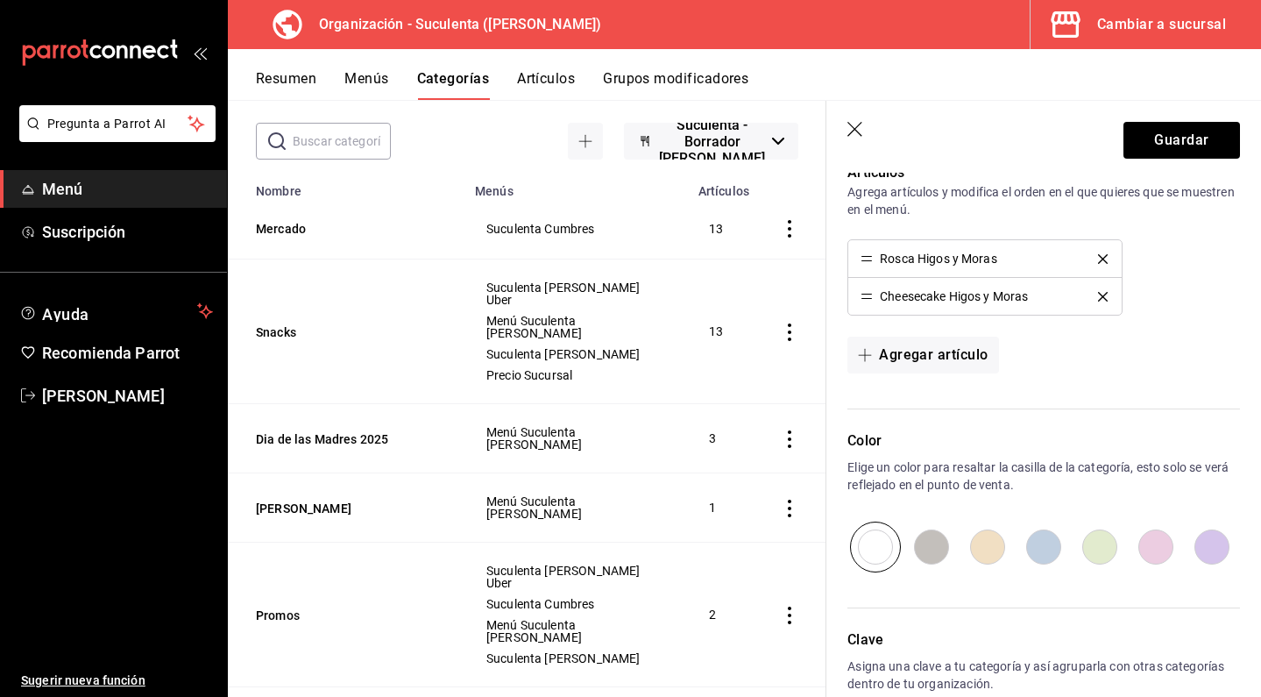
click at [1098, 257] on icon "delete" at bounding box center [1103, 259] width 10 height 10
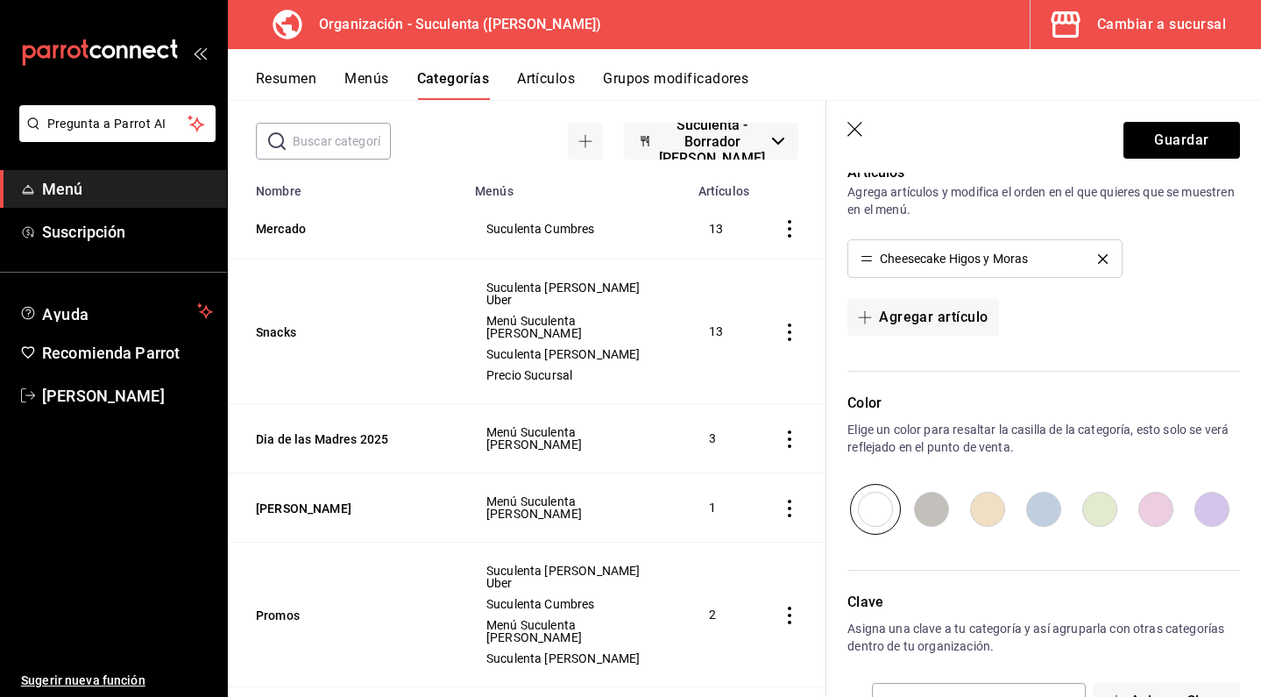
click at [1098, 257] on icon "delete" at bounding box center [1103, 259] width 10 height 10
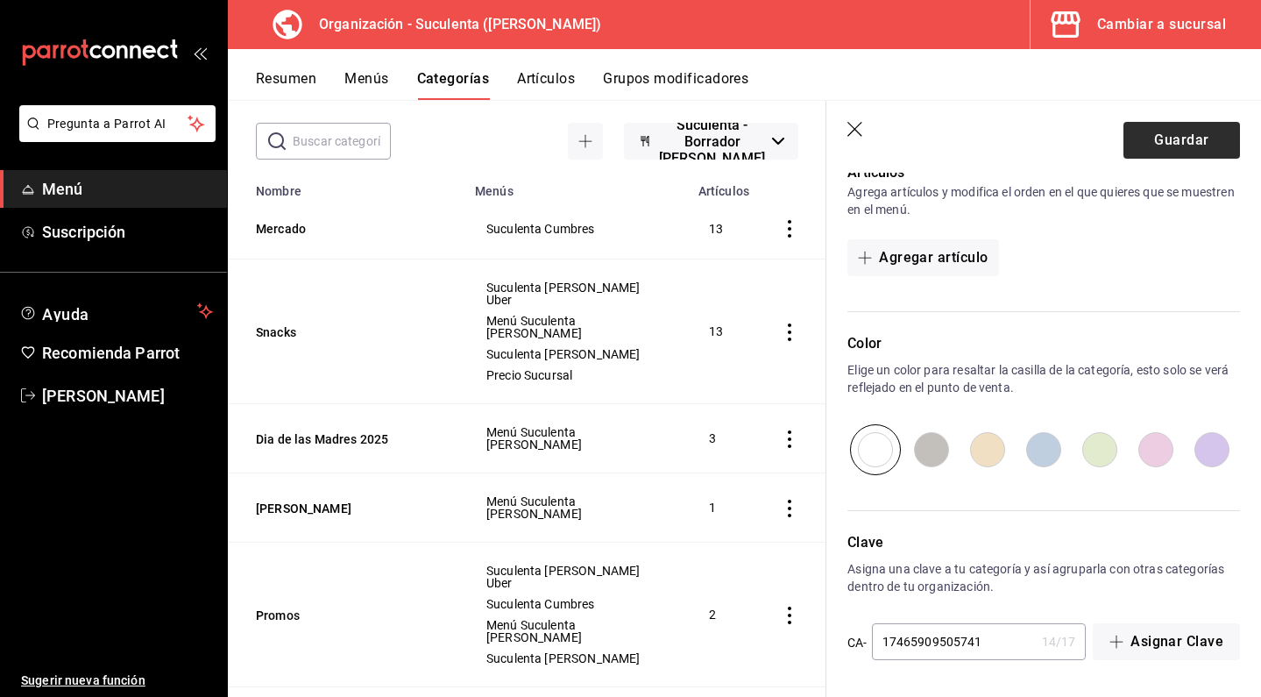
click at [1139, 131] on button "Guardar" at bounding box center [1182, 140] width 117 height 37
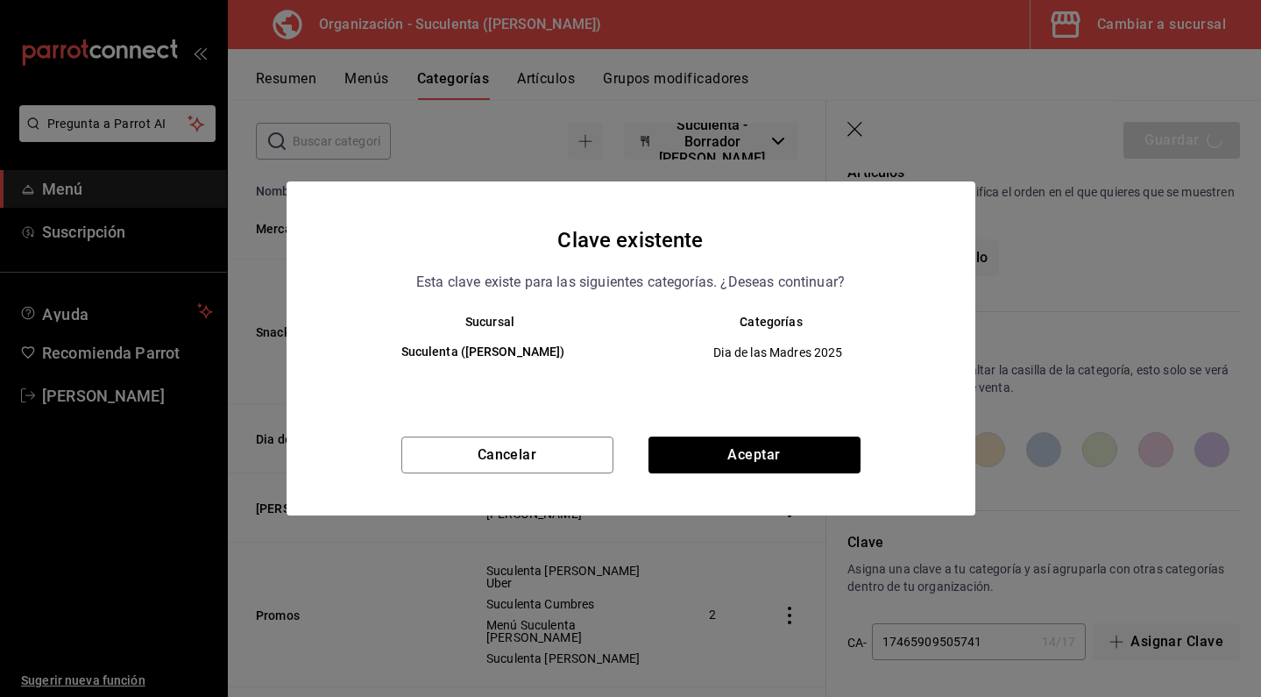
click at [756, 480] on div "Cancelar Aceptar" at bounding box center [631, 476] width 689 height 79
click at [764, 455] on button "Aceptar" at bounding box center [755, 455] width 212 height 37
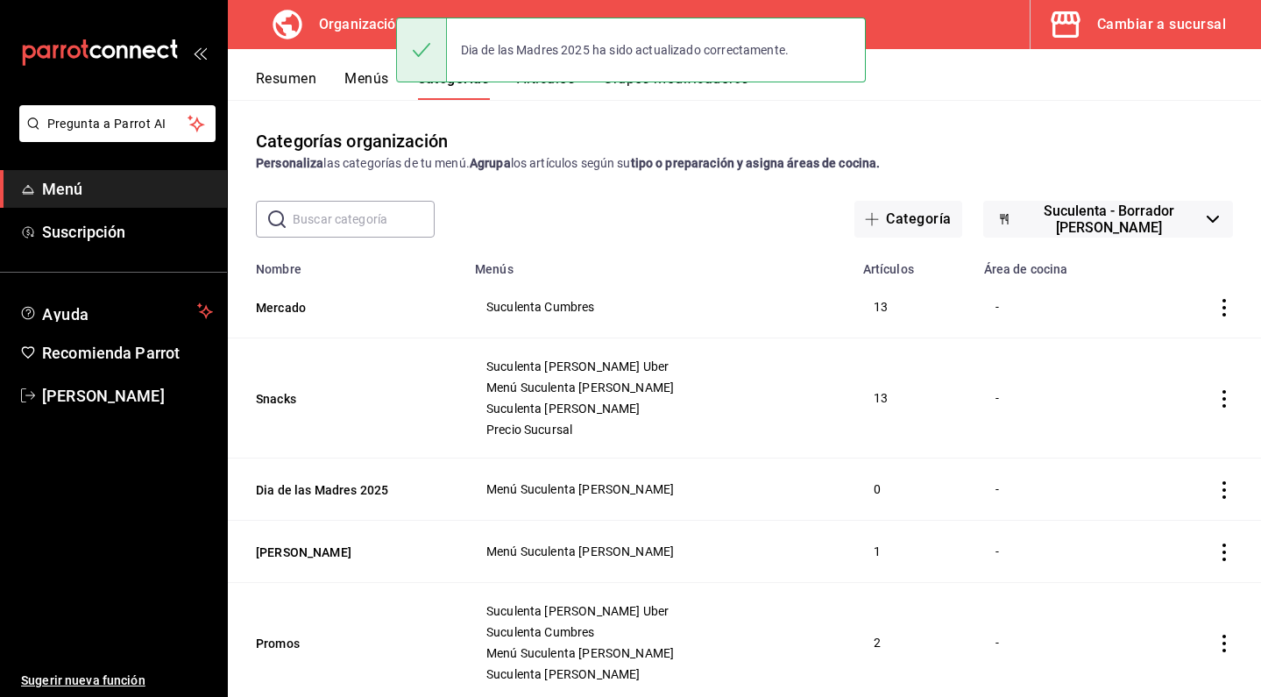
click at [1216, 490] on icon "actions" at bounding box center [1225, 490] width 18 height 18
click at [1148, 593] on span "Eliminar" at bounding box center [1159, 602] width 46 height 18
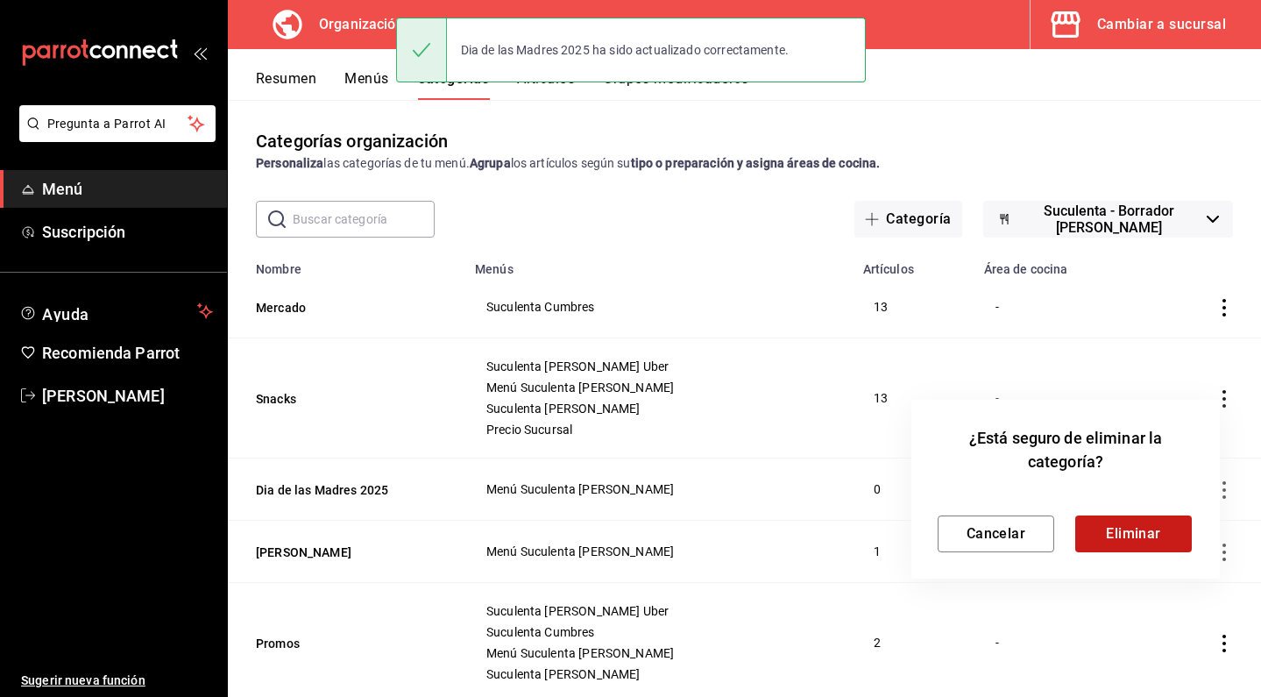
click at [1112, 536] on button "Eliminar" at bounding box center [1134, 533] width 117 height 37
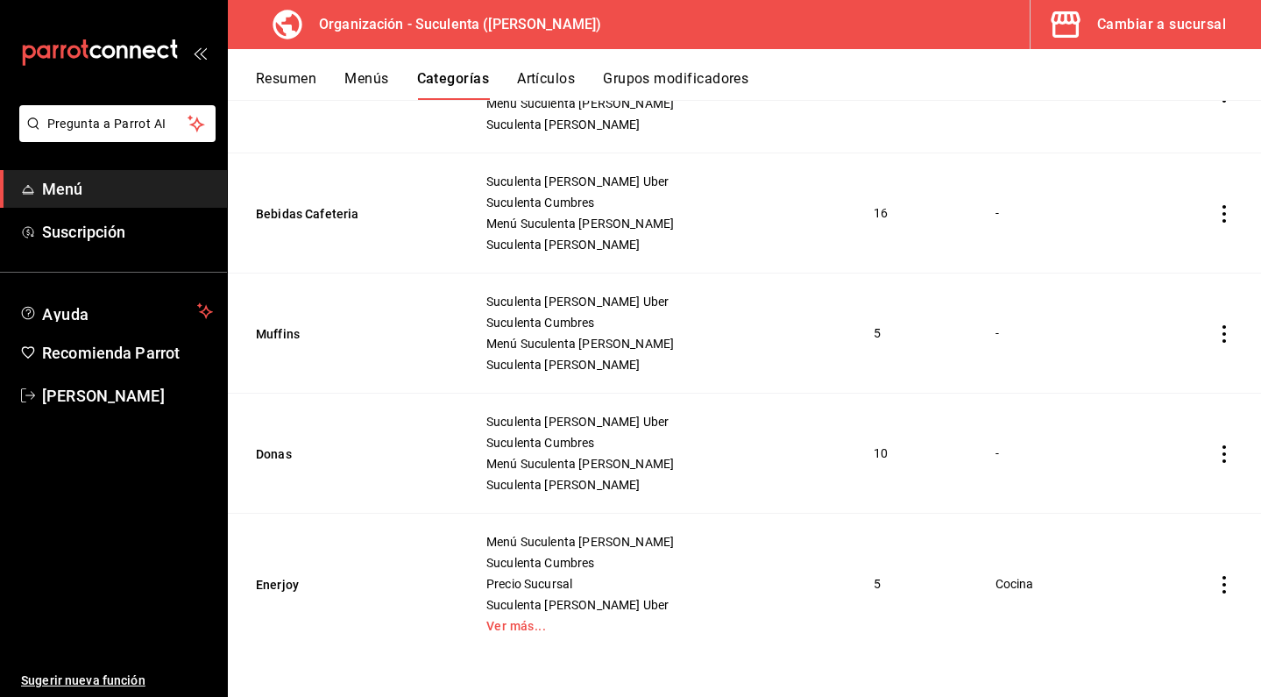
click at [322, 224] on th "Bebidas Cafeteria" at bounding box center [346, 213] width 237 height 120
click at [326, 211] on button "Bebidas Cafeteria" at bounding box center [343, 214] width 175 height 18
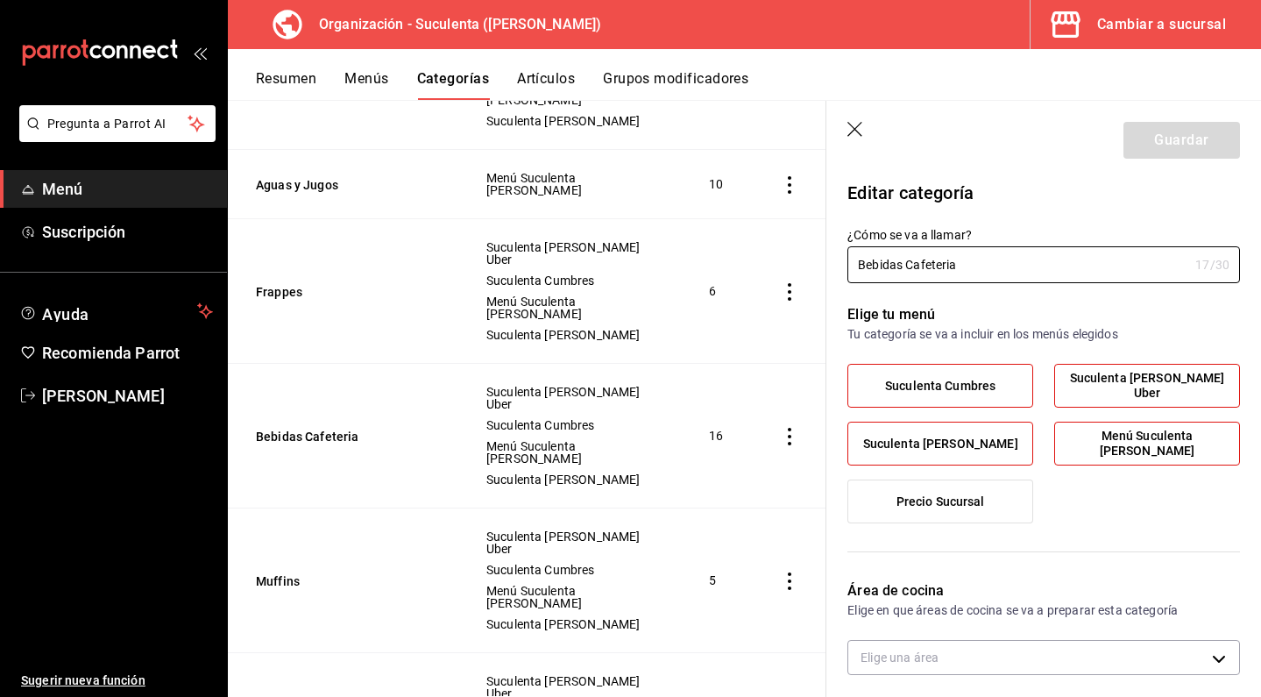
click at [856, 139] on header "Guardar" at bounding box center [1044, 137] width 435 height 72
click at [856, 122] on icon "button" at bounding box center [857, 131] width 18 height 18
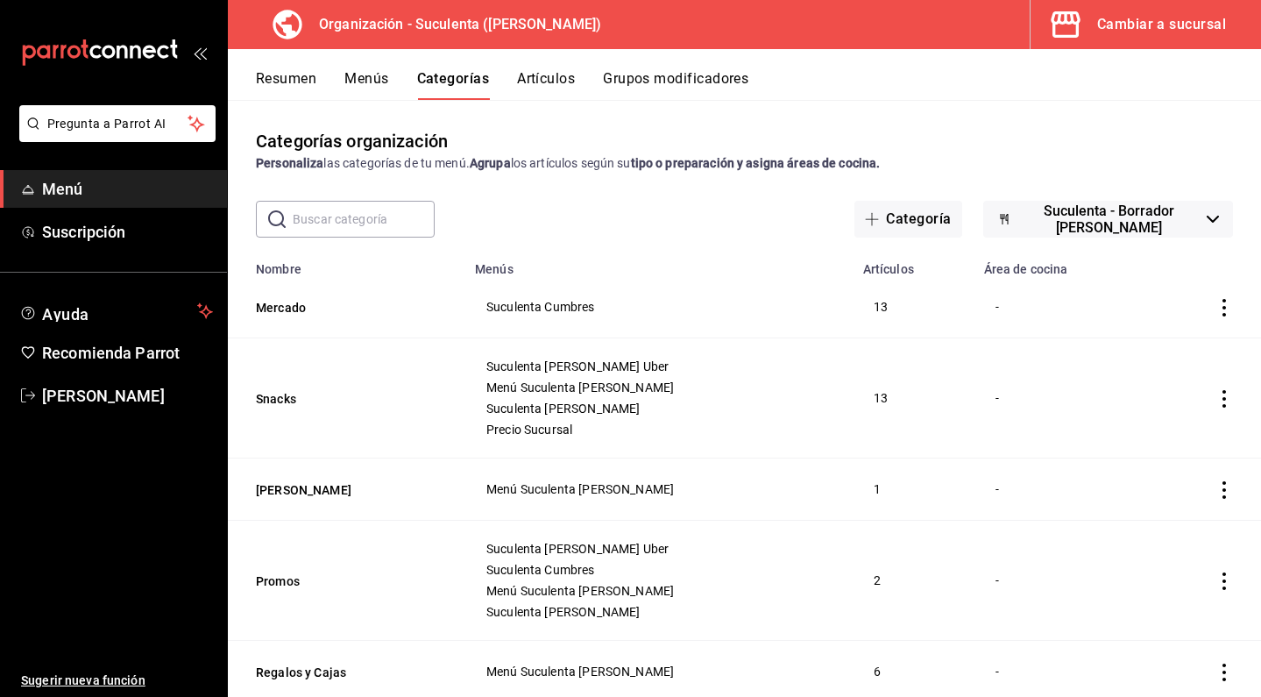
click at [534, 82] on button "Artículos" at bounding box center [546, 85] width 58 height 30
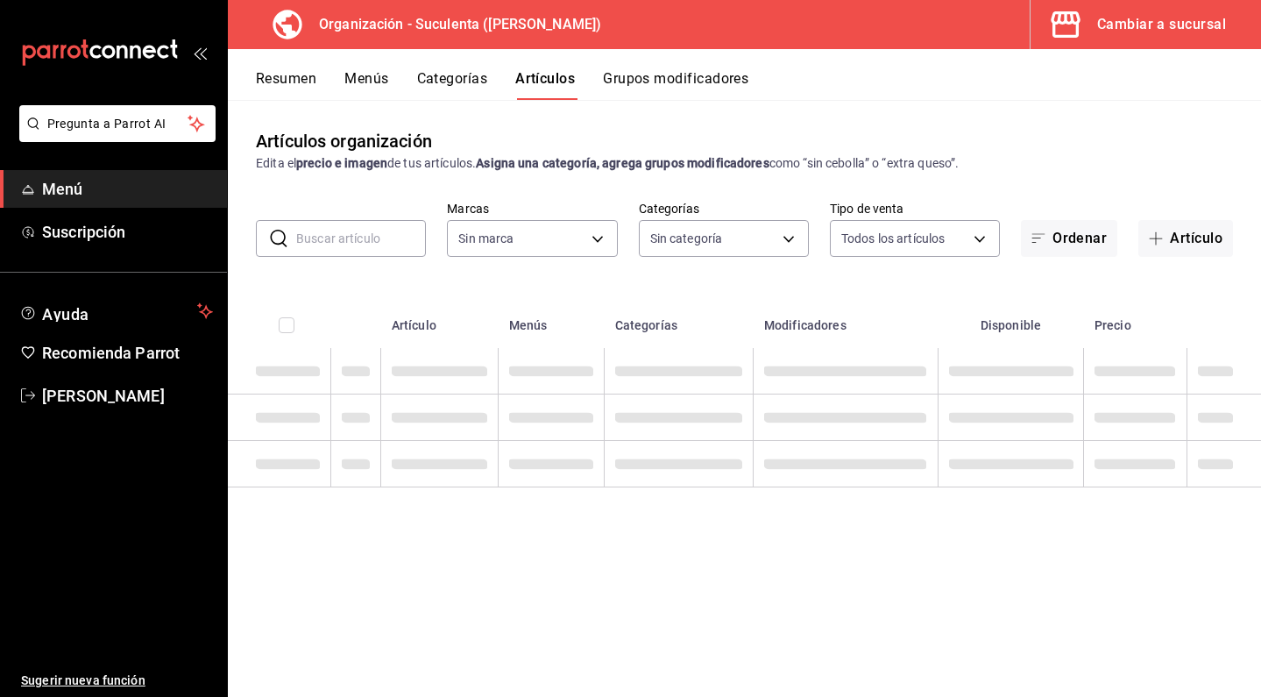
type input "99cc22aa-51d0-4332-b110-a0bdf5c77cea"
type input "6a02cf59-6dd6-4911-86ed-f47cd55412ec,0b23ff98-e3ea-4a1e-81d8-1ab58a1b6ae7,757ba…"
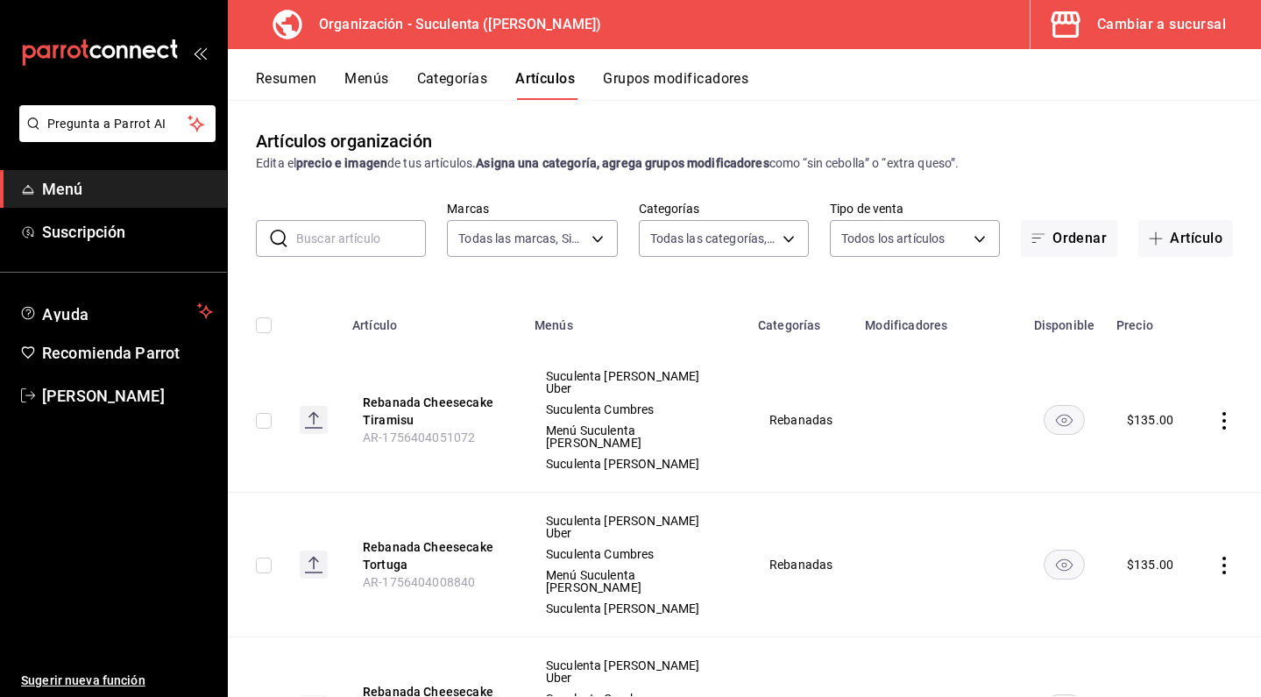
click at [1037, 257] on div "Artículos organización Edita el precio e imagen de tus artículos. Asigna una ca…" at bounding box center [745, 398] width 1034 height 596
click at [1041, 245] on button "Ordenar" at bounding box center [1069, 238] width 96 height 37
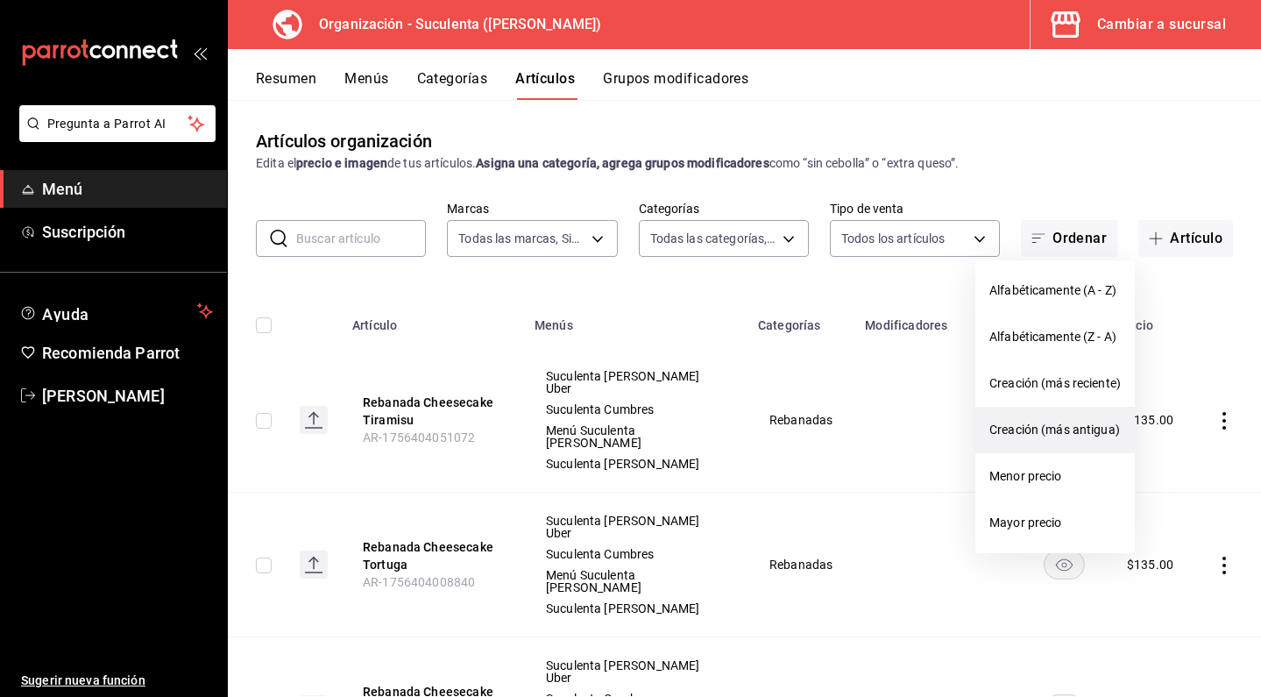
click at [1041, 426] on span "Creación (más antigua)" at bounding box center [1055, 430] width 131 height 18
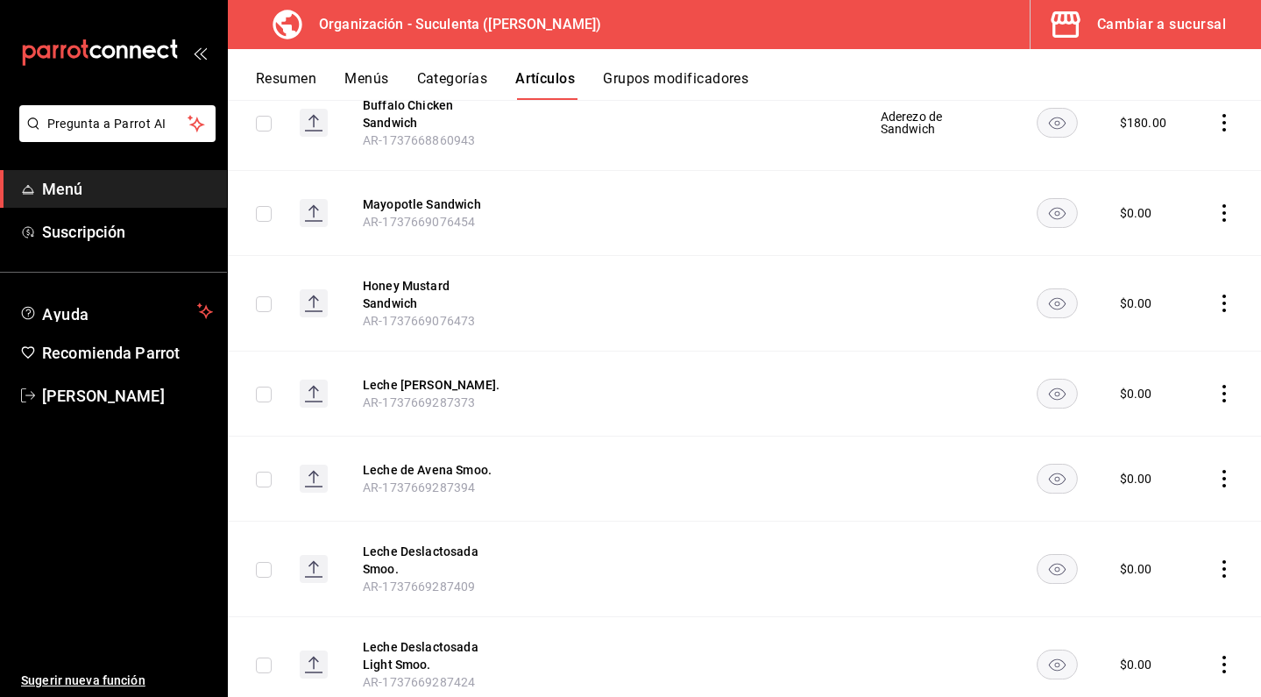
scroll to position [12088, 0]
click at [1158, 436] on span "Eliminar" at bounding box center [1158, 443] width 45 height 14
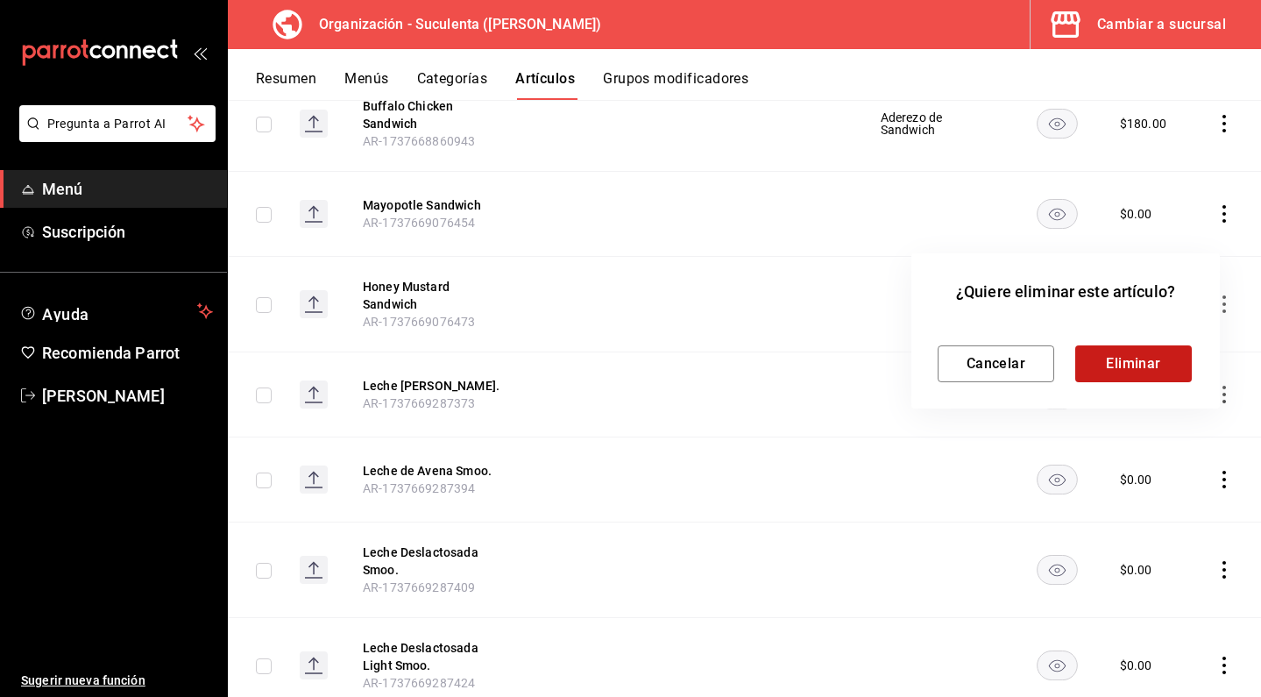
click at [1138, 377] on button "Eliminar" at bounding box center [1134, 363] width 117 height 37
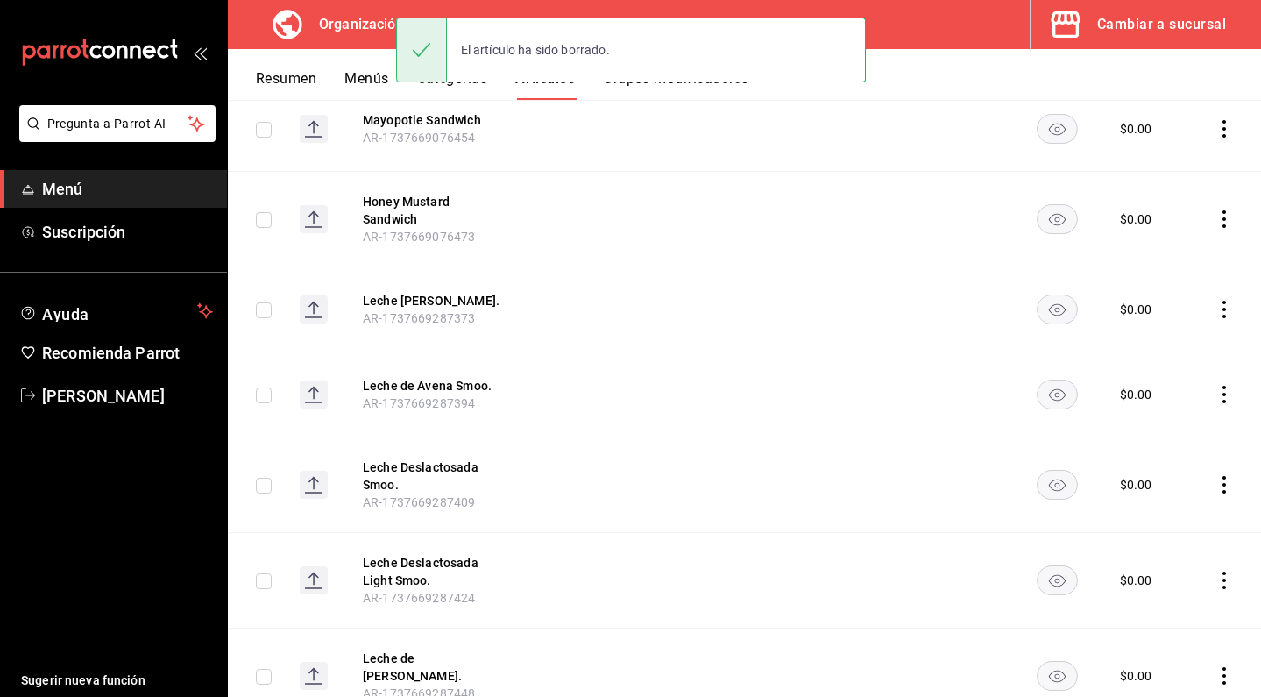
click at [1144, 359] on span "Eliminar" at bounding box center [1158, 358] width 45 height 14
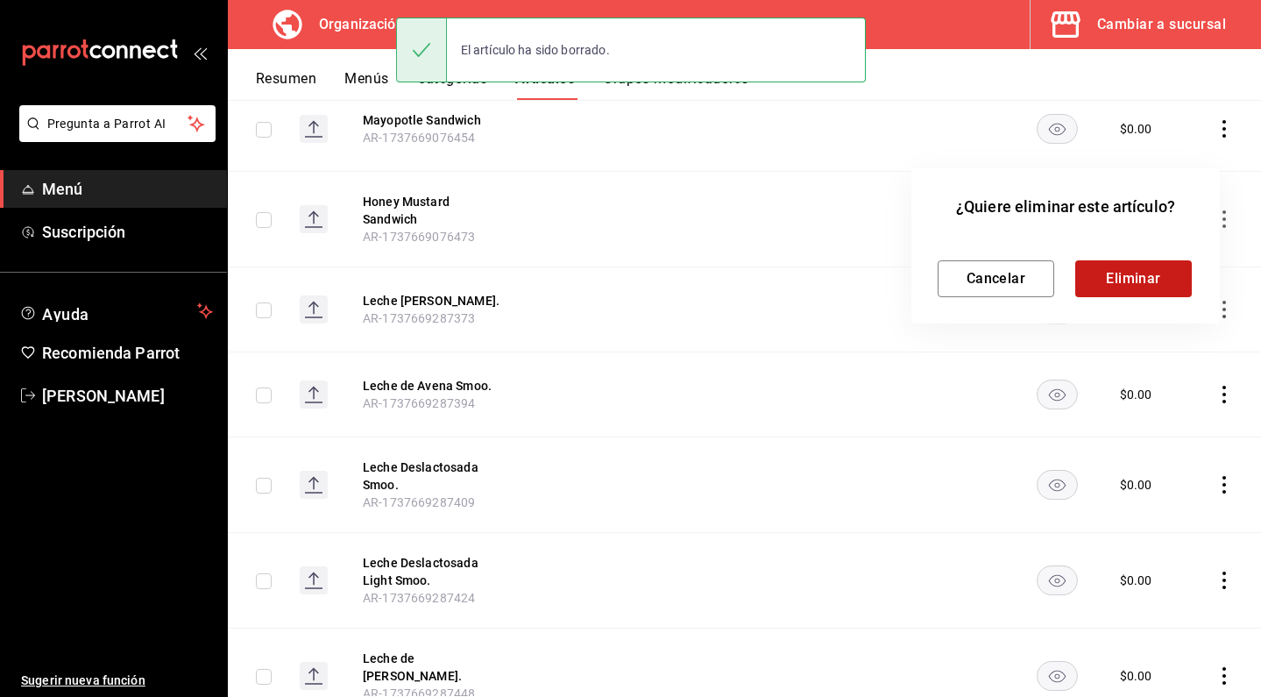
click at [1114, 288] on button "Eliminar" at bounding box center [1134, 278] width 117 height 37
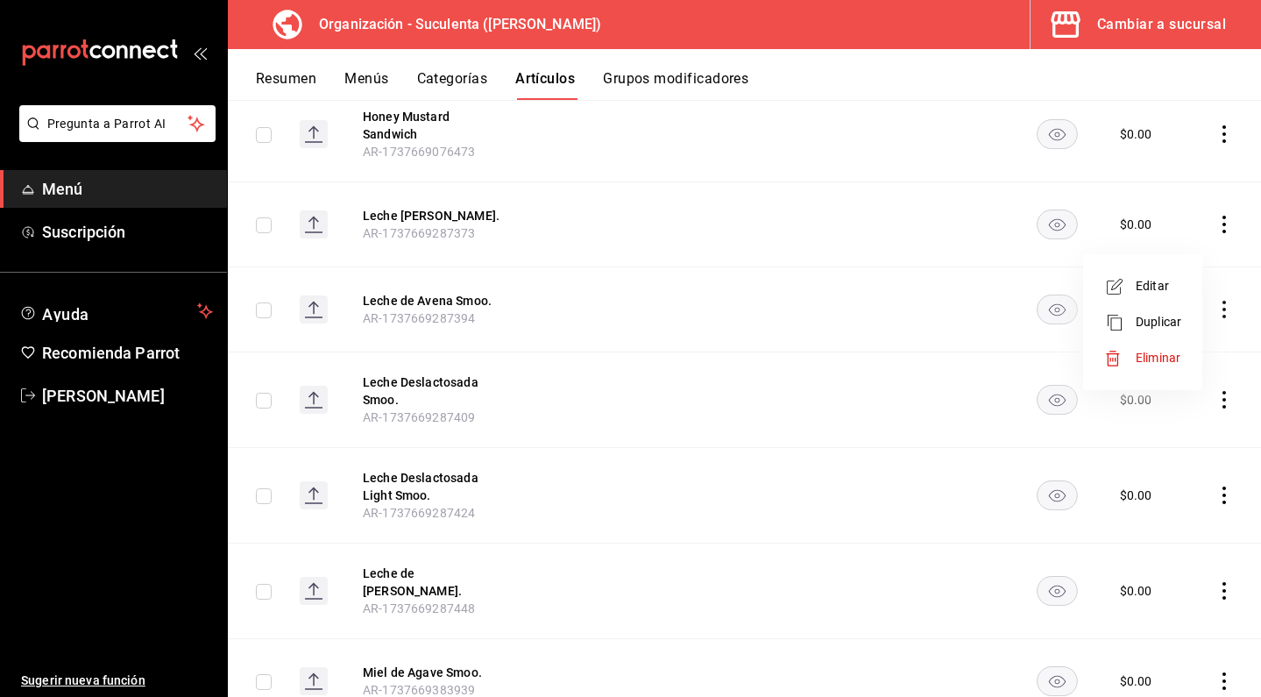
click at [1163, 350] on span "Eliminar" at bounding box center [1159, 358] width 46 height 18
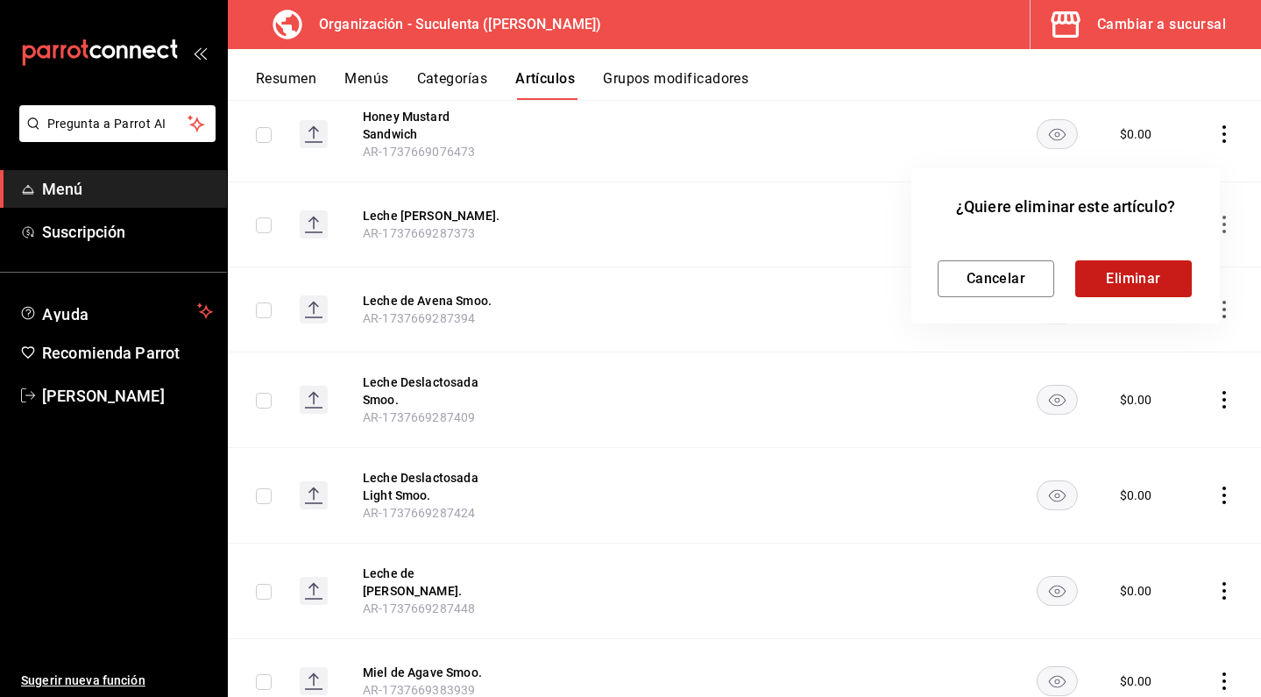
click at [1169, 288] on button "Eliminar" at bounding box center [1134, 278] width 117 height 37
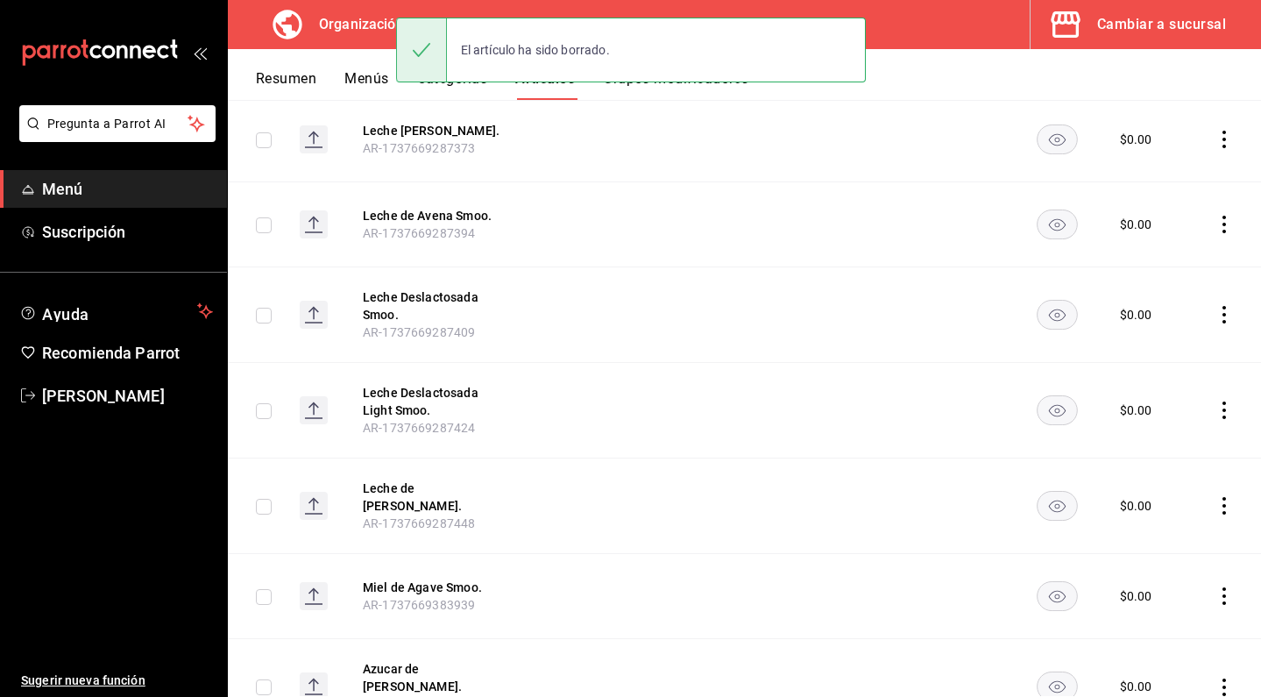
click at [1153, 352] on span "Eliminar" at bounding box center [1158, 358] width 45 height 14
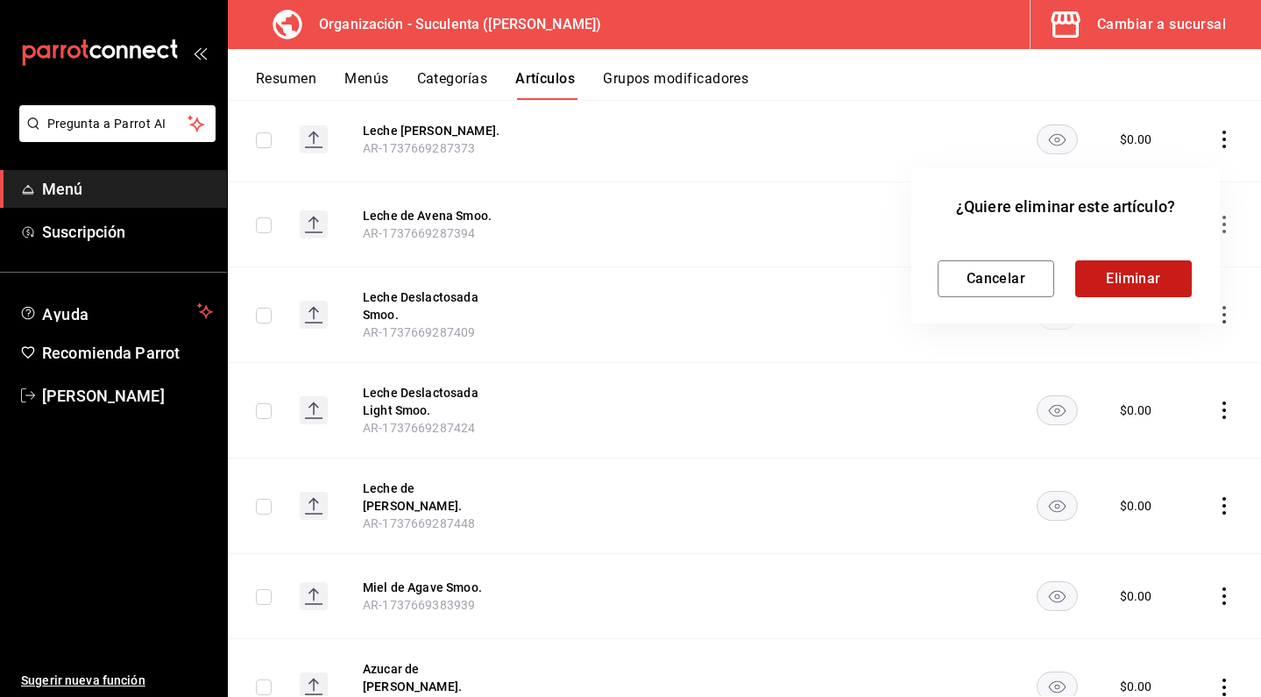
click at [1125, 284] on button "Eliminar" at bounding box center [1134, 278] width 117 height 37
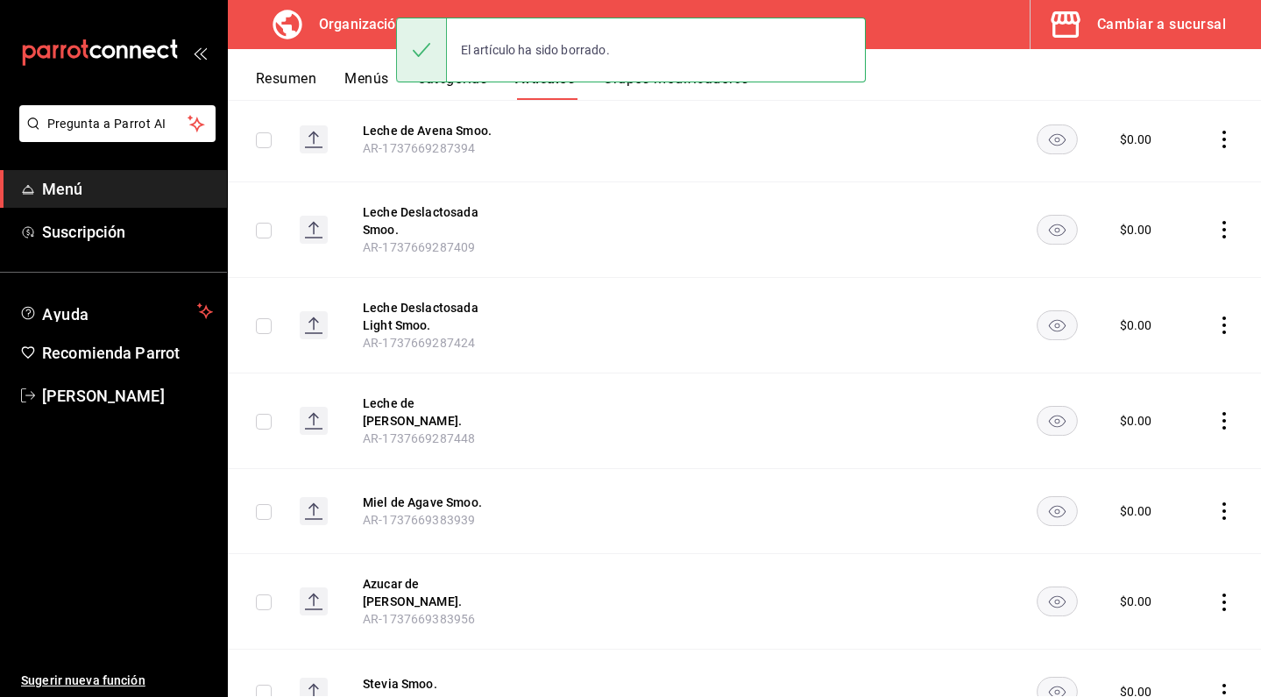
click at [1143, 364] on span "Eliminar" at bounding box center [1158, 358] width 45 height 14
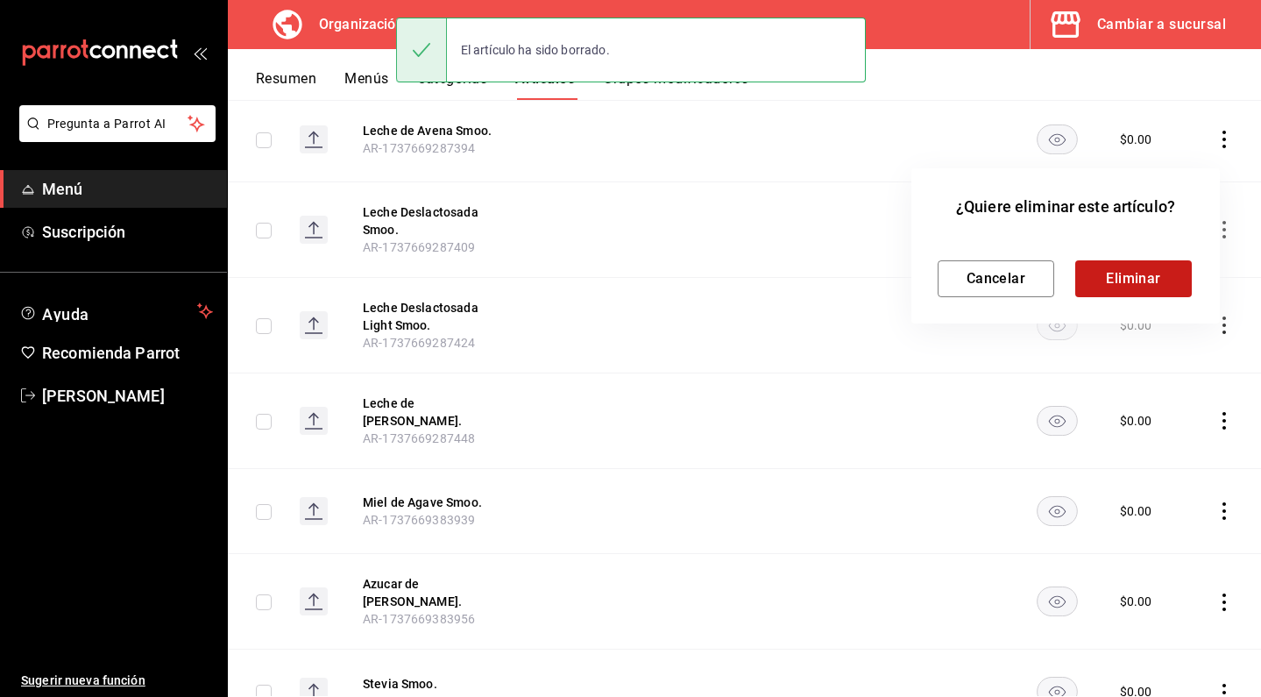
click at [1128, 289] on button "Eliminar" at bounding box center [1134, 278] width 117 height 37
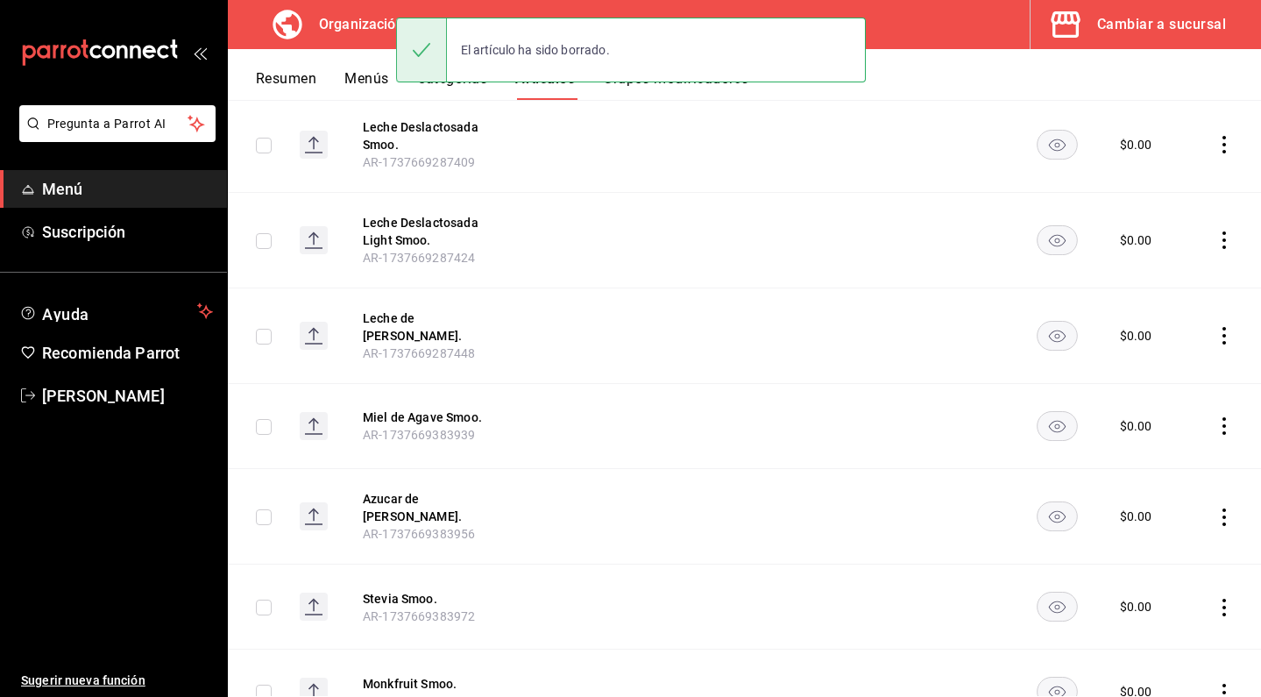
click at [1154, 359] on span "Eliminar" at bounding box center [1158, 358] width 45 height 14
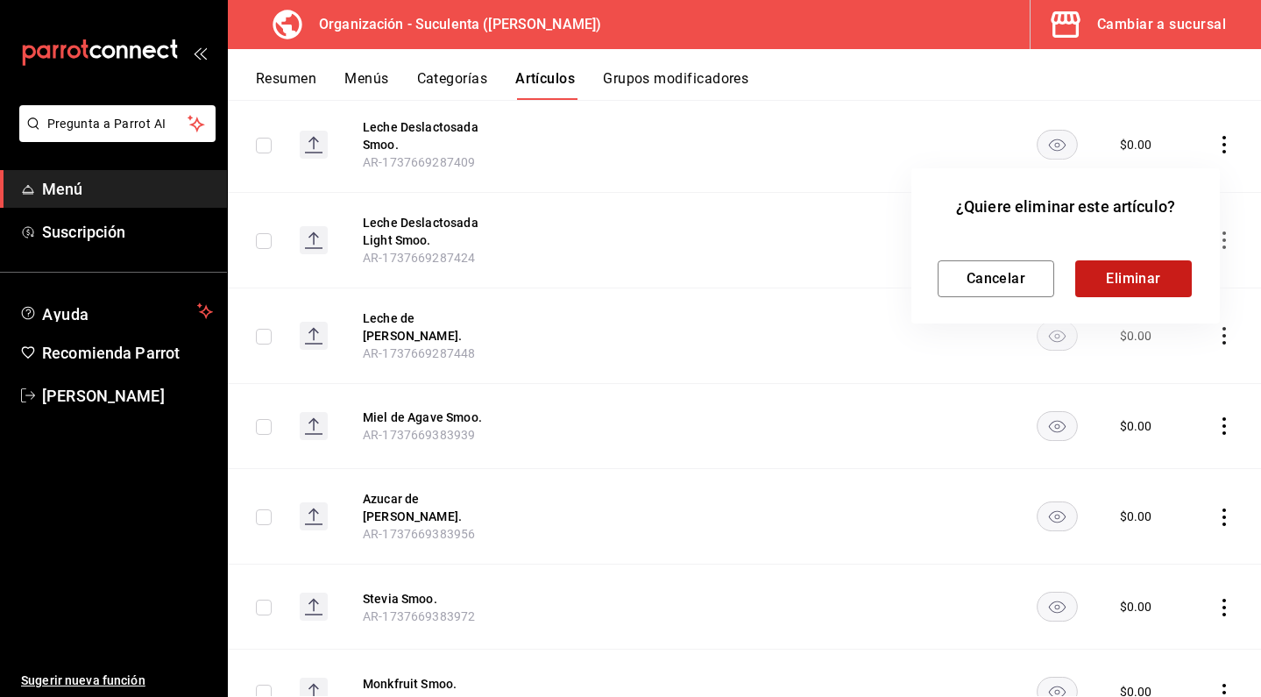
click at [1123, 271] on button "Eliminar" at bounding box center [1134, 278] width 117 height 37
